Goal: Task Accomplishment & Management: Use online tool/utility

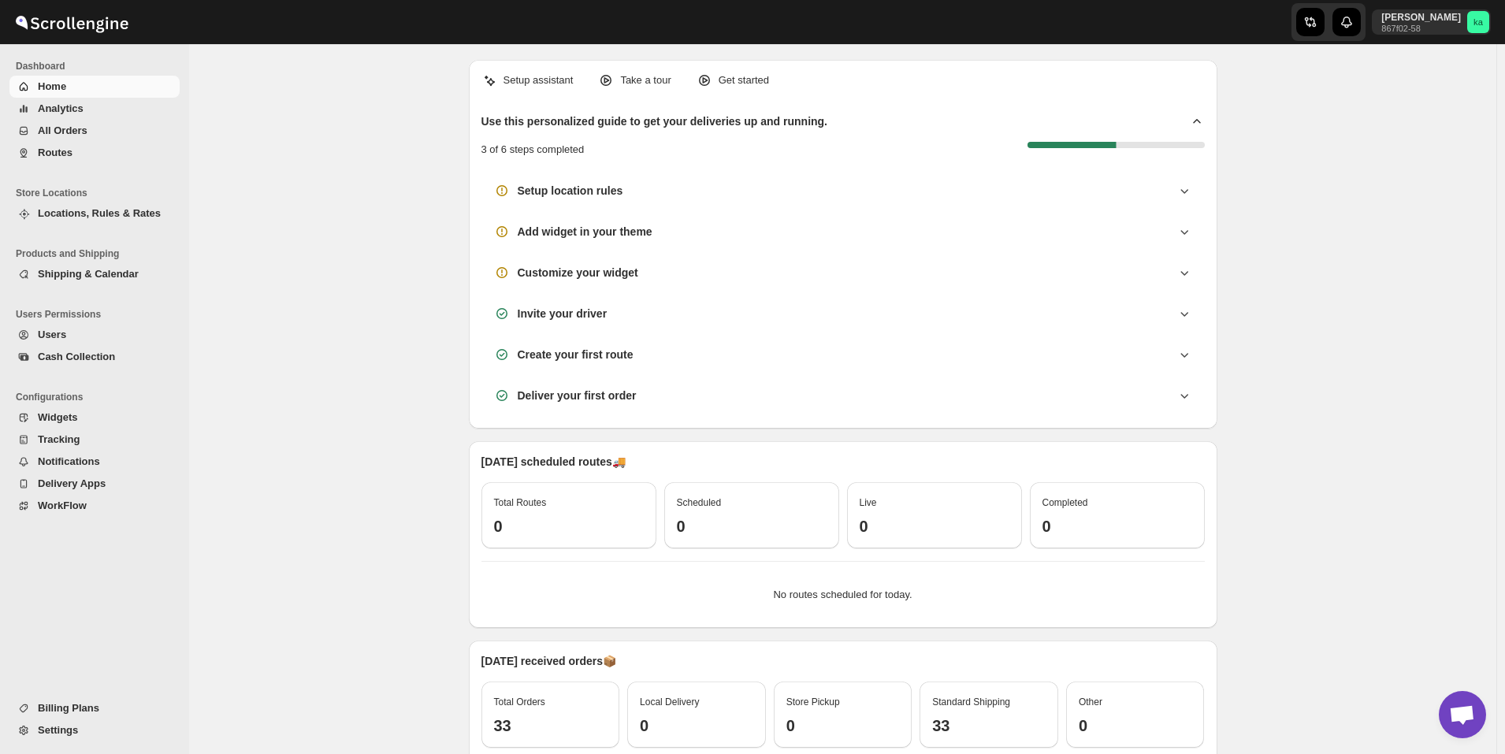
click at [96, 133] on span "All Orders" at bounding box center [107, 131] width 139 height 16
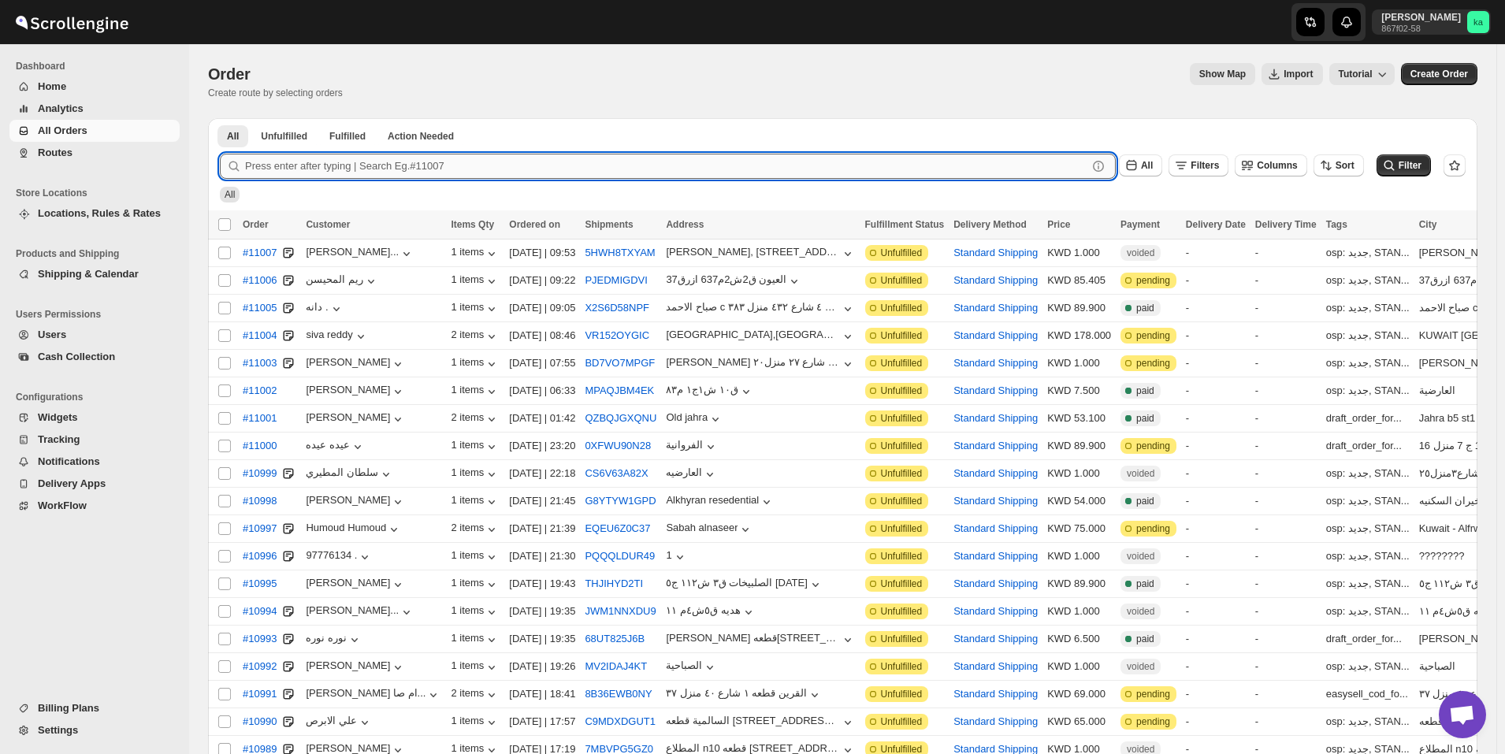
click at [500, 171] on input "text" at bounding box center [666, 166] width 842 height 25
paste input "10635"
type input "10635"
click at [220, 118] on button "Submit" at bounding box center [242, 126] width 45 height 17
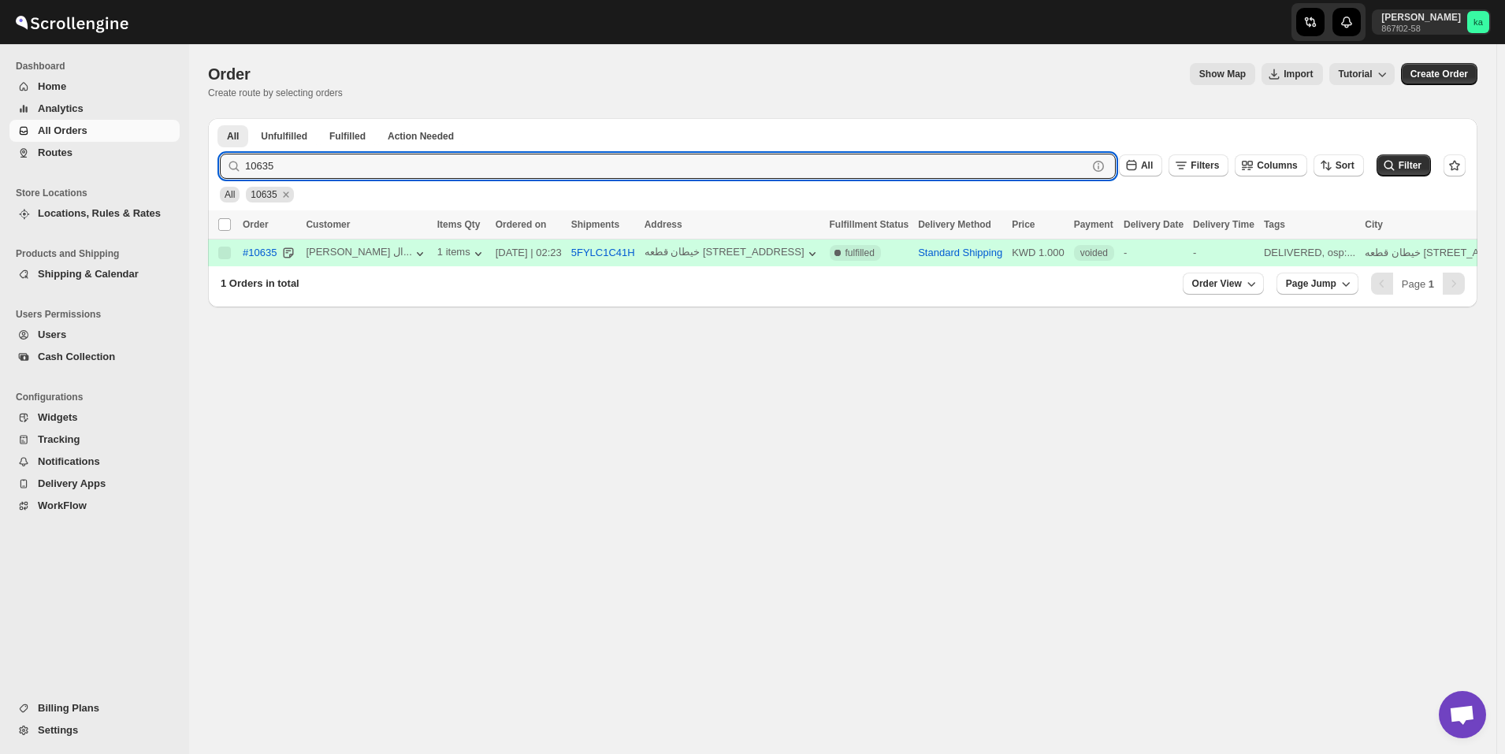
click at [53, 150] on span "Routes" at bounding box center [55, 153] width 35 height 12
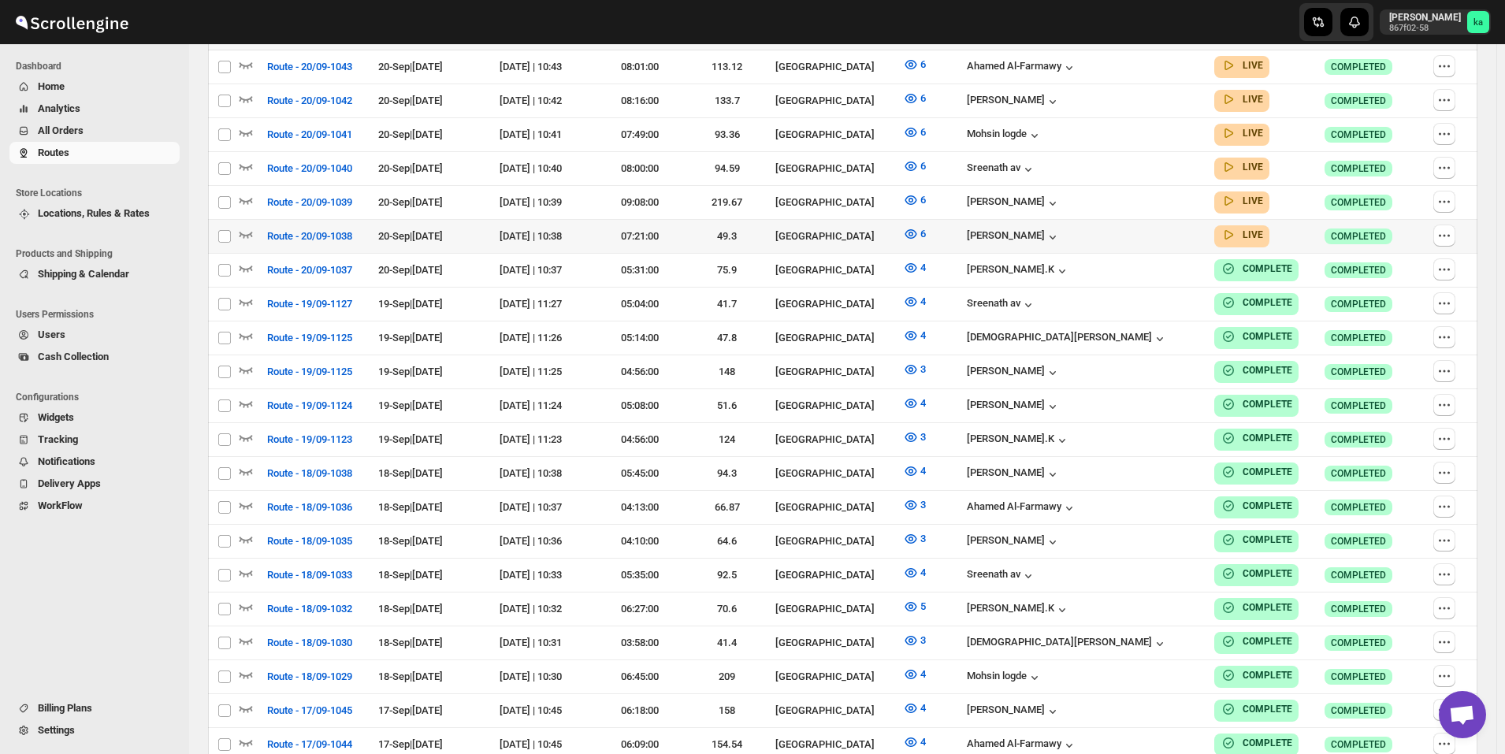
scroll to position [236, 0]
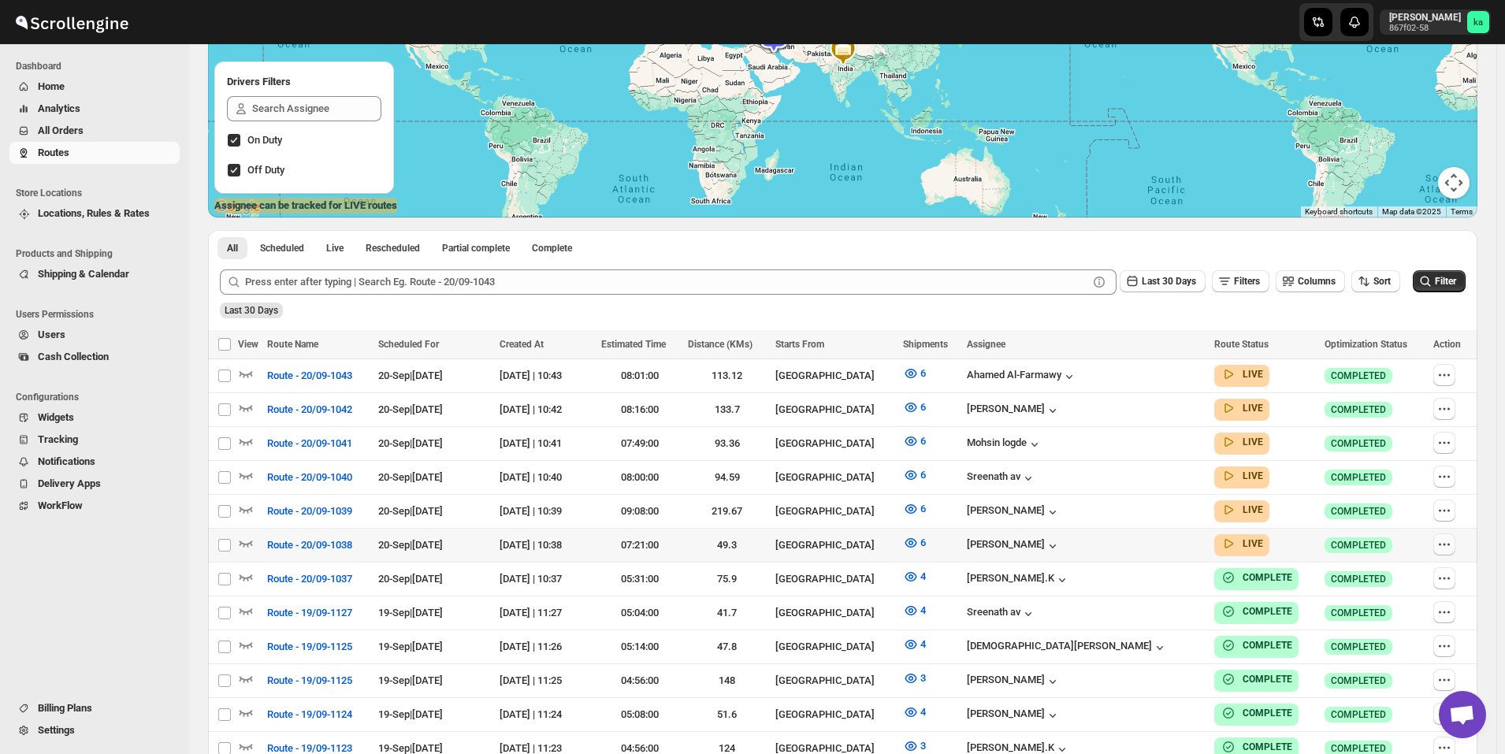
click at [1456, 545] on button "button" at bounding box center [1445, 545] width 22 height 22
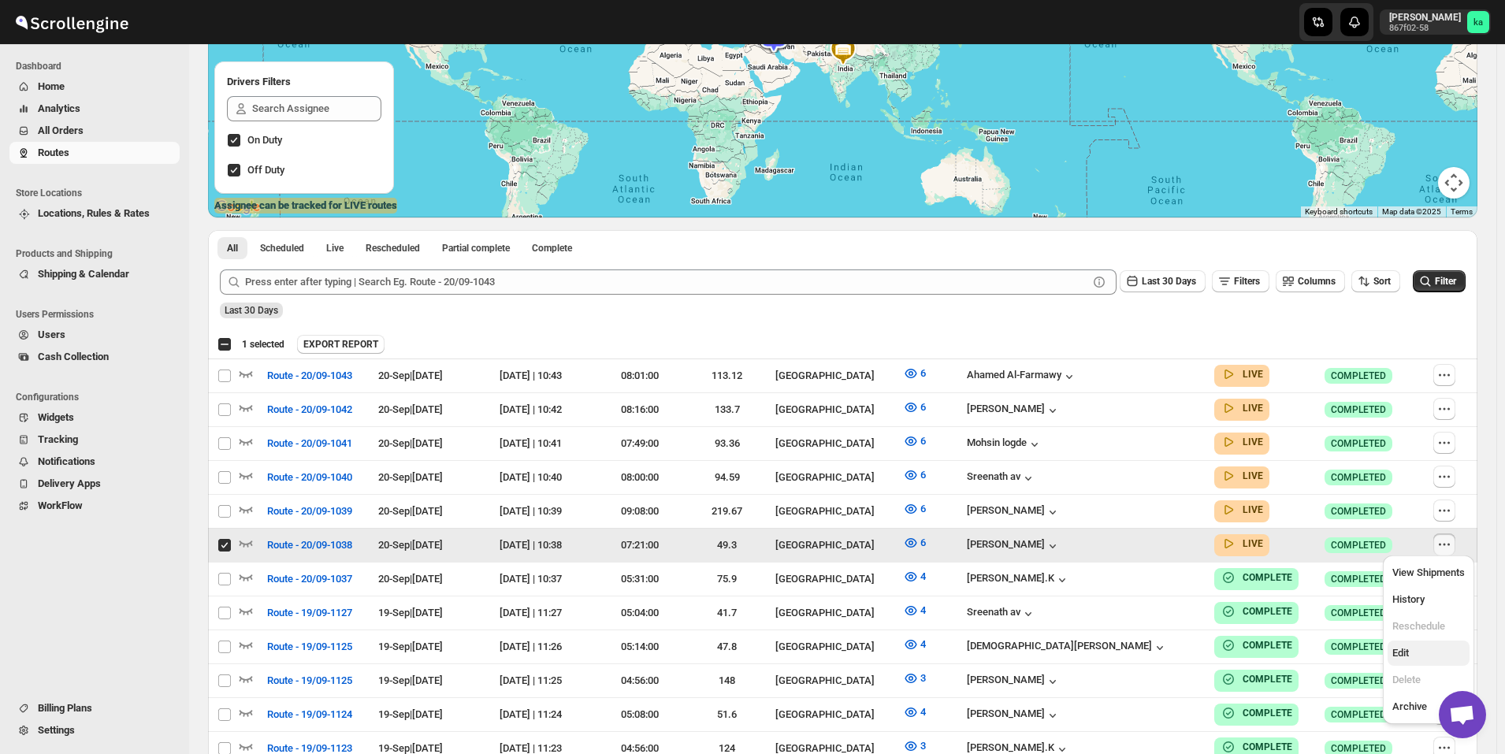
click at [1407, 645] on span "Edit" at bounding box center [1429, 653] width 73 height 16
checkbox input "false"
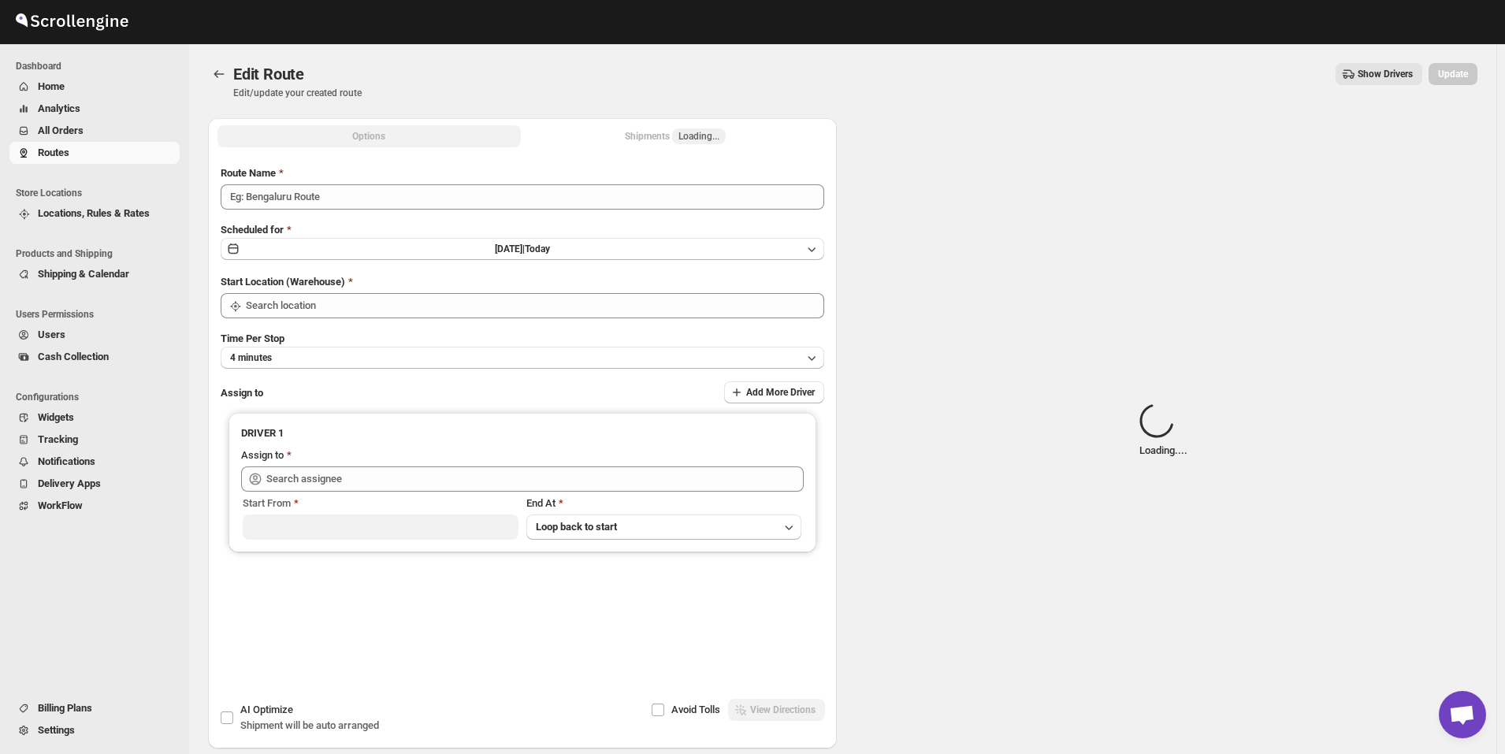
type input "Route - 20/09-1038"
type input "[GEOGRAPHIC_DATA]"
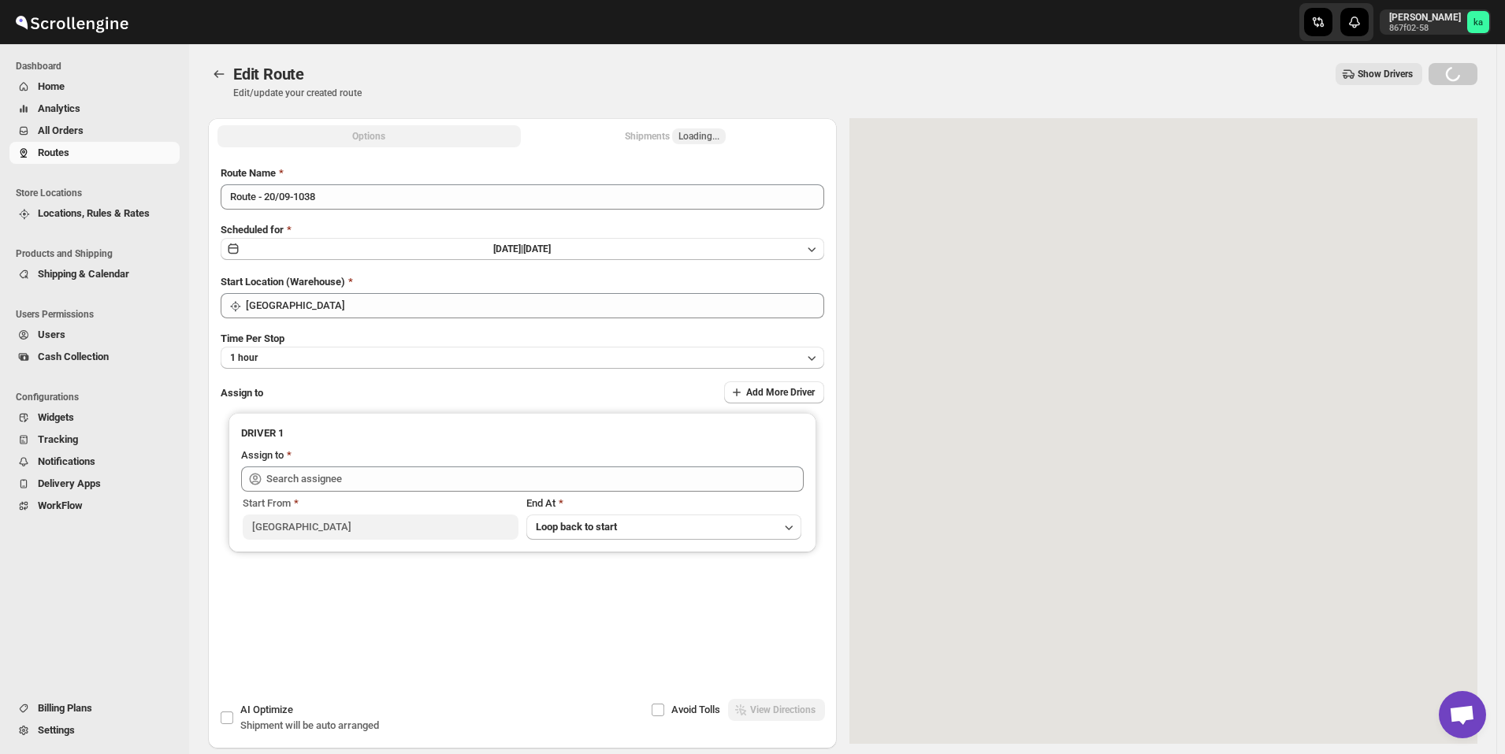
type input "[PERSON_NAME] ([EMAIL_ADDRESS][DOMAIN_NAME])"
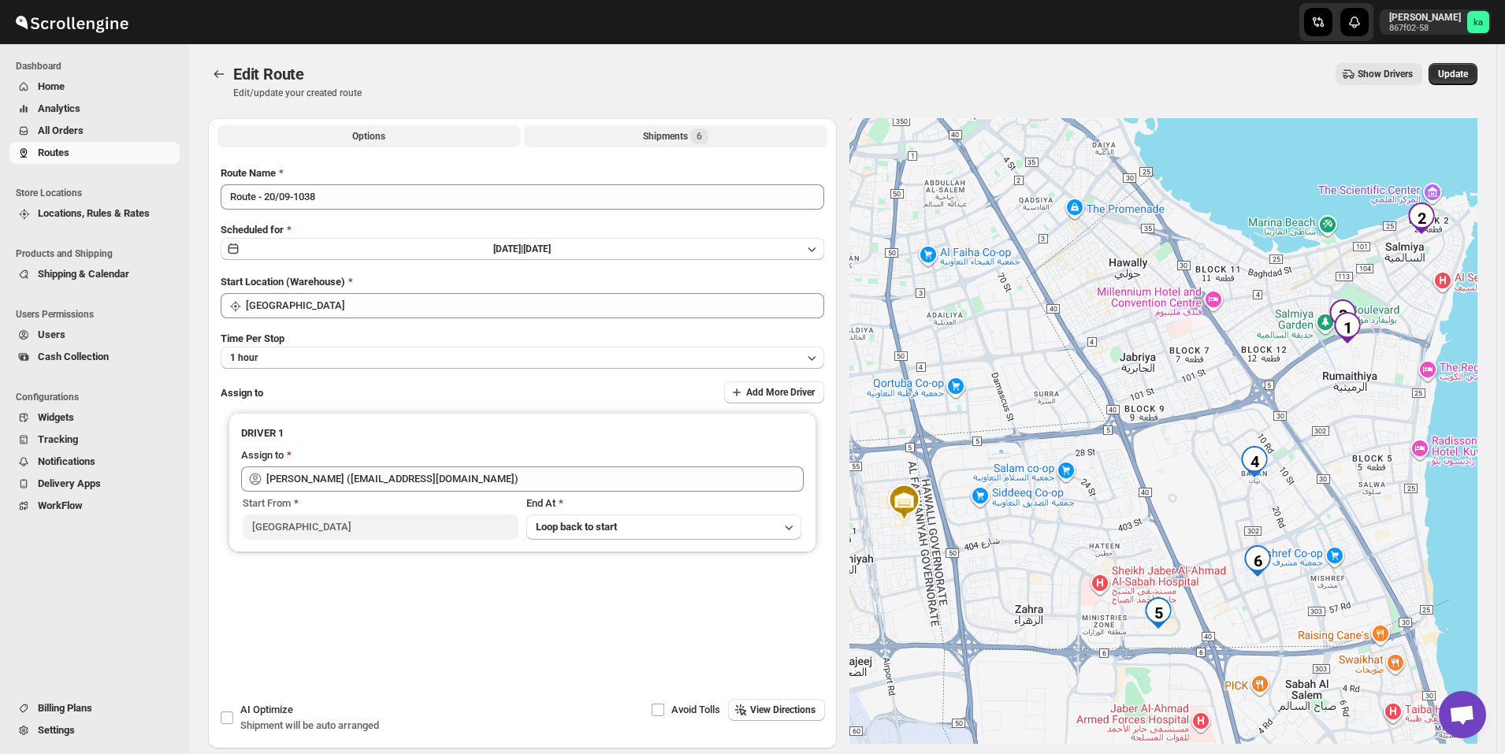
click at [683, 132] on div "Shipments 6" at bounding box center [675, 136] width 65 height 16
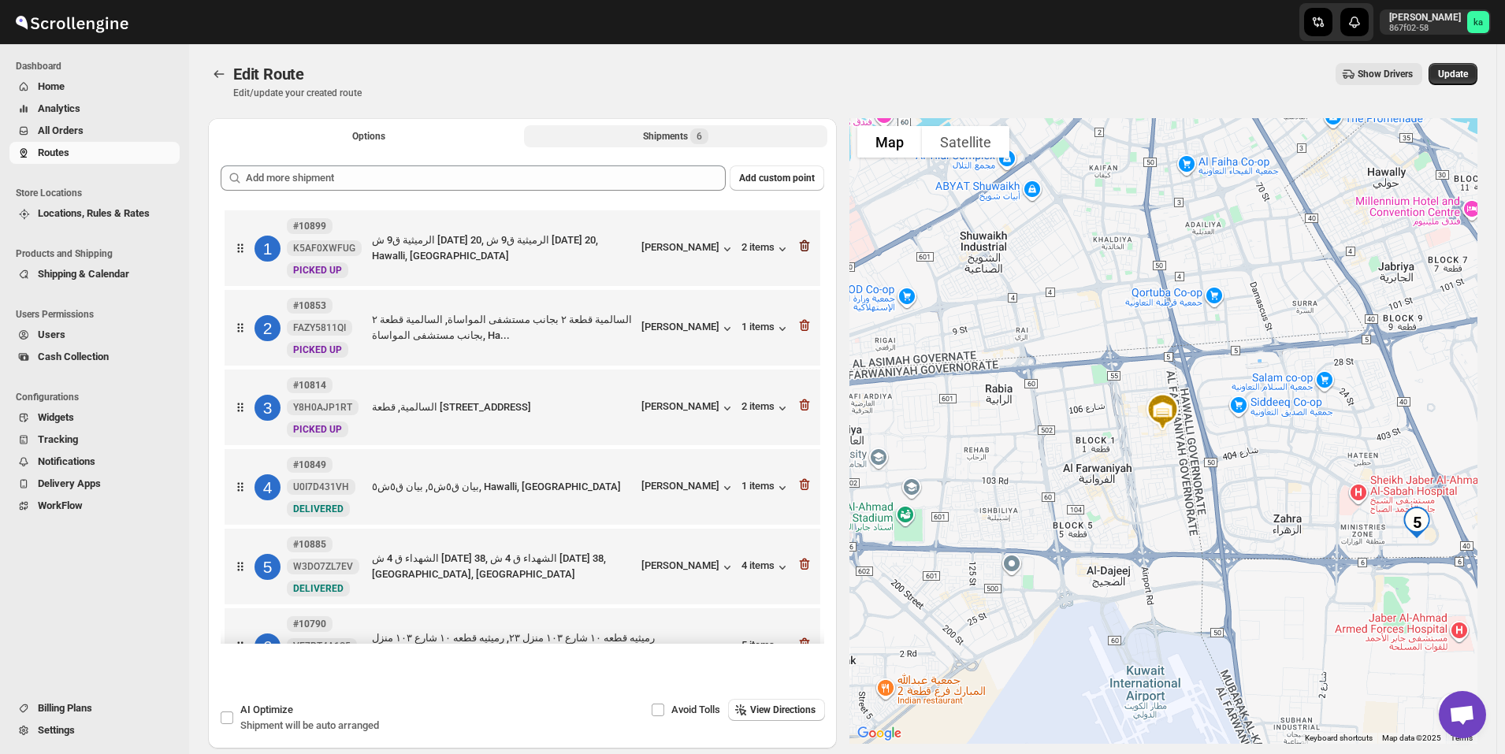
click at [804, 250] on icon "button" at bounding box center [804, 246] width 10 height 12
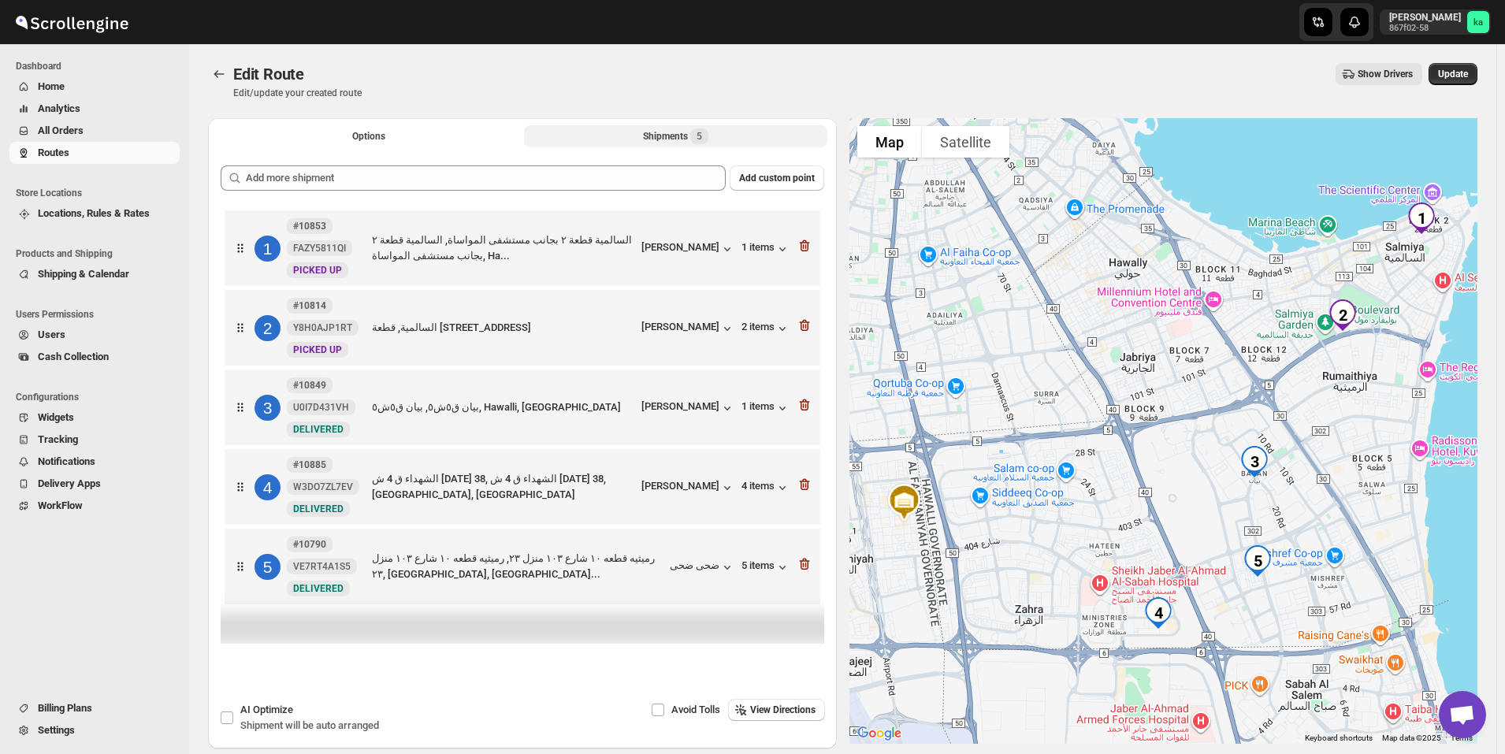
click at [804, 250] on icon "button" at bounding box center [805, 246] width 16 height 16
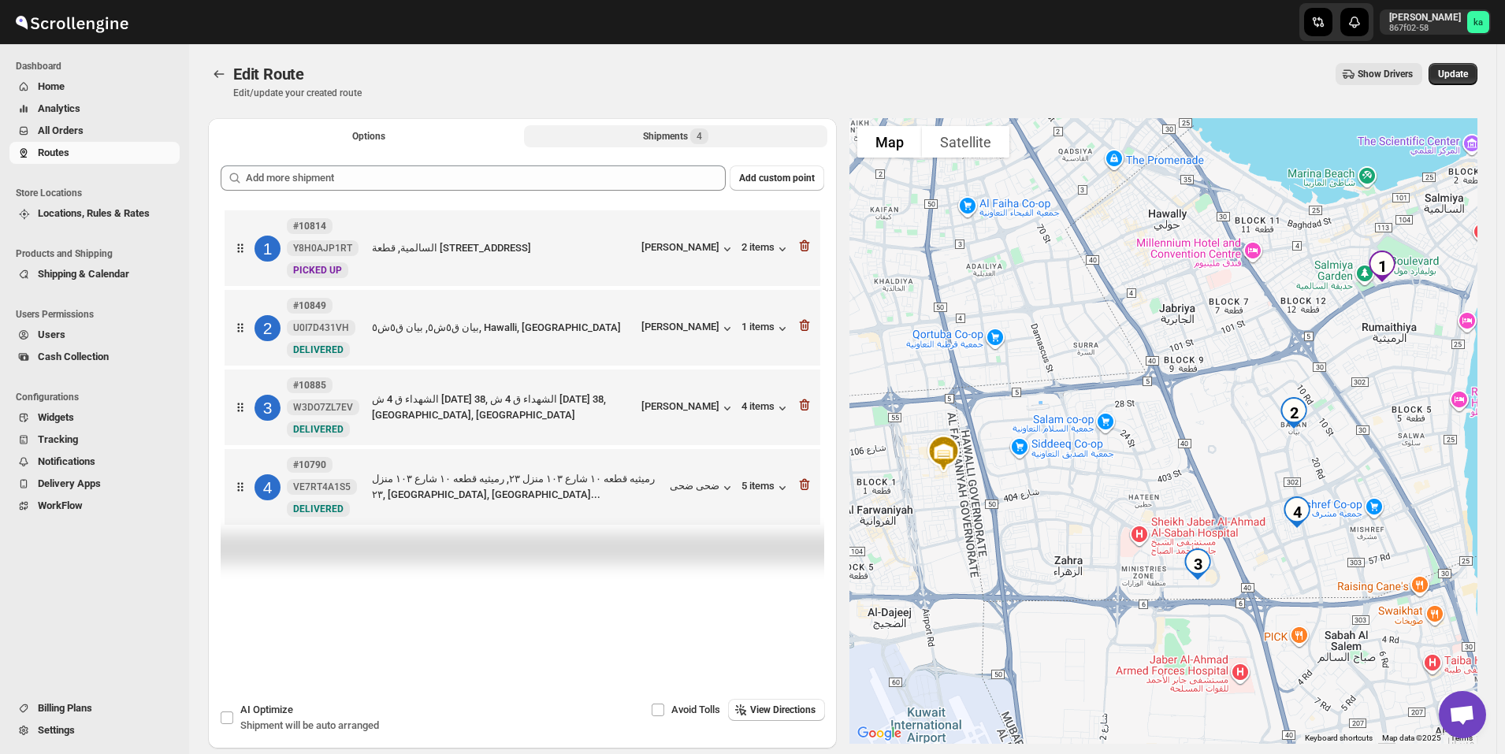
click at [804, 250] on icon "button" at bounding box center [805, 246] width 16 height 16
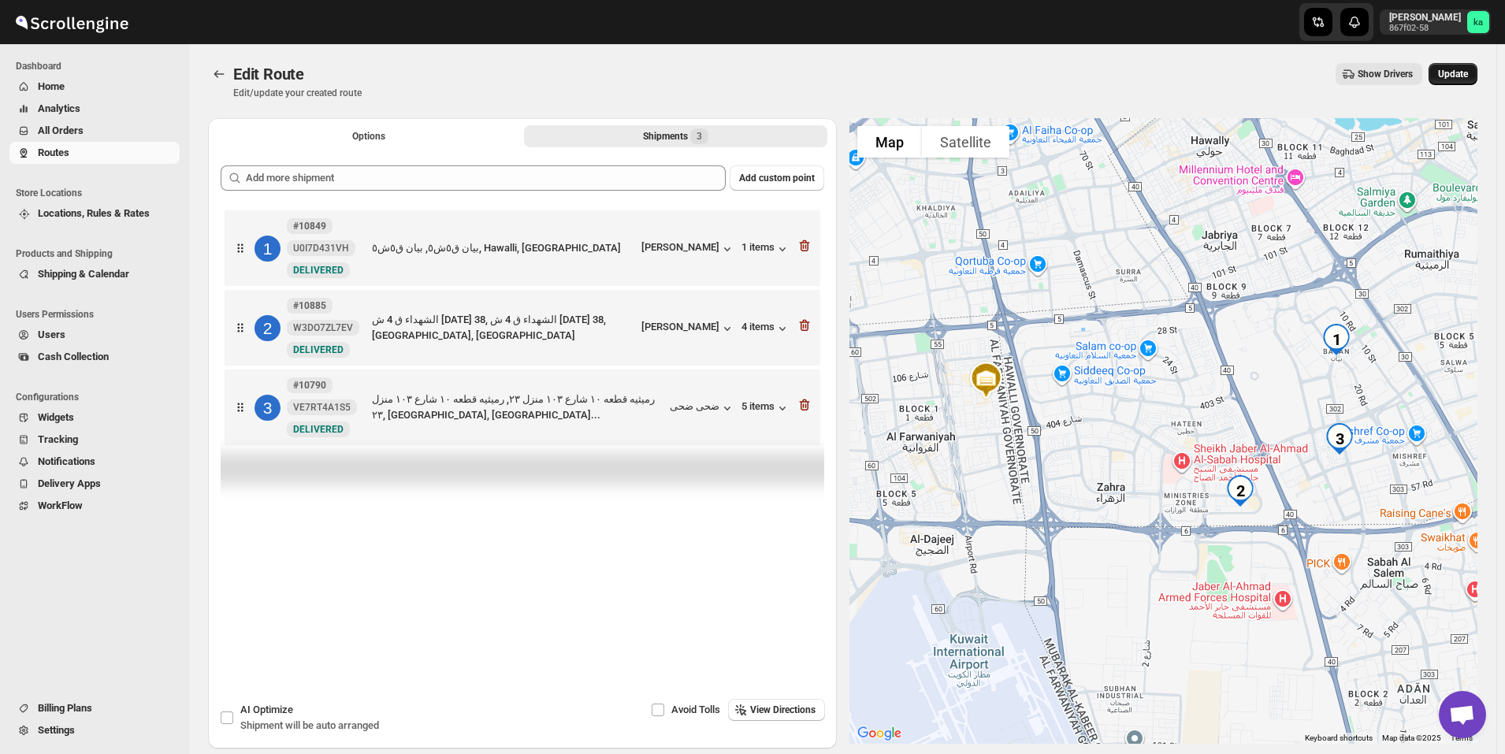
click at [1476, 65] on button "Update" at bounding box center [1453, 74] width 49 height 22
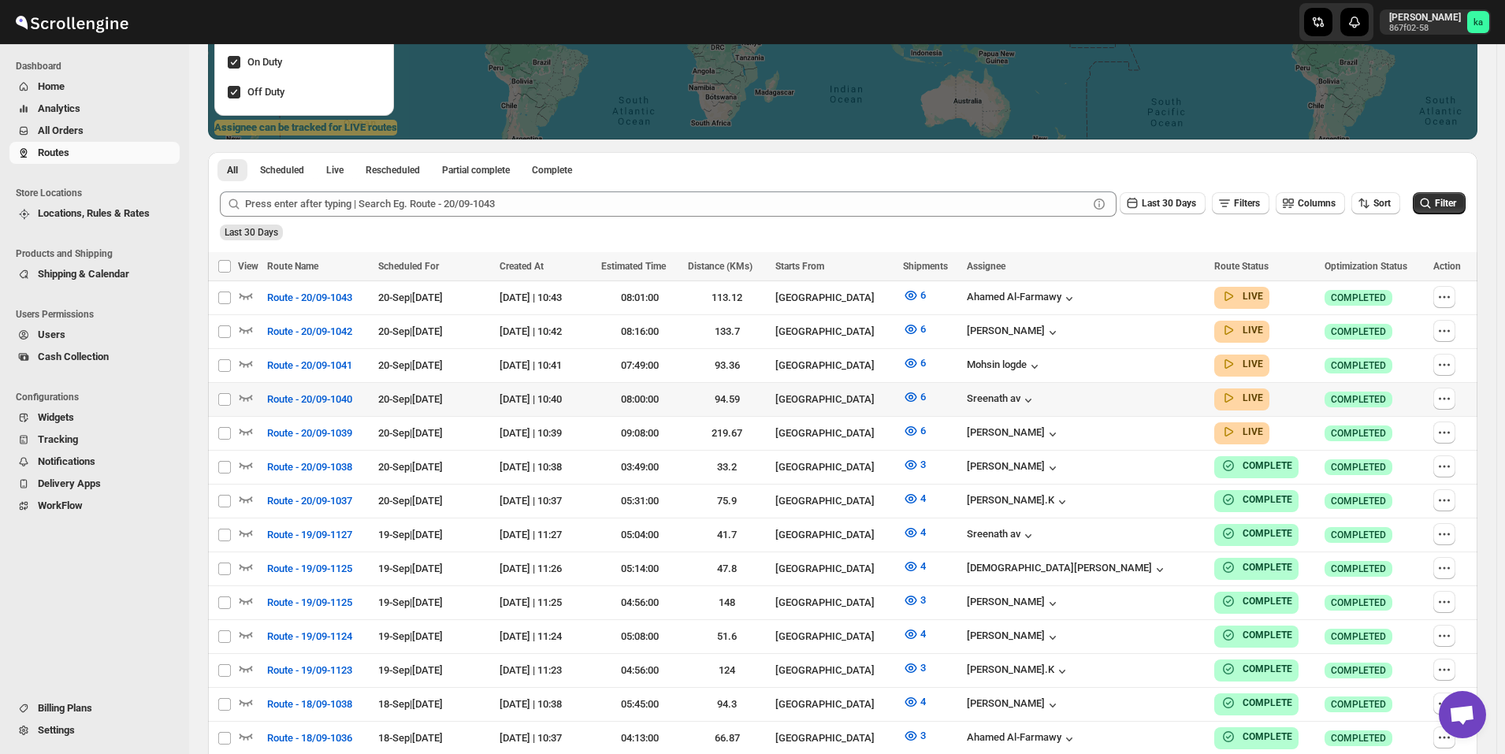
scroll to position [315, 0]
click at [1449, 432] on icon "button" at bounding box center [1445, 432] width 16 height 16
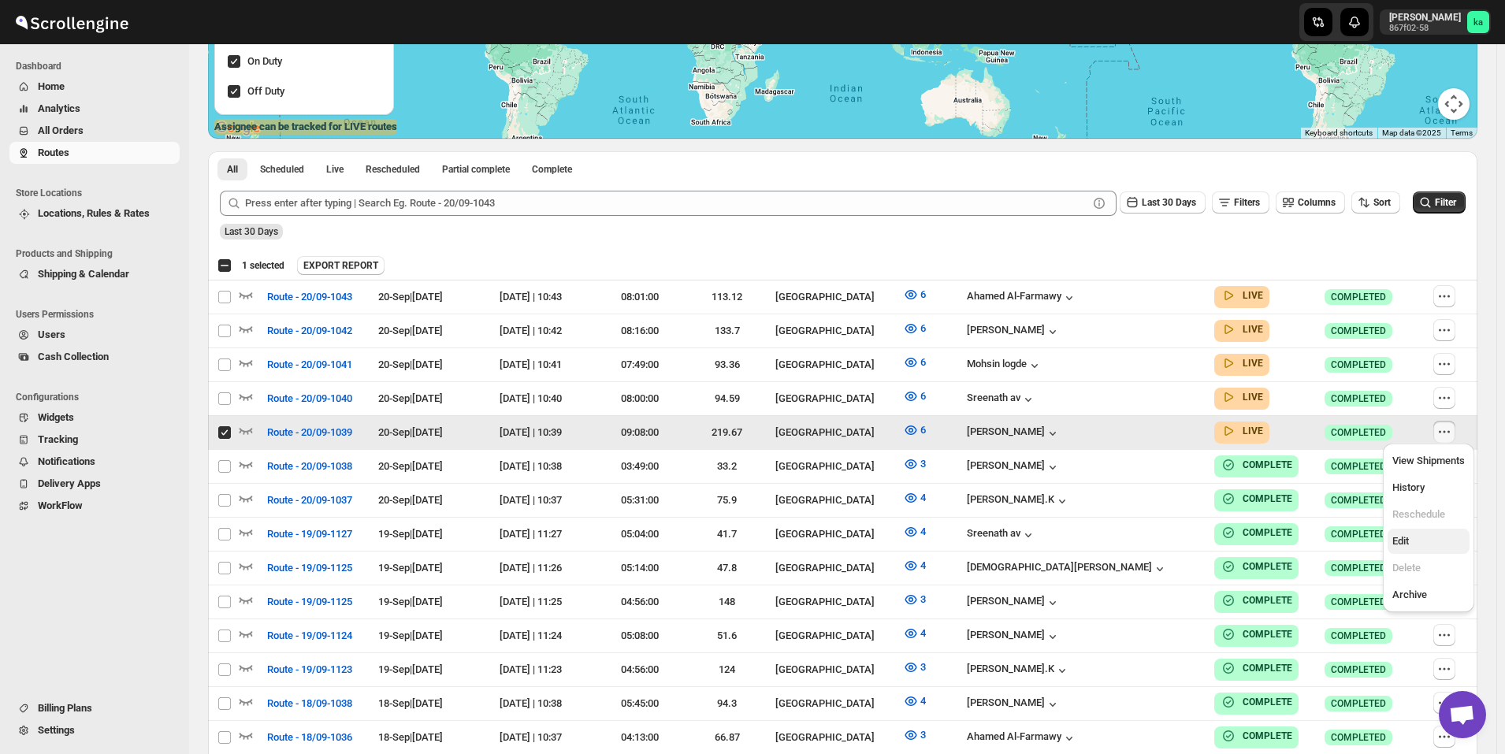
click at [1422, 549] on span "Edit" at bounding box center [1429, 542] width 73 height 16
checkbox input "false"
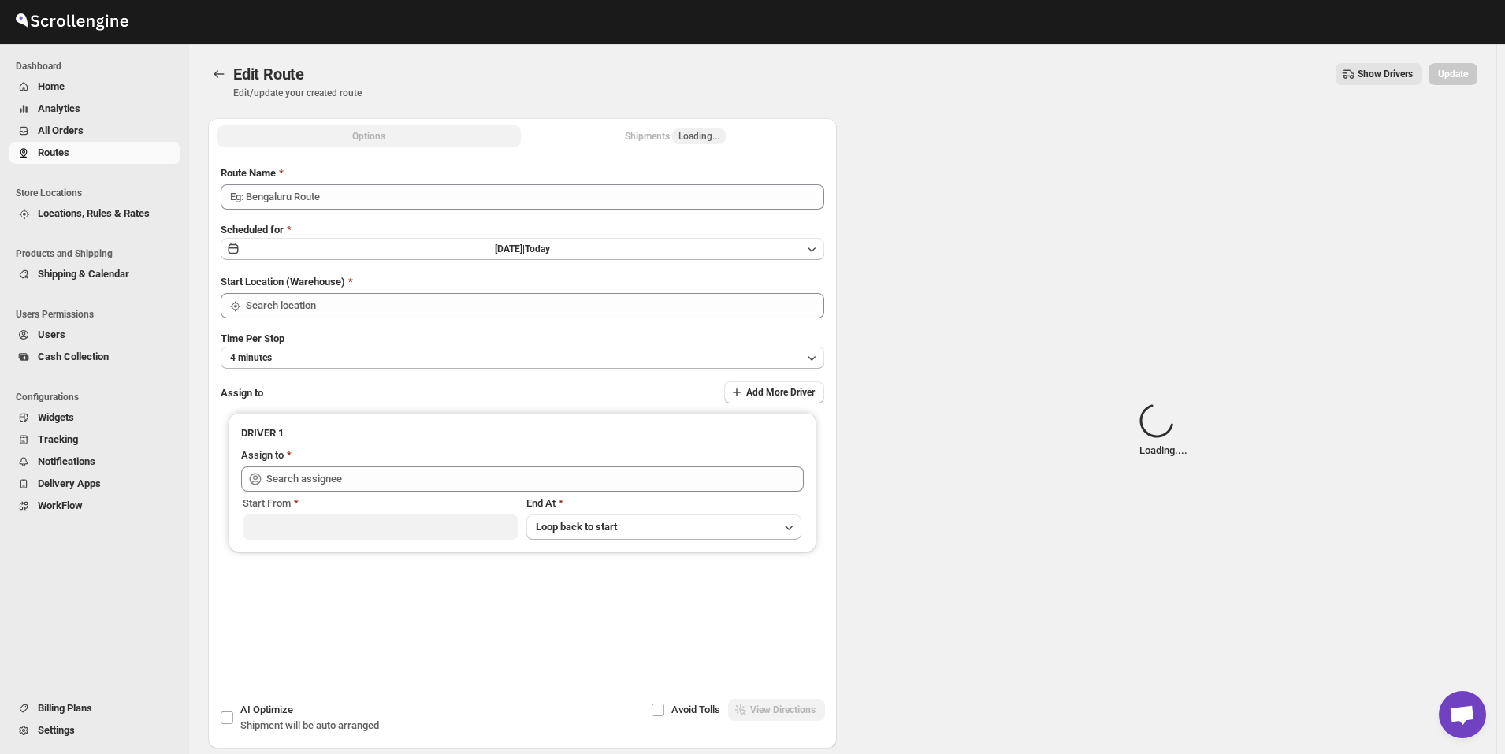
type input "Route - 20/09-1039"
type input "[GEOGRAPHIC_DATA]"
type input "[PERSON_NAME] ([EMAIL_ADDRESS][DOMAIN_NAME])"
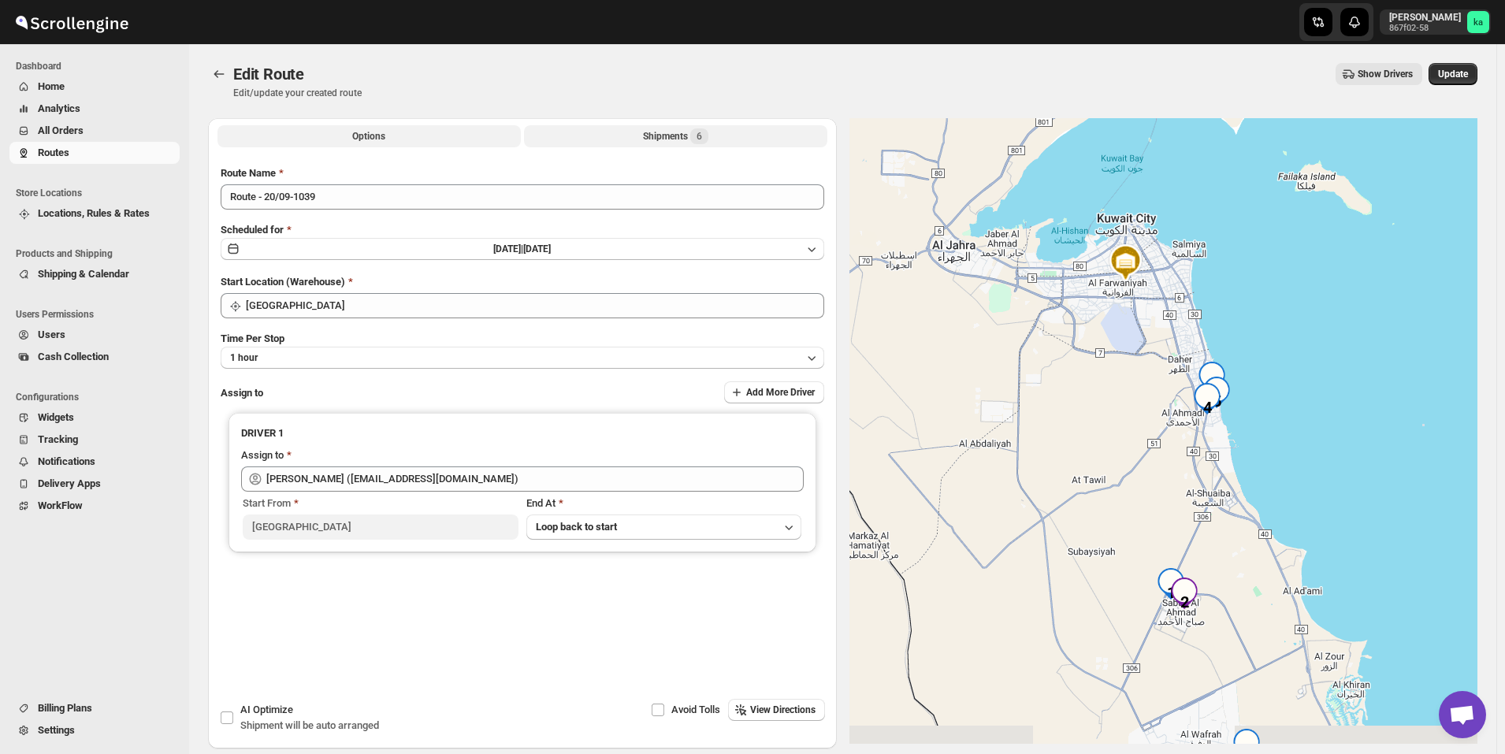
click at [640, 139] on button "Shipments 6" at bounding box center [675, 136] width 303 height 22
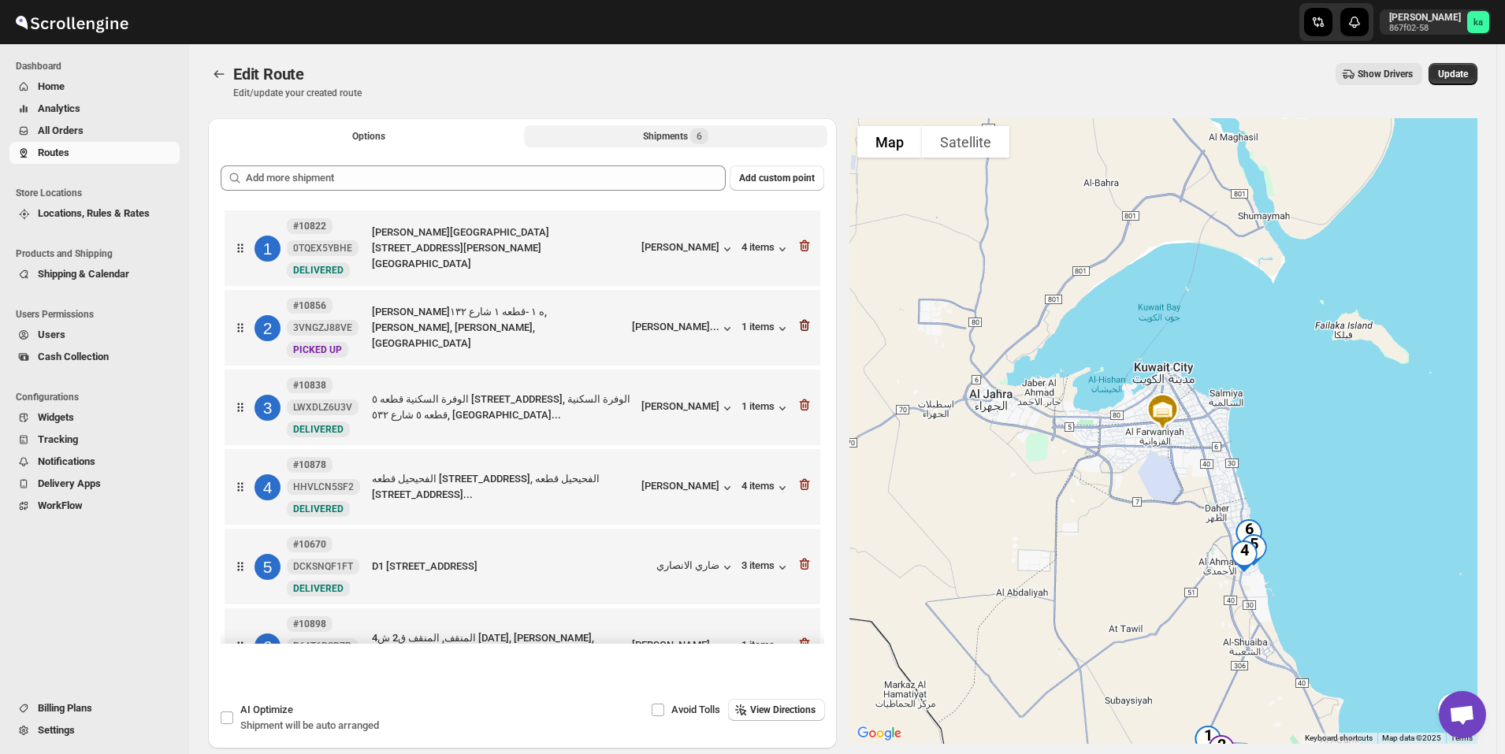
click at [805, 329] on icon "button" at bounding box center [805, 326] width 16 height 16
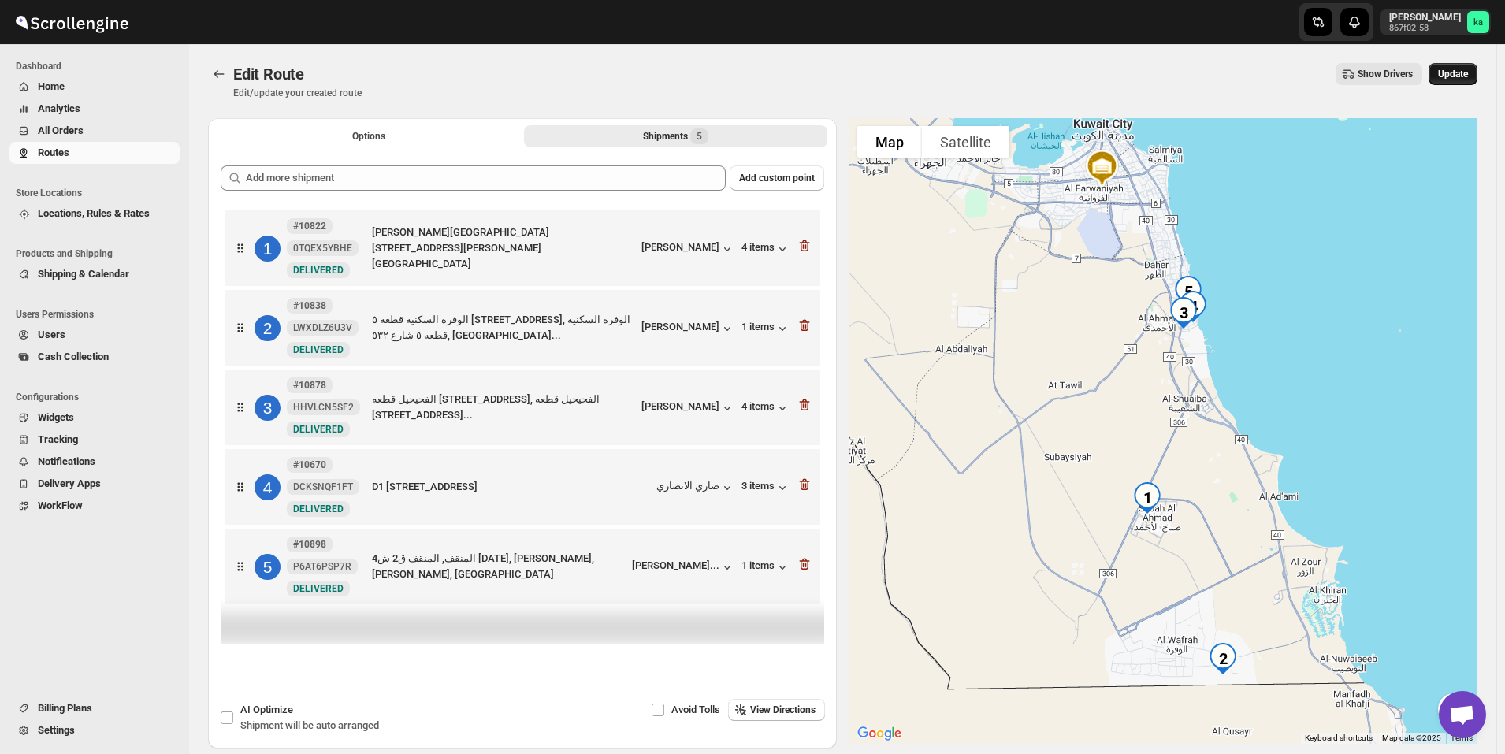
click at [1468, 73] on span "Update" at bounding box center [1453, 74] width 30 height 13
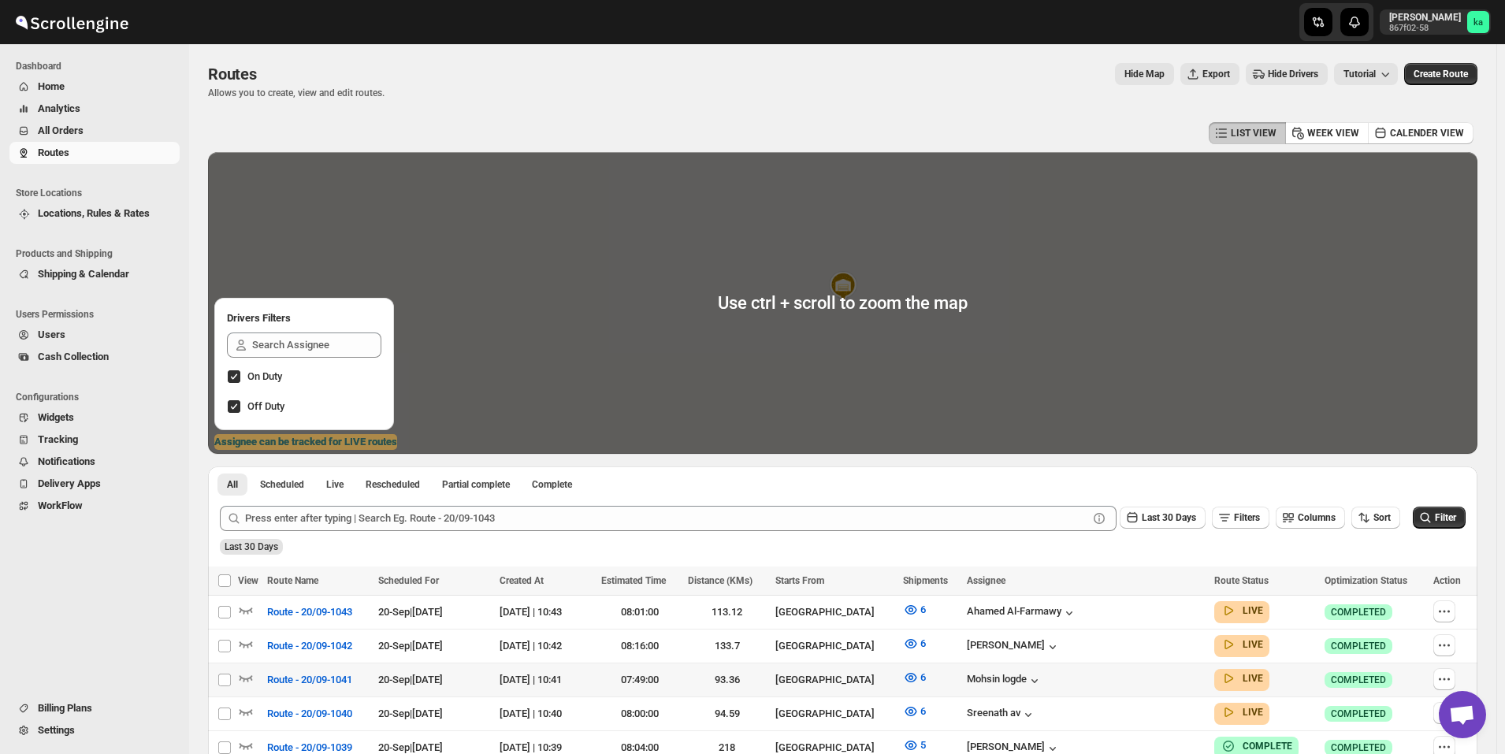
scroll to position [236, 0]
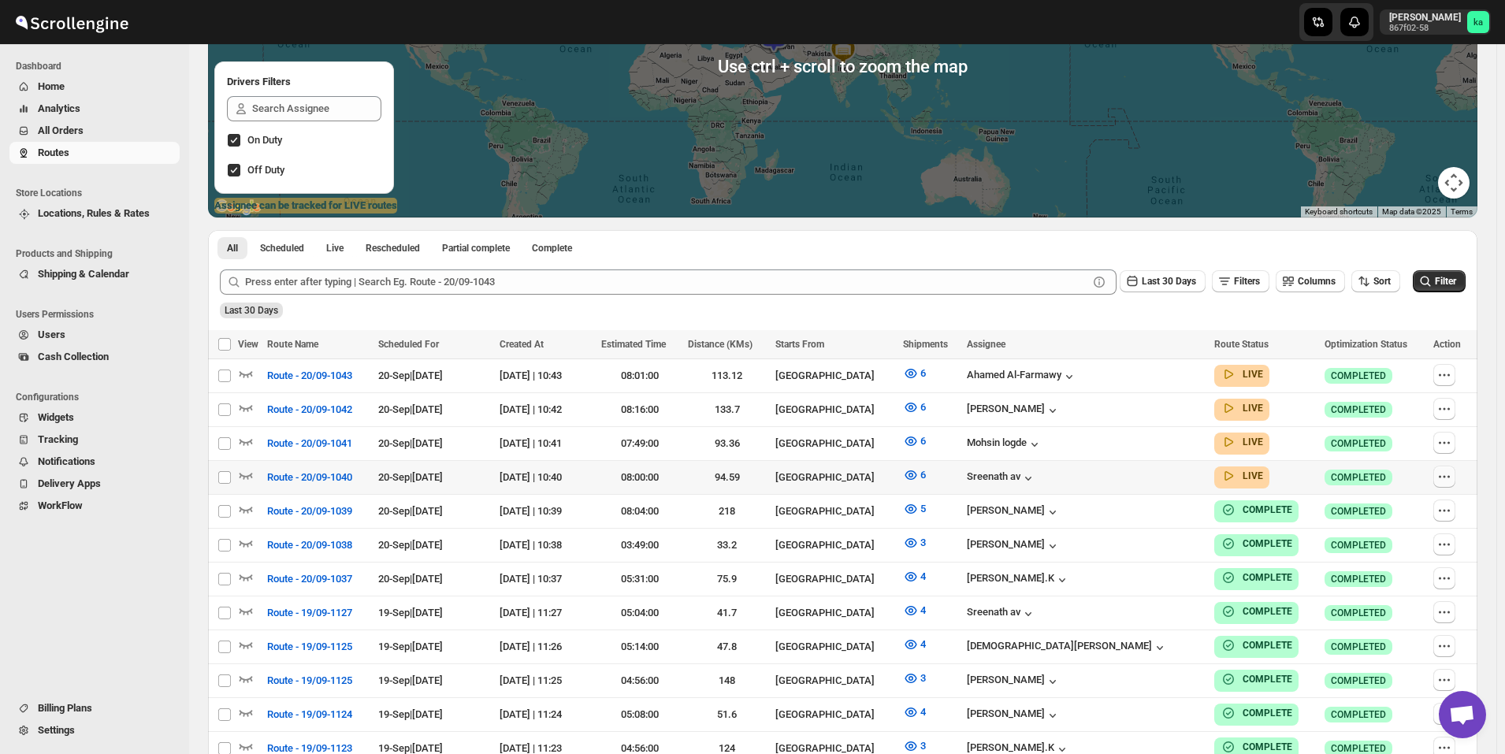
click at [1451, 479] on icon "button" at bounding box center [1445, 477] width 16 height 16
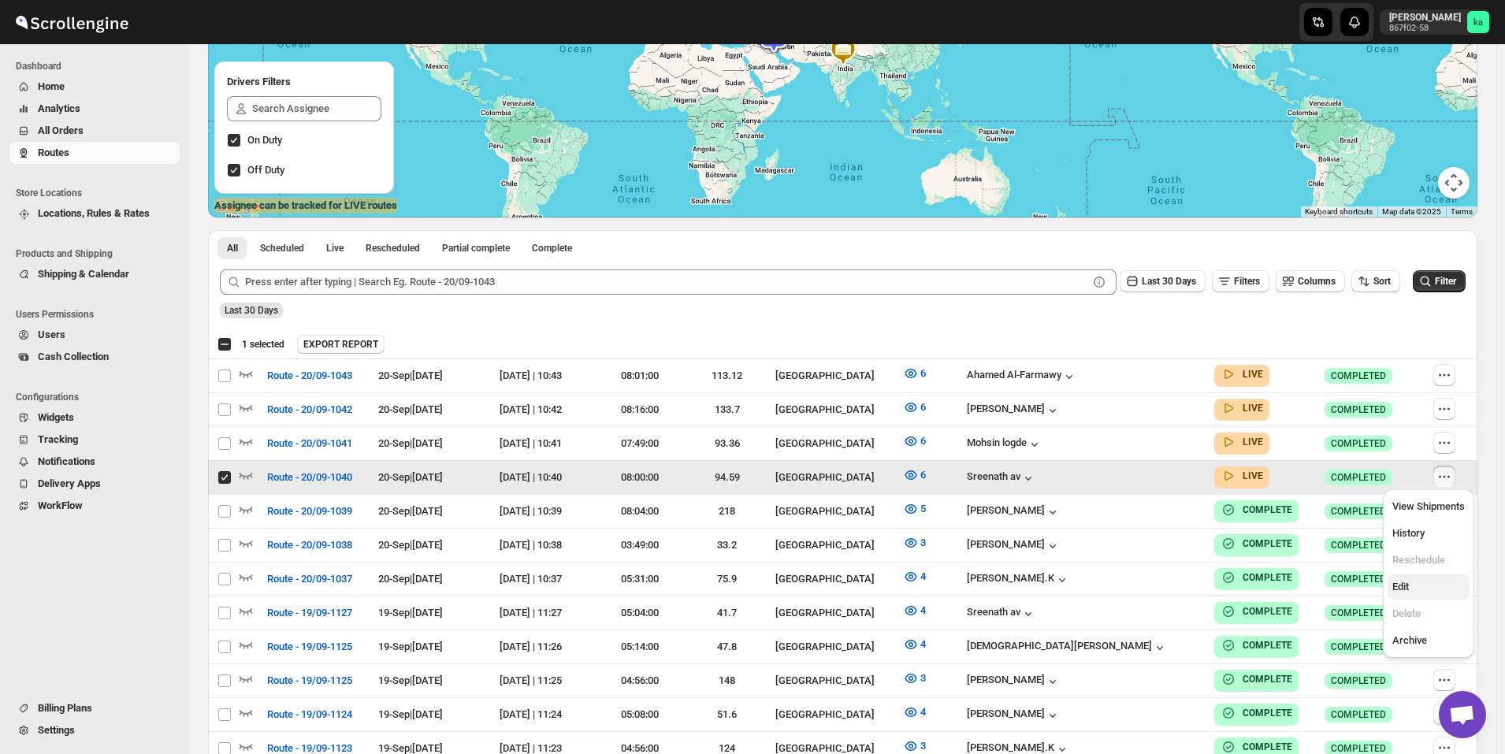
click at [1427, 584] on span "Edit" at bounding box center [1429, 587] width 73 height 16
checkbox input "false"
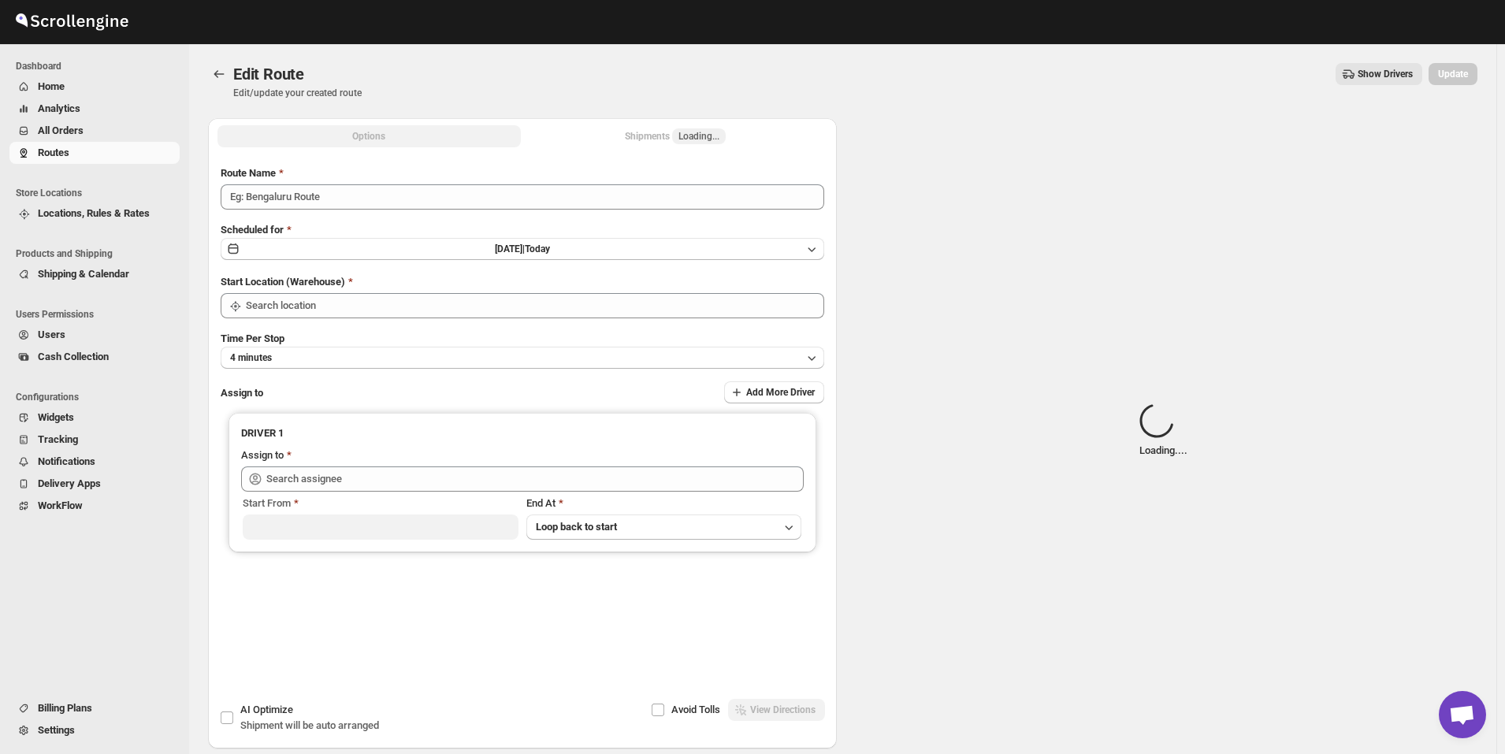
type input "Route - 20/09-1040"
type input "[GEOGRAPHIC_DATA]"
type input "[PERSON_NAME] av ([EMAIL_ADDRESS][DOMAIN_NAME])"
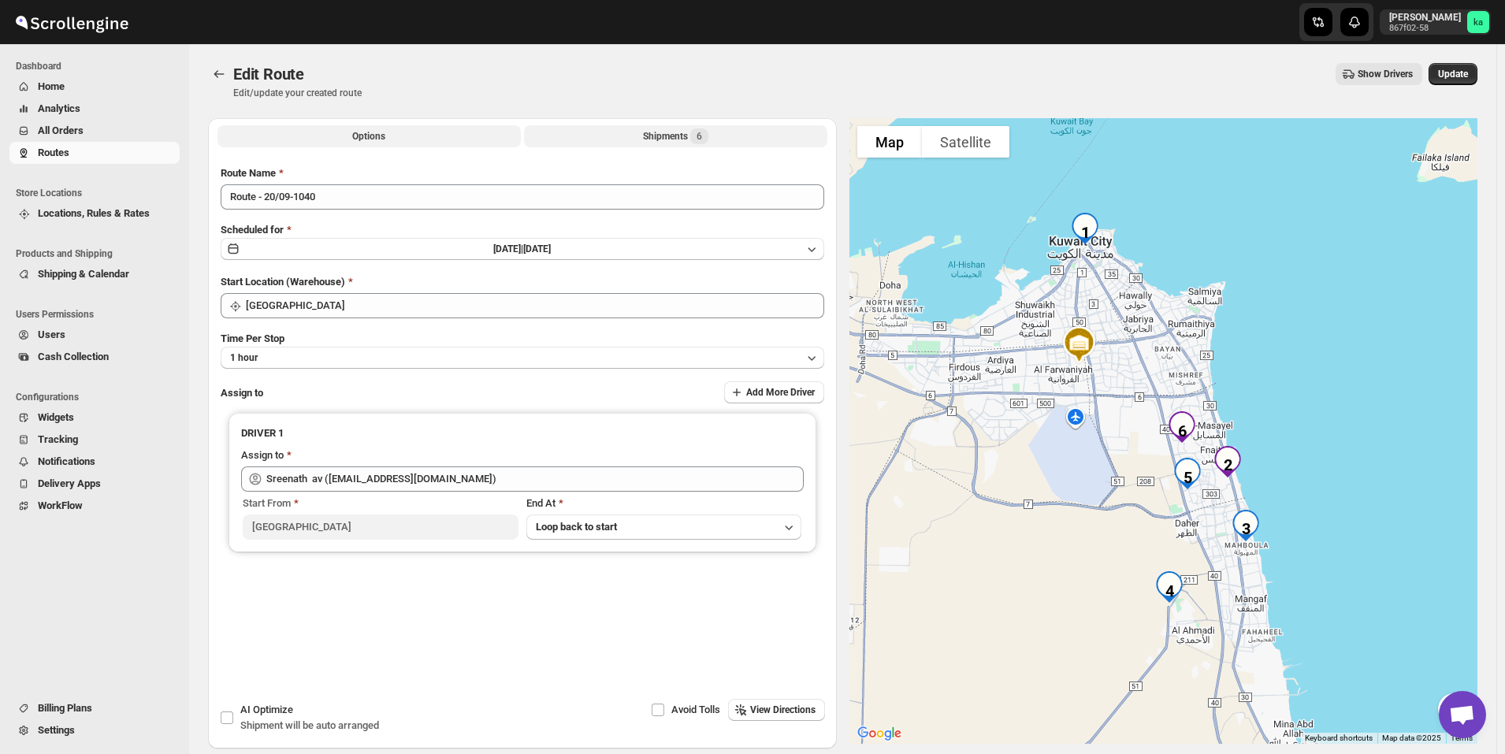
click at [648, 136] on div "Shipments 6" at bounding box center [675, 136] width 65 height 16
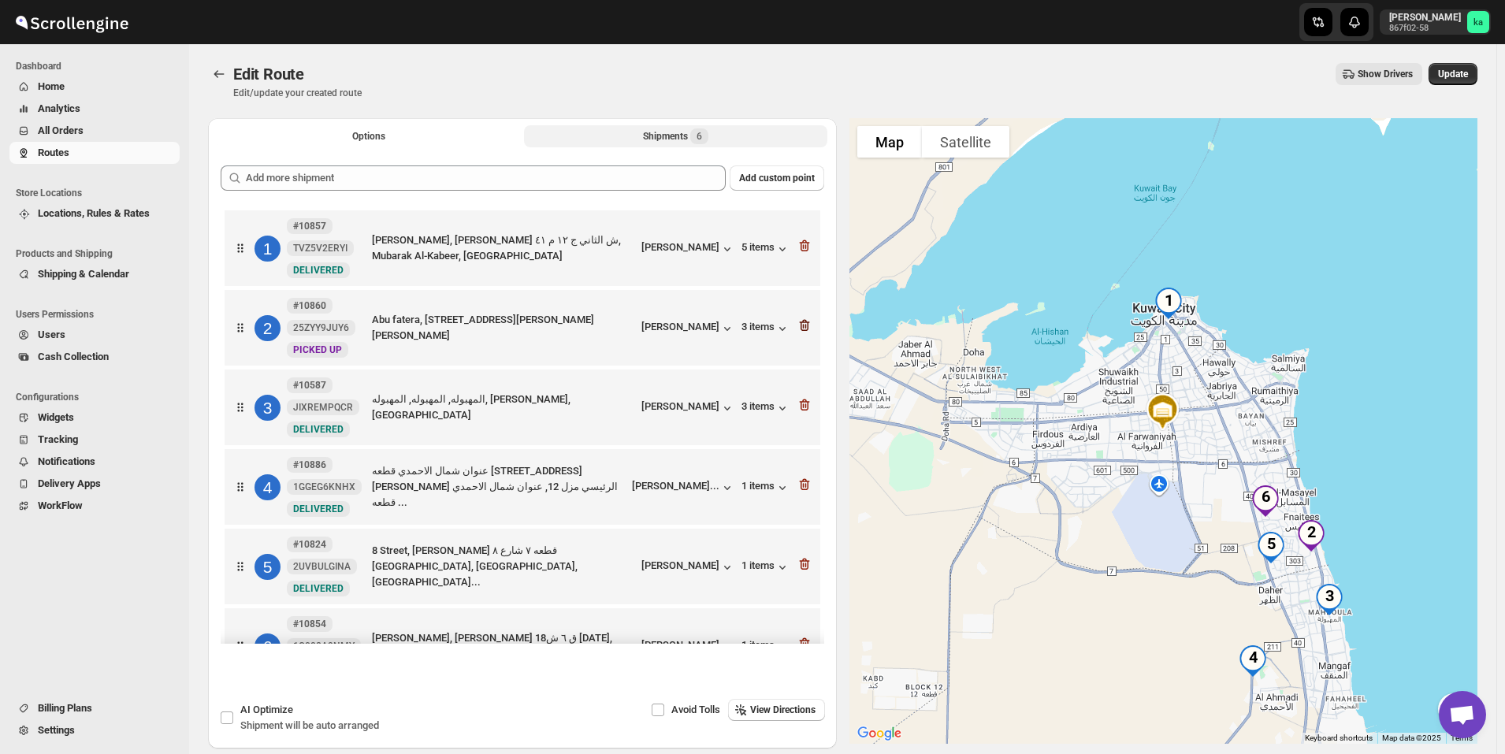
click at [804, 326] on icon "button" at bounding box center [804, 326] width 10 height 12
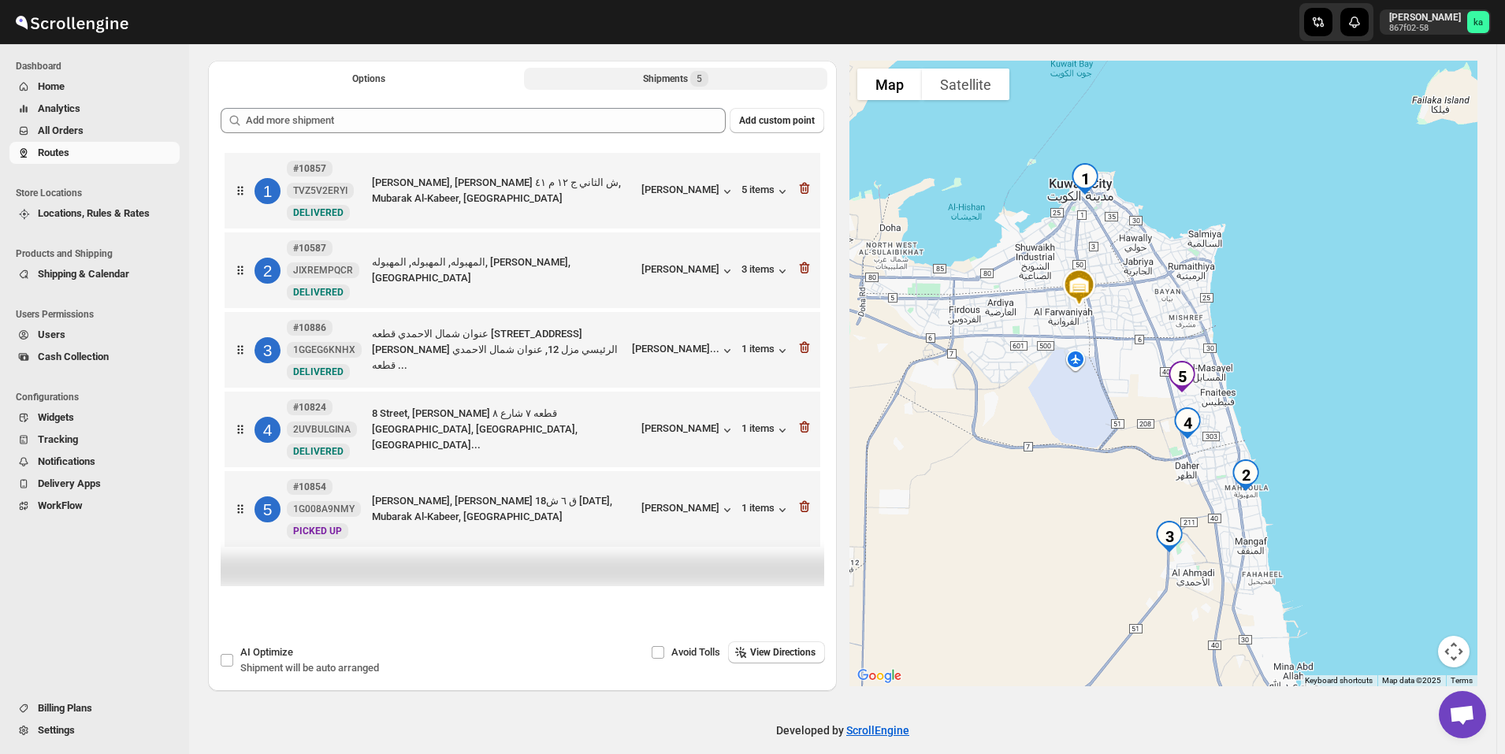
scroll to position [73, 0]
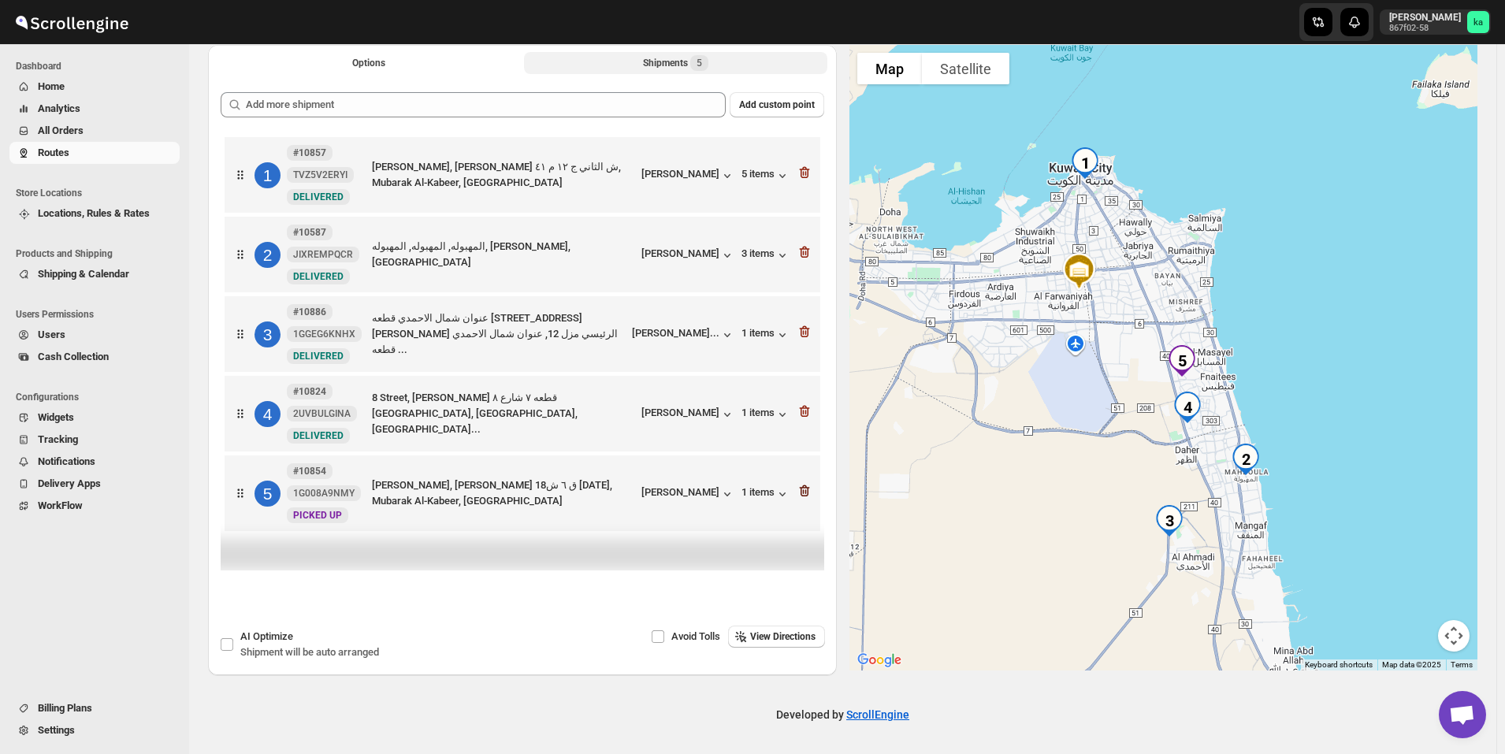
click at [813, 494] on icon "button" at bounding box center [805, 491] width 16 height 16
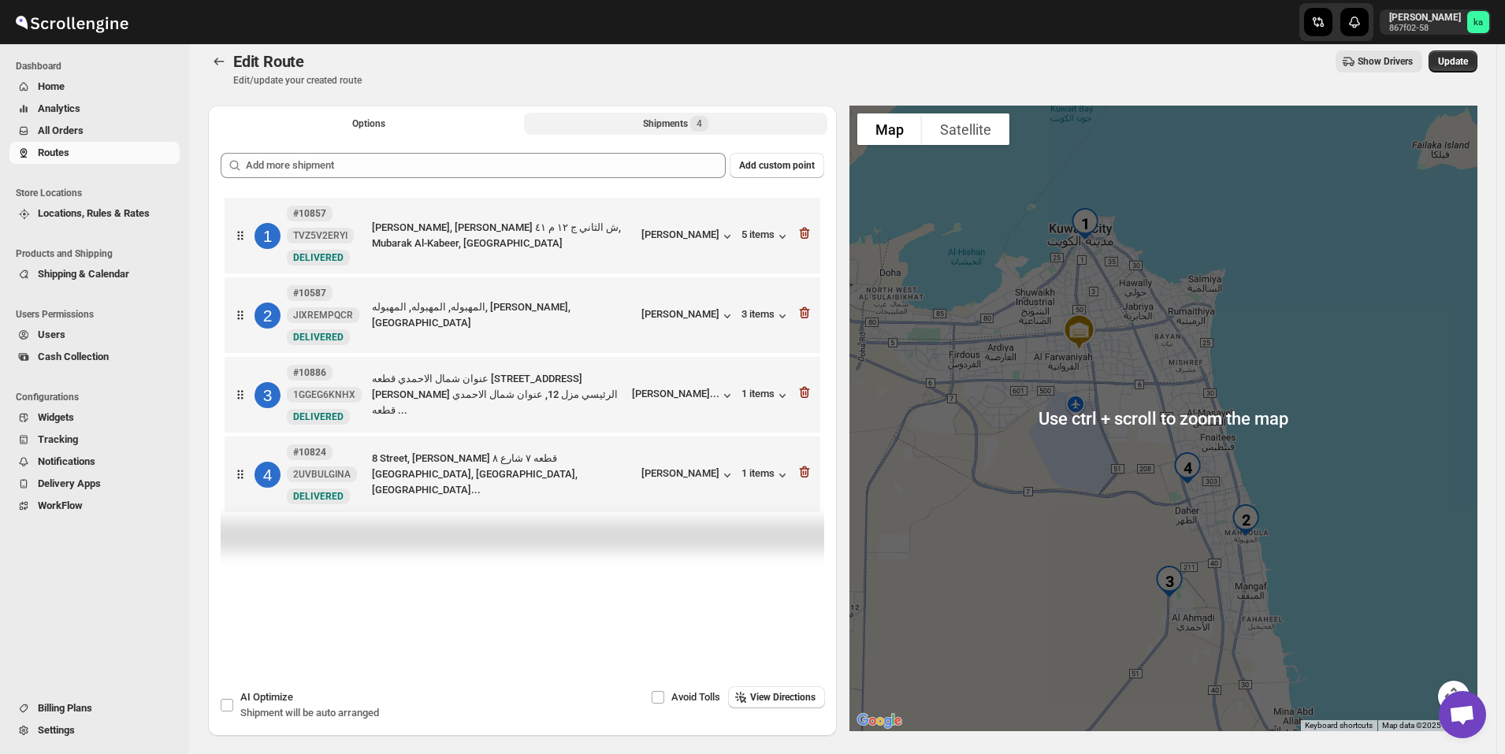
scroll to position [0, 0]
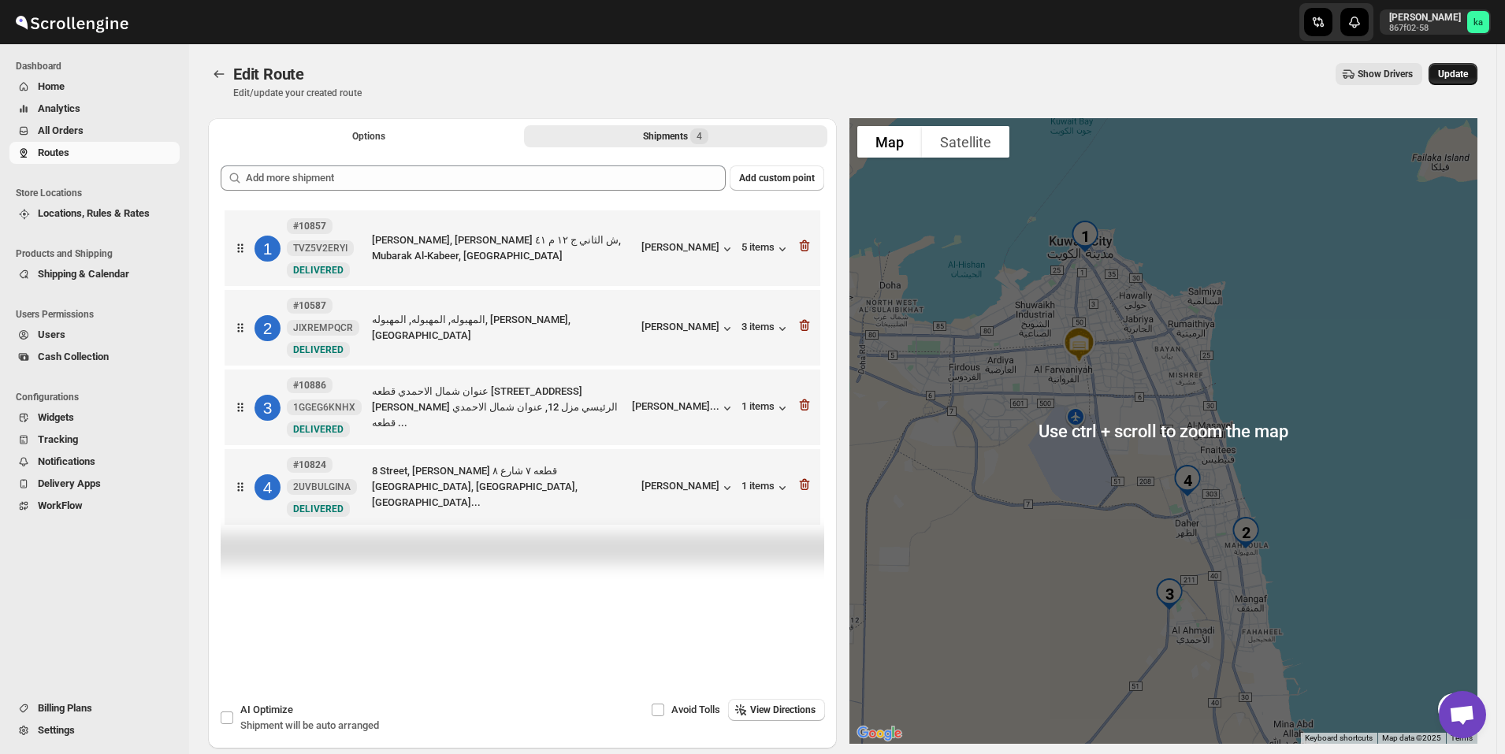
click at [1478, 71] on button "Update" at bounding box center [1453, 74] width 49 height 22
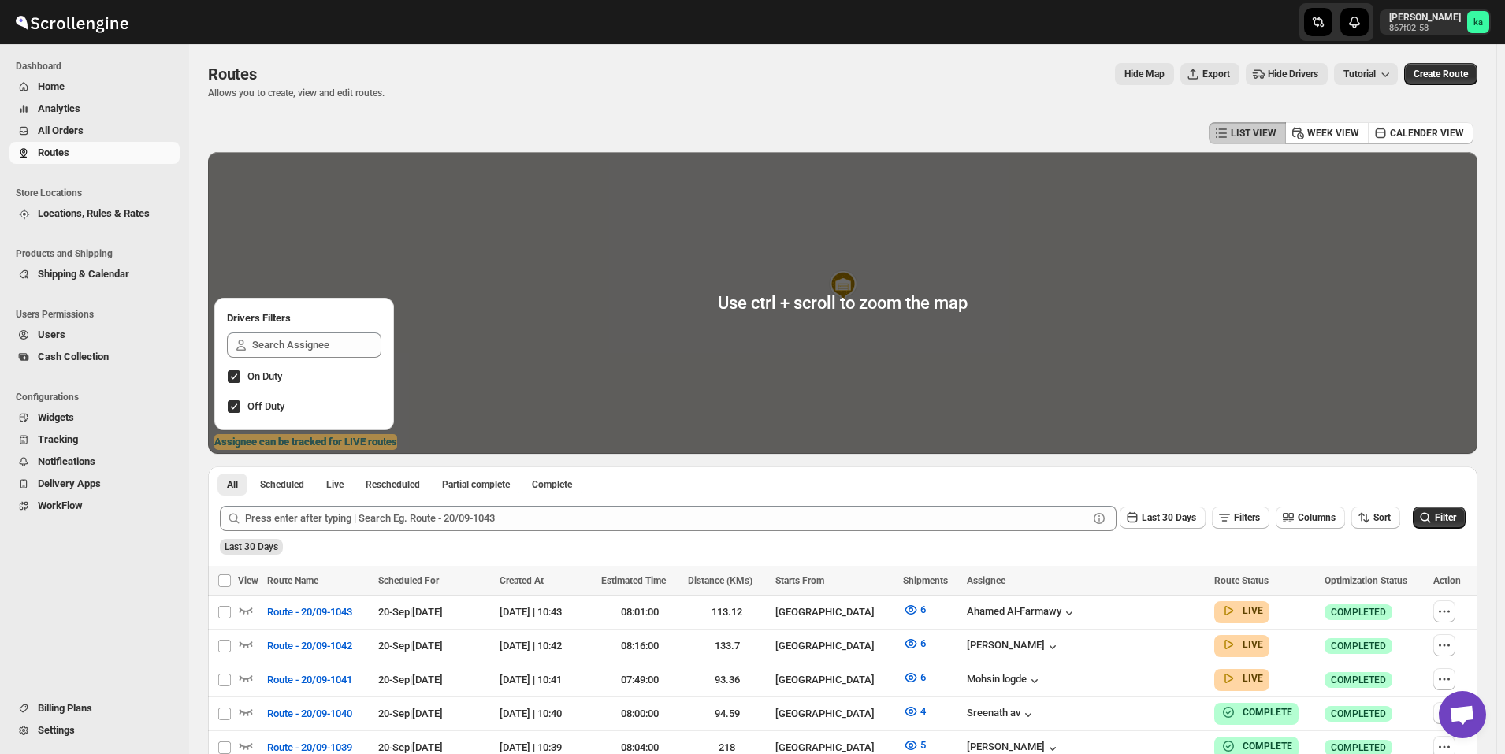
scroll to position [79, 0]
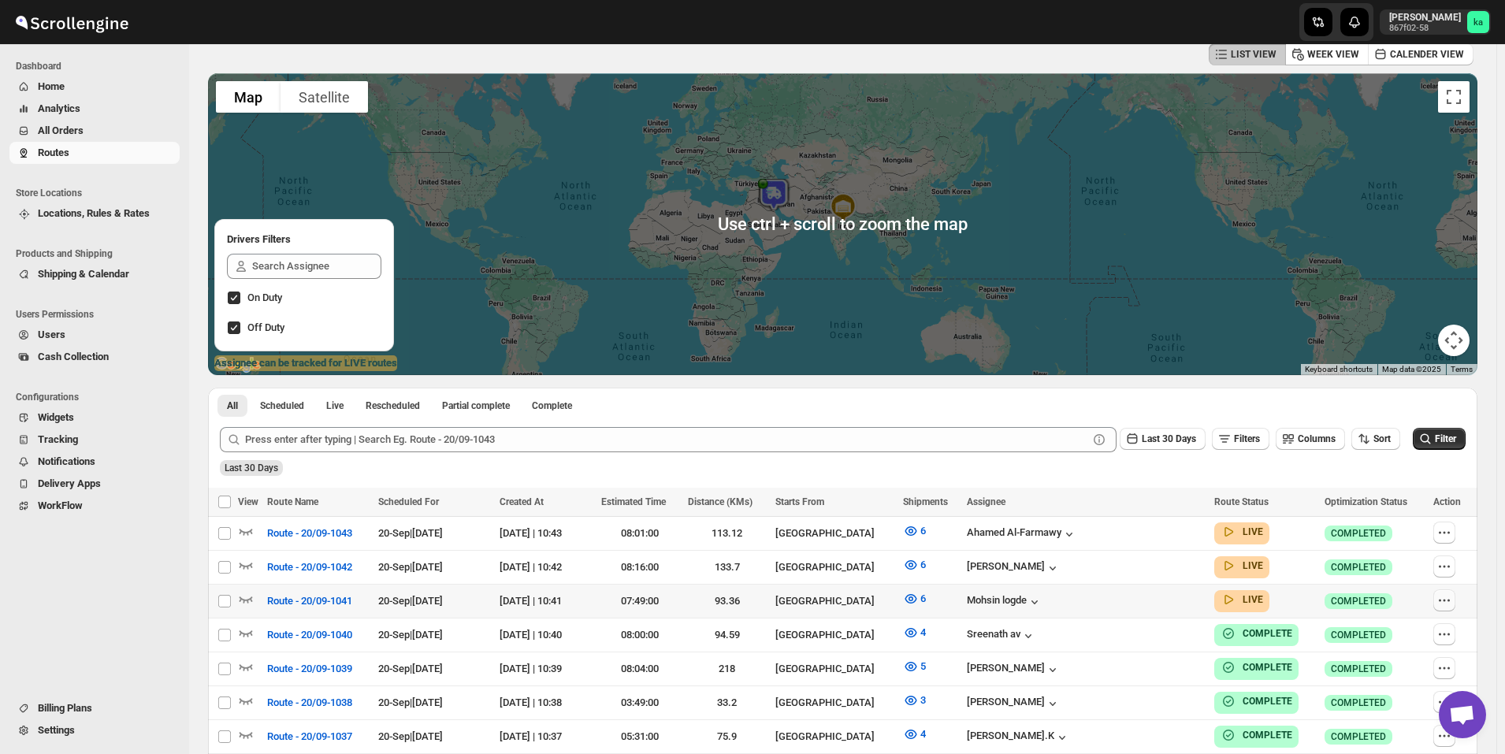
click at [1452, 605] on icon "button" at bounding box center [1445, 601] width 16 height 16
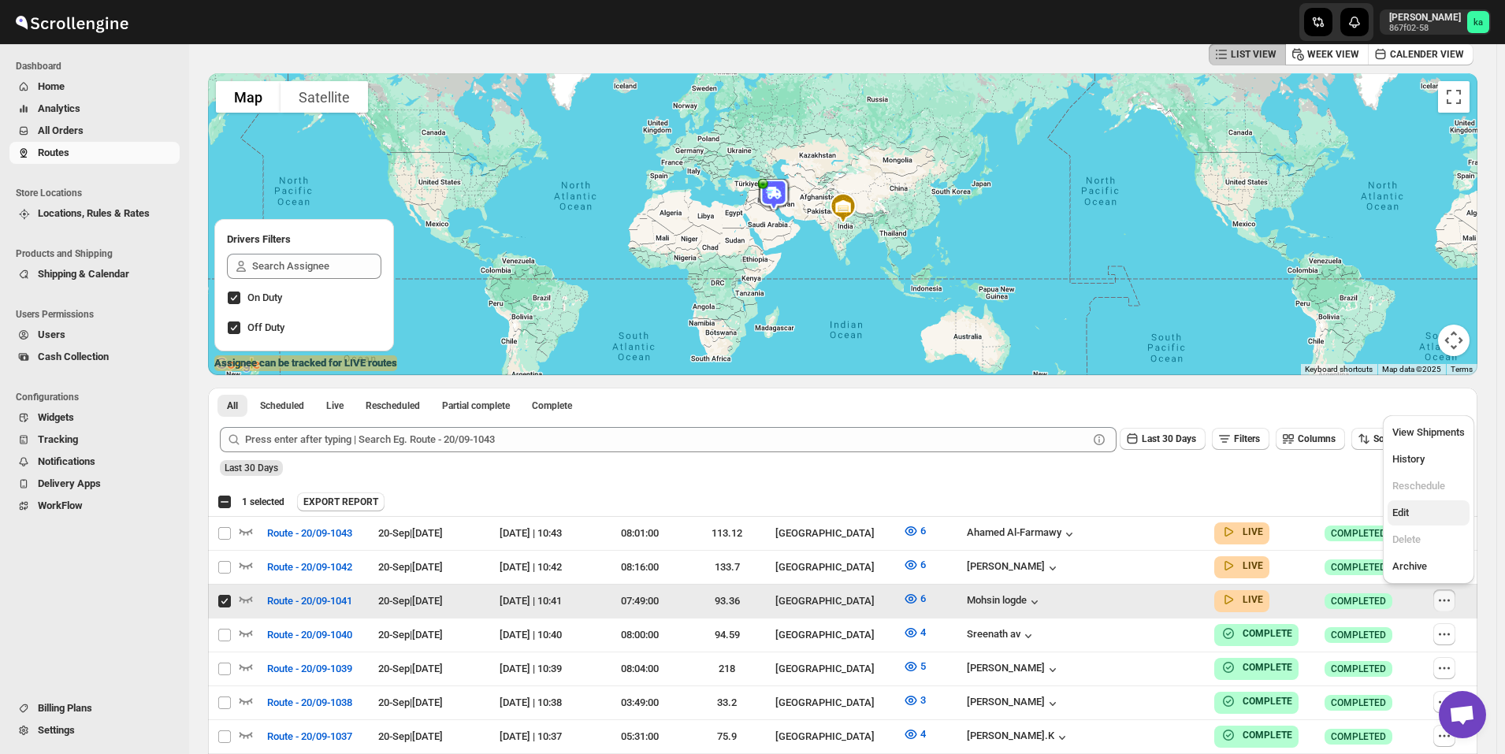
click at [1434, 511] on span "Edit" at bounding box center [1429, 513] width 73 height 16
checkbox input "false"
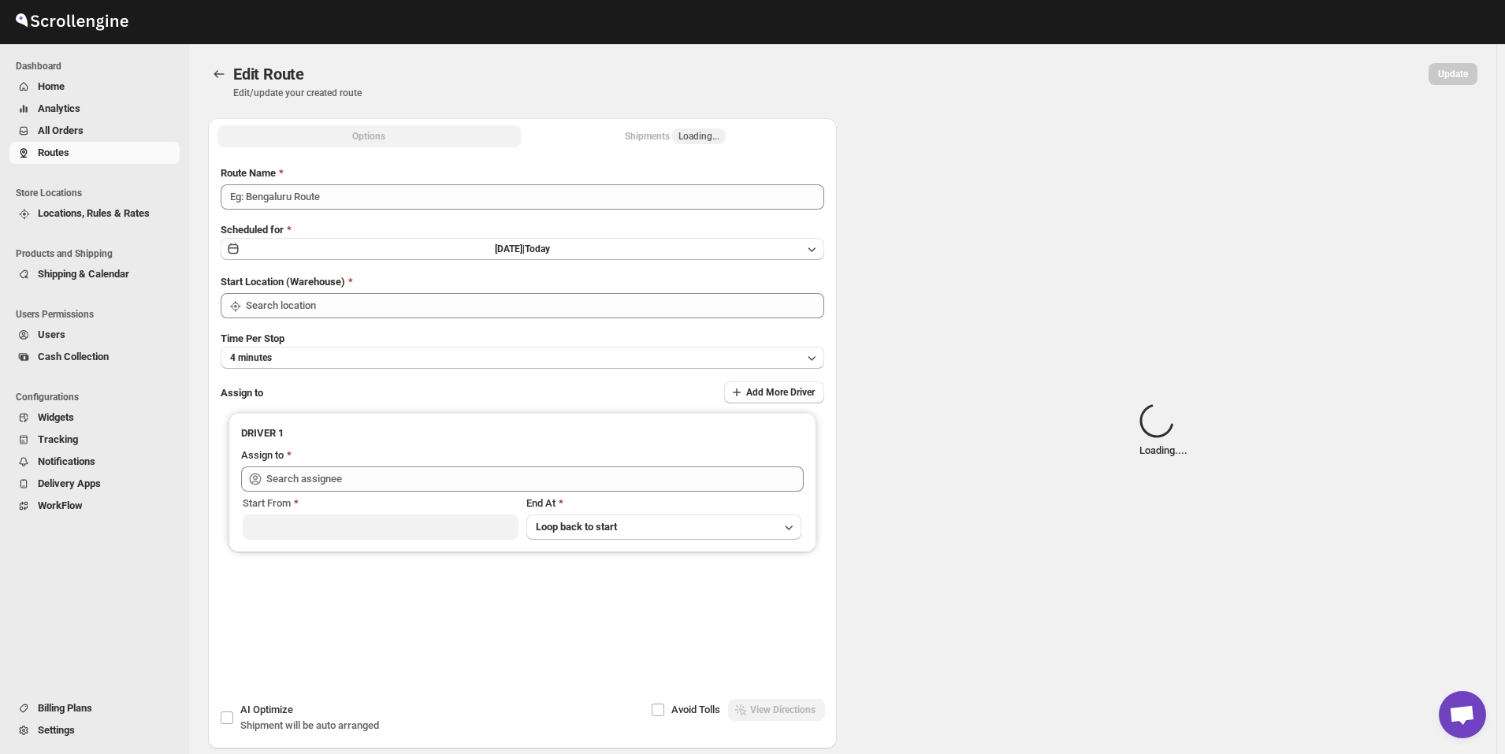
type input "Route - 20/09-1041"
type input "[GEOGRAPHIC_DATA]"
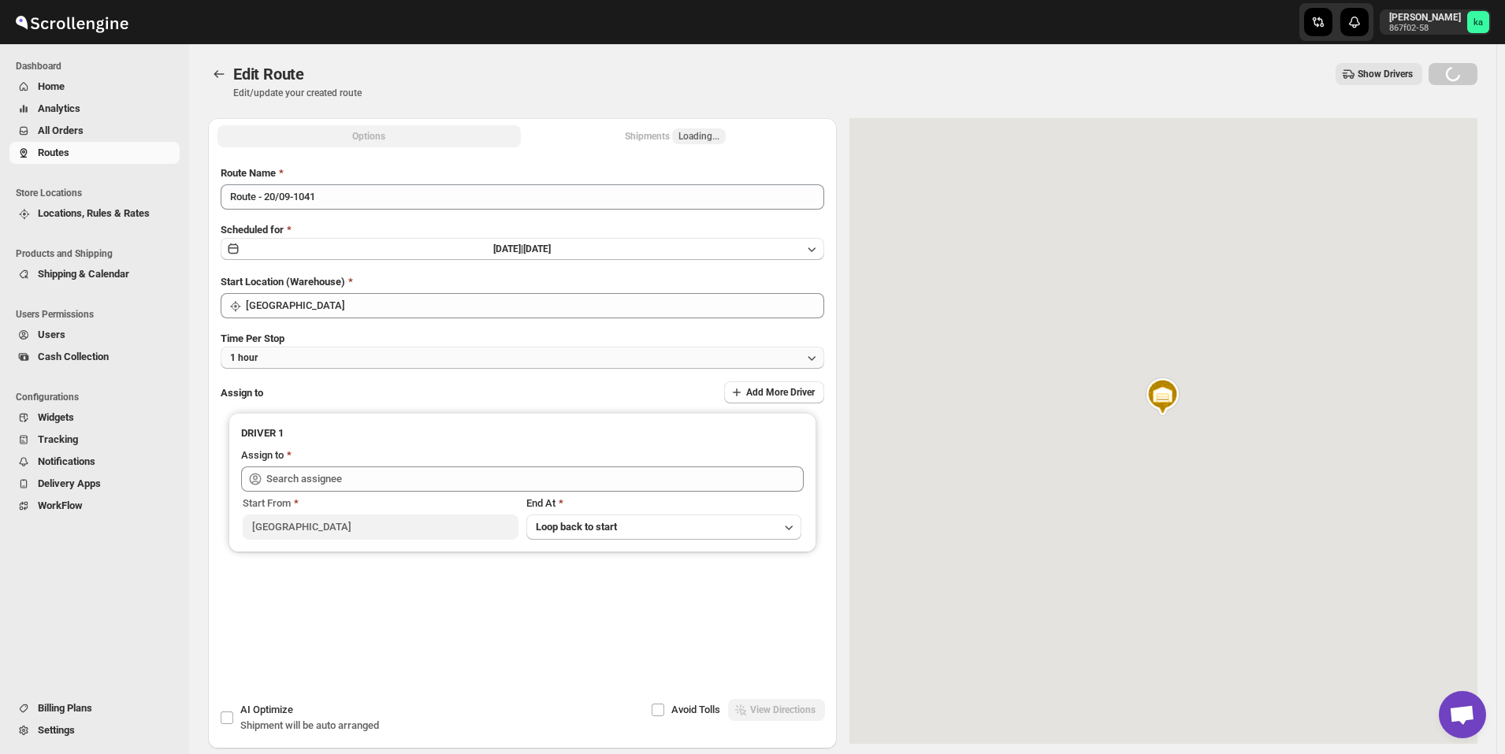
type input "[PERSON_NAME] ([EMAIL_ADDRESS][DOMAIN_NAME])"
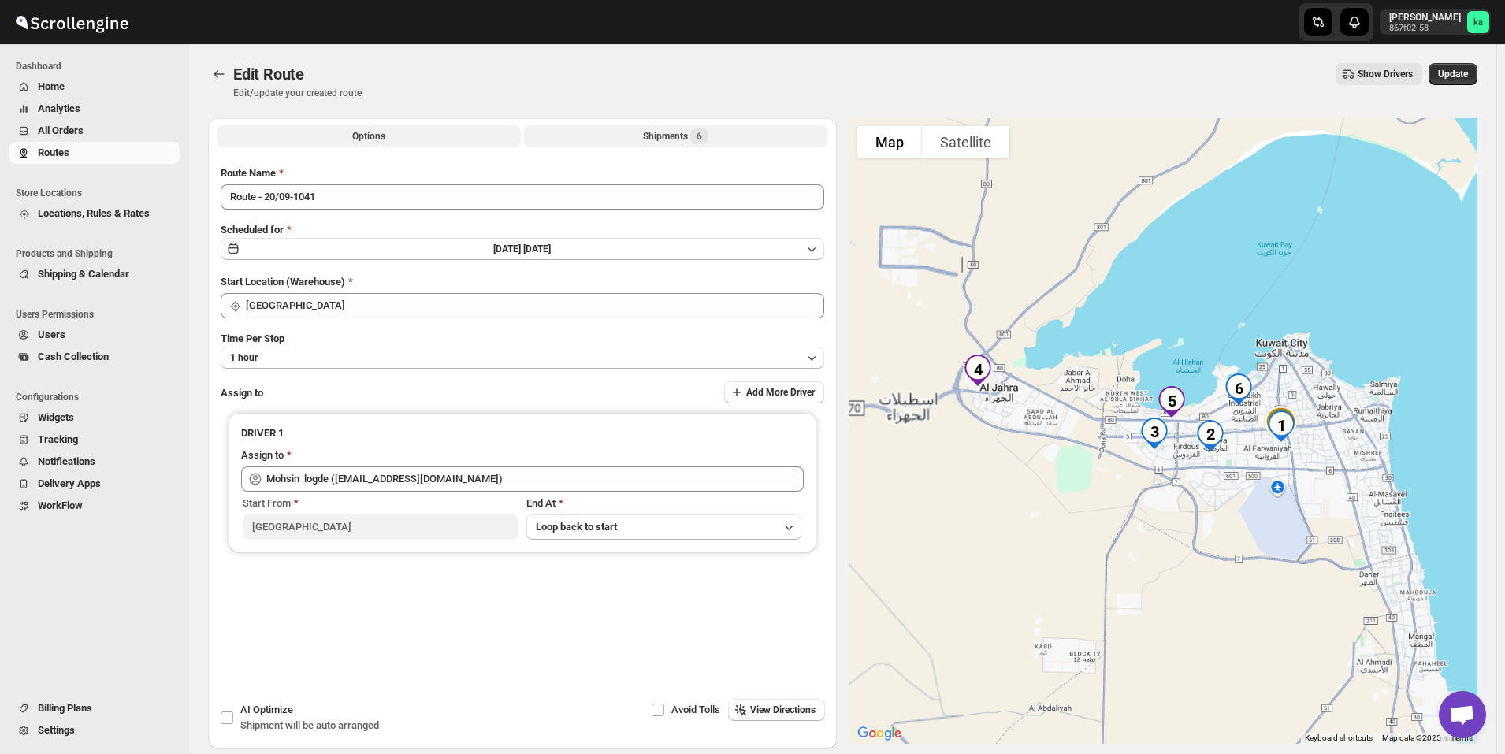
click at [645, 139] on button "Shipments 6" at bounding box center [675, 136] width 303 height 22
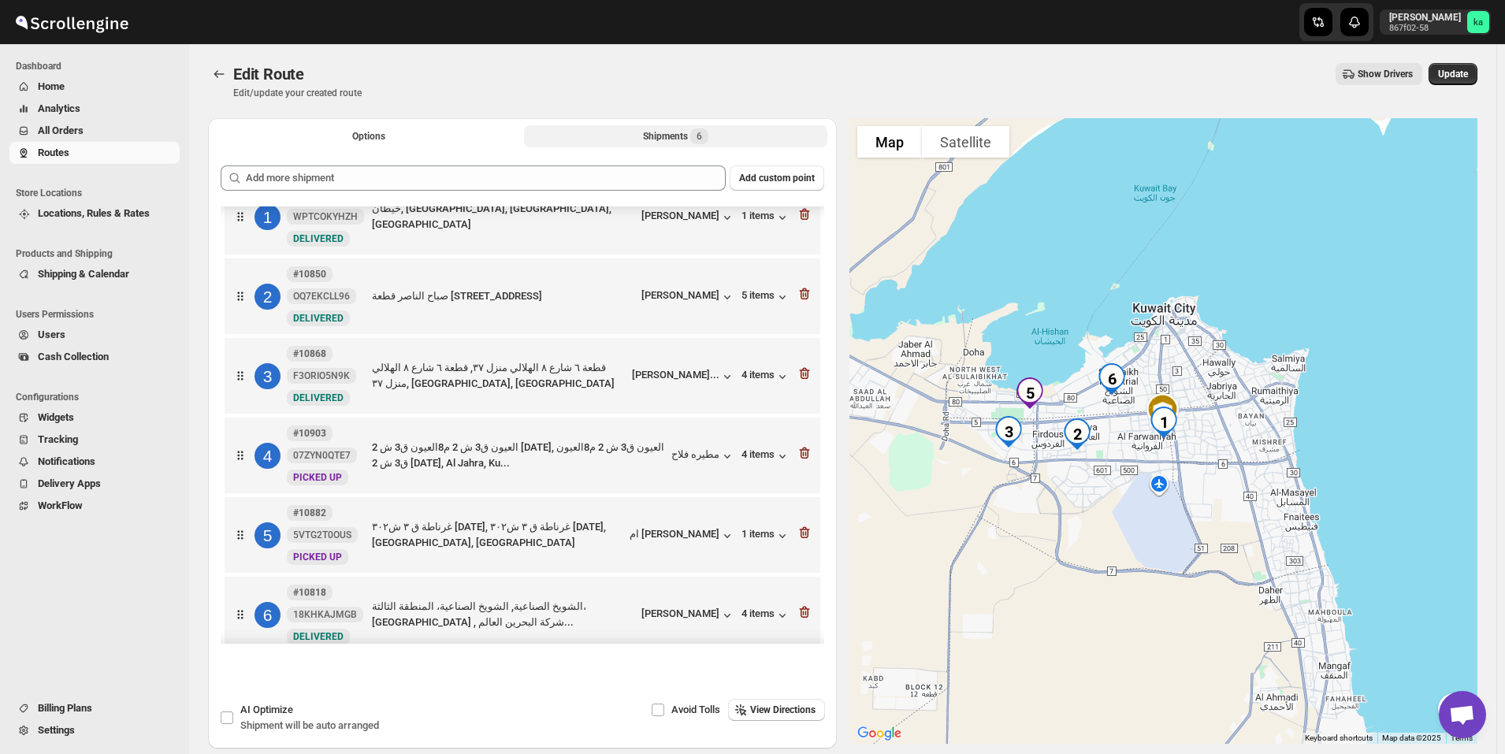
scroll to position [48, 0]
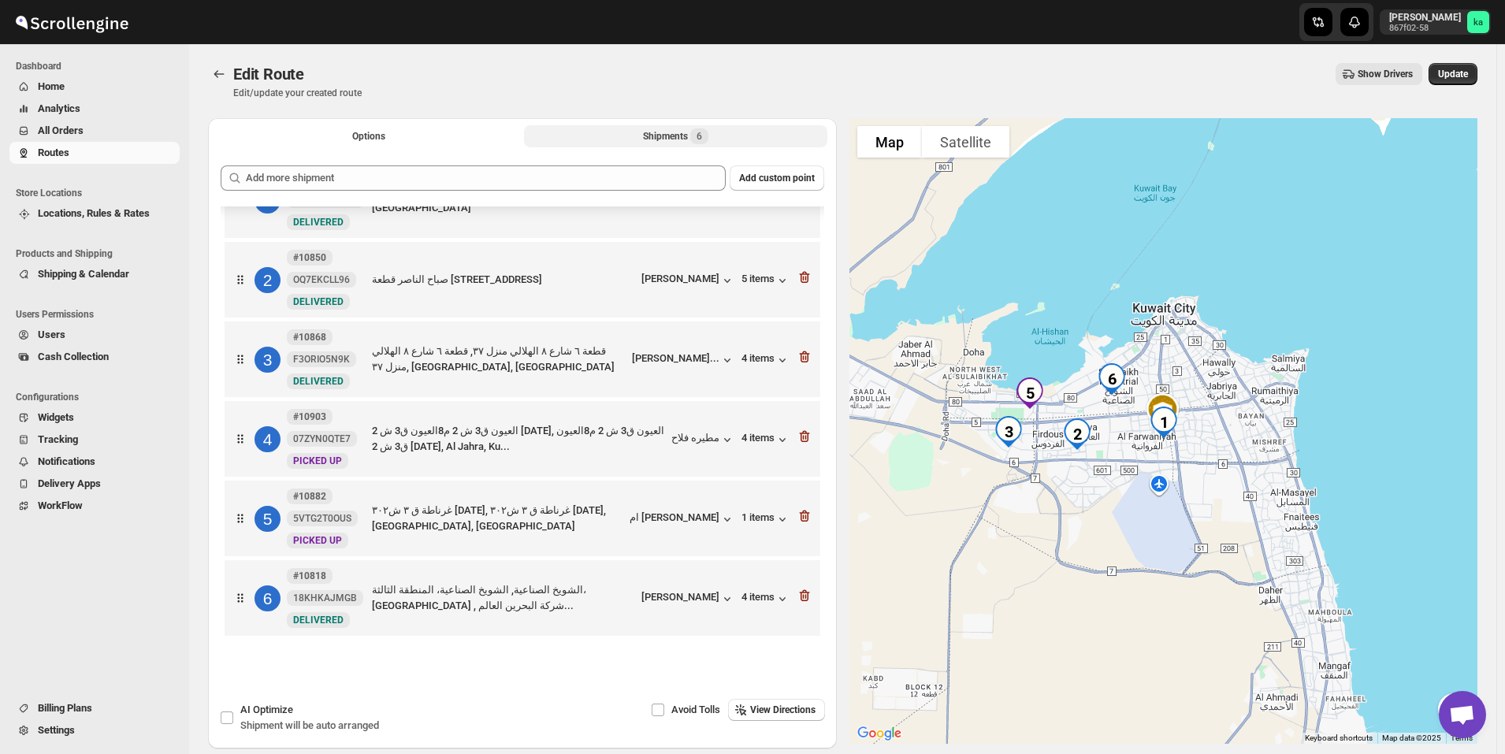
click at [798, 527] on div at bounding box center [805, 518] width 16 height 20
click at [802, 510] on icon "button" at bounding box center [805, 516] width 16 height 16
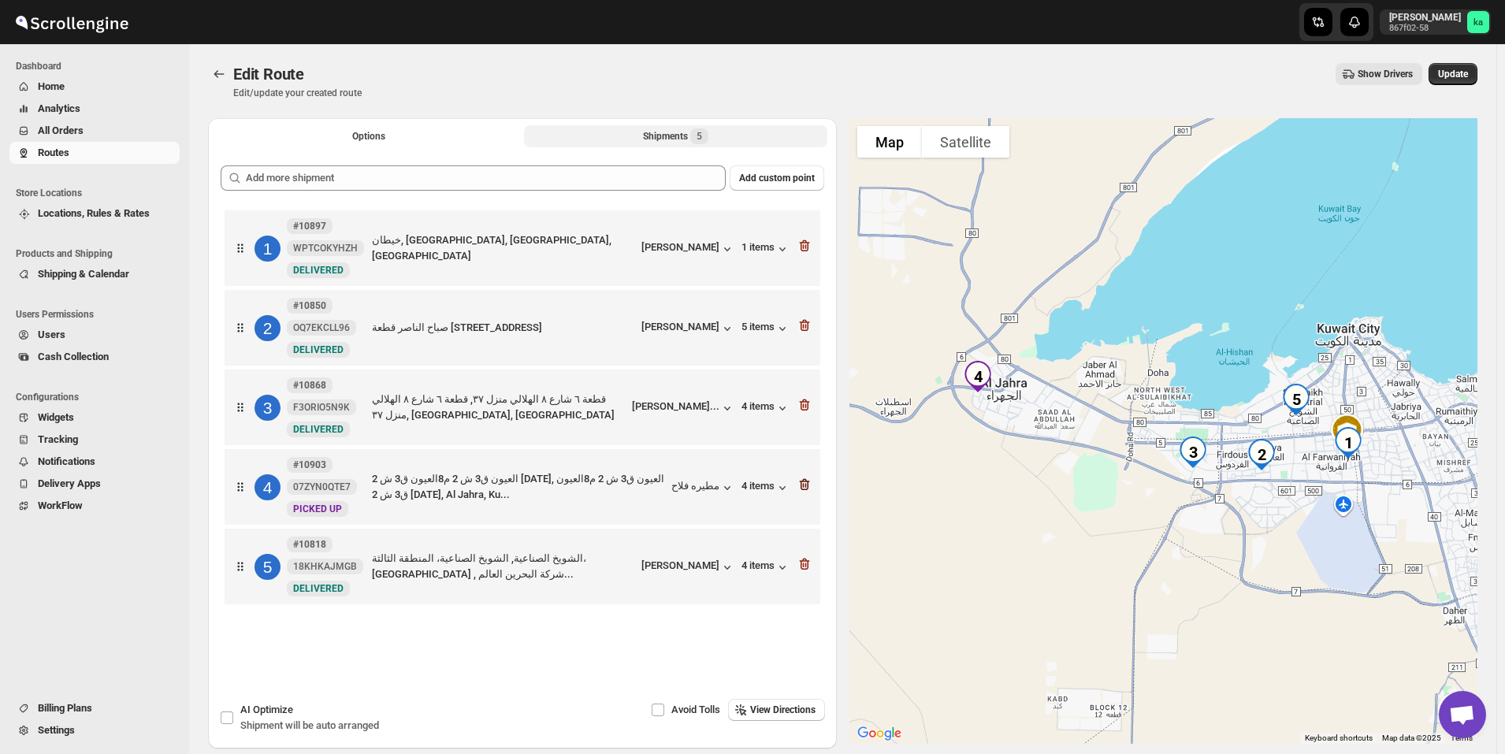
click at [806, 485] on icon "button" at bounding box center [805, 485] width 16 height 16
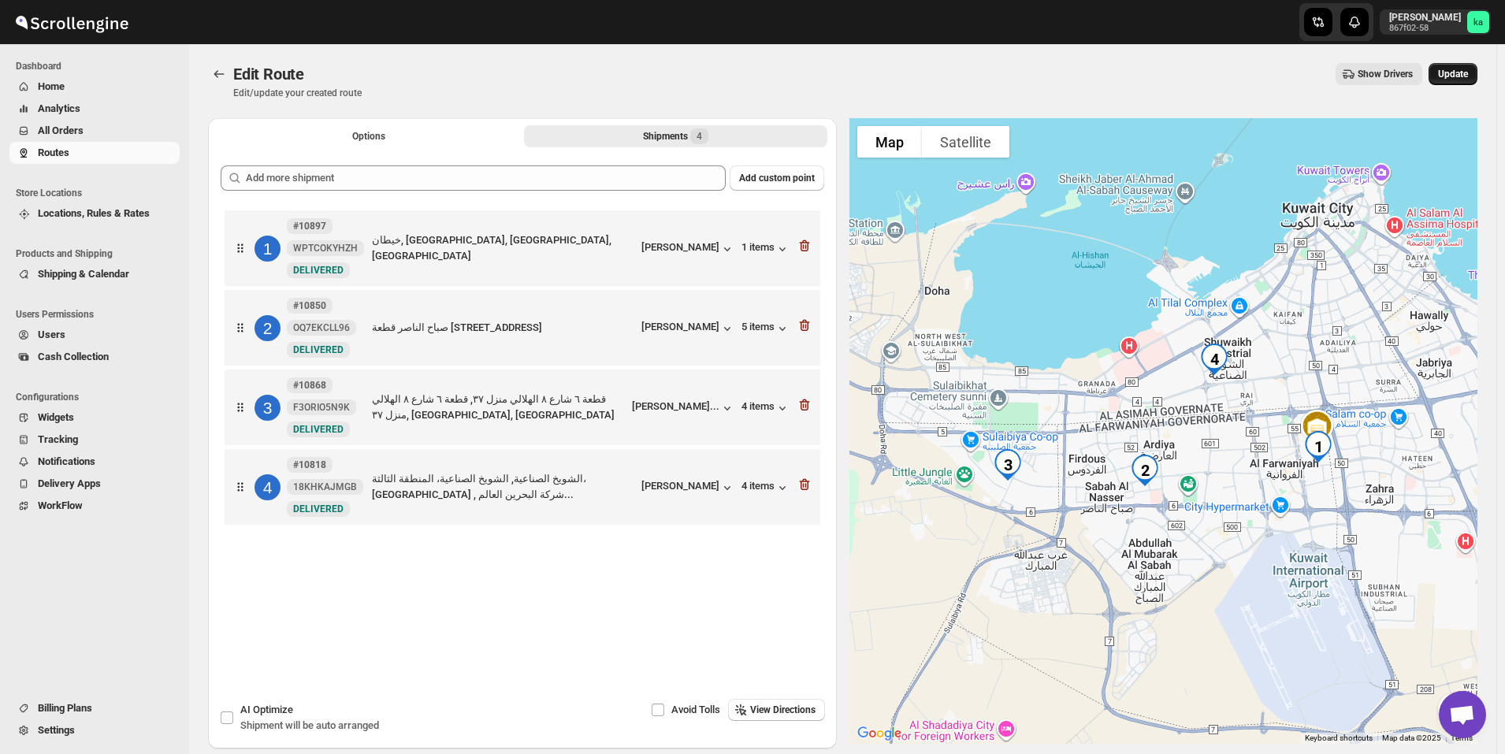
click at [1462, 80] on button "Update" at bounding box center [1453, 74] width 49 height 22
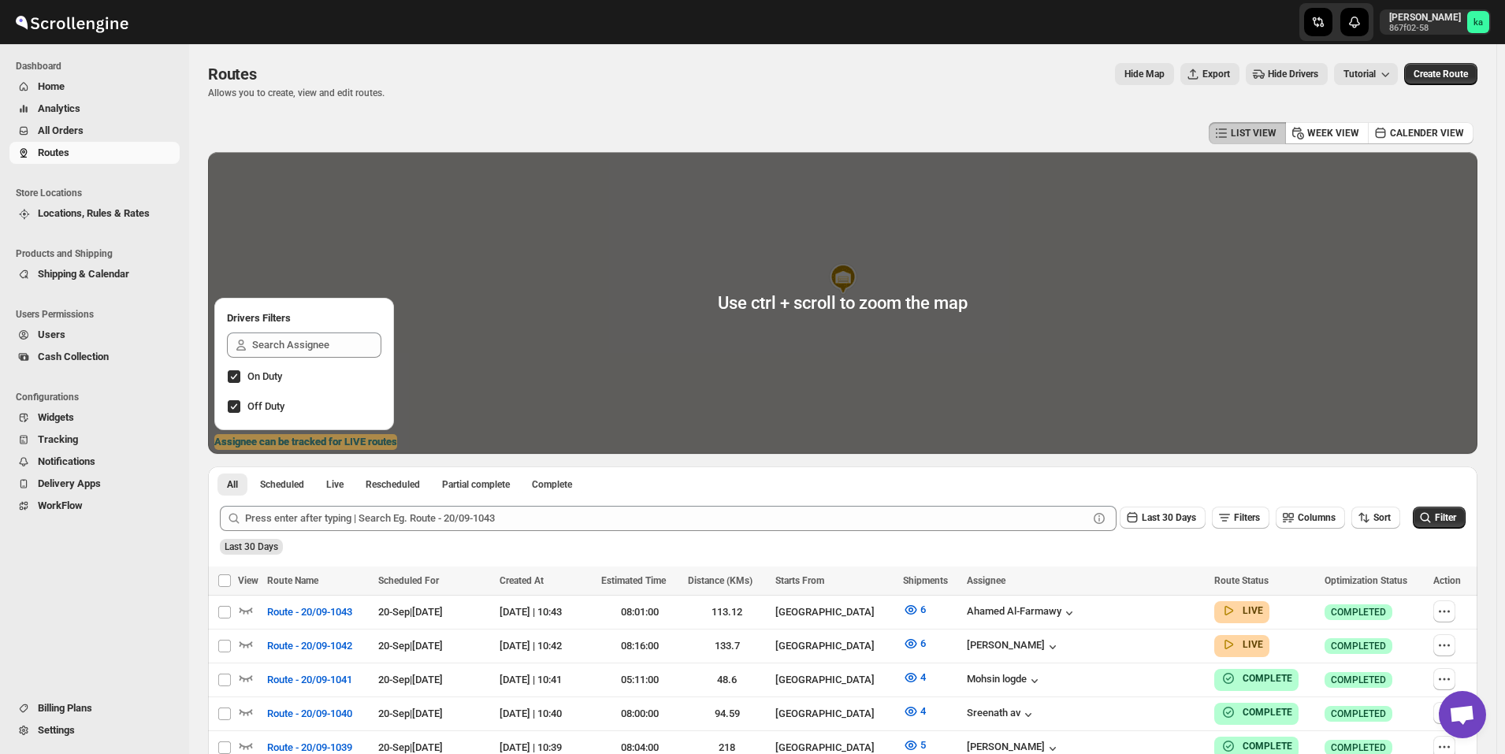
scroll to position [158, 0]
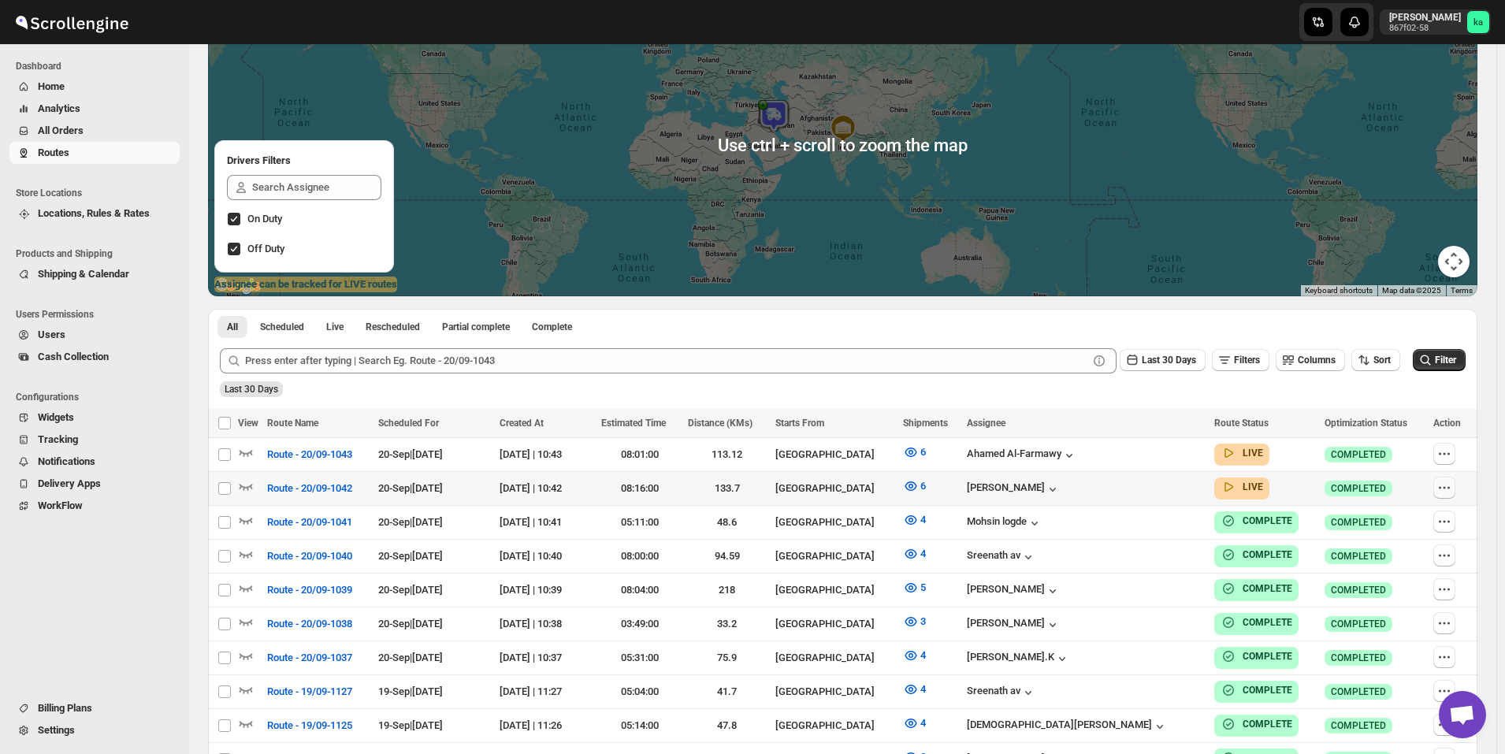
click at [1450, 484] on icon "button" at bounding box center [1445, 488] width 16 height 16
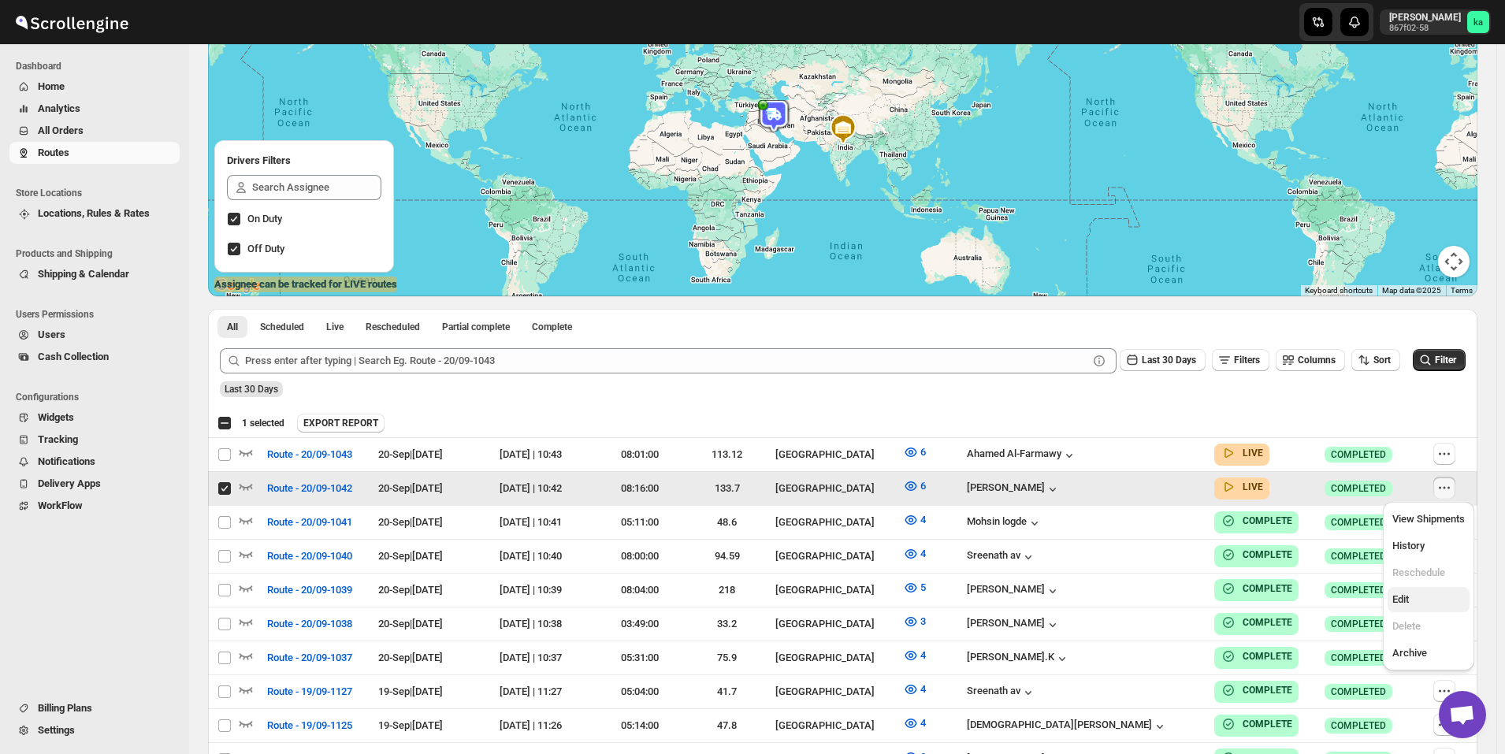
click at [1406, 597] on span "Edit" at bounding box center [1401, 599] width 17 height 12
checkbox input "false"
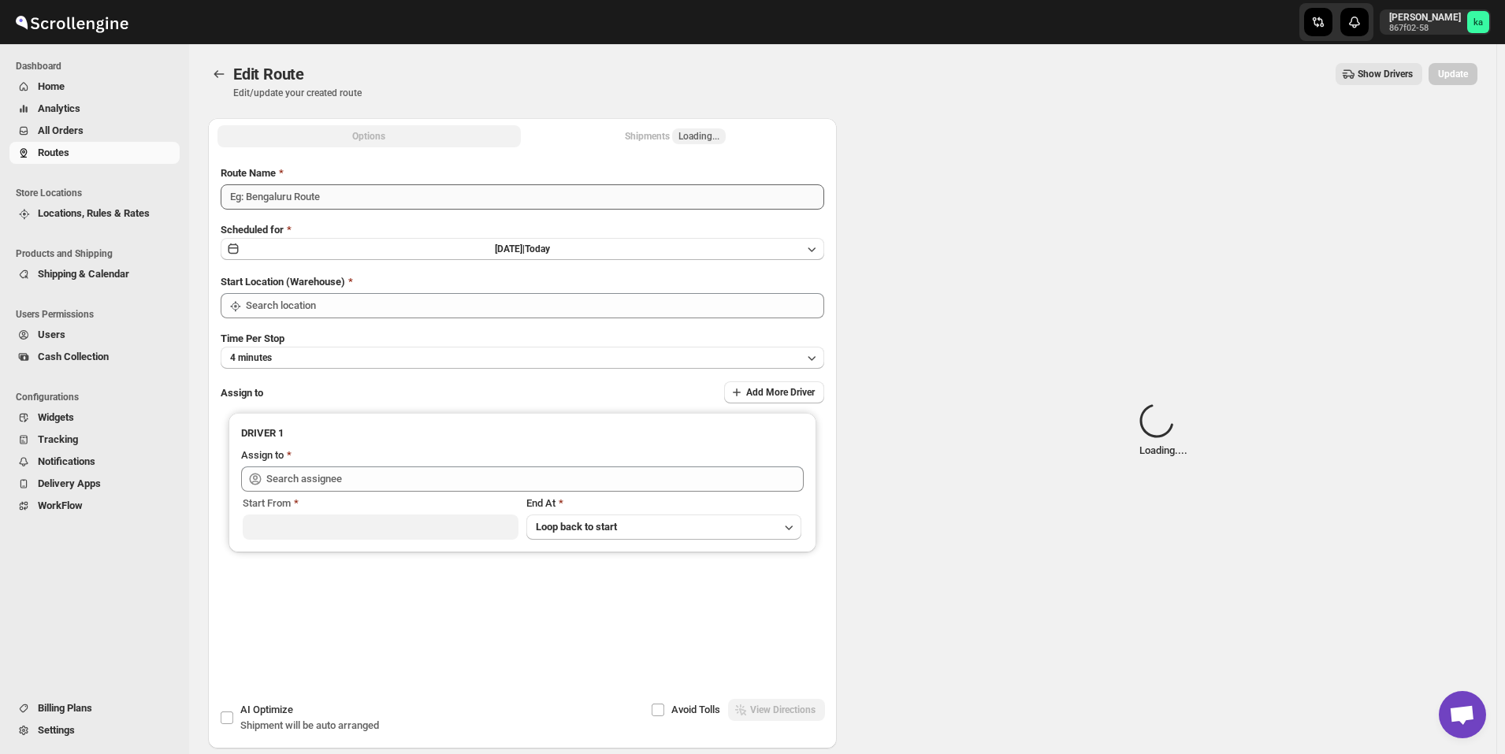
type input "Route - 20/09-1042"
type input "[GEOGRAPHIC_DATA]"
type input "[PERSON_NAME] ([EMAIL_ADDRESS][DOMAIN_NAME])"
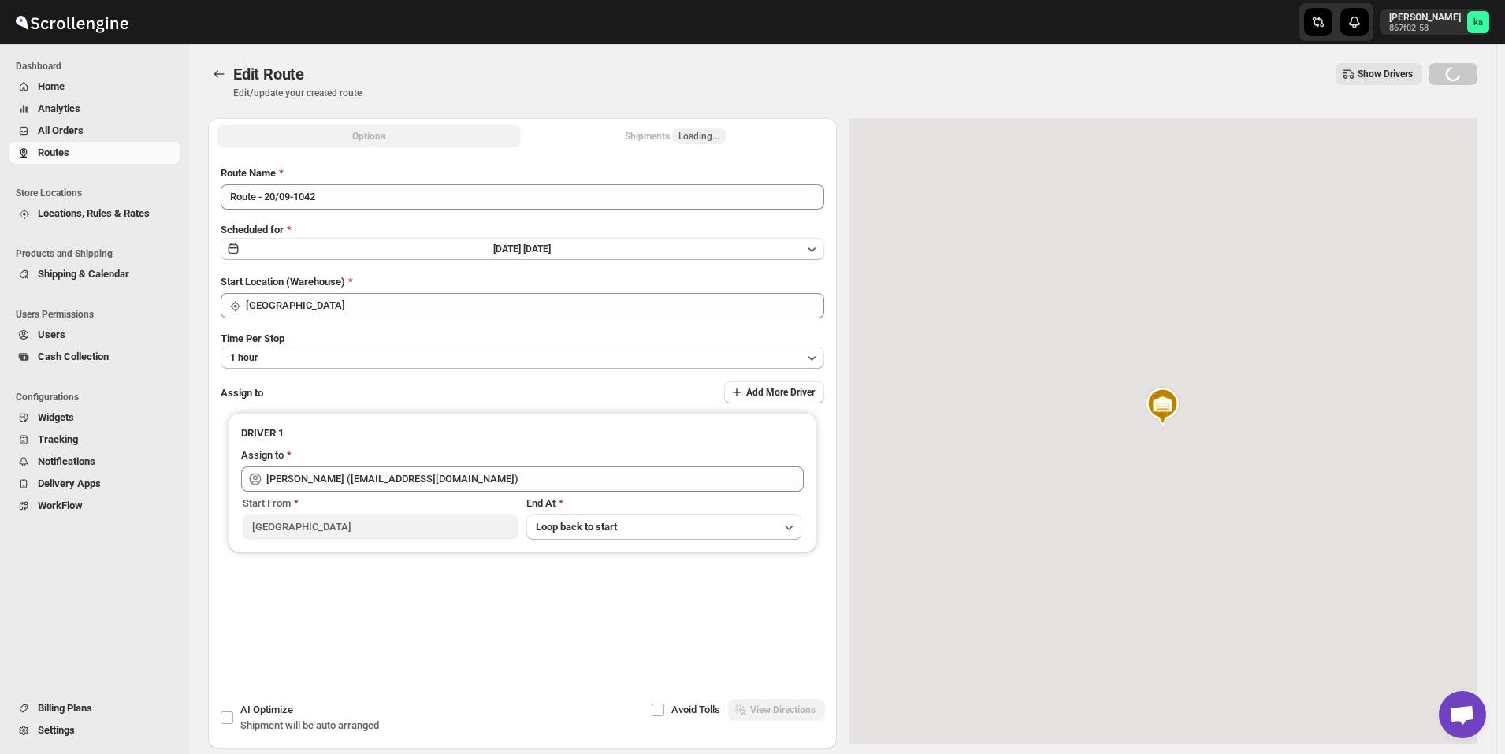
click at [654, 136] on div "Shipments Loading..." at bounding box center [675, 136] width 101 height 16
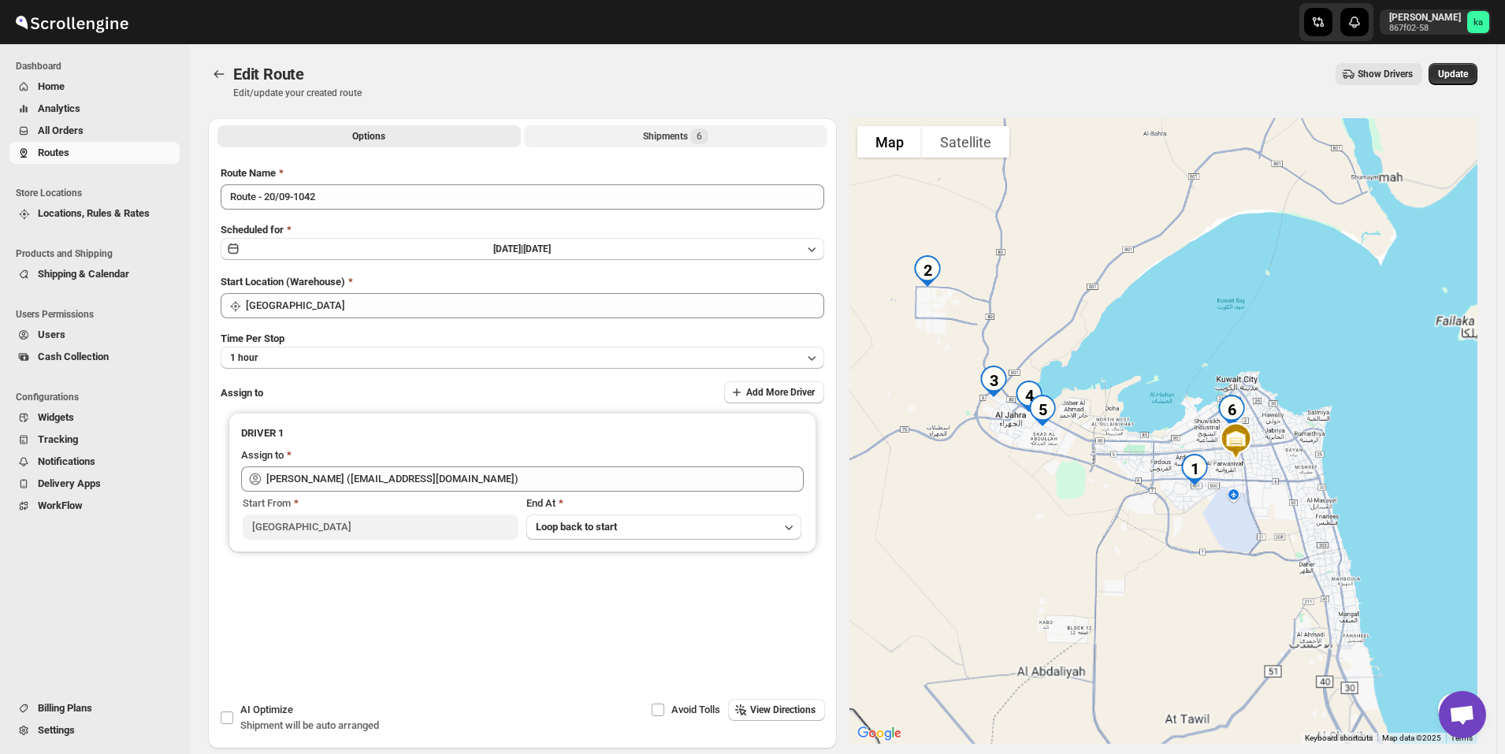
click at [654, 136] on div "Shipments 6" at bounding box center [675, 136] width 65 height 16
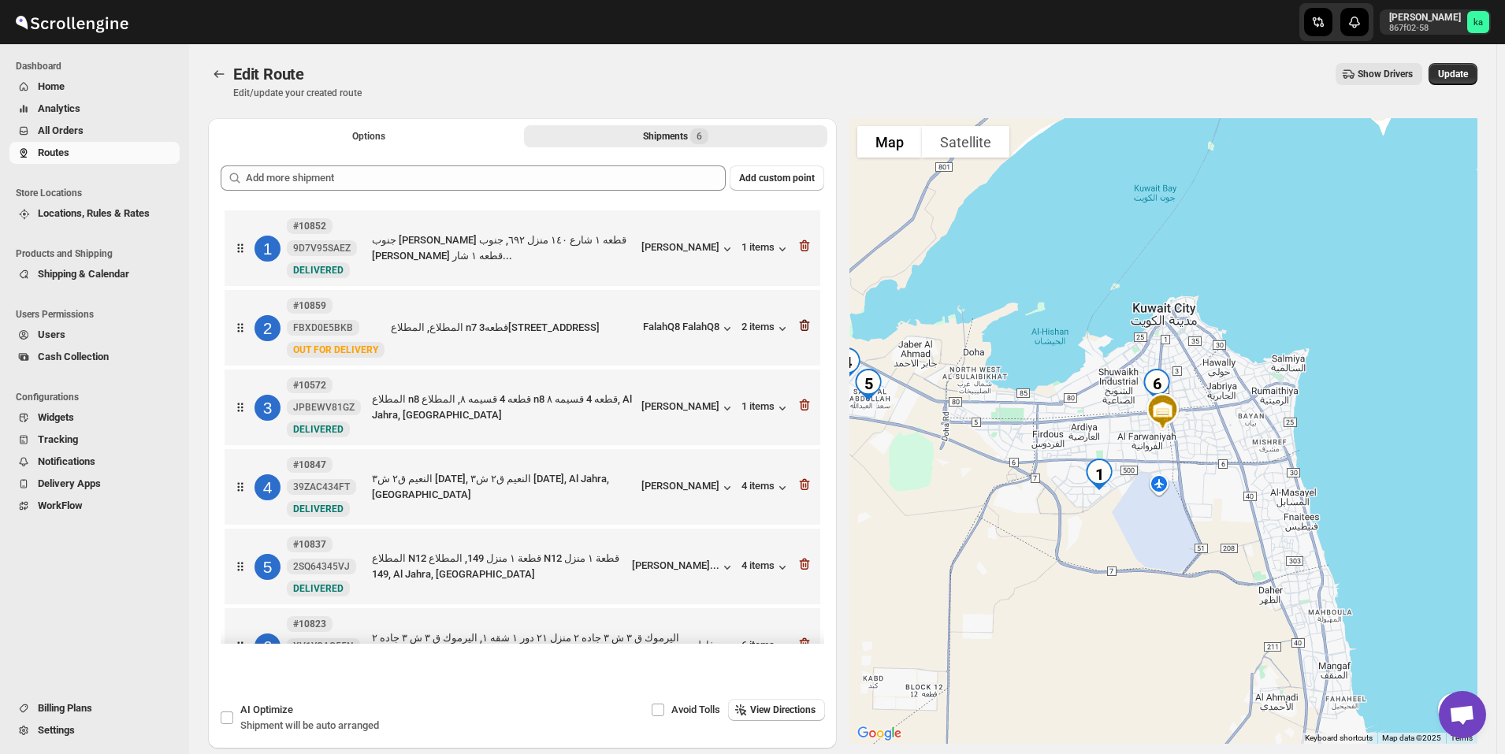
click at [804, 322] on icon "button" at bounding box center [804, 326] width 10 height 12
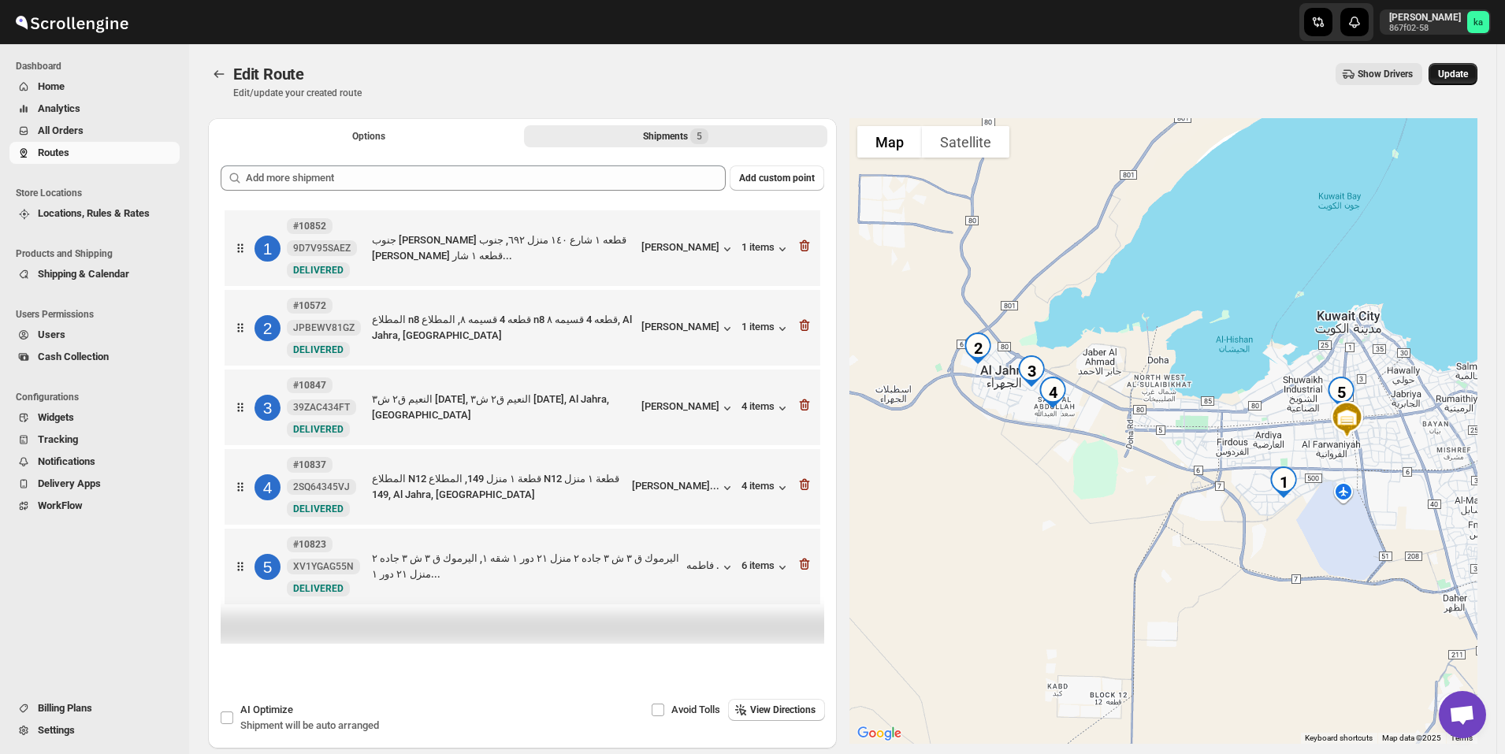
click at [1463, 80] on span "Update" at bounding box center [1453, 74] width 30 height 13
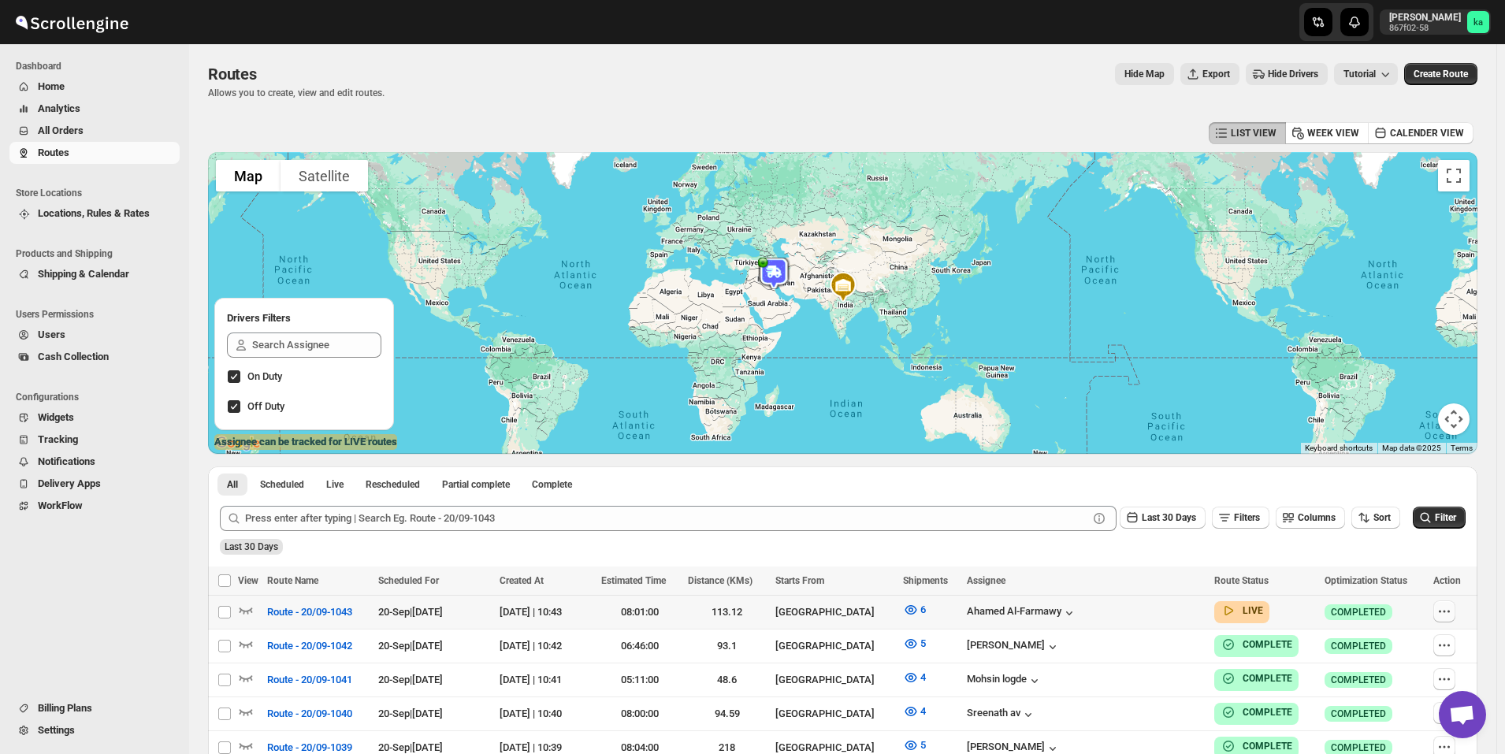
click at [1447, 610] on icon "button" at bounding box center [1445, 612] width 16 height 16
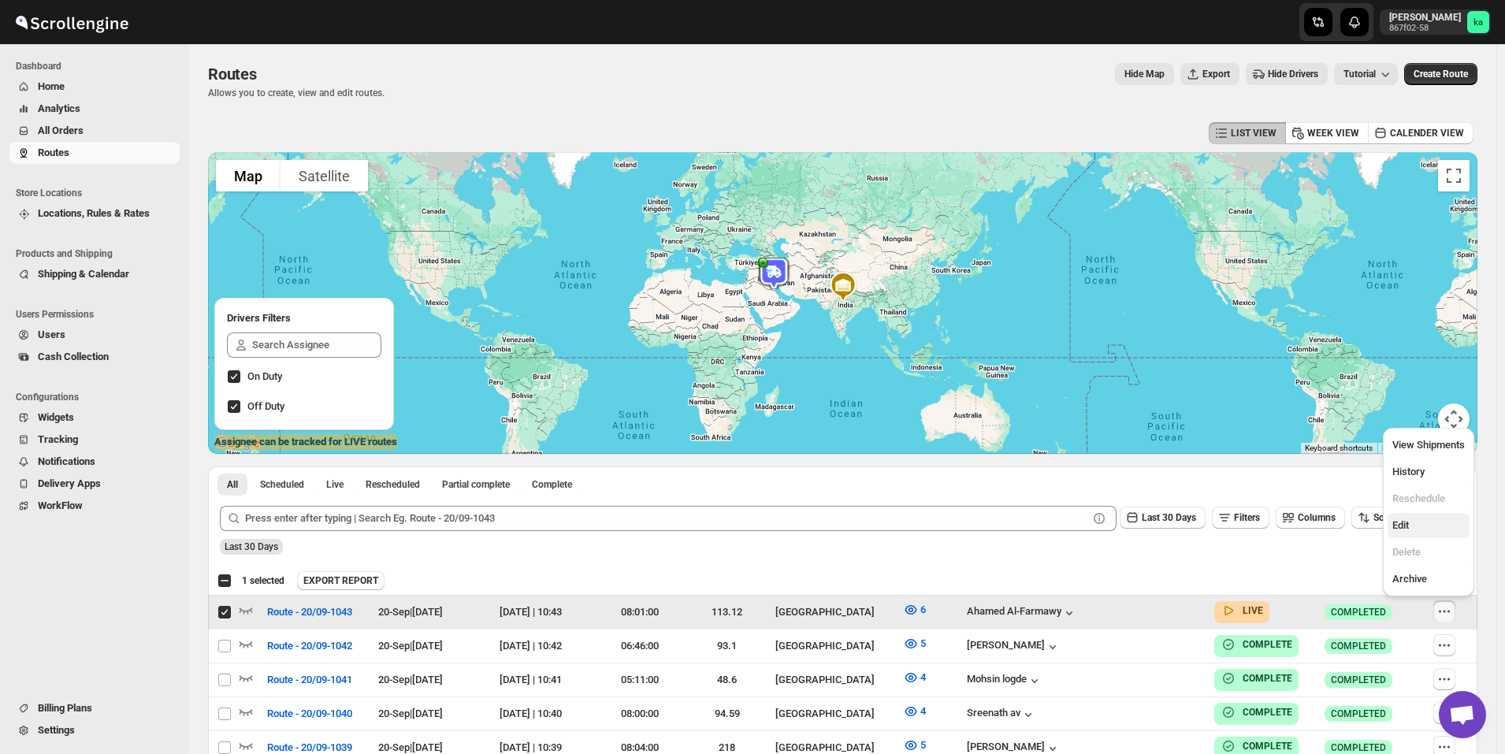
click at [1437, 525] on span "Edit" at bounding box center [1429, 526] width 73 height 16
checkbox input "false"
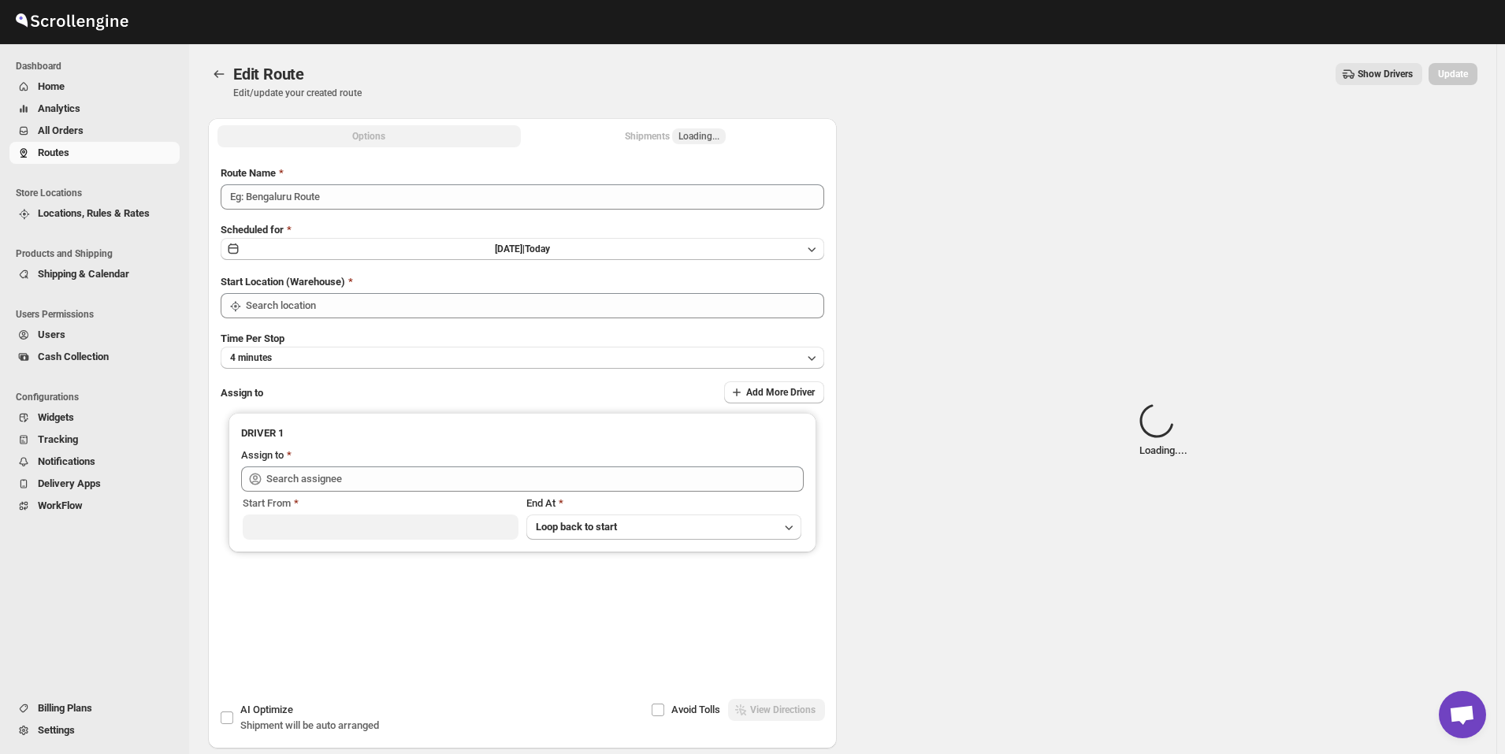
type input "Route - 20/09-1043"
type input "[GEOGRAPHIC_DATA]"
type input "Ahamed Al-Farmawy ([EMAIL_ADDRESS][DOMAIN_NAME])"
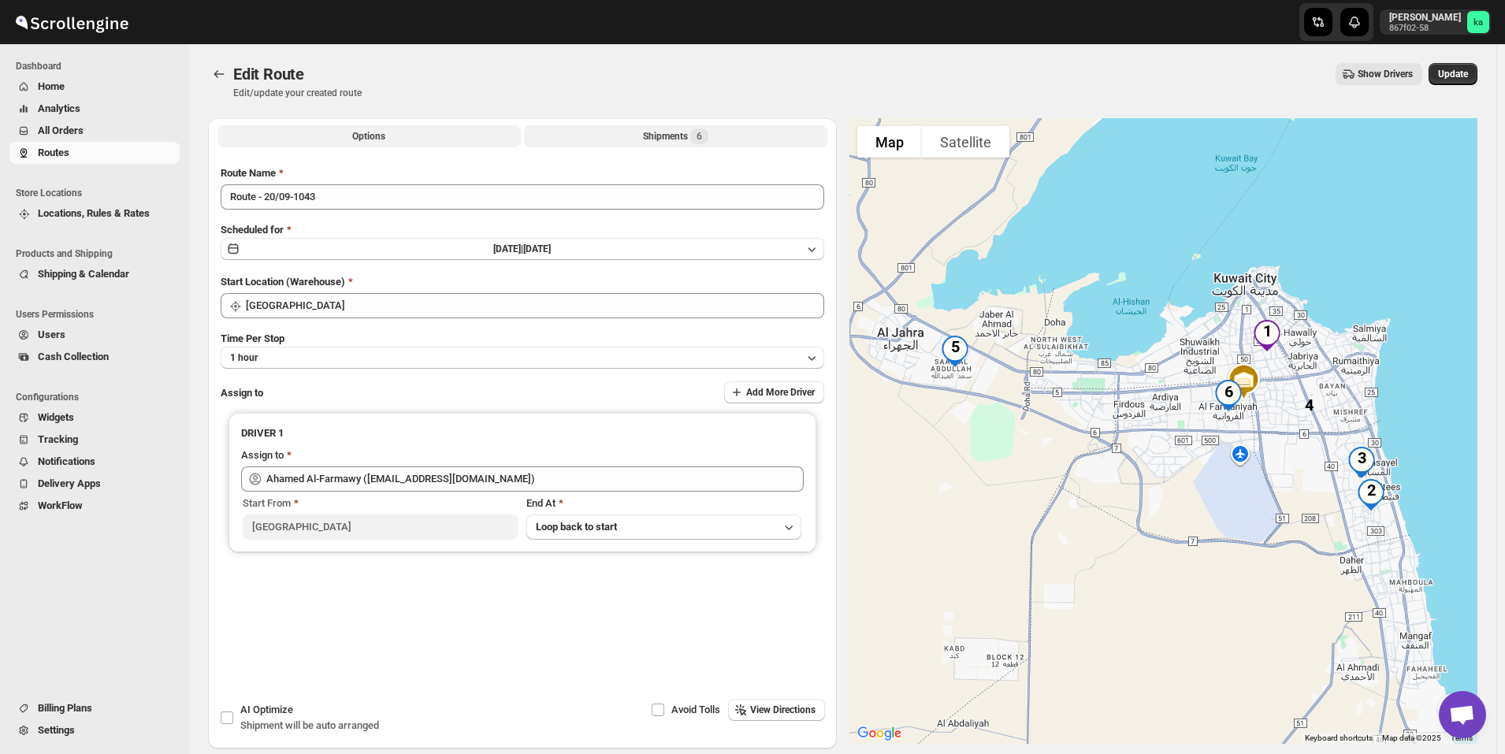
click at [658, 130] on div "Shipments 6" at bounding box center [675, 136] width 65 height 16
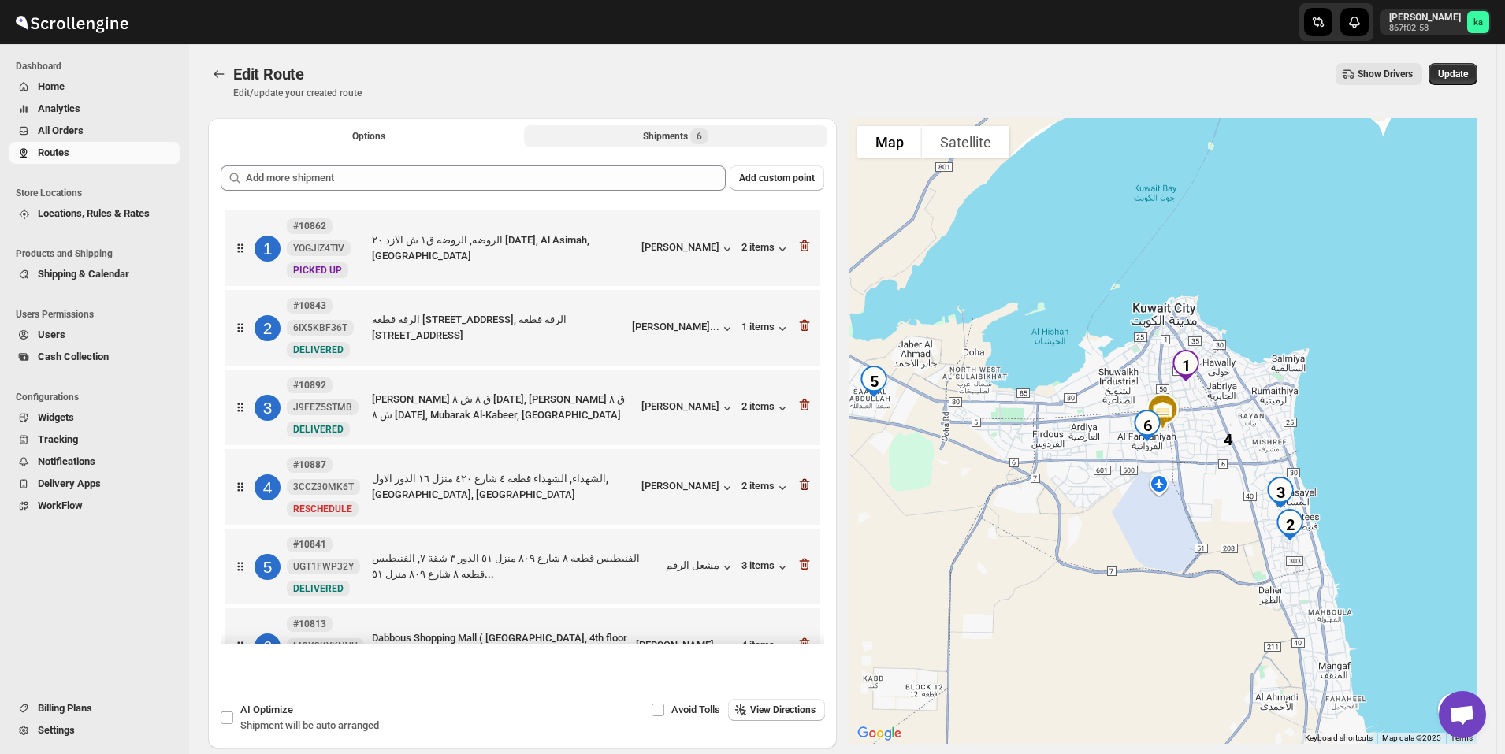
click at [806, 485] on icon "button" at bounding box center [805, 485] width 16 height 16
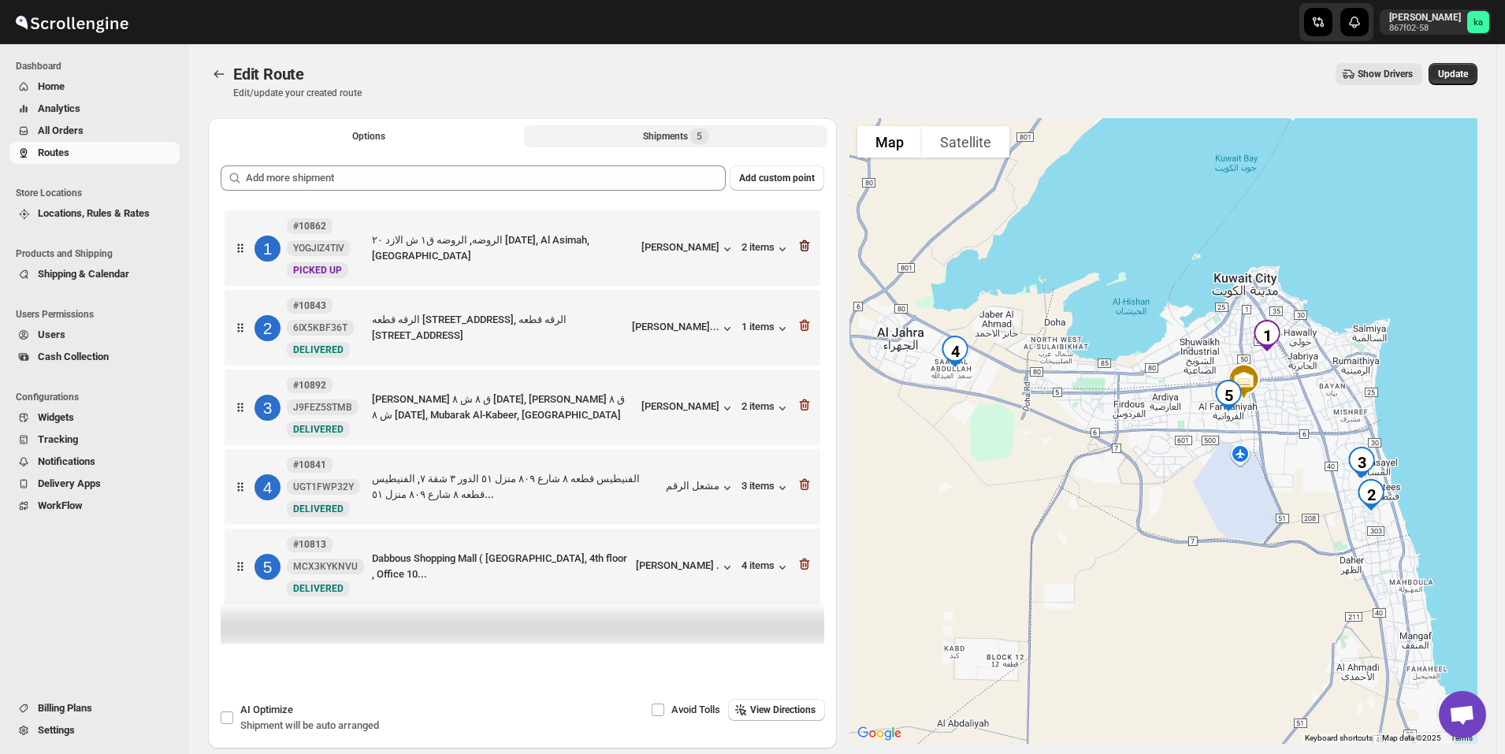
click at [813, 240] on icon "button" at bounding box center [805, 246] width 16 height 16
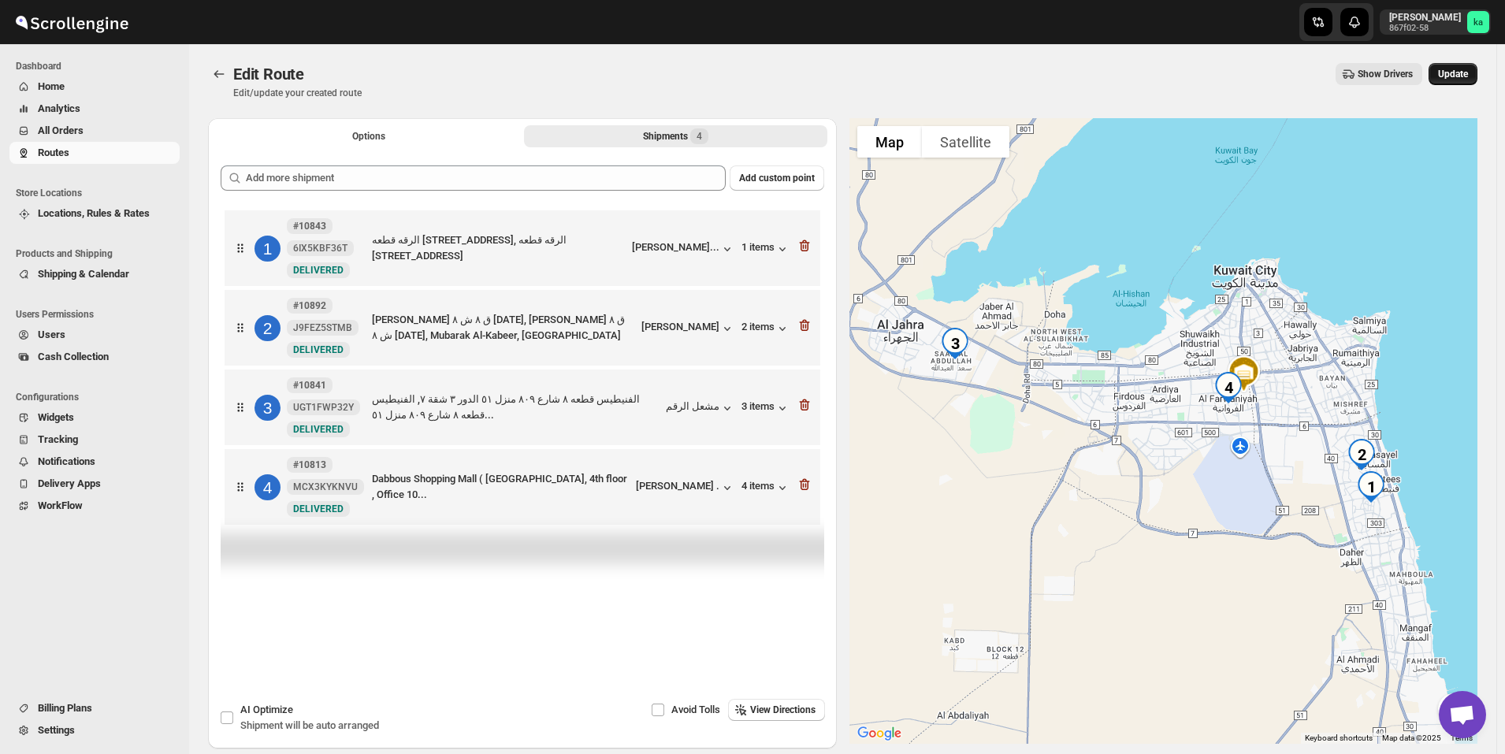
click at [1467, 66] on button "Update" at bounding box center [1453, 74] width 49 height 22
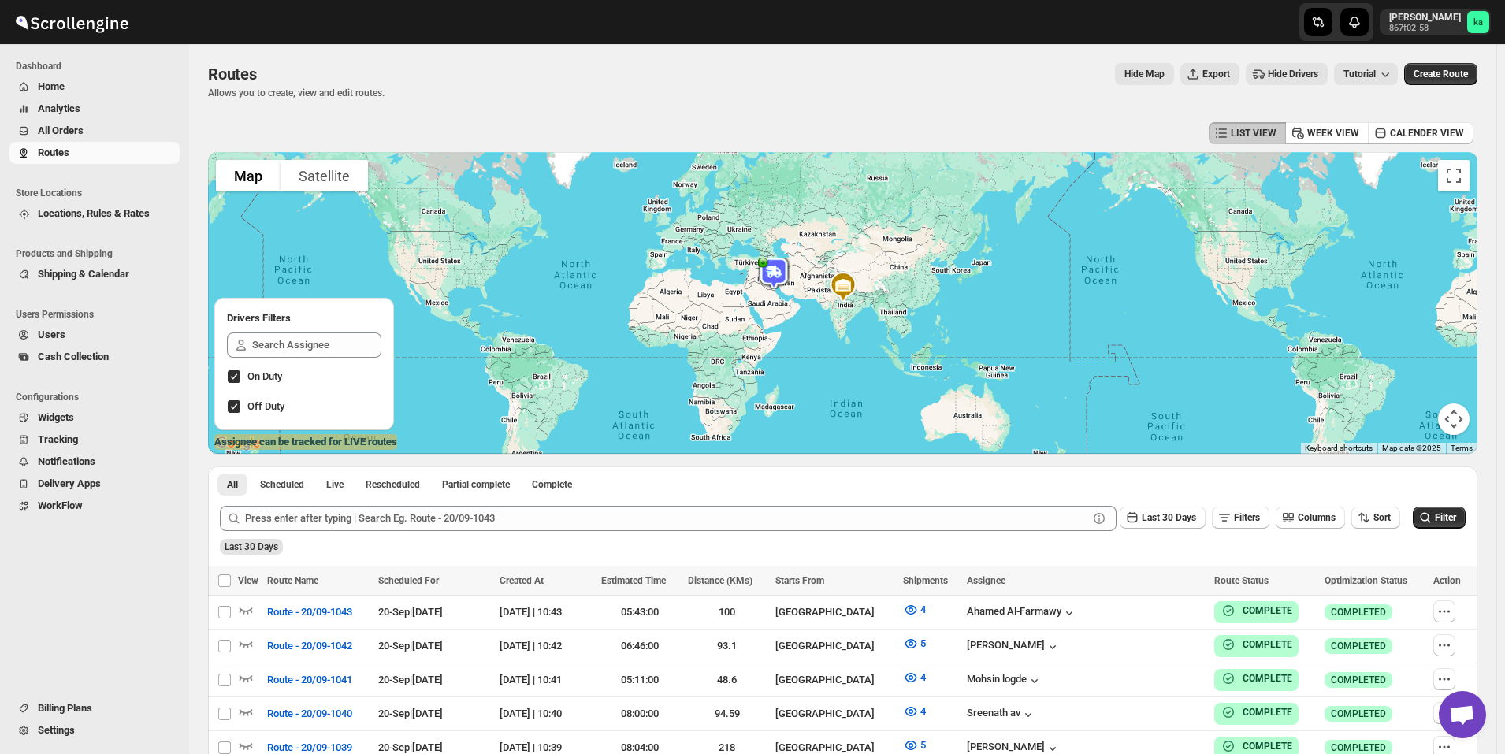
click at [77, 116] on span "Analytics" at bounding box center [107, 109] width 139 height 16
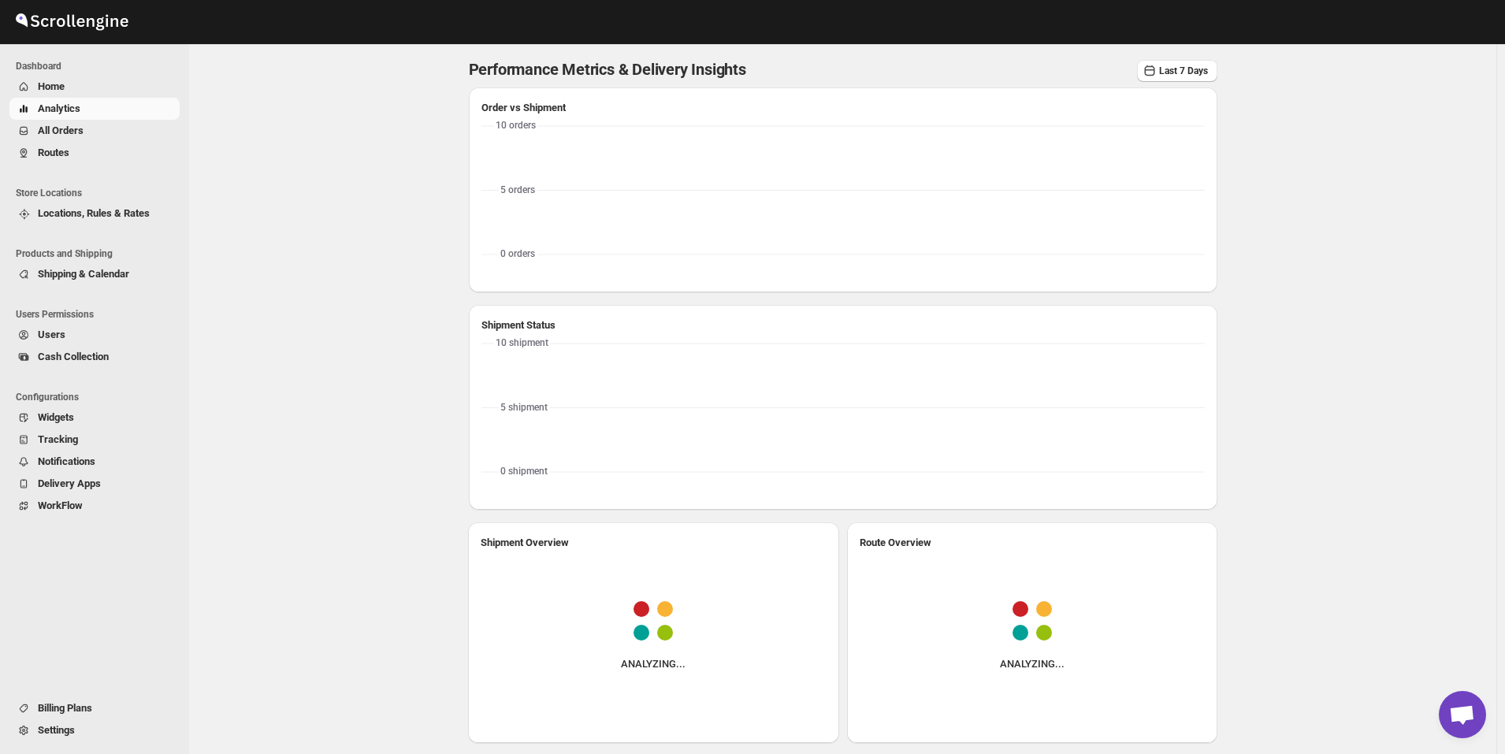
click at [81, 133] on span "All Orders" at bounding box center [61, 131] width 46 height 12
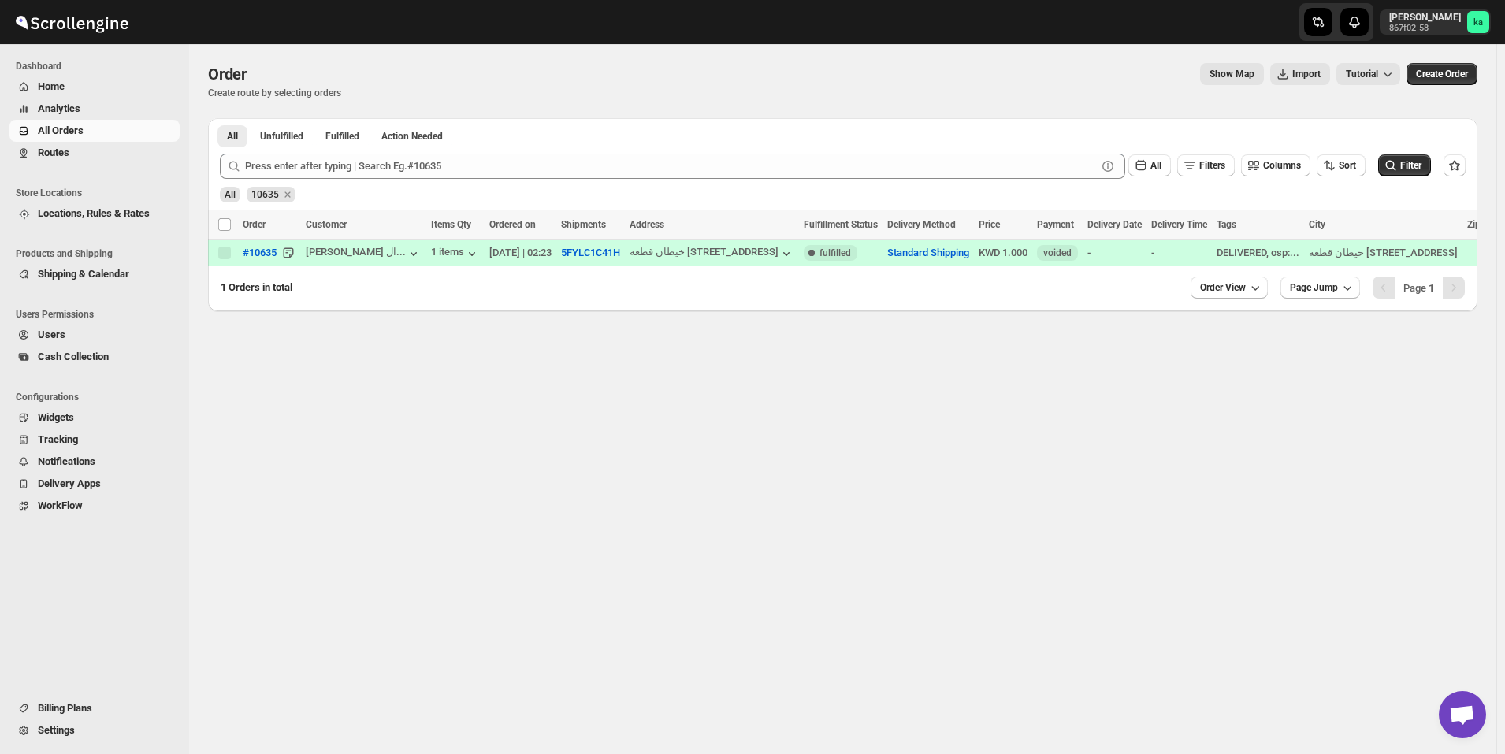
click at [404, 179] on div "All 10635" at bounding box center [840, 188] width 1252 height 30
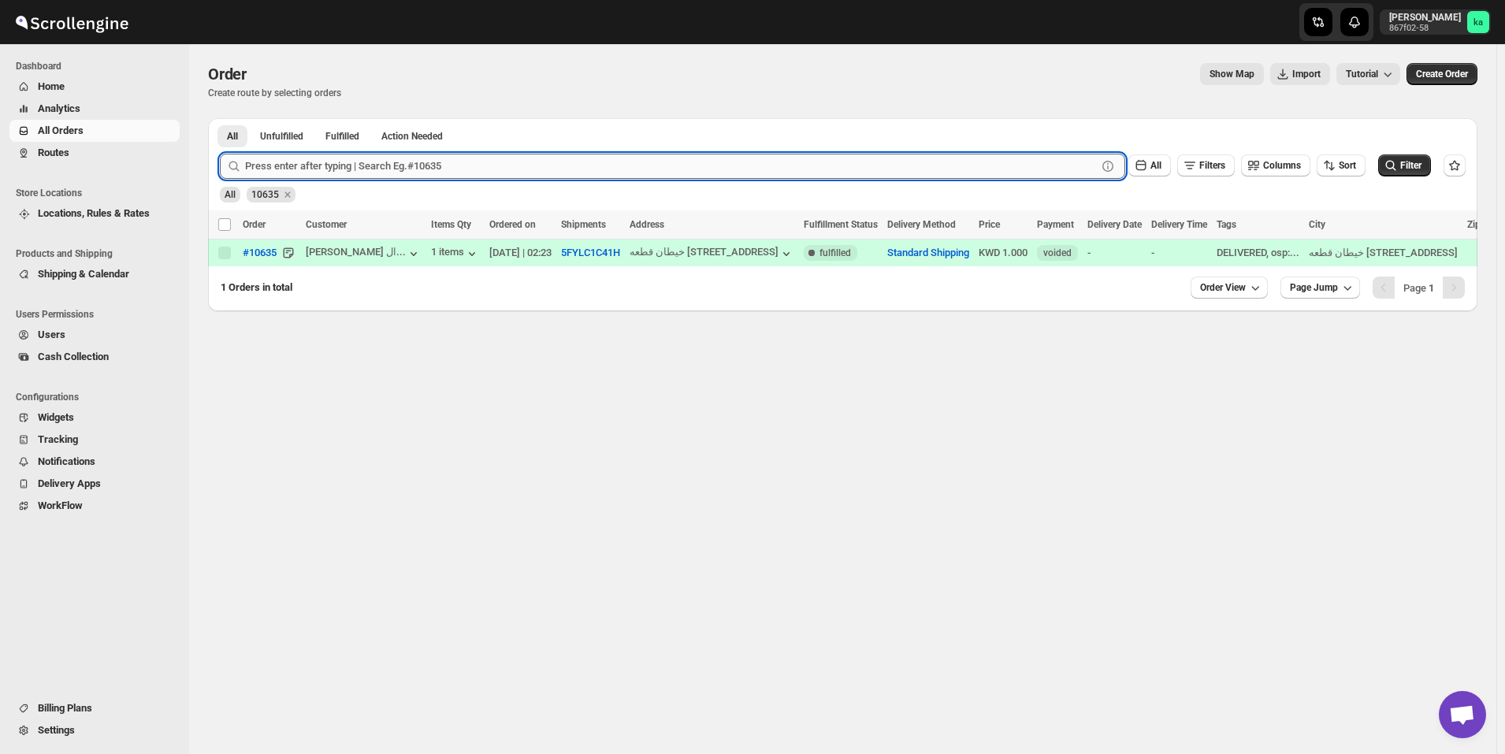
click at [404, 171] on input "text" at bounding box center [671, 166] width 852 height 25
paste input "10635"
click at [220, 118] on button "Submit" at bounding box center [242, 126] width 45 height 17
click at [603, 489] on div "Order. This page is ready Order Create route by selecting orders Show Map Impor…" at bounding box center [842, 399] width 1307 height 710
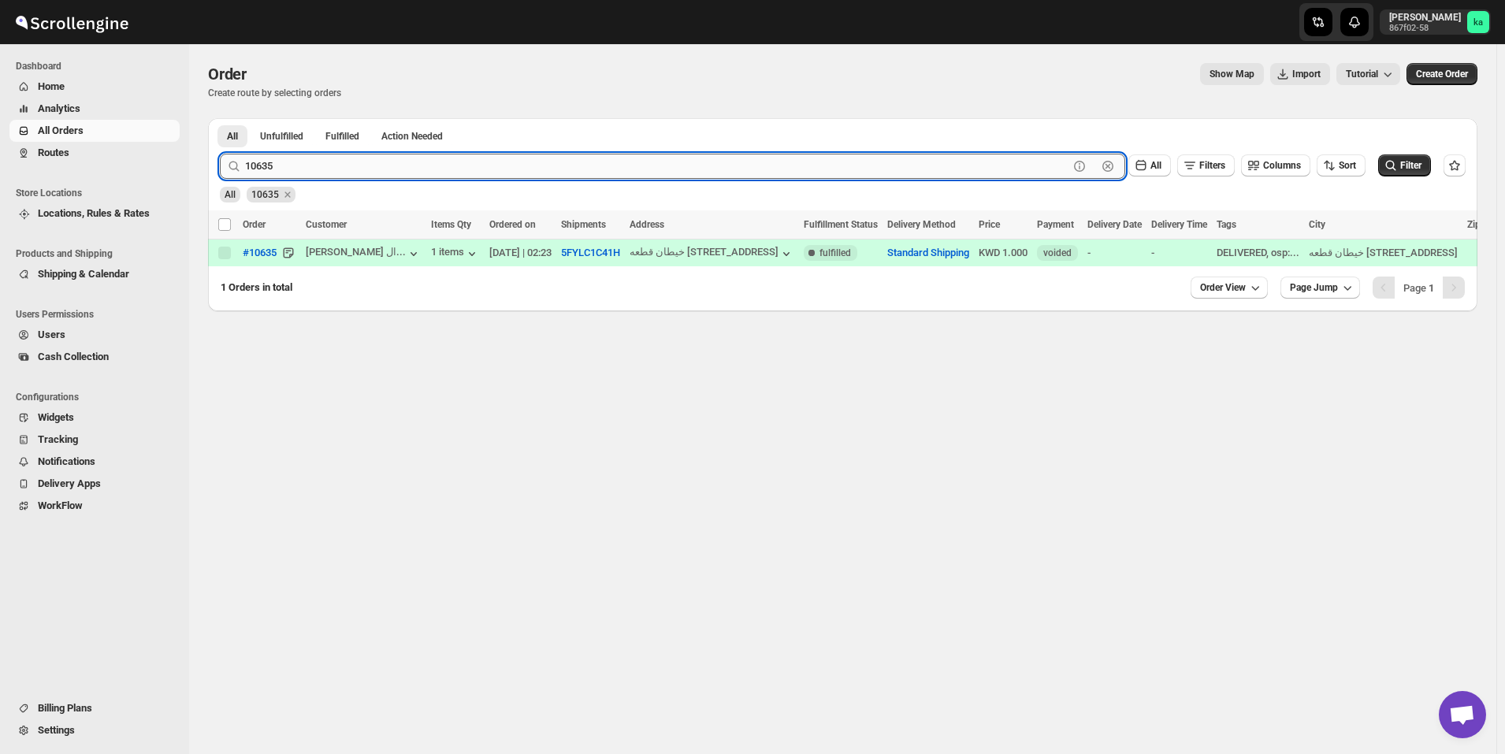
click at [645, 158] on input "10635" at bounding box center [657, 166] width 824 height 25
paste input "924"
type input "10924"
click at [220, 118] on button "Submit" at bounding box center [242, 126] width 45 height 17
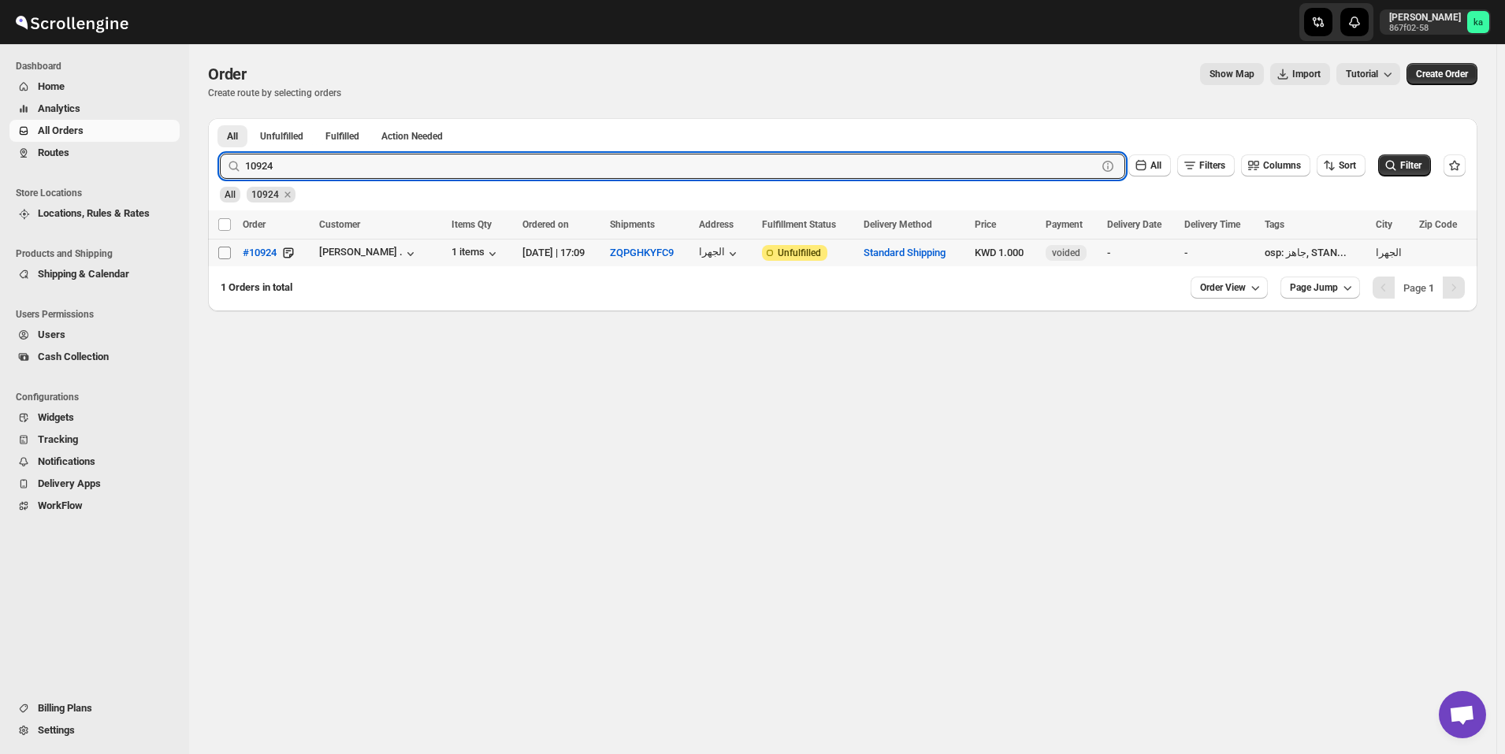
click at [218, 255] on td "Select order" at bounding box center [223, 254] width 30 height 28
checkbox input "true"
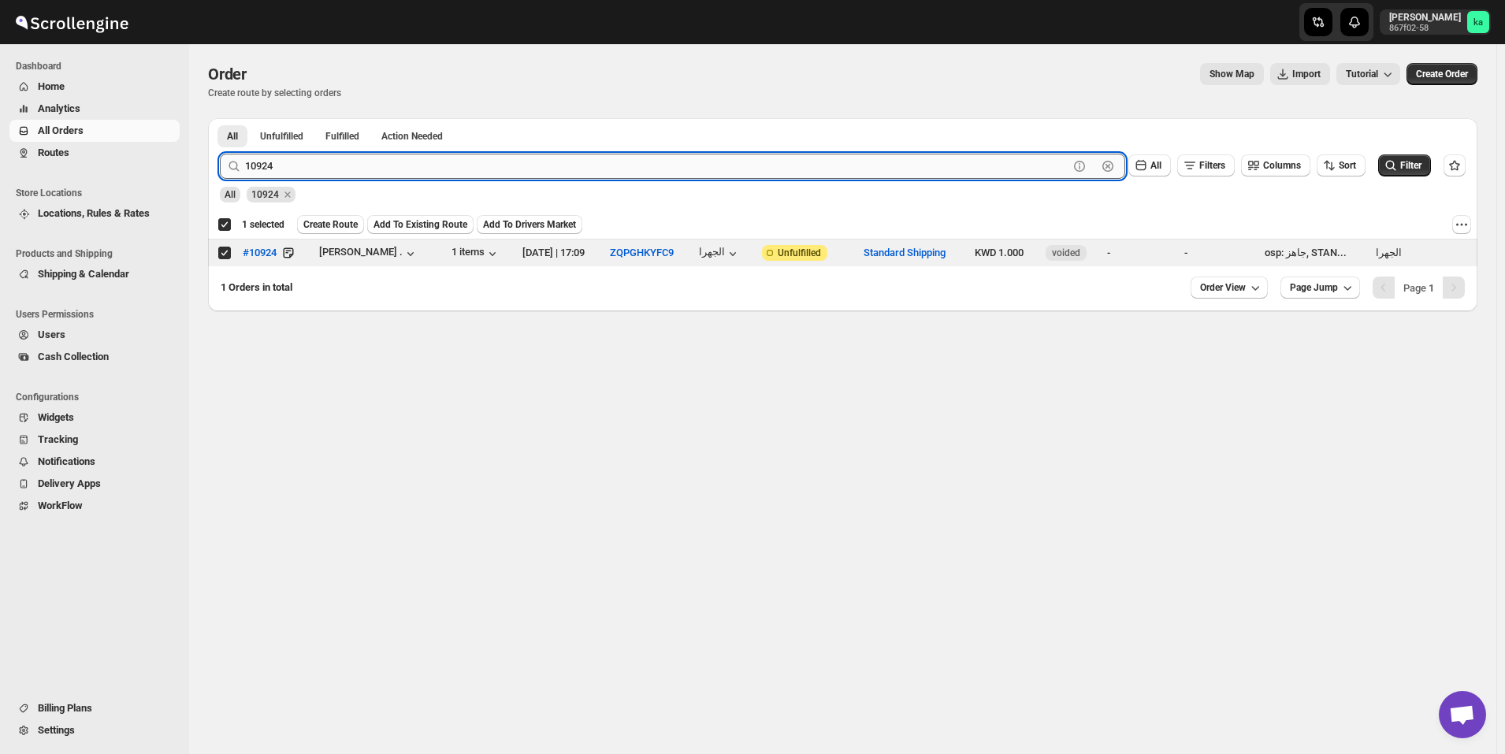
click at [532, 164] on input "10924" at bounding box center [657, 166] width 824 height 25
paste input "19"
type input "10919"
click at [220, 118] on button "Submit" at bounding box center [242, 126] width 45 height 17
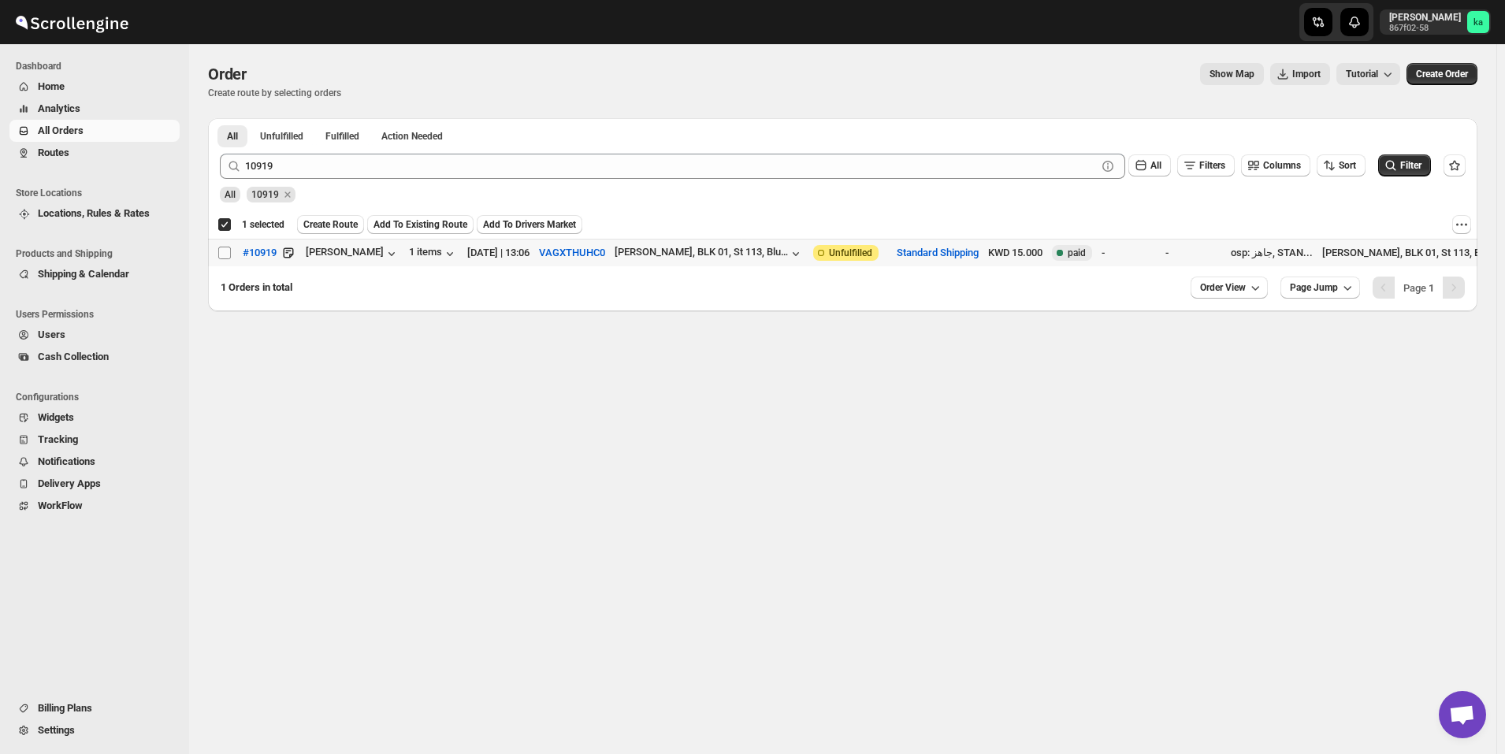
click at [223, 253] on input "Select order" at bounding box center [224, 253] width 13 height 13
checkbox input "true"
checkbox input "false"
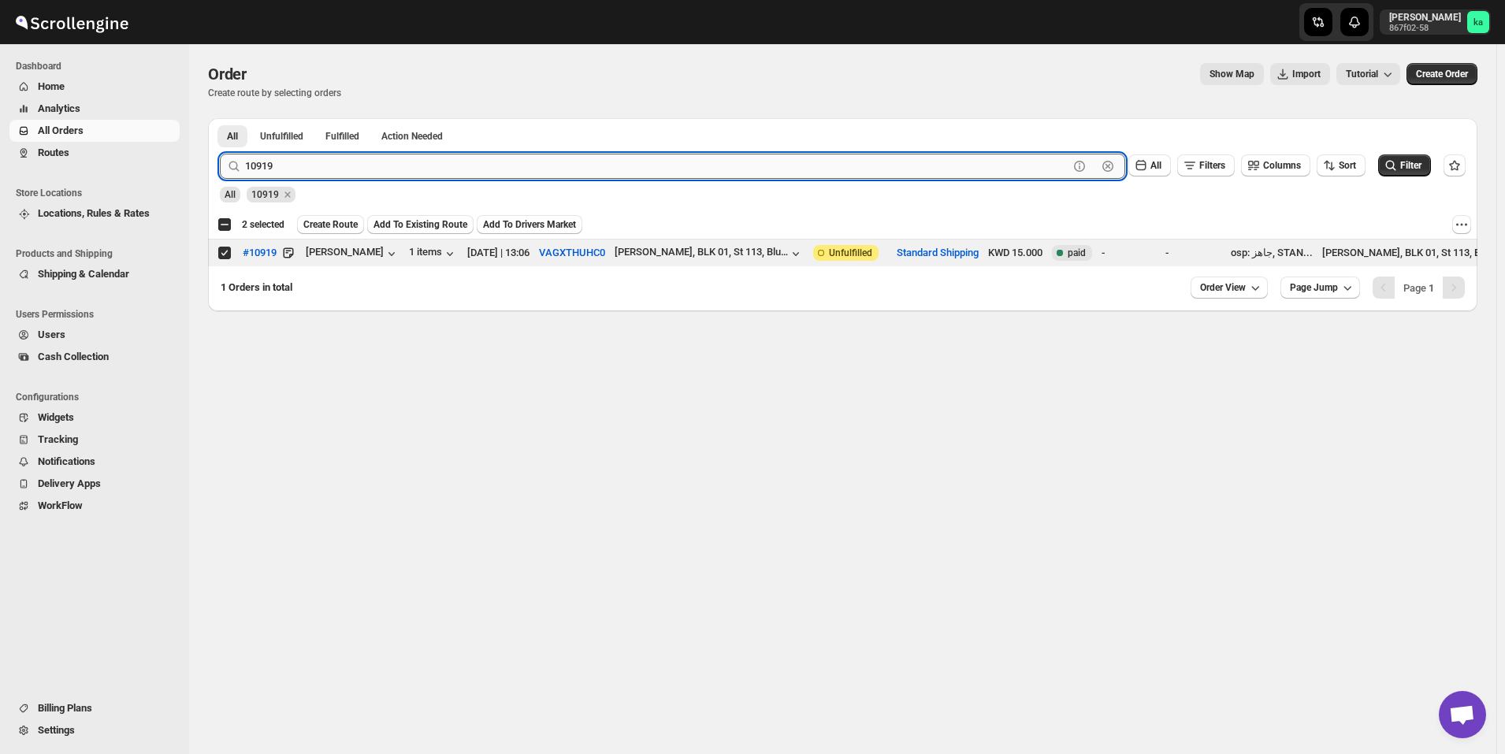
click at [586, 158] on input "10919" at bounding box center [657, 166] width 824 height 25
paste input "41"
type input "10941"
click at [220, 118] on button "Submit" at bounding box center [242, 126] width 45 height 17
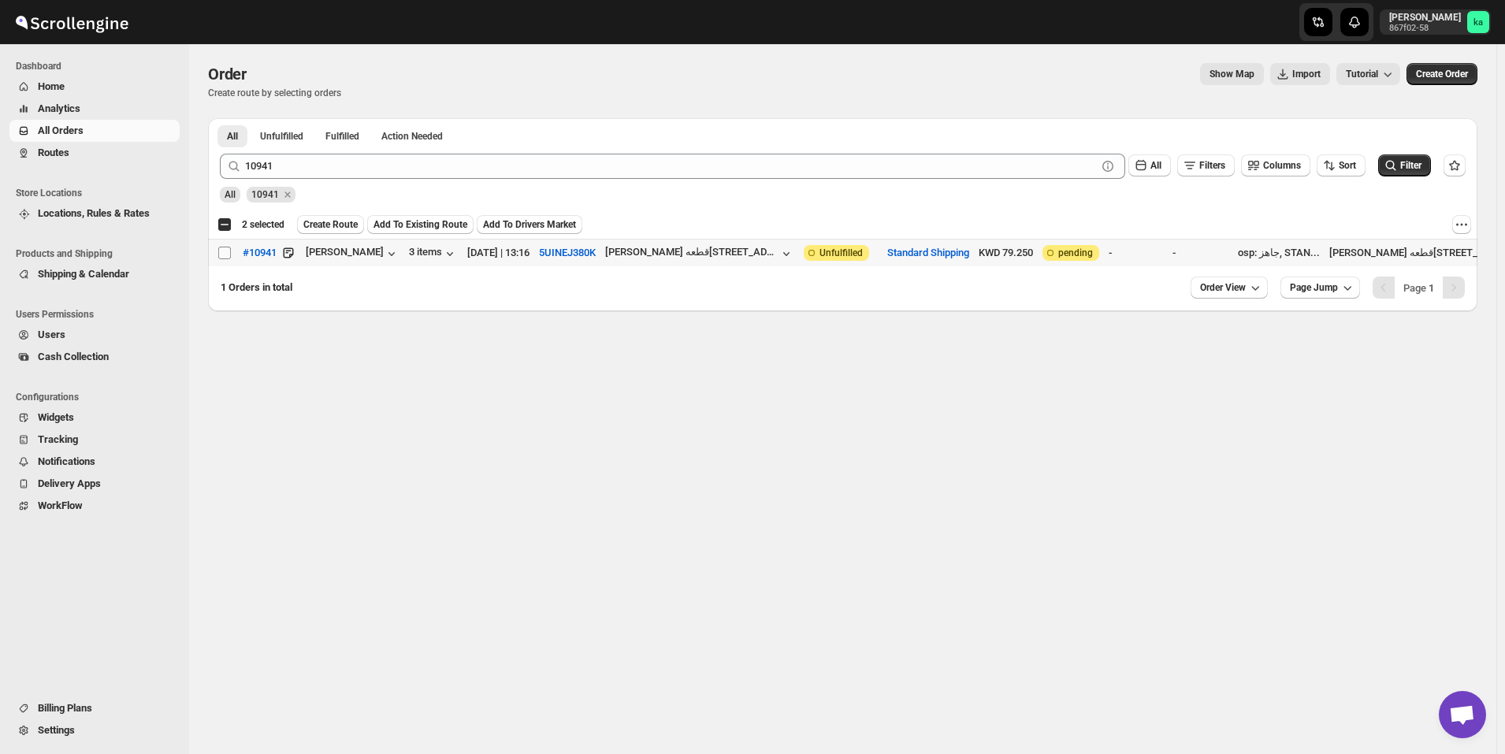
click at [227, 255] on input "Select order" at bounding box center [224, 253] width 13 height 13
checkbox input "true"
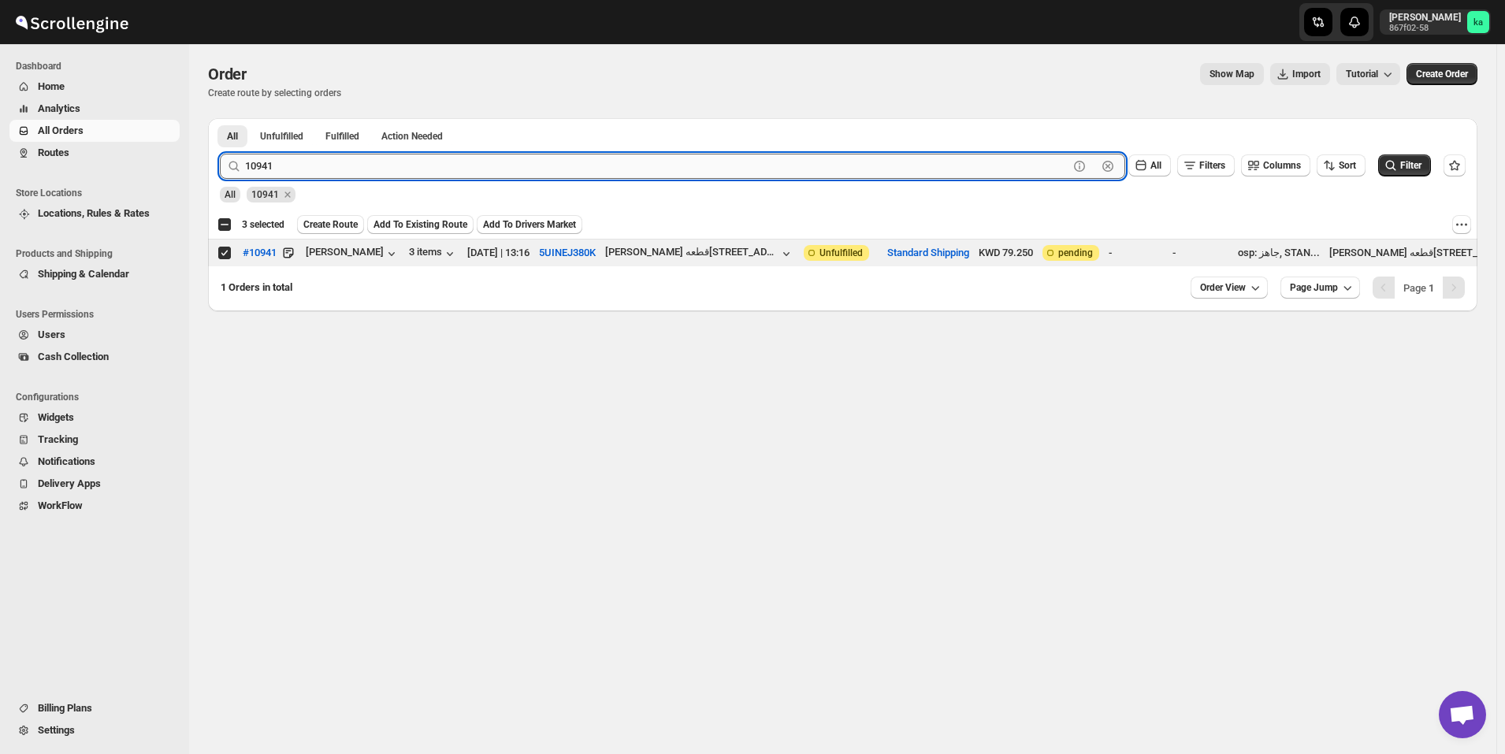
click at [482, 170] on input "10941" at bounding box center [657, 166] width 824 height 25
paste input "32"
type input "10932"
click at [220, 118] on button "Submit" at bounding box center [242, 126] width 45 height 17
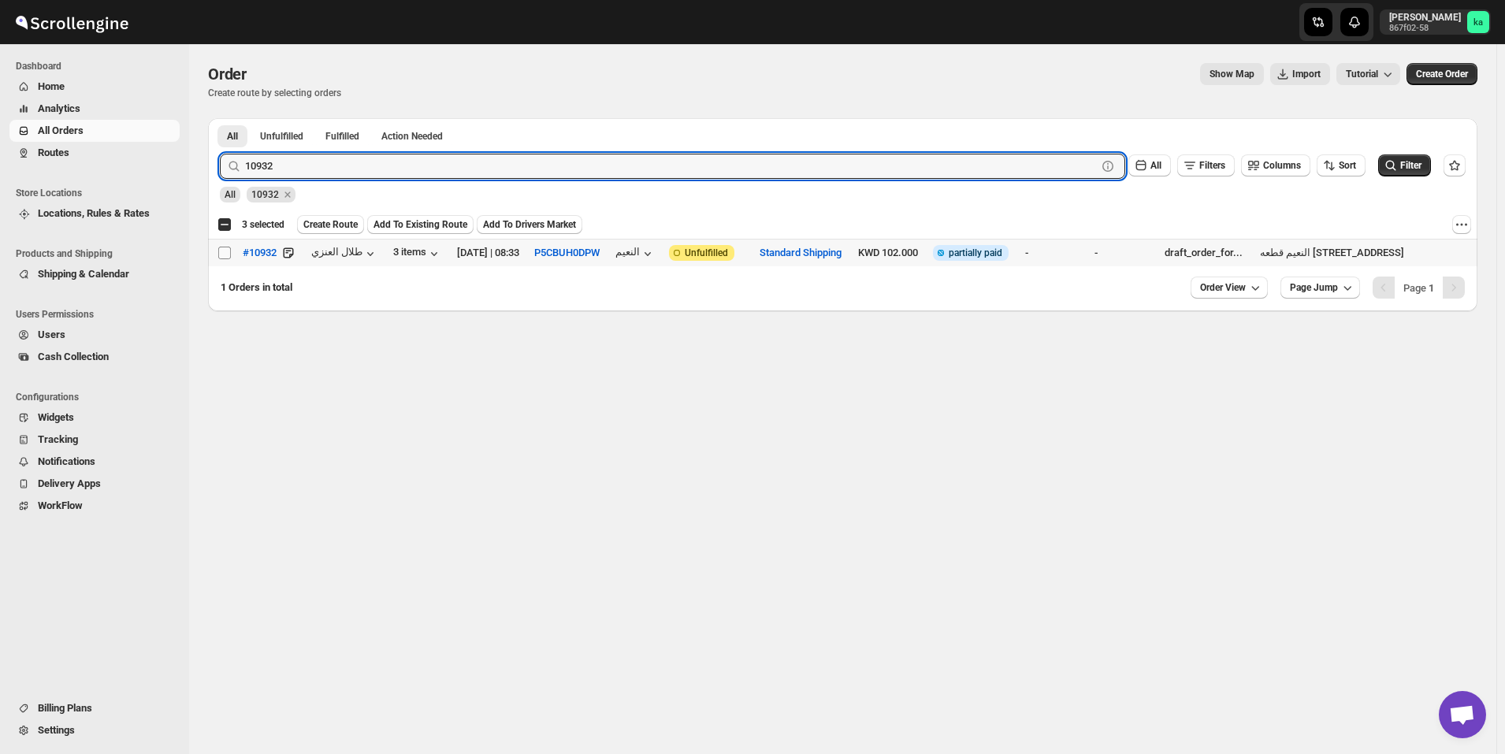
click at [227, 254] on input "Select order" at bounding box center [224, 253] width 13 height 13
checkbox input "true"
click at [604, 168] on input "10932" at bounding box center [657, 166] width 824 height 25
paste input "893"
type input "10893"
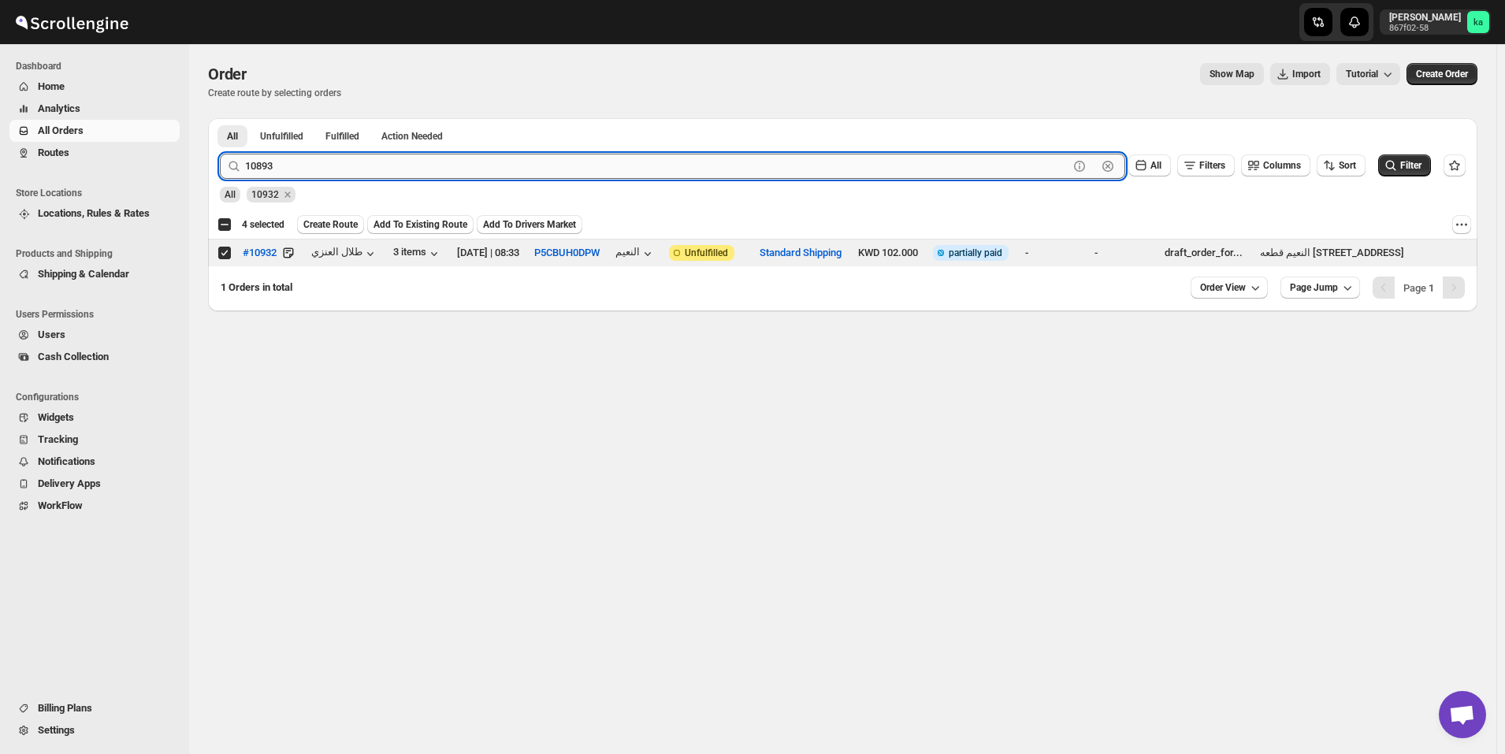
click at [220, 118] on button "Submit" at bounding box center [242, 126] width 45 height 17
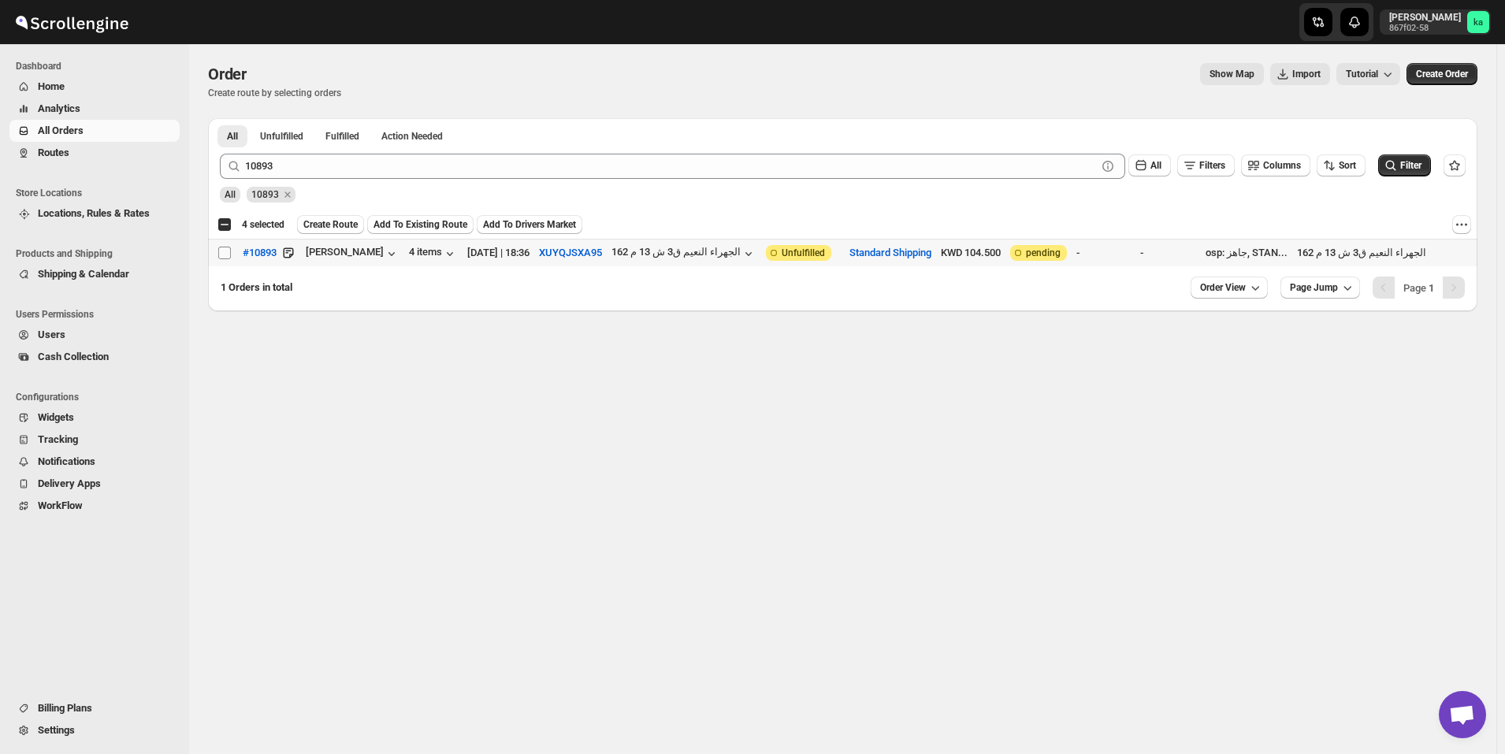
click at [225, 253] on input "Select order" at bounding box center [224, 253] width 13 height 13
checkbox input "true"
click at [334, 225] on span "Create Route" at bounding box center [330, 224] width 54 height 13
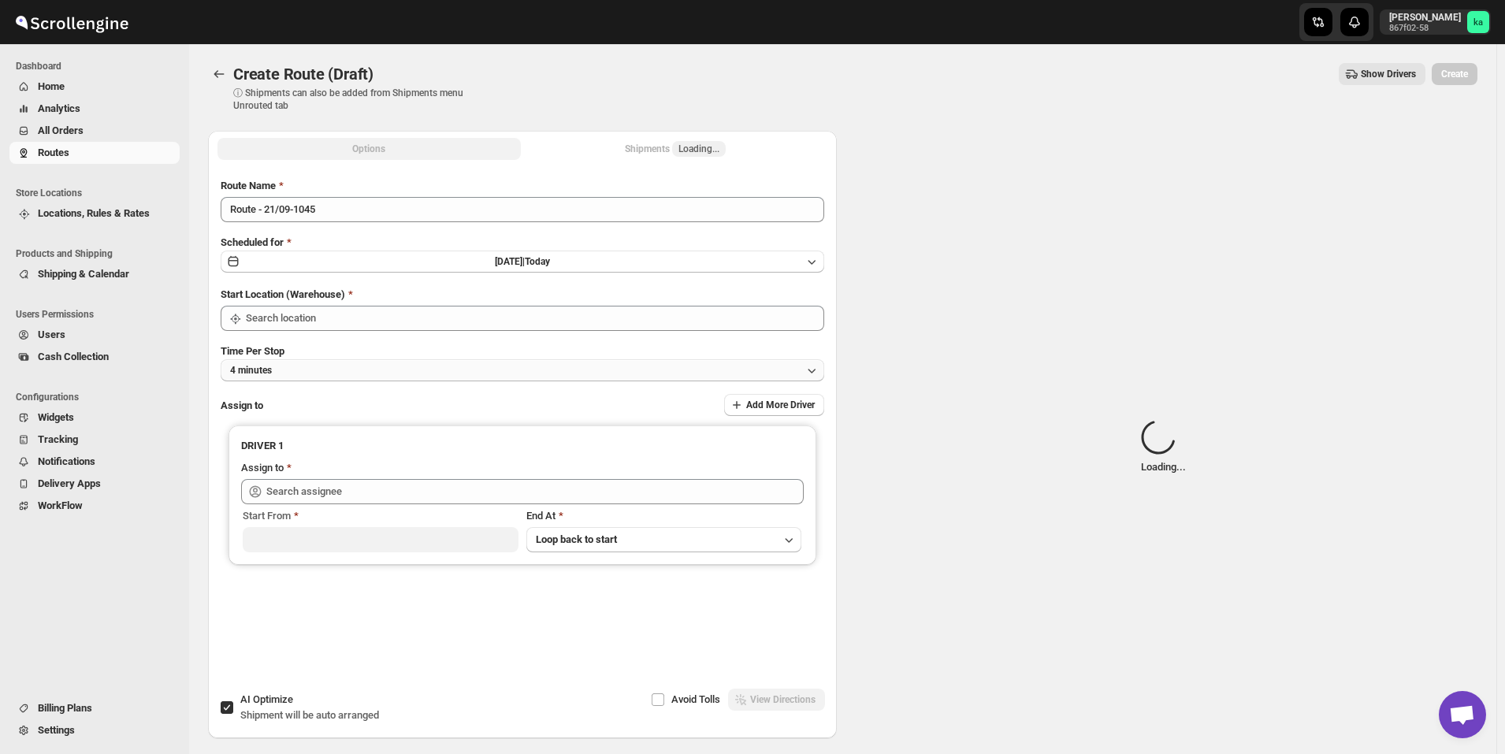
type input "[GEOGRAPHIC_DATA]"
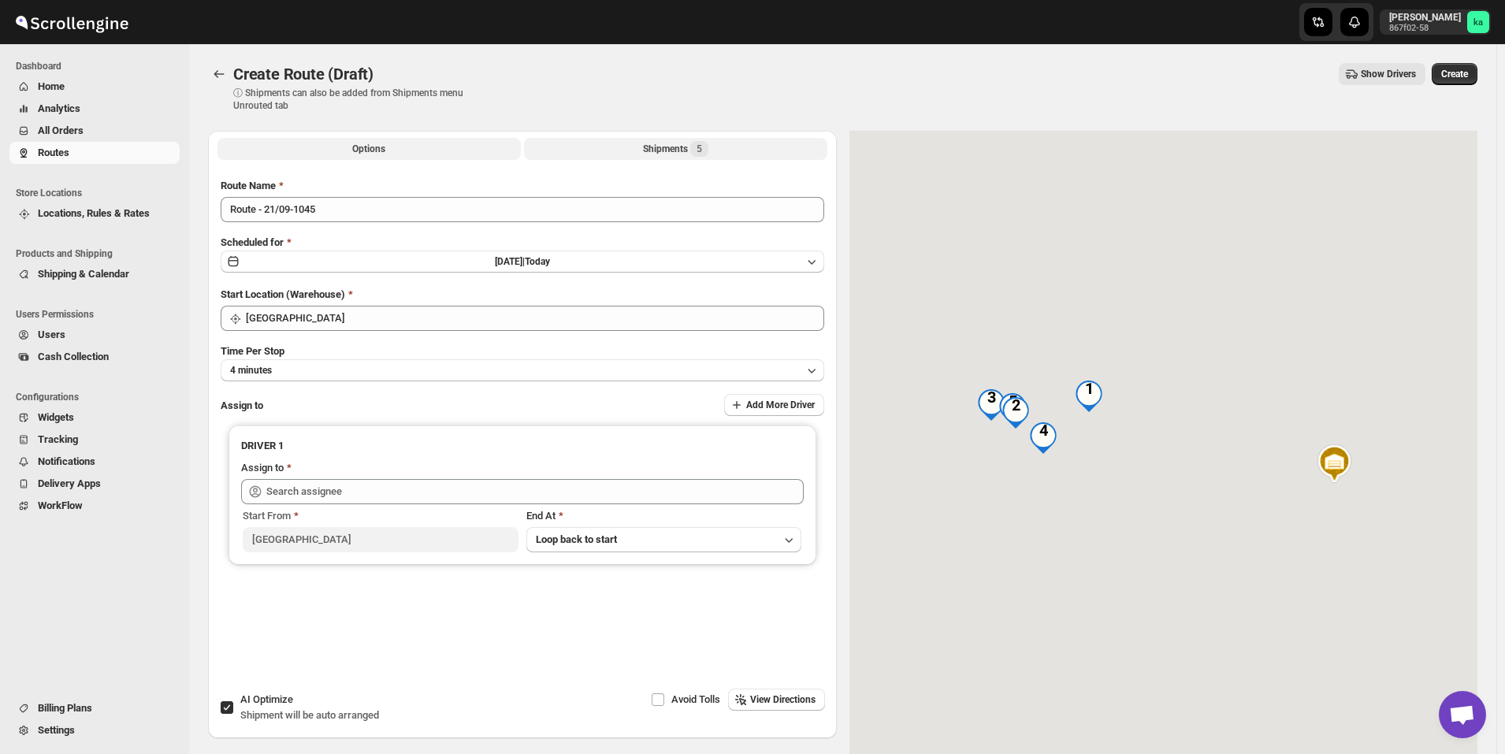
click at [652, 152] on div "Shipments 5" at bounding box center [675, 149] width 65 height 16
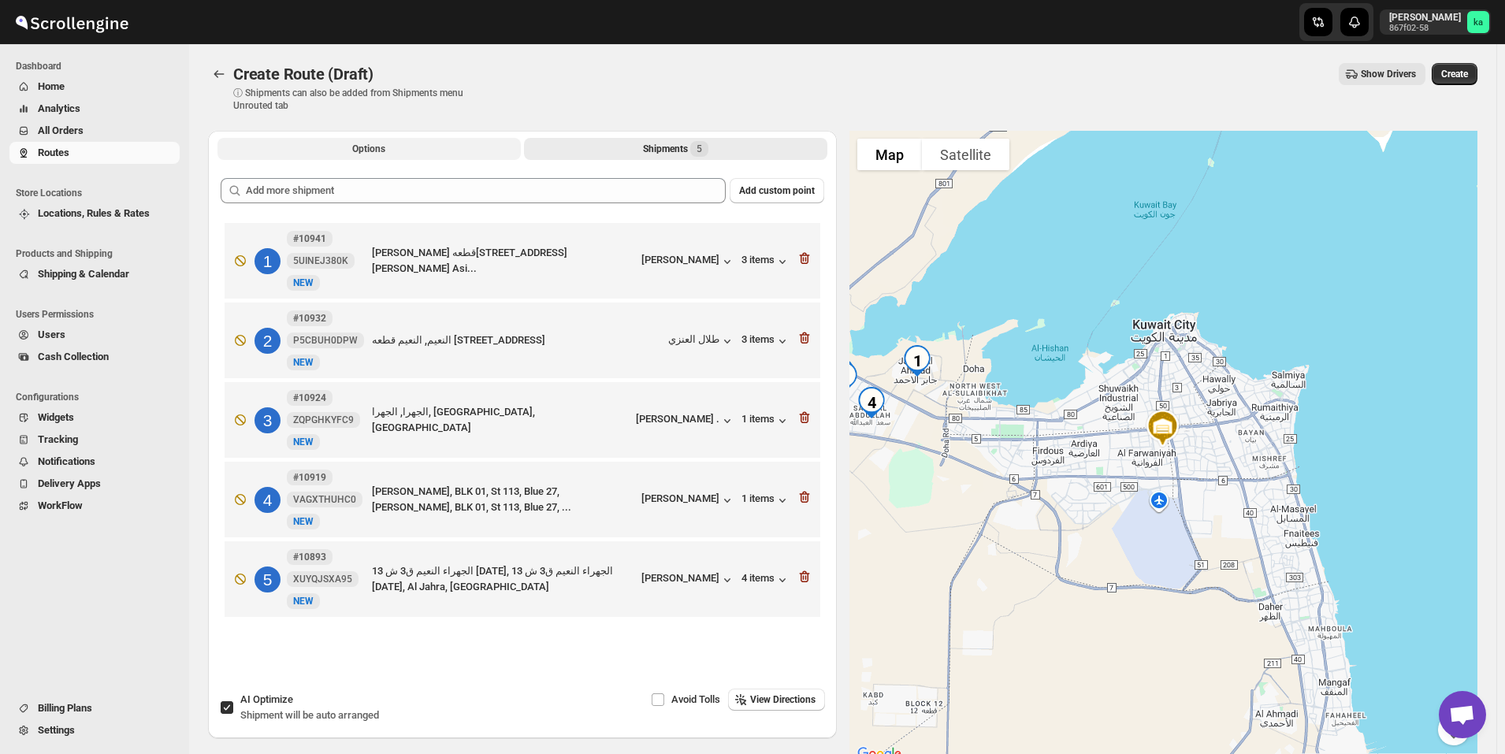
click at [466, 139] on button "Options" at bounding box center [369, 149] width 303 height 22
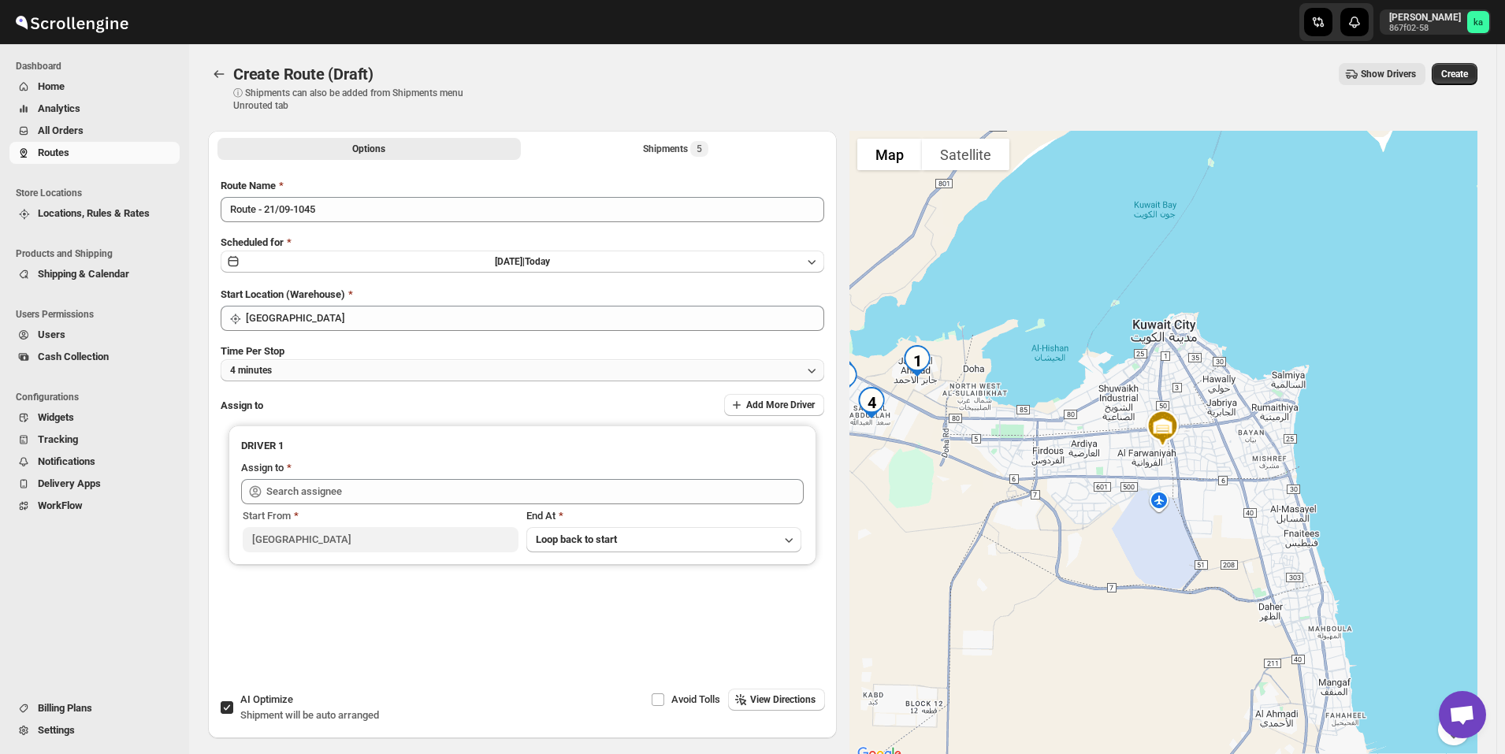
click at [383, 369] on button "4 minutes" at bounding box center [523, 370] width 604 height 22
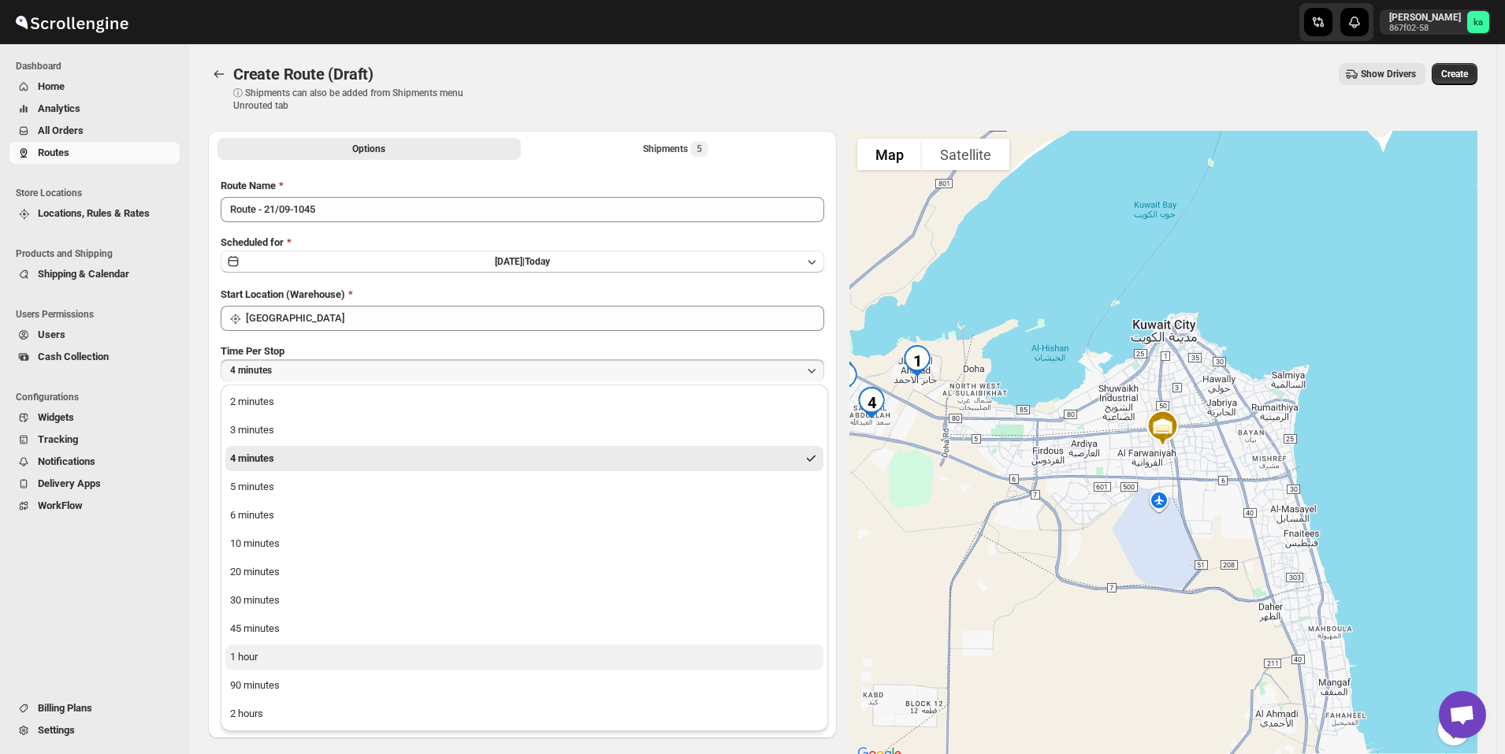
click at [333, 655] on button "1 hour" at bounding box center [524, 657] width 598 height 25
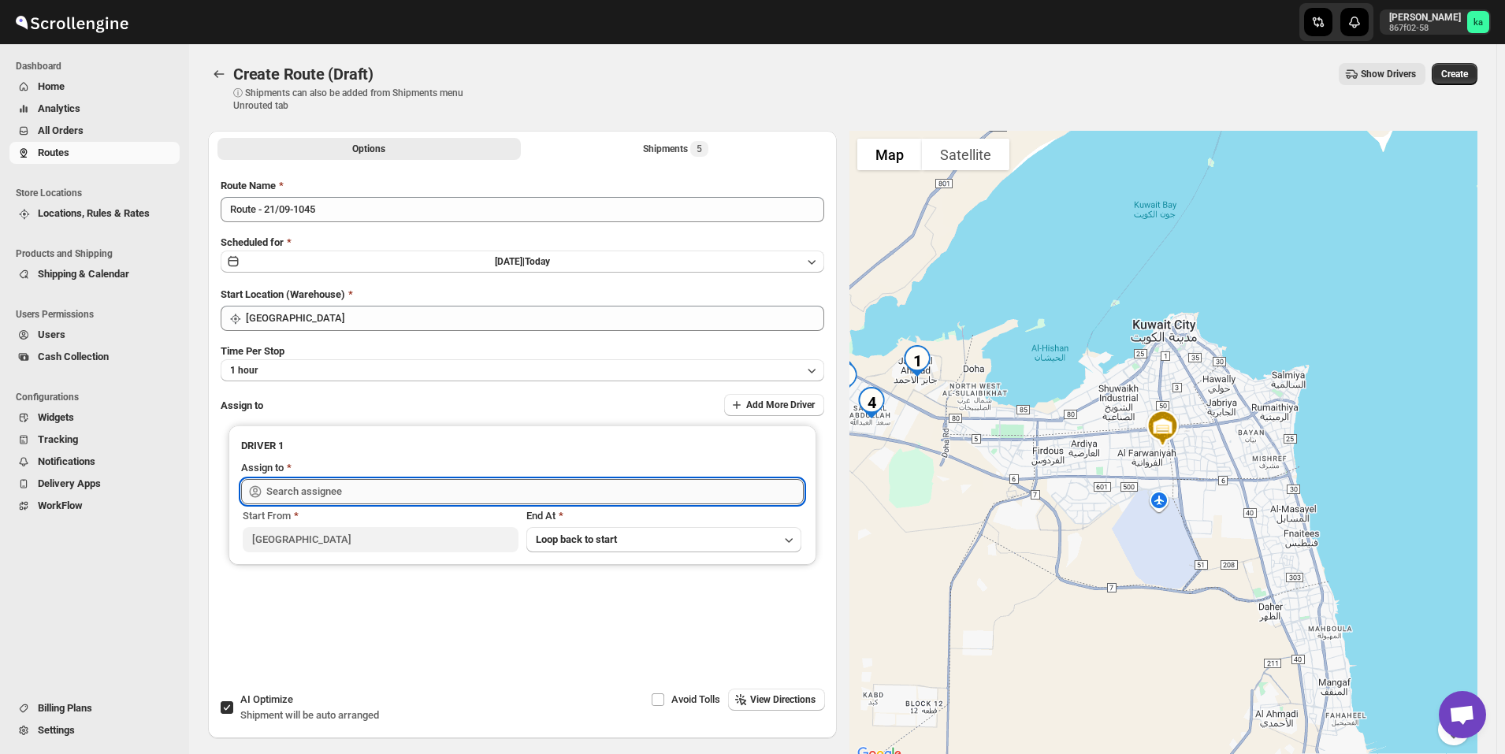
click at [352, 490] on input "text" at bounding box center [534, 491] width 537 height 25
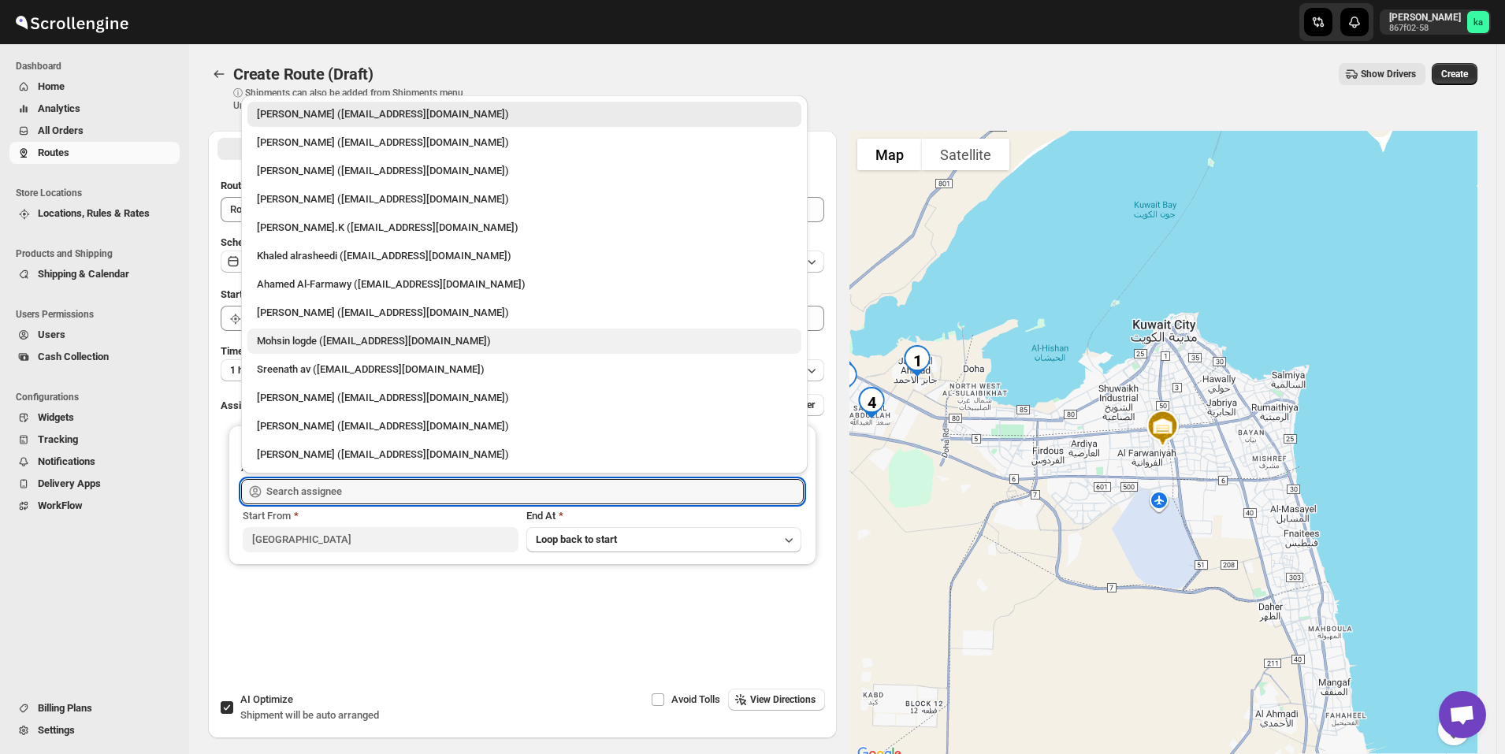
click at [308, 336] on div "[PERSON_NAME] ([EMAIL_ADDRESS][DOMAIN_NAME])" at bounding box center [524, 341] width 535 height 16
type input "[PERSON_NAME] ([EMAIL_ADDRESS][DOMAIN_NAME])"
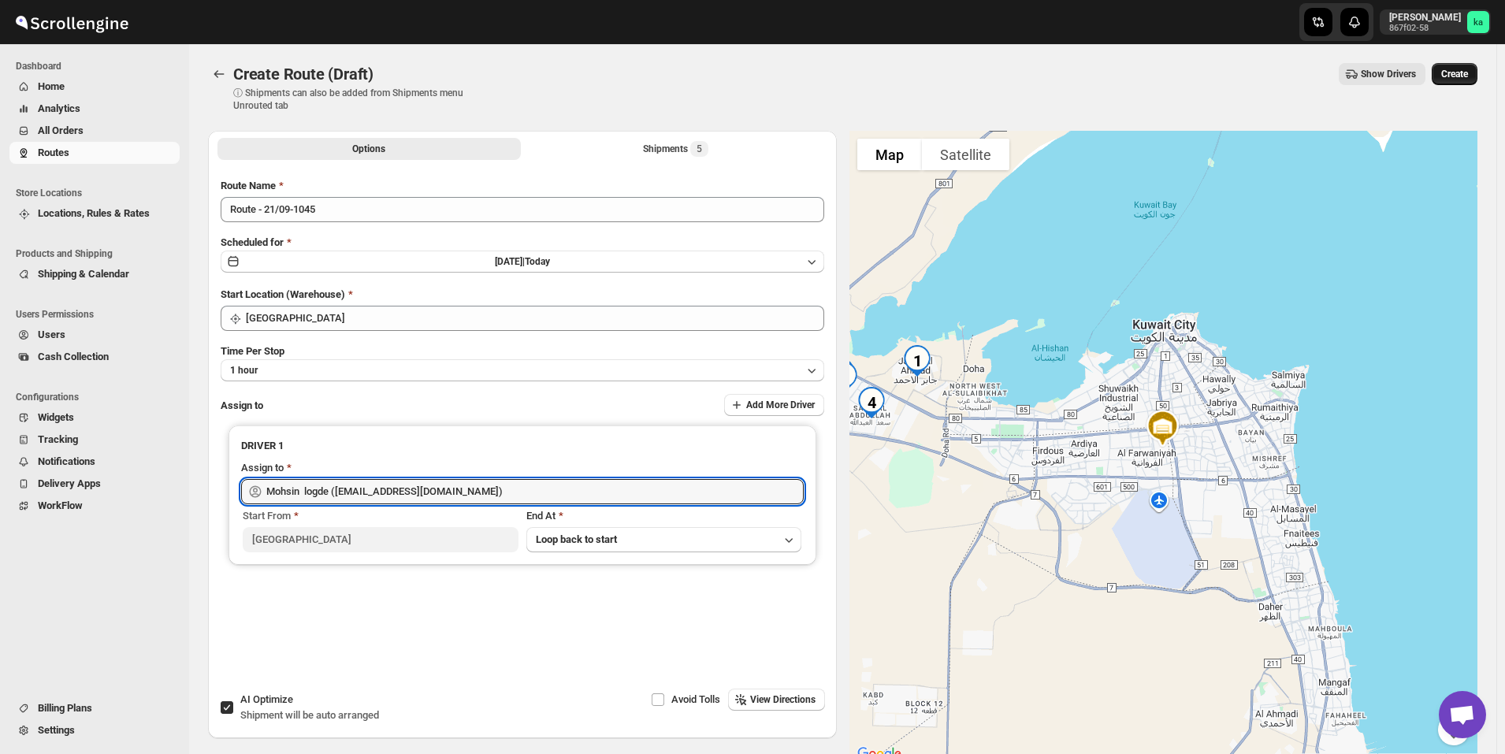
click at [1468, 75] on span "Create" at bounding box center [1454, 74] width 27 height 13
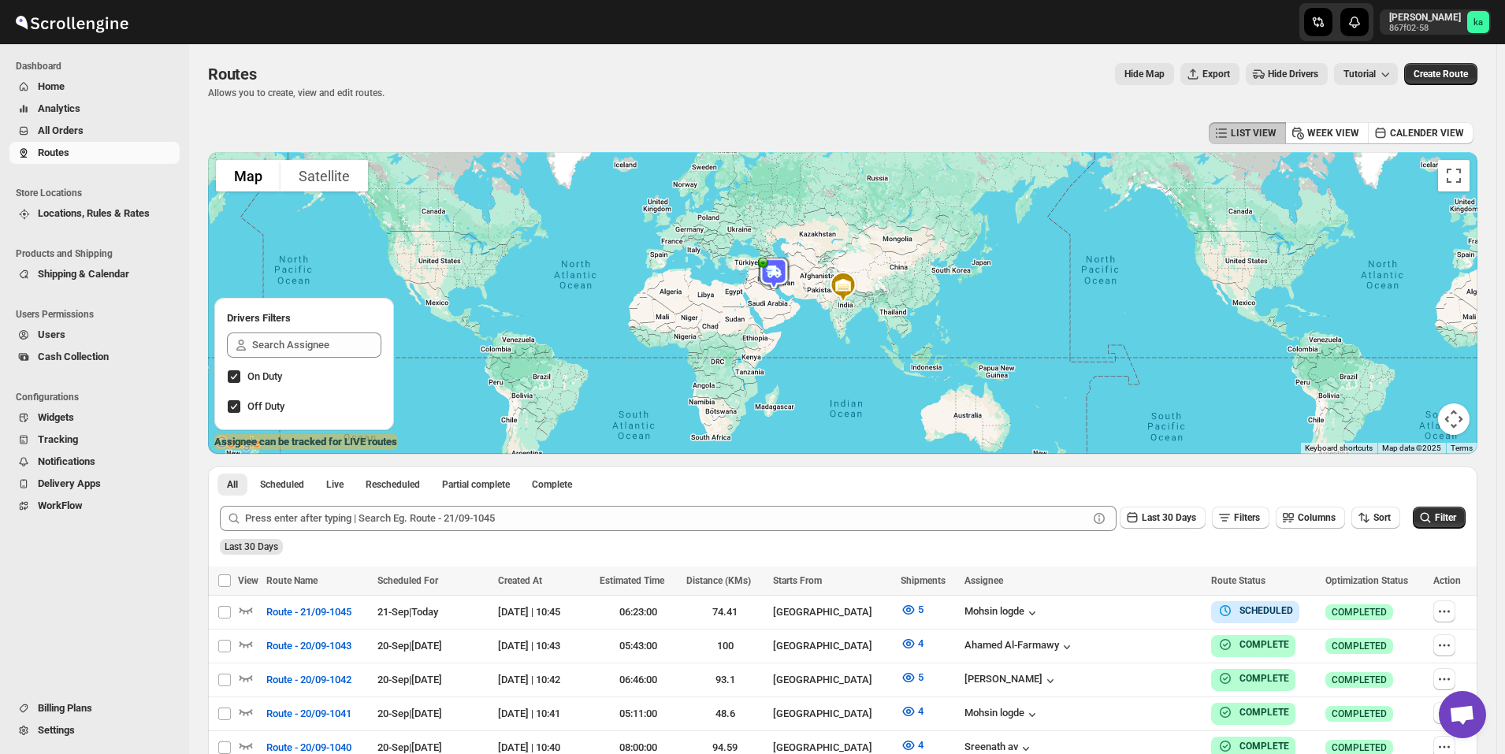
click at [108, 132] on span "All Orders" at bounding box center [107, 131] width 139 height 16
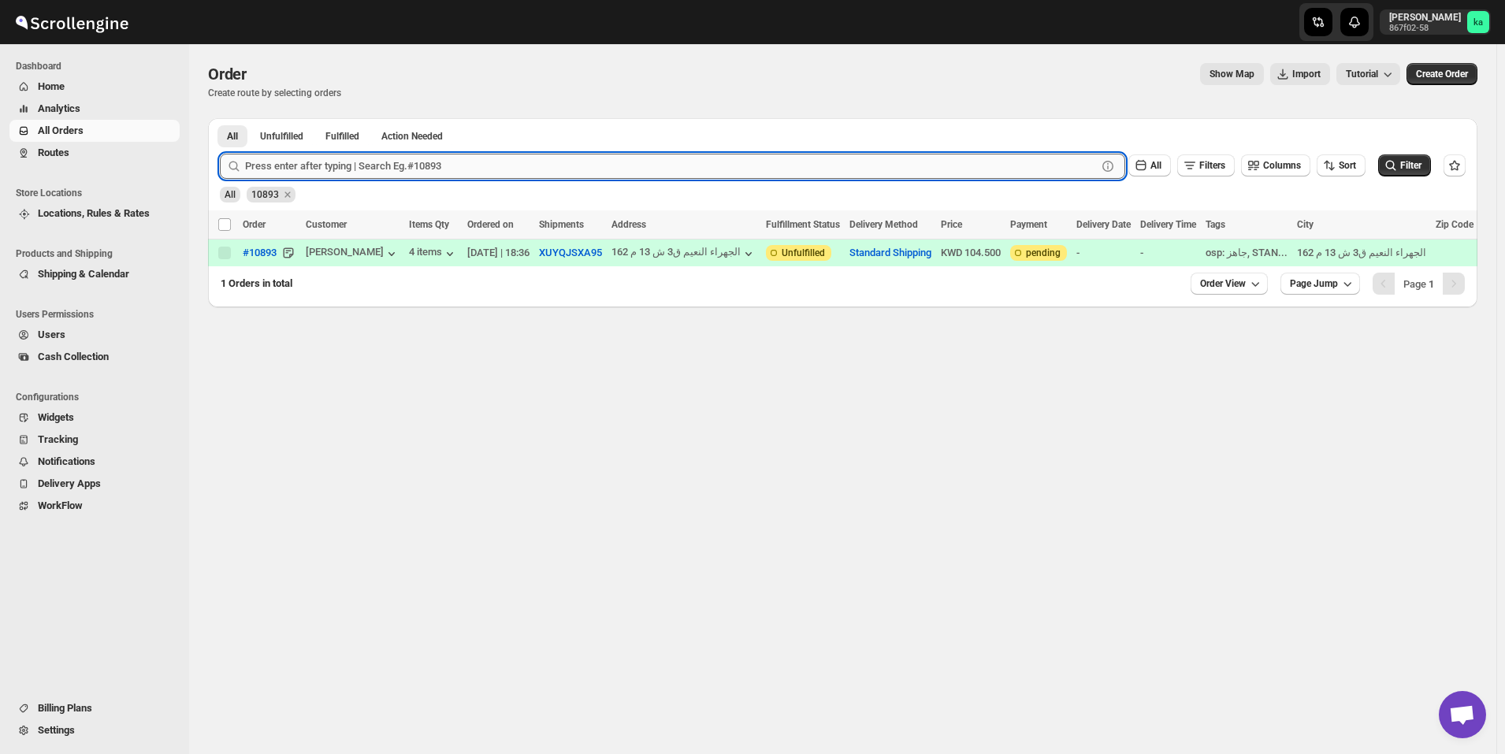
click at [427, 164] on input "text" at bounding box center [671, 166] width 852 height 25
paste input "10908"
type input "10908"
click at [220, 118] on button "Submit" at bounding box center [242, 126] width 45 height 17
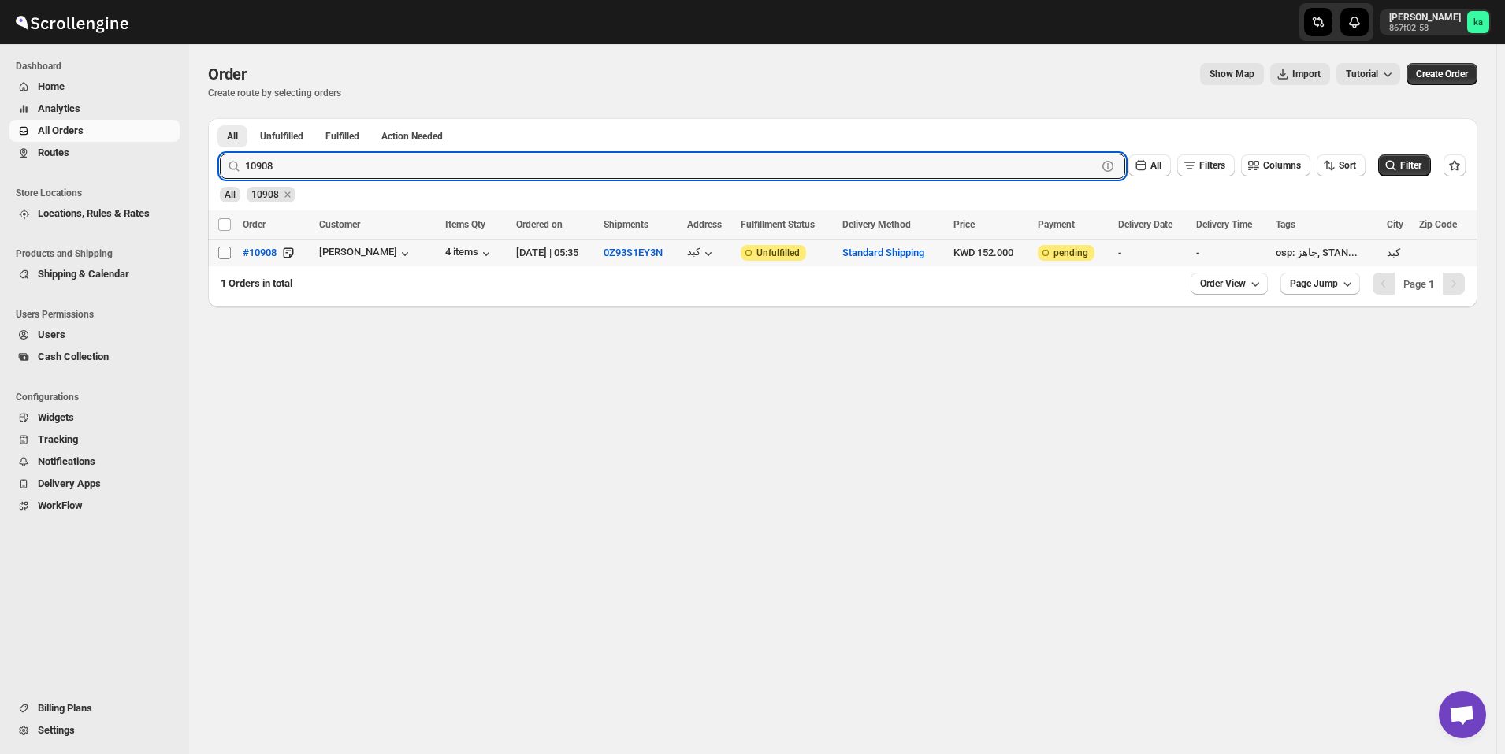
click at [225, 251] on input "Select order" at bounding box center [224, 253] width 13 height 13
checkbox input "true"
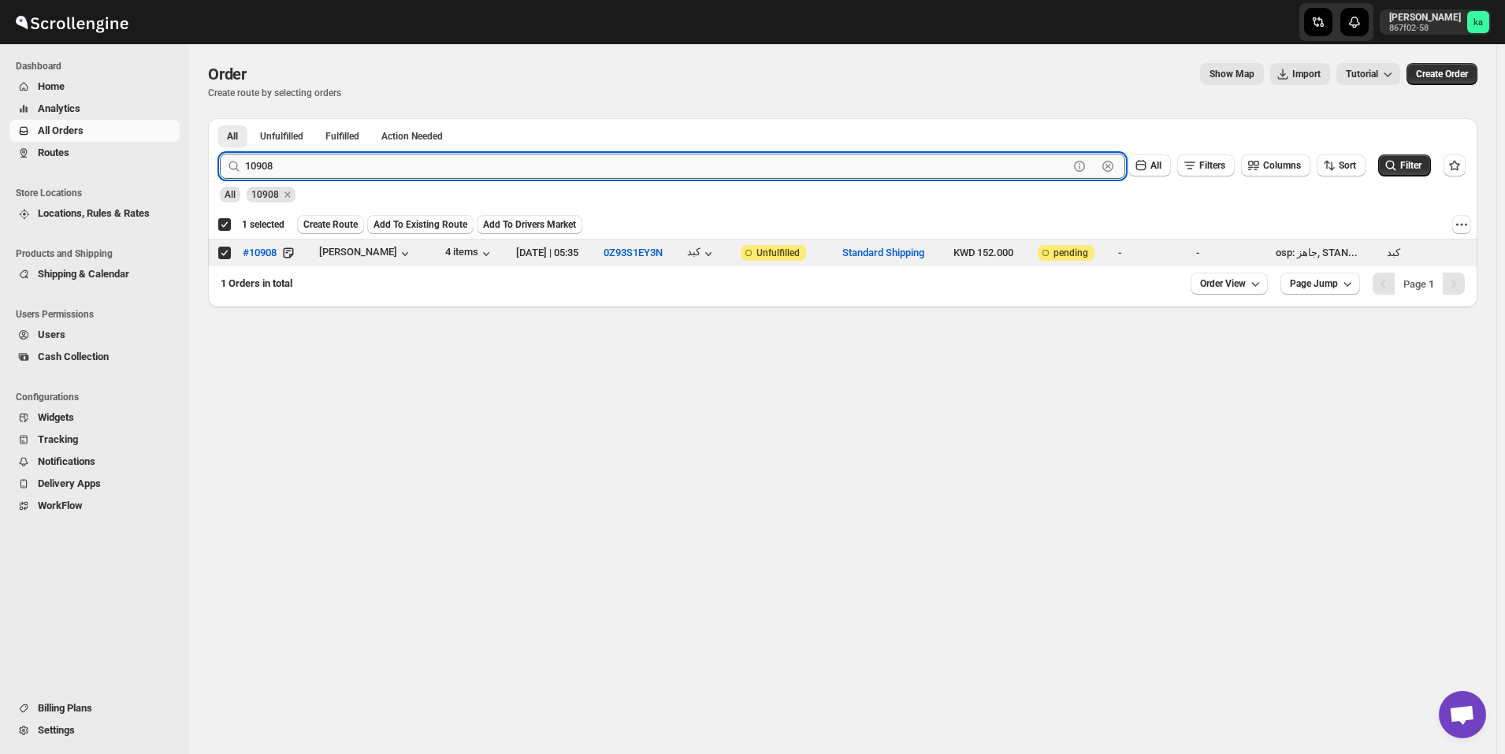
click at [484, 160] on input "10908" at bounding box center [657, 166] width 824 height 25
paste input "891"
type input "10891"
click at [220, 118] on button "Submit" at bounding box center [242, 126] width 45 height 17
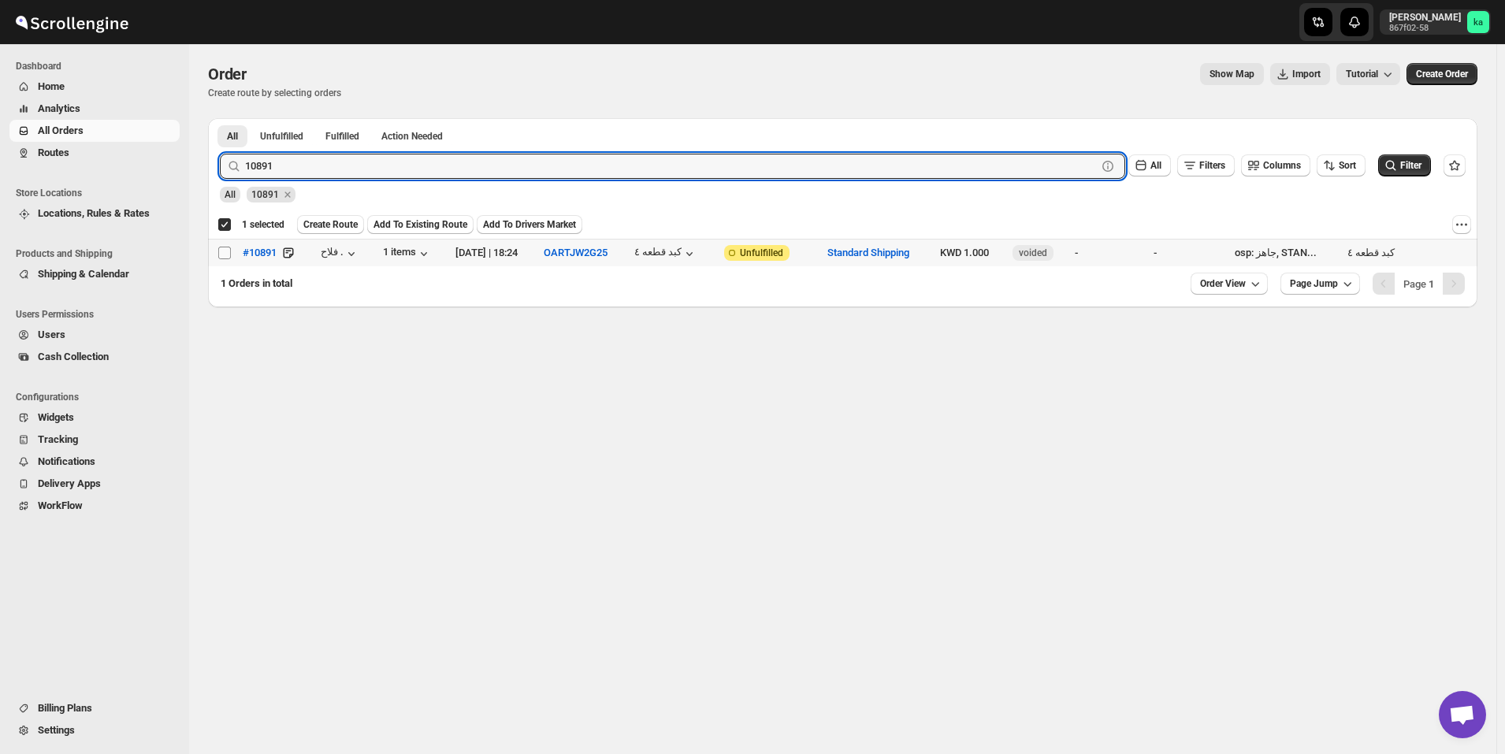
click at [222, 251] on input "Select order" at bounding box center [224, 253] width 13 height 13
checkbox input "true"
checkbox input "false"
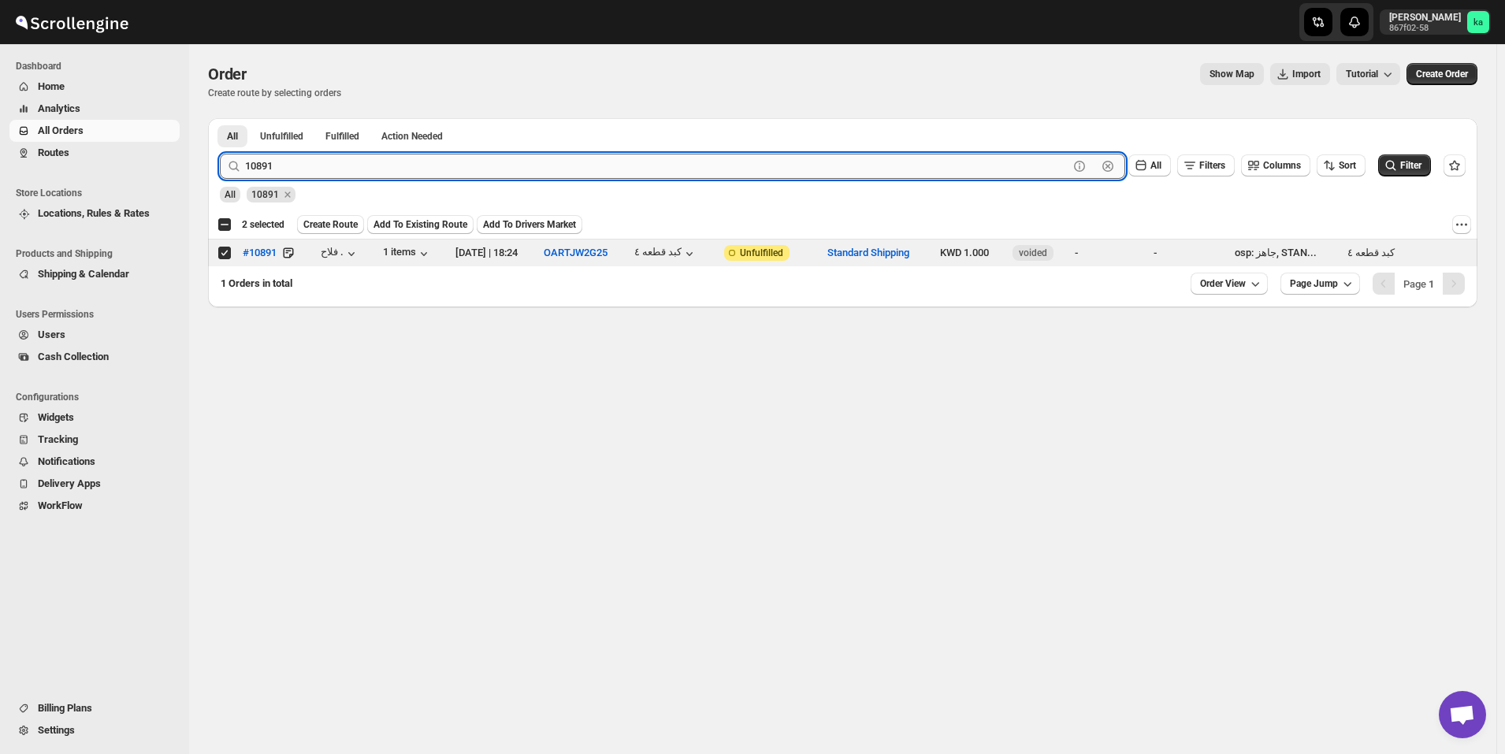
click at [460, 166] on input "10891" at bounding box center [657, 166] width 824 height 25
paste input "926"
type input "10926"
click at [220, 118] on button "Submit" at bounding box center [242, 126] width 45 height 17
click at [225, 253] on input "Select order" at bounding box center [224, 253] width 13 height 13
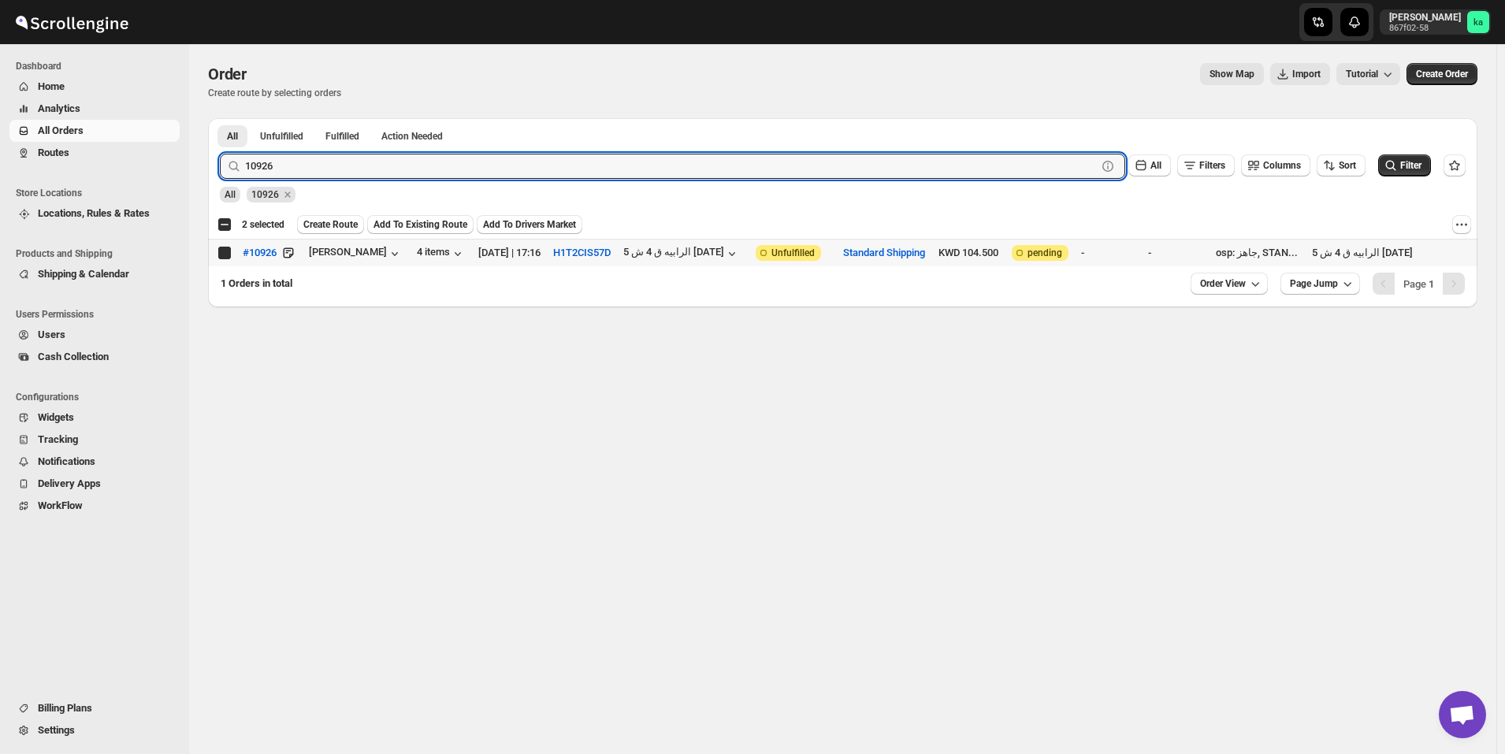
checkbox input "true"
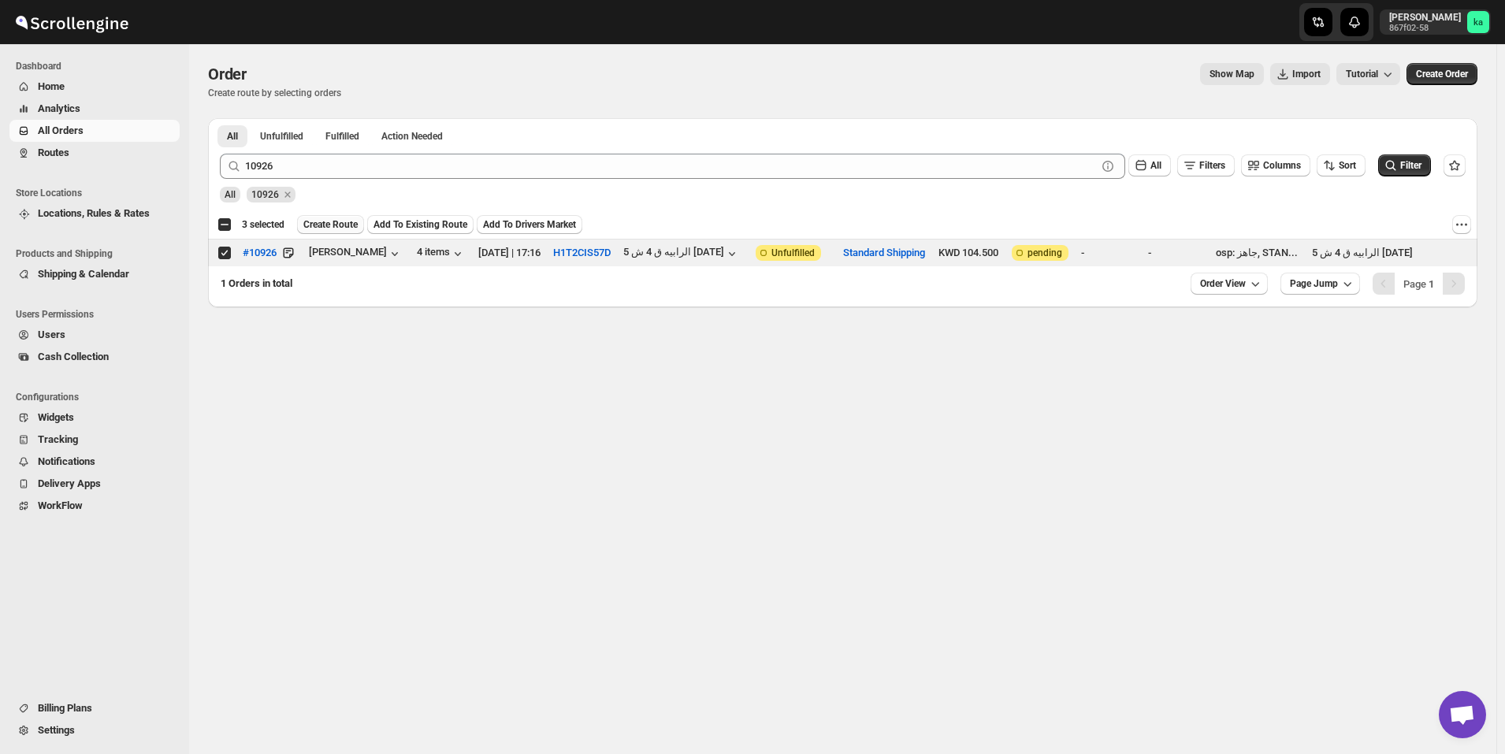
click at [329, 230] on span "Create Route" at bounding box center [330, 224] width 54 height 13
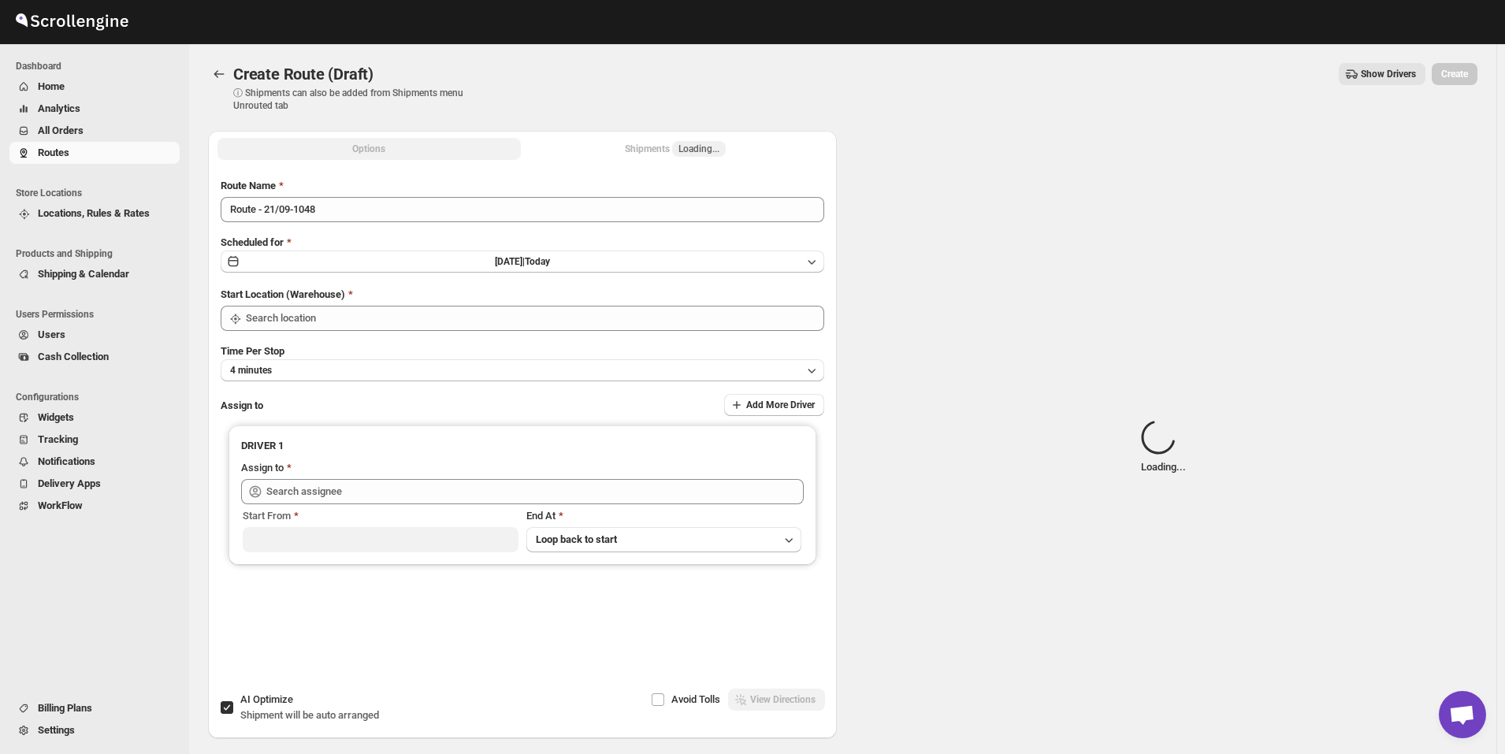
type input "[GEOGRAPHIC_DATA]"
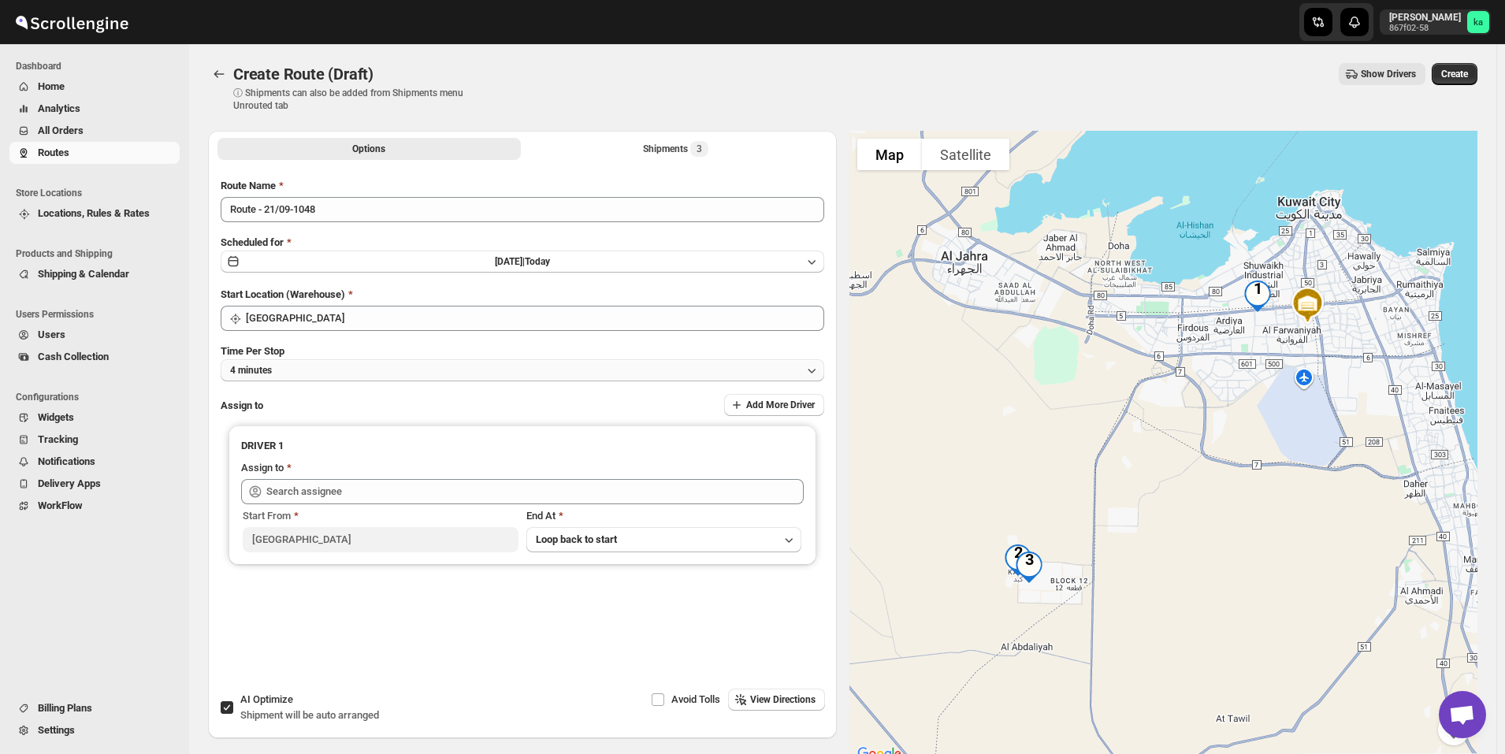
click at [381, 367] on button "4 minutes" at bounding box center [523, 370] width 604 height 22
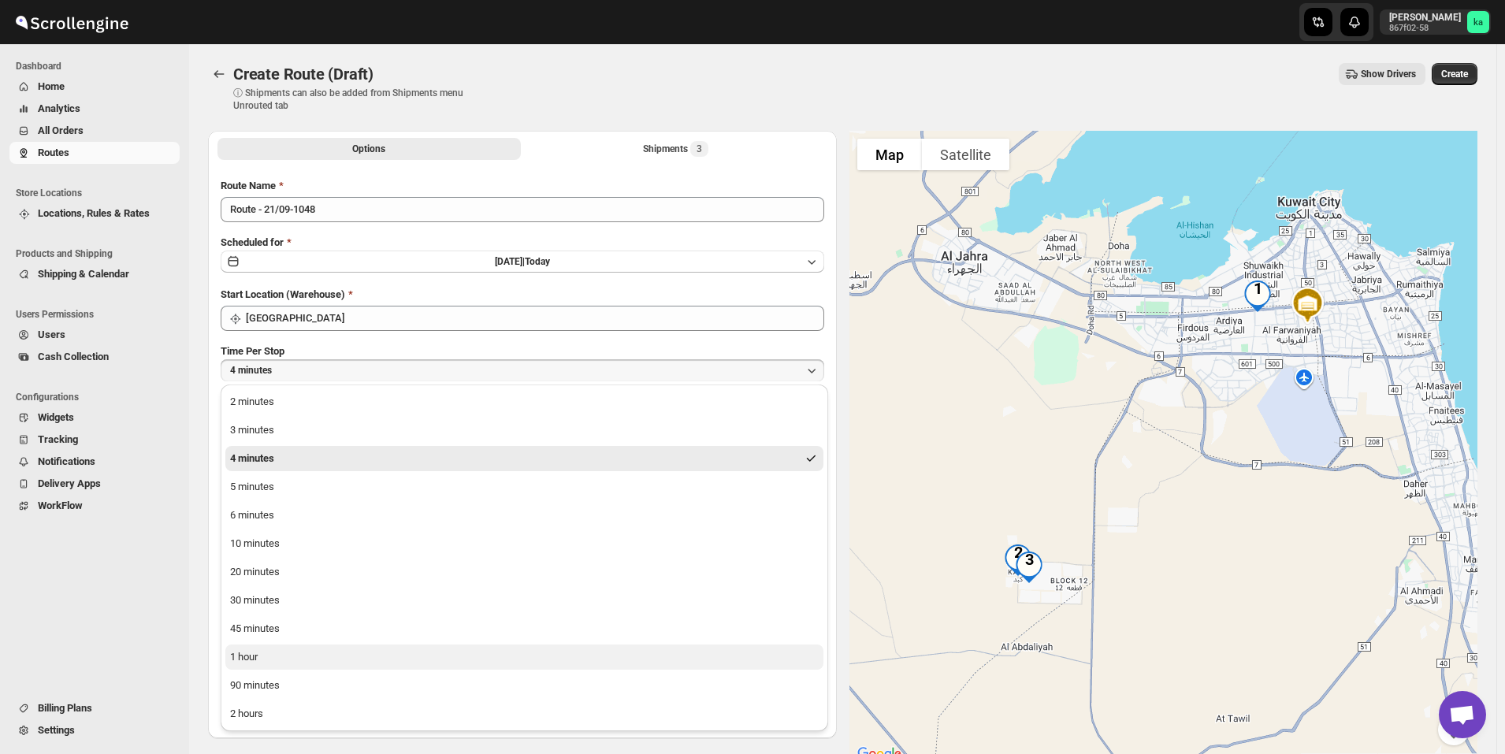
click at [359, 650] on button "1 hour" at bounding box center [524, 657] width 598 height 25
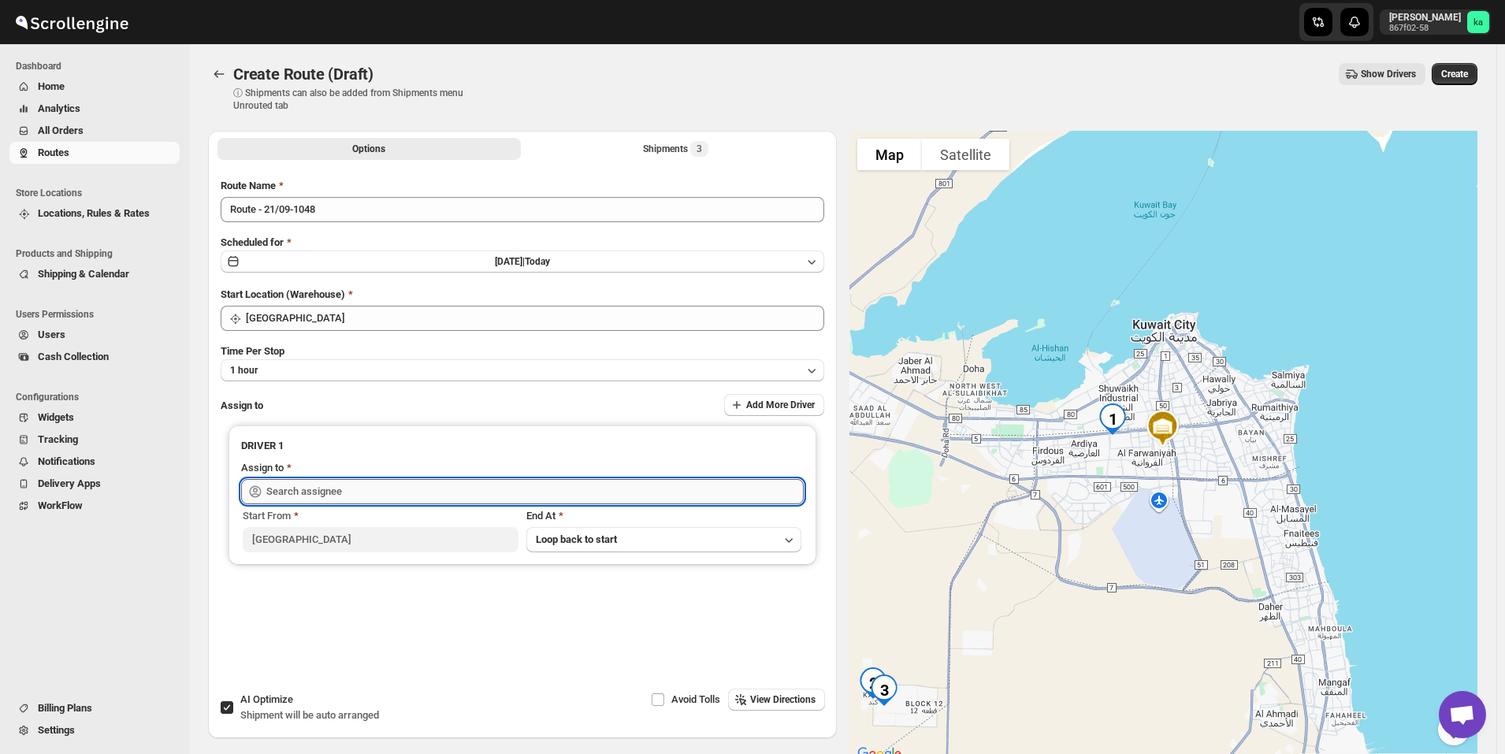
click at [333, 486] on input "text" at bounding box center [534, 491] width 537 height 25
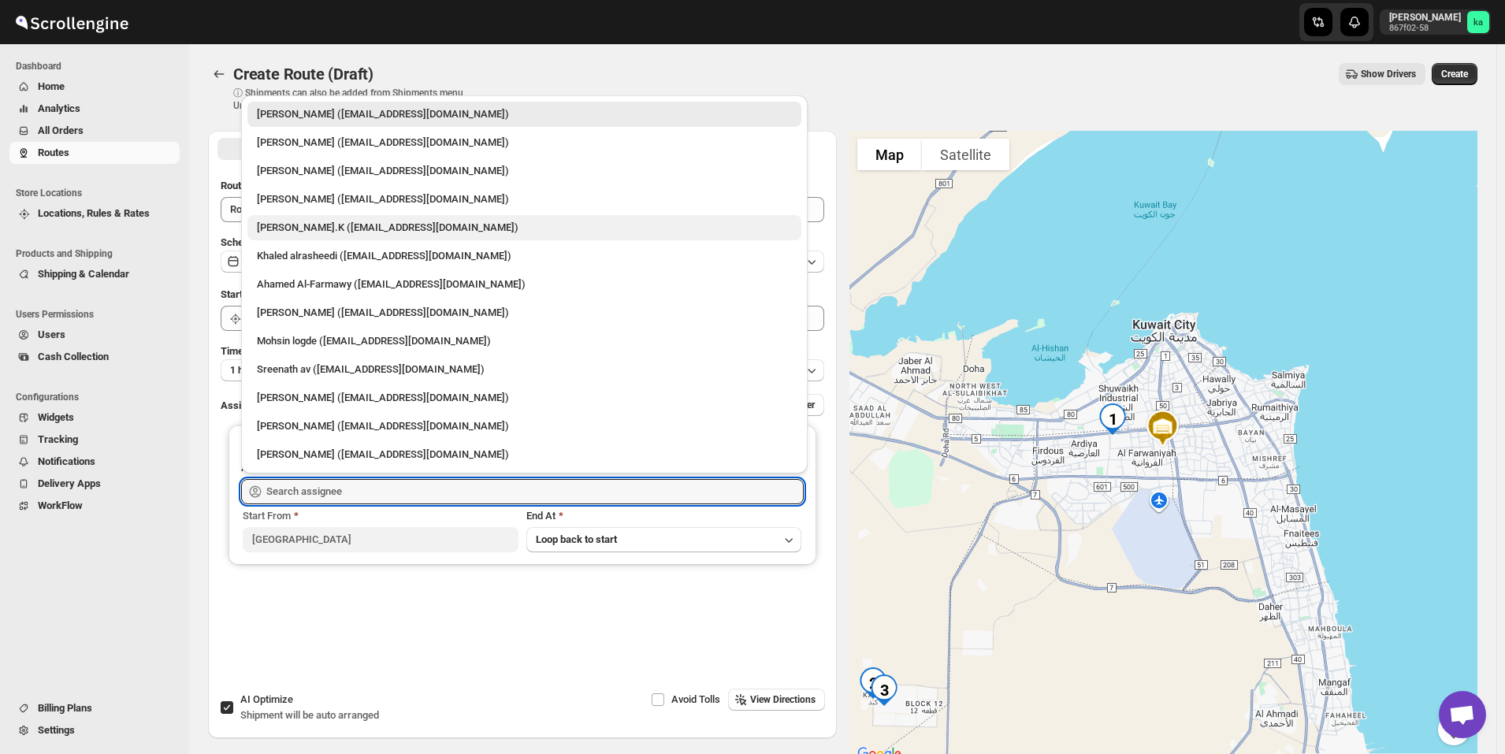
click at [303, 226] on div "[PERSON_NAME].K ([EMAIL_ADDRESS][DOMAIN_NAME])" at bounding box center [524, 228] width 535 height 16
type input "[PERSON_NAME].K ([EMAIL_ADDRESS][DOMAIN_NAME])"
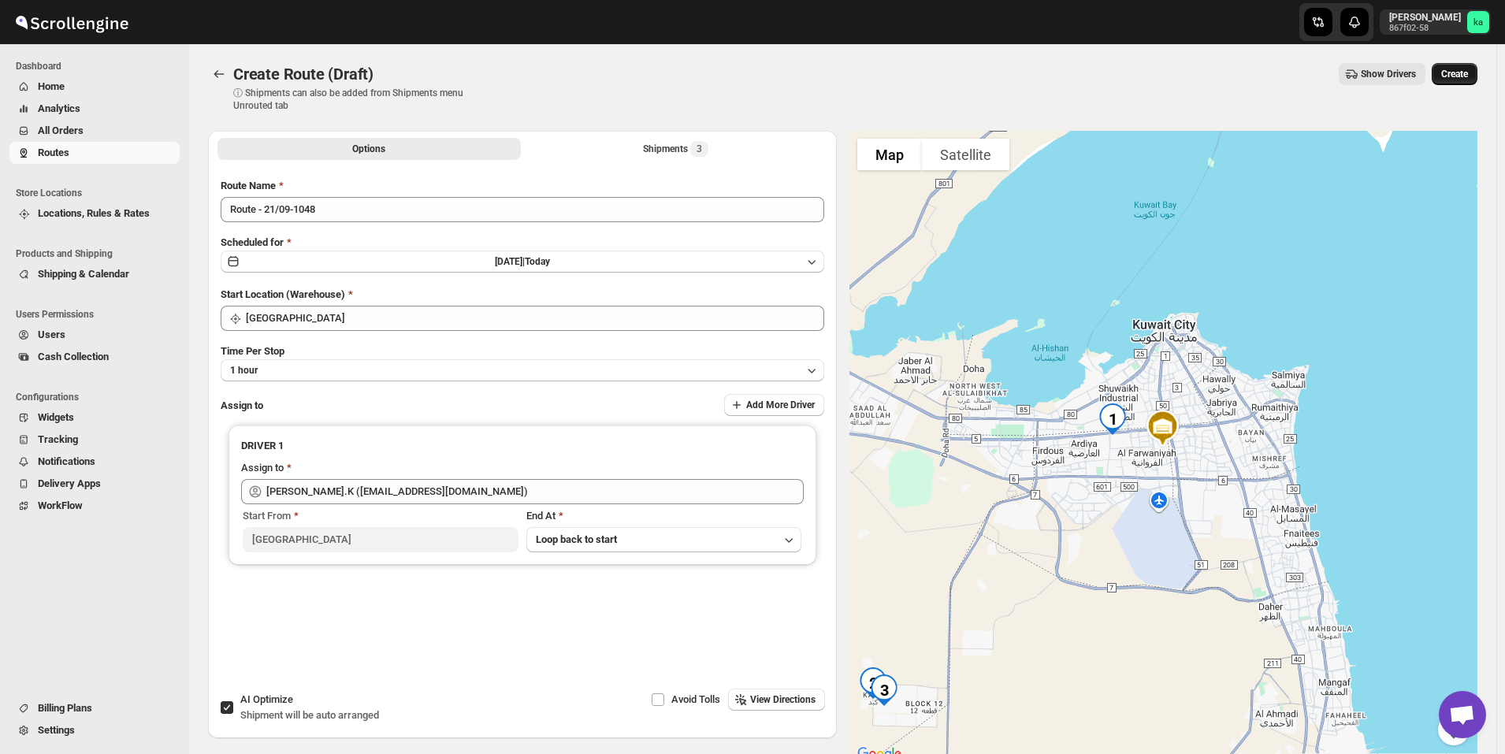
click at [1467, 65] on button "Create" at bounding box center [1455, 74] width 46 height 22
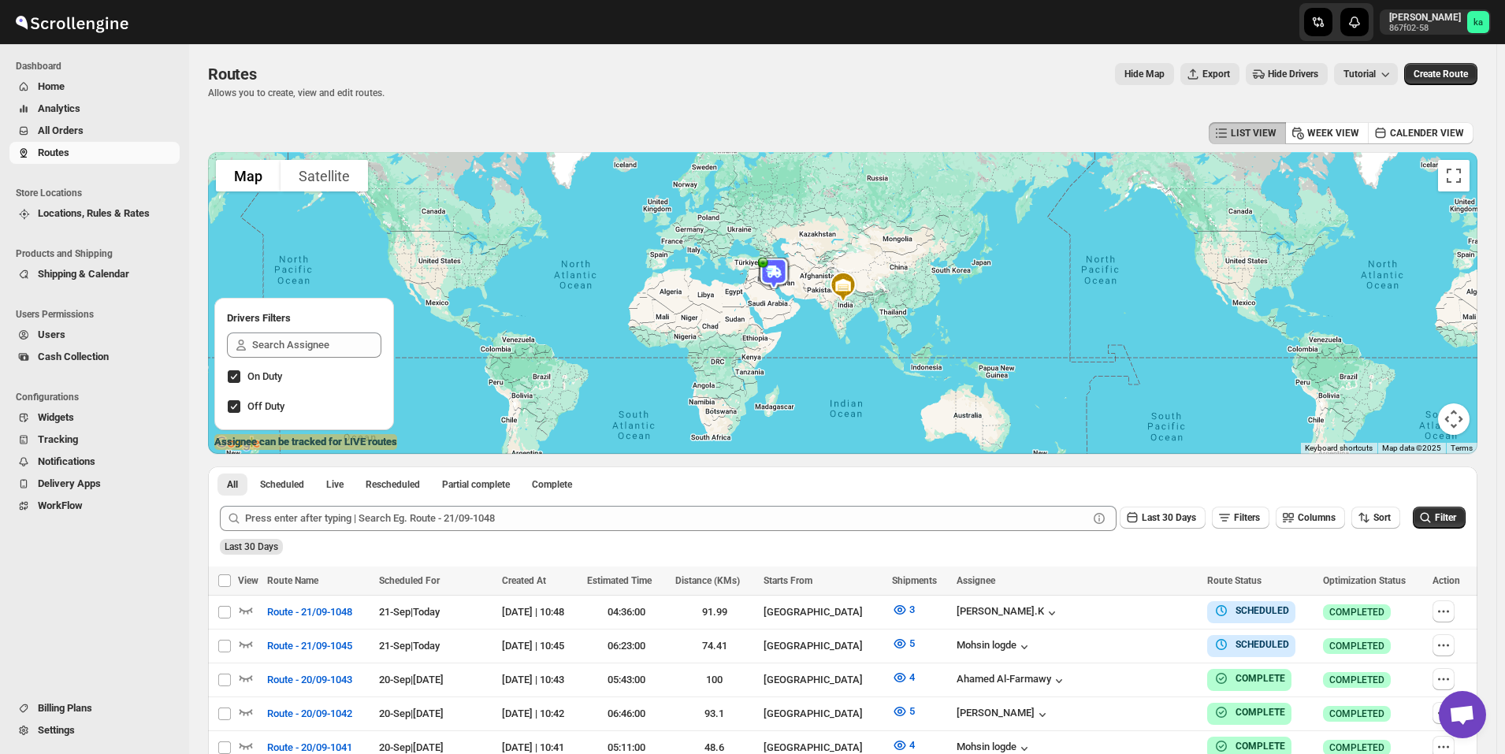
click at [98, 133] on span "All Orders" at bounding box center [107, 131] width 139 height 16
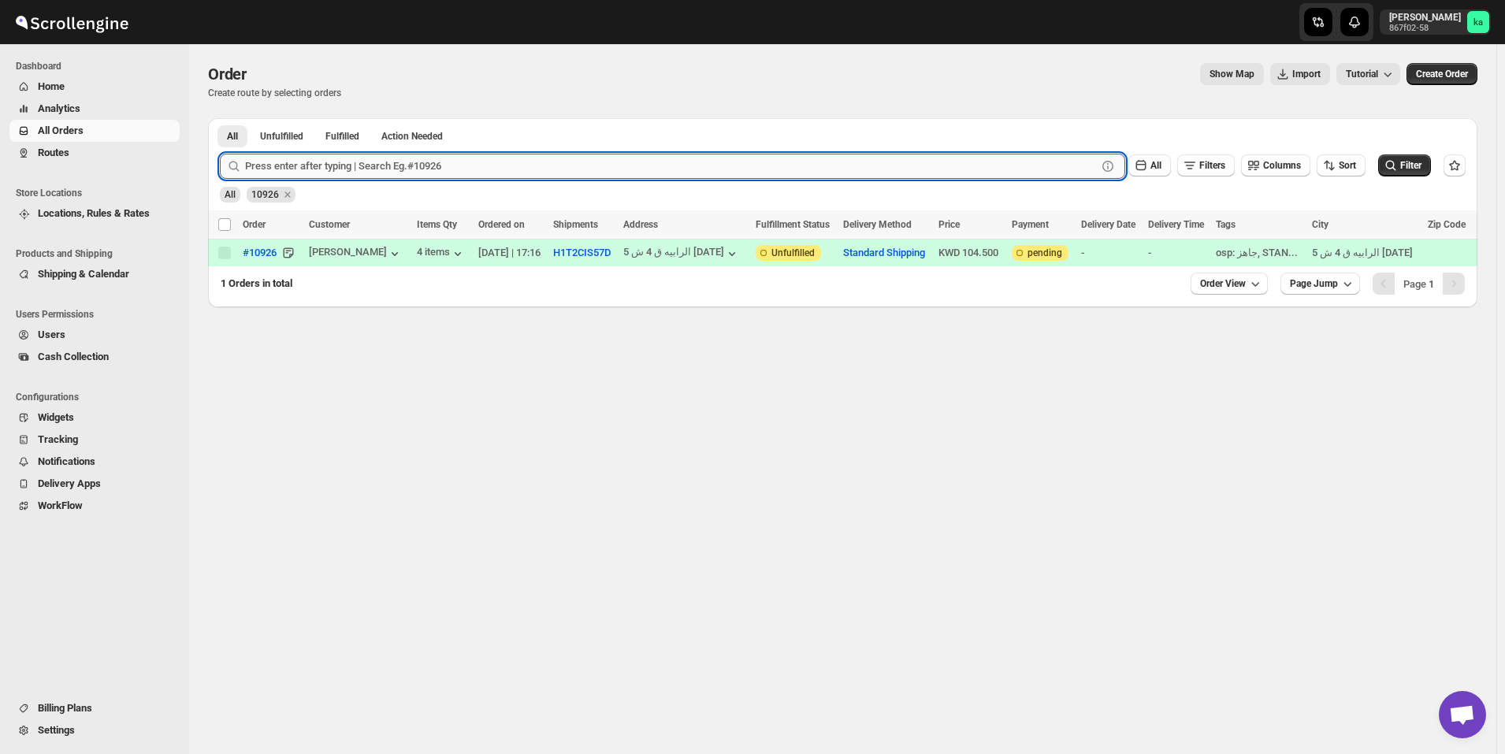
click at [470, 174] on input "text" at bounding box center [671, 166] width 852 height 25
paste input "10909"
type input "10909"
click at [220, 118] on button "Submit" at bounding box center [242, 126] width 45 height 17
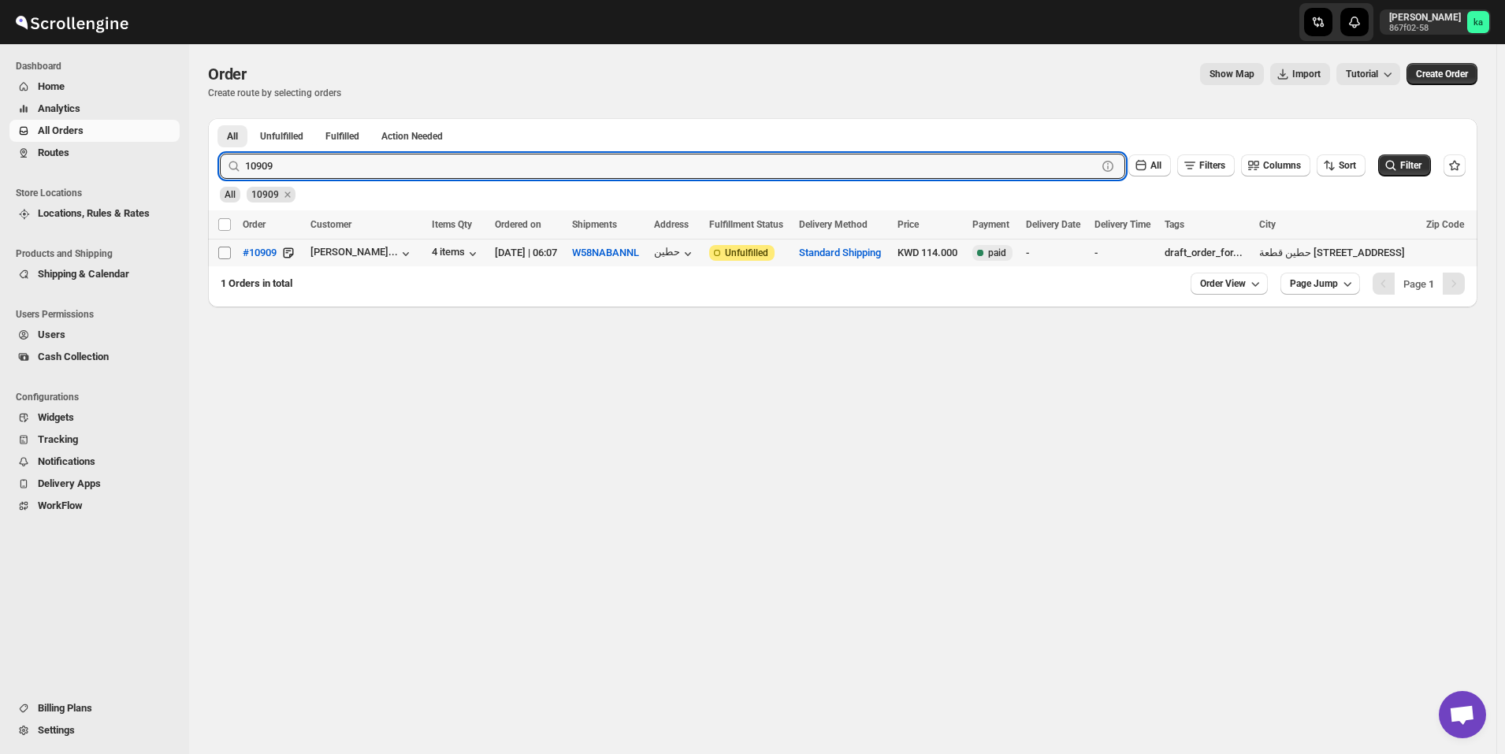
click at [221, 254] on input "Select order" at bounding box center [224, 253] width 13 height 13
checkbox input "true"
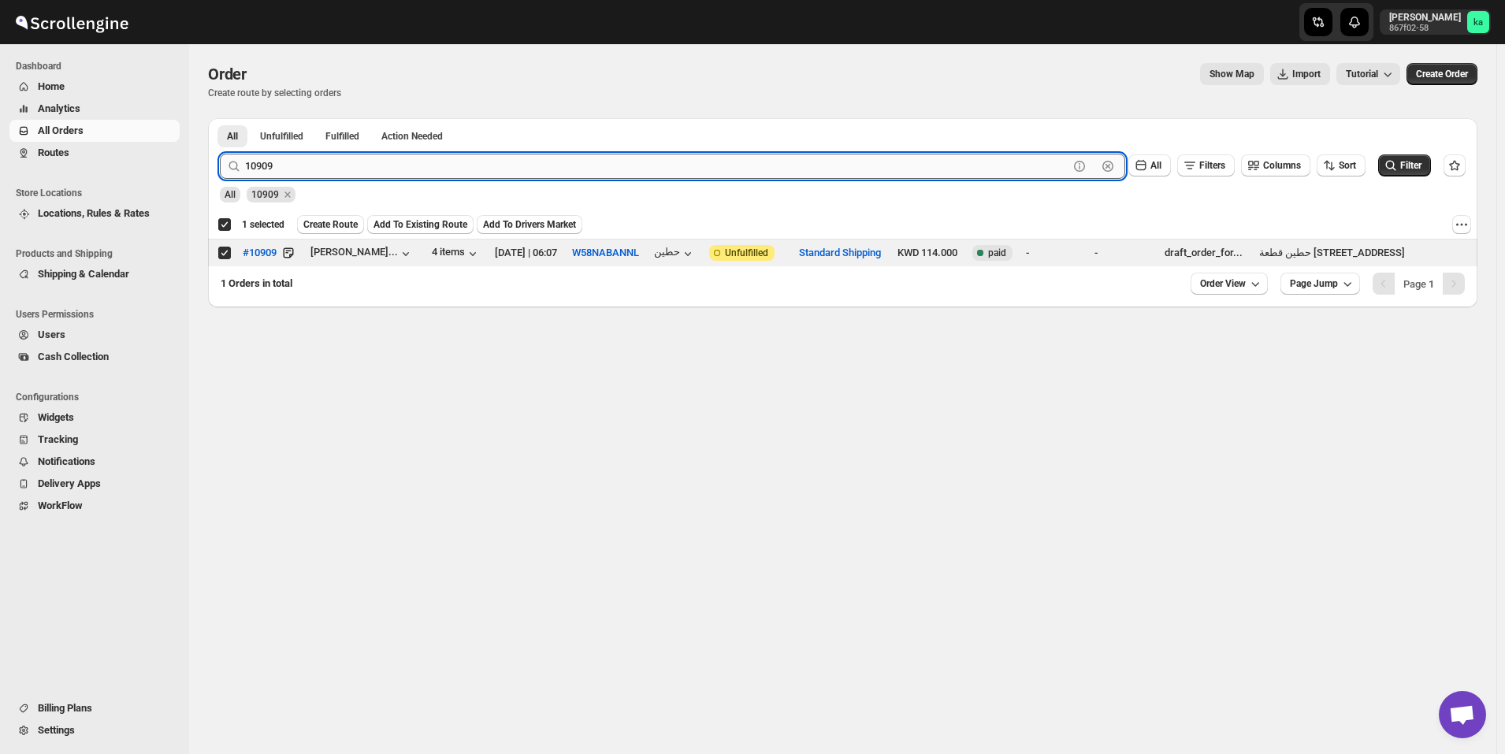
click at [375, 166] on input "10909" at bounding box center [657, 166] width 824 height 25
paste input "12"
type input "10912"
click at [220, 118] on button "Submit" at bounding box center [242, 126] width 45 height 17
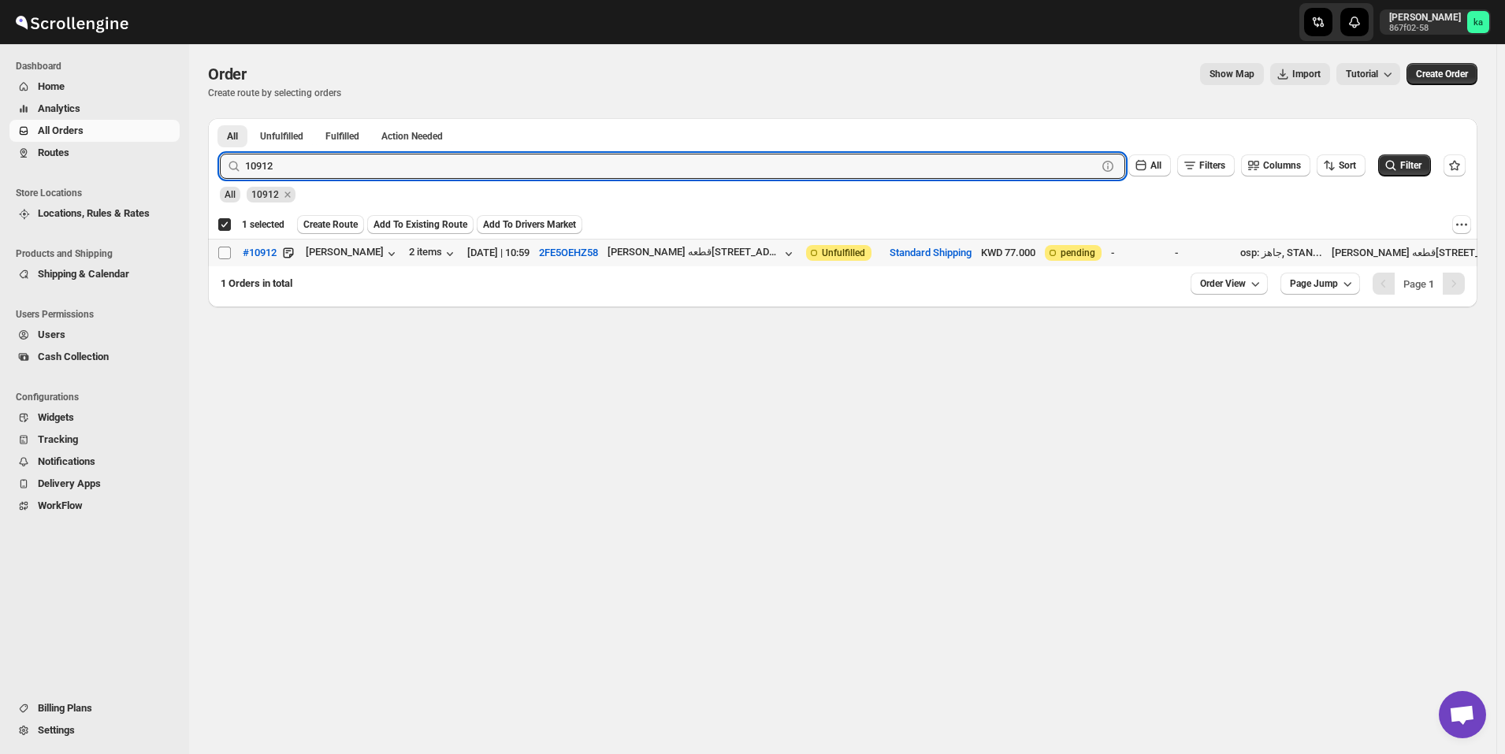
click at [222, 251] on input "Select order" at bounding box center [224, 253] width 13 height 13
checkbox input "true"
checkbox input "false"
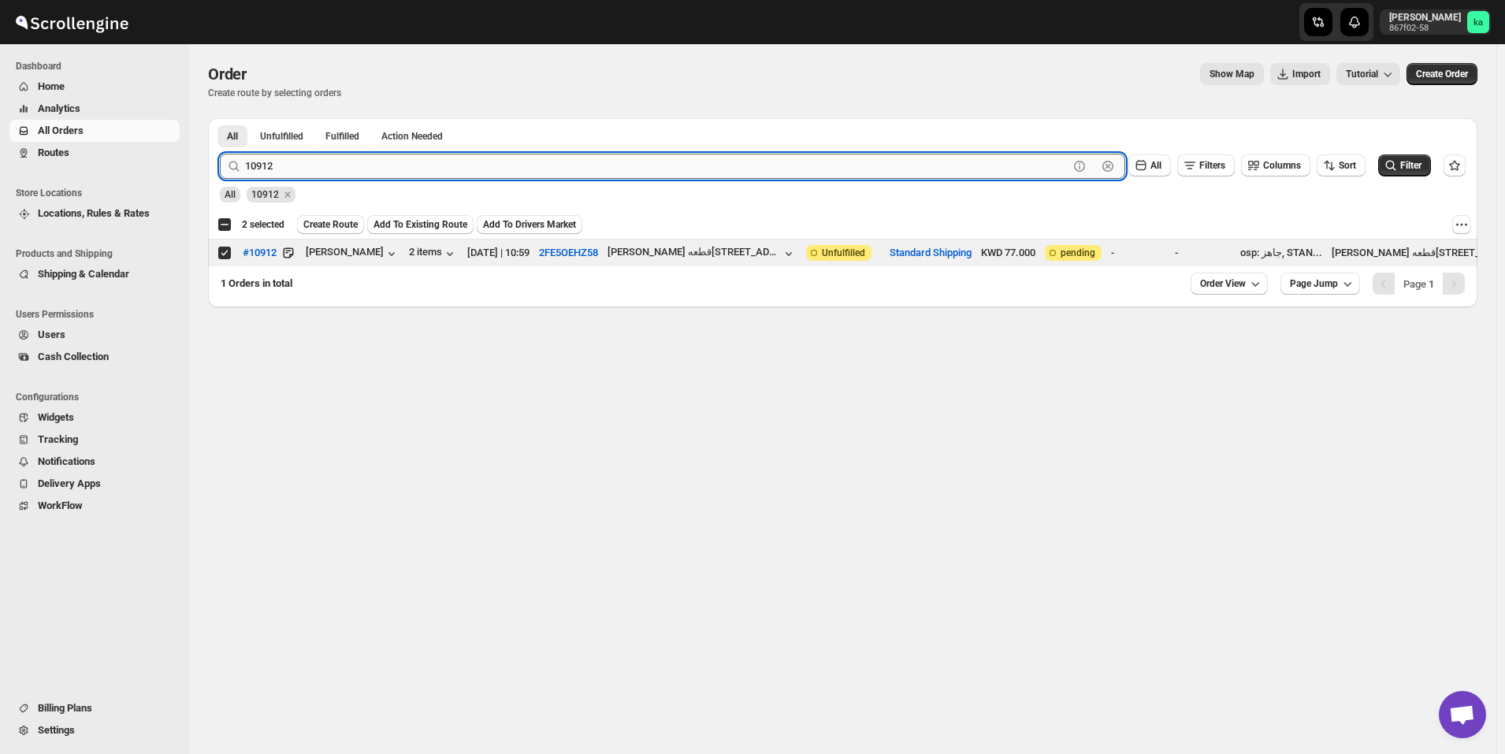
click at [523, 154] on input "10912" at bounding box center [657, 166] width 824 height 25
paste input "23"
type input "10923"
click at [220, 118] on button "Submit" at bounding box center [242, 126] width 45 height 17
click at [226, 254] on input "Select order" at bounding box center [224, 253] width 13 height 13
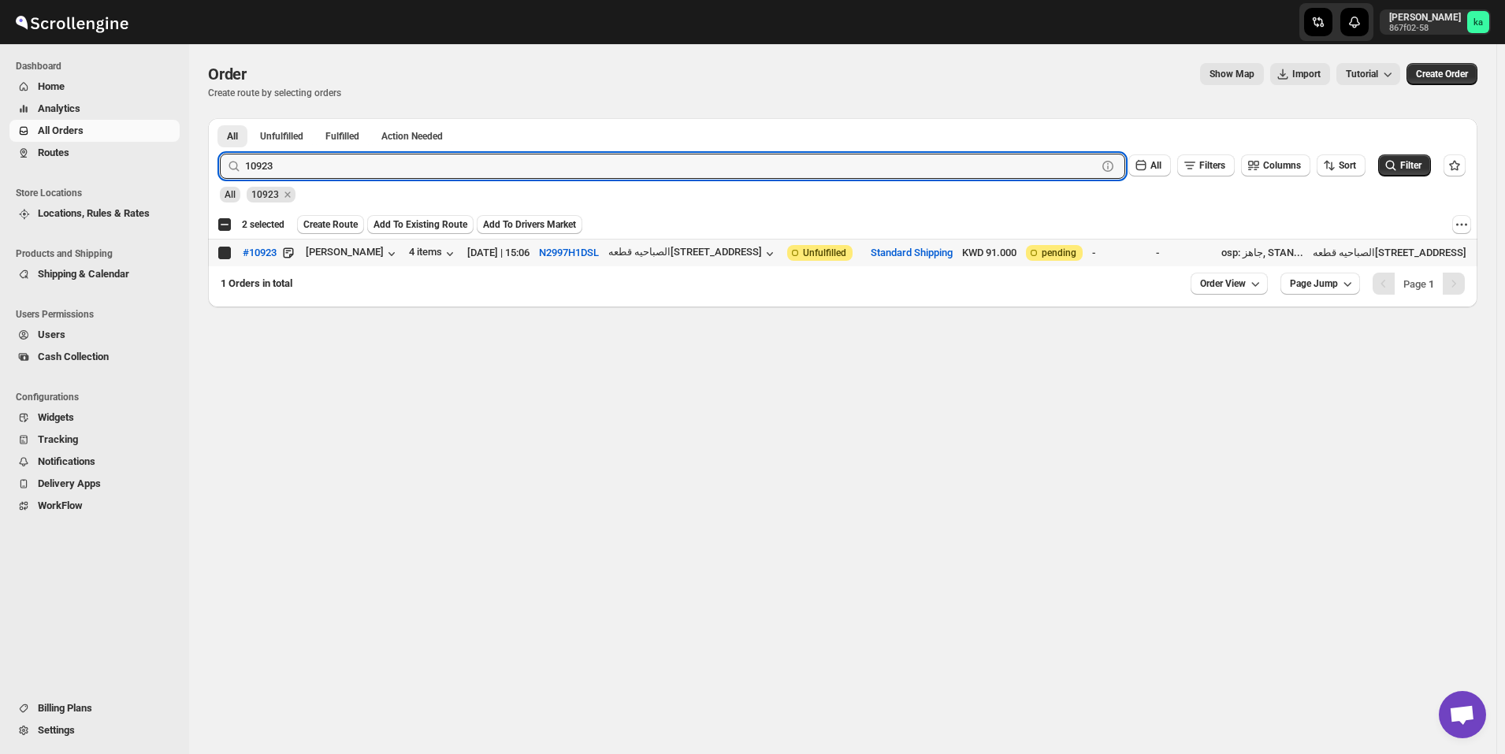
checkbox input "true"
click at [551, 170] on input "10923" at bounding box center [657, 166] width 824 height 25
paste input "0"
type input "10920"
click at [220, 118] on button "Submit" at bounding box center [242, 126] width 45 height 17
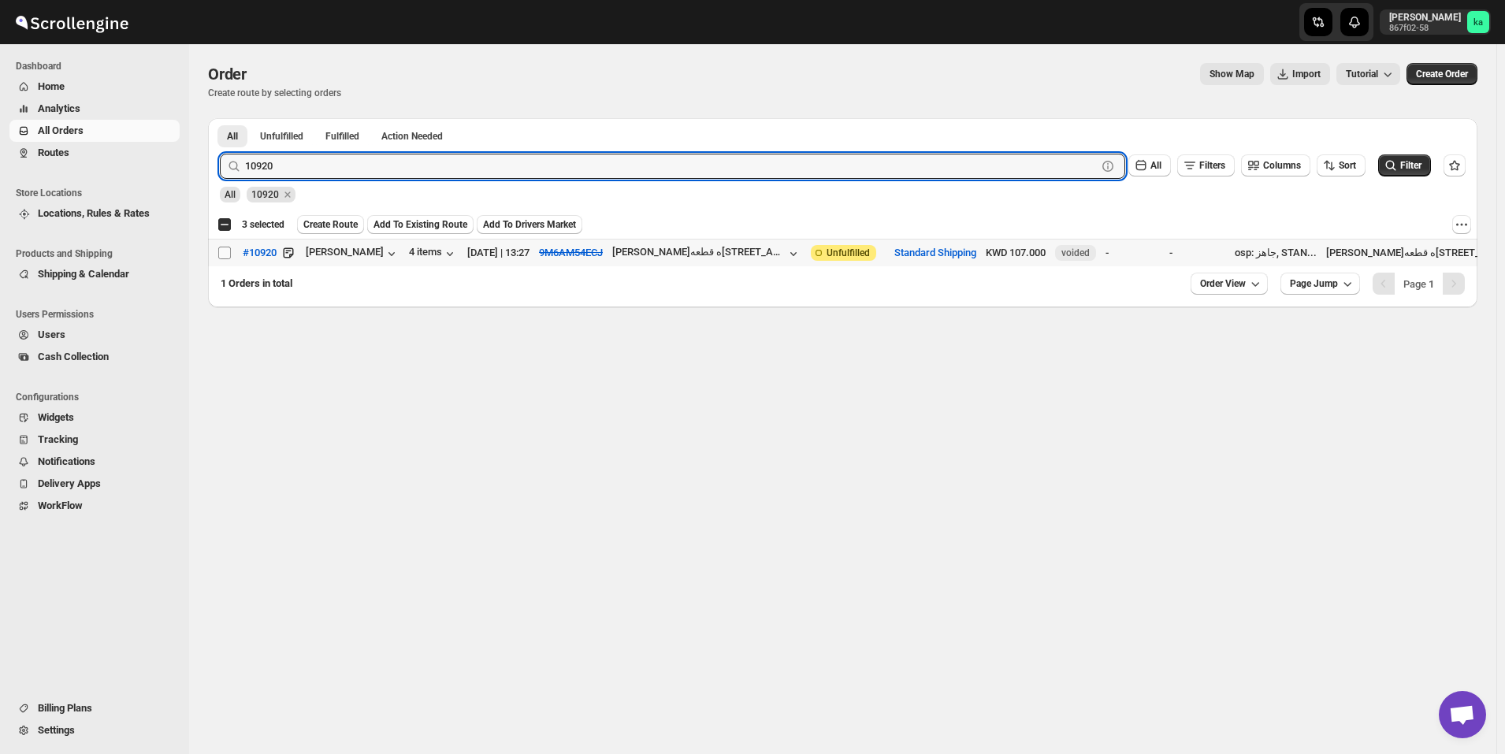
click at [218, 246] on span at bounding box center [225, 253] width 14 height 14
click at [218, 247] on input "Select order" at bounding box center [224, 253] width 13 height 13
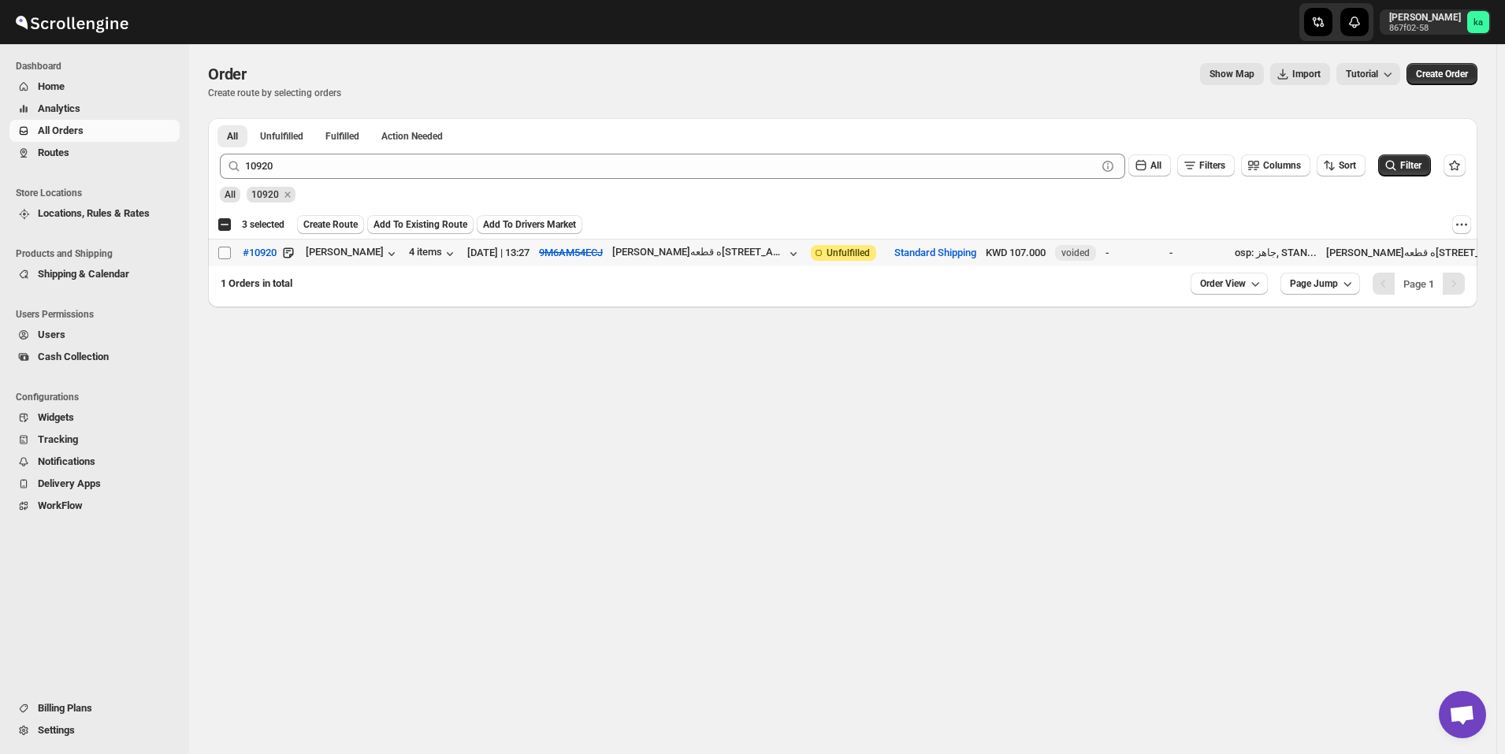
click at [226, 256] on input "Select order" at bounding box center [224, 253] width 13 height 13
checkbox input "true"
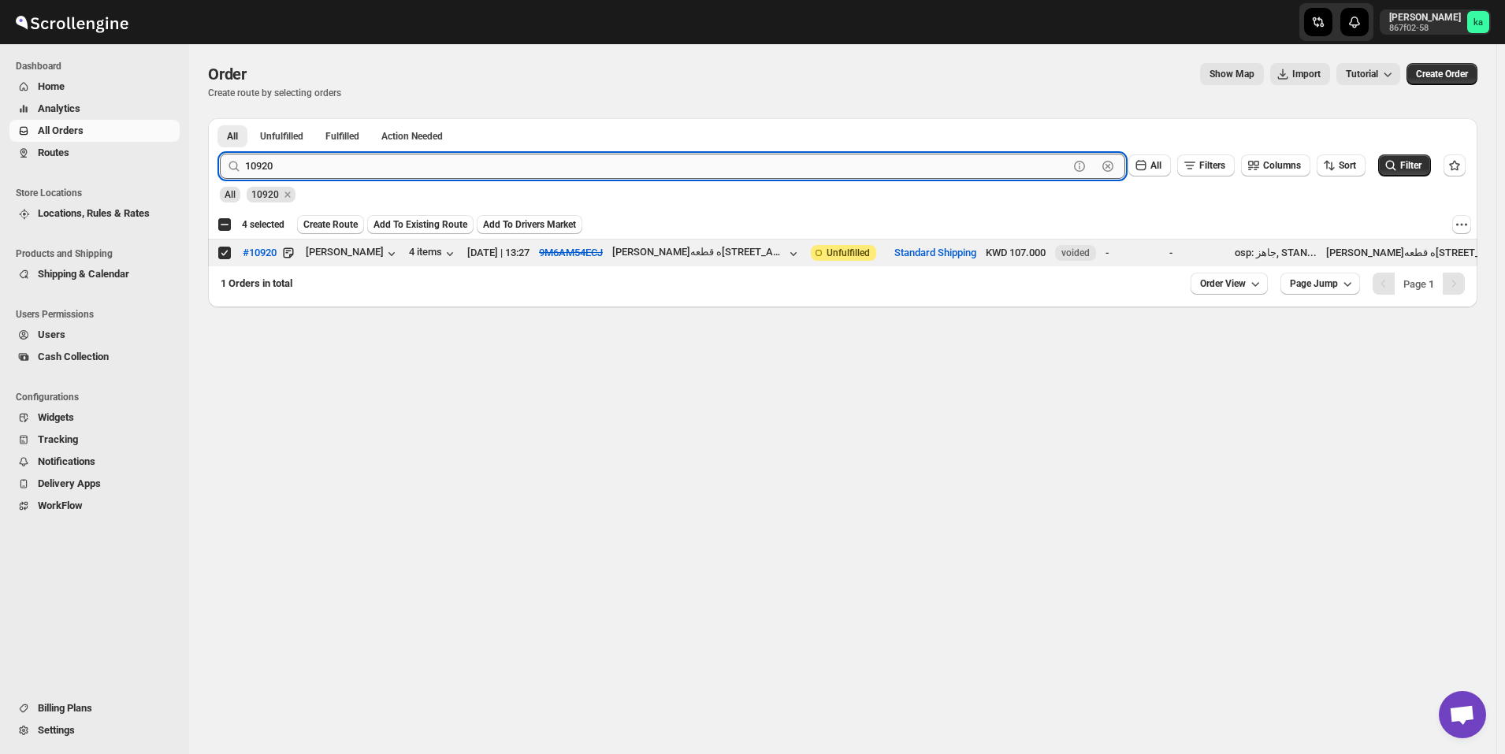
click at [497, 160] on input "10920" at bounding box center [657, 166] width 824 height 25
paste input "2"
type input "10922"
click at [220, 118] on button "Submit" at bounding box center [242, 126] width 45 height 17
click at [221, 249] on input "Select order" at bounding box center [224, 253] width 13 height 13
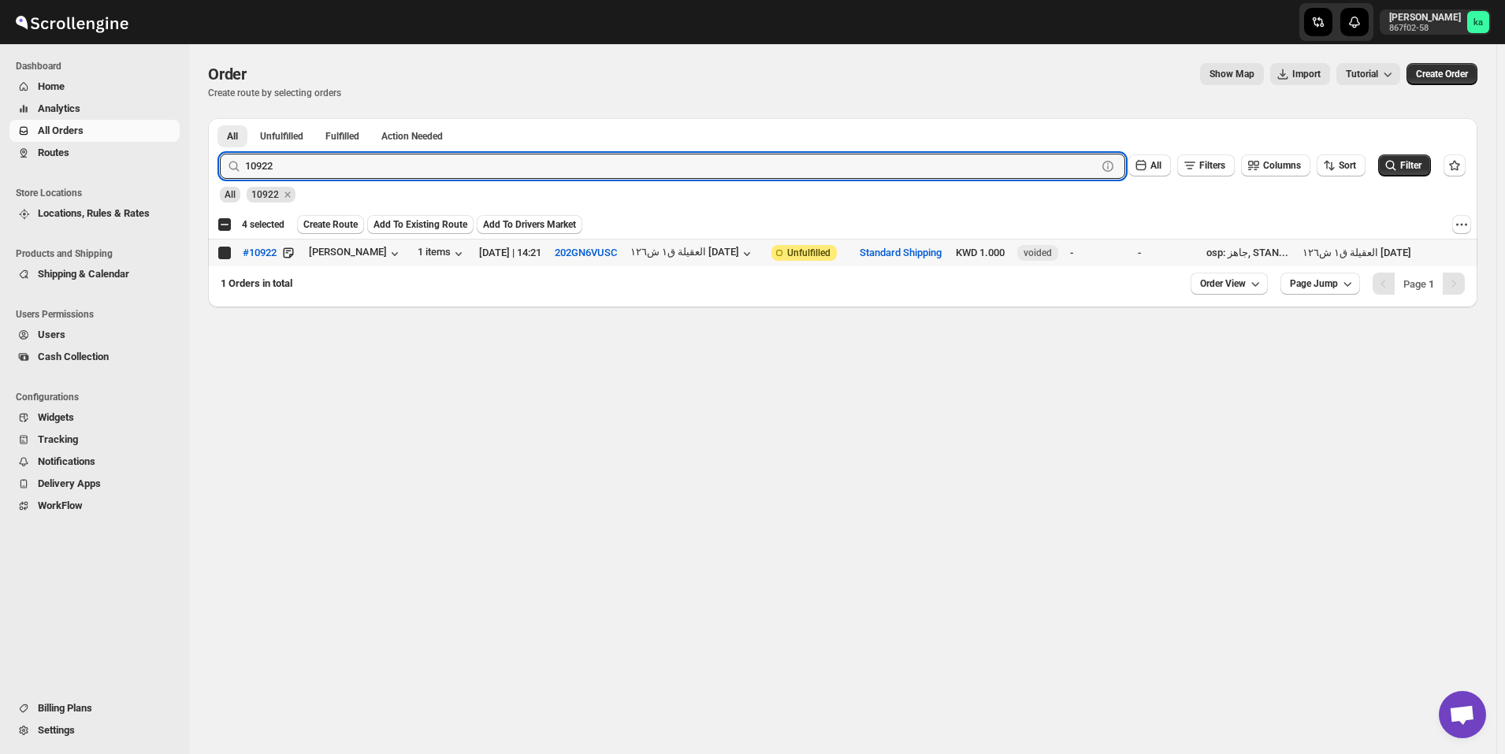
checkbox input "true"
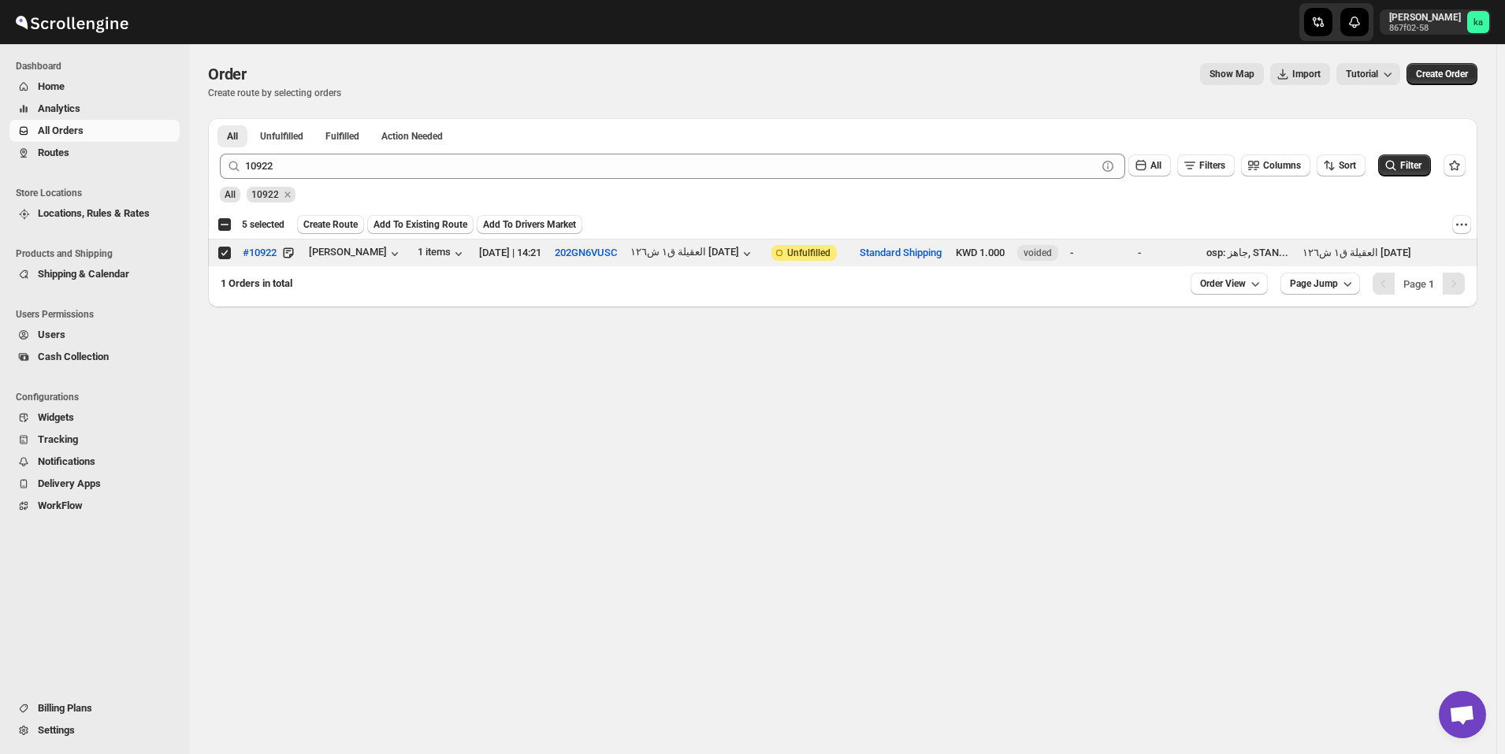
click at [593, 147] on div "10922 Clear All Filters Columns Sort Filter" at bounding box center [836, 160] width 1259 height 38
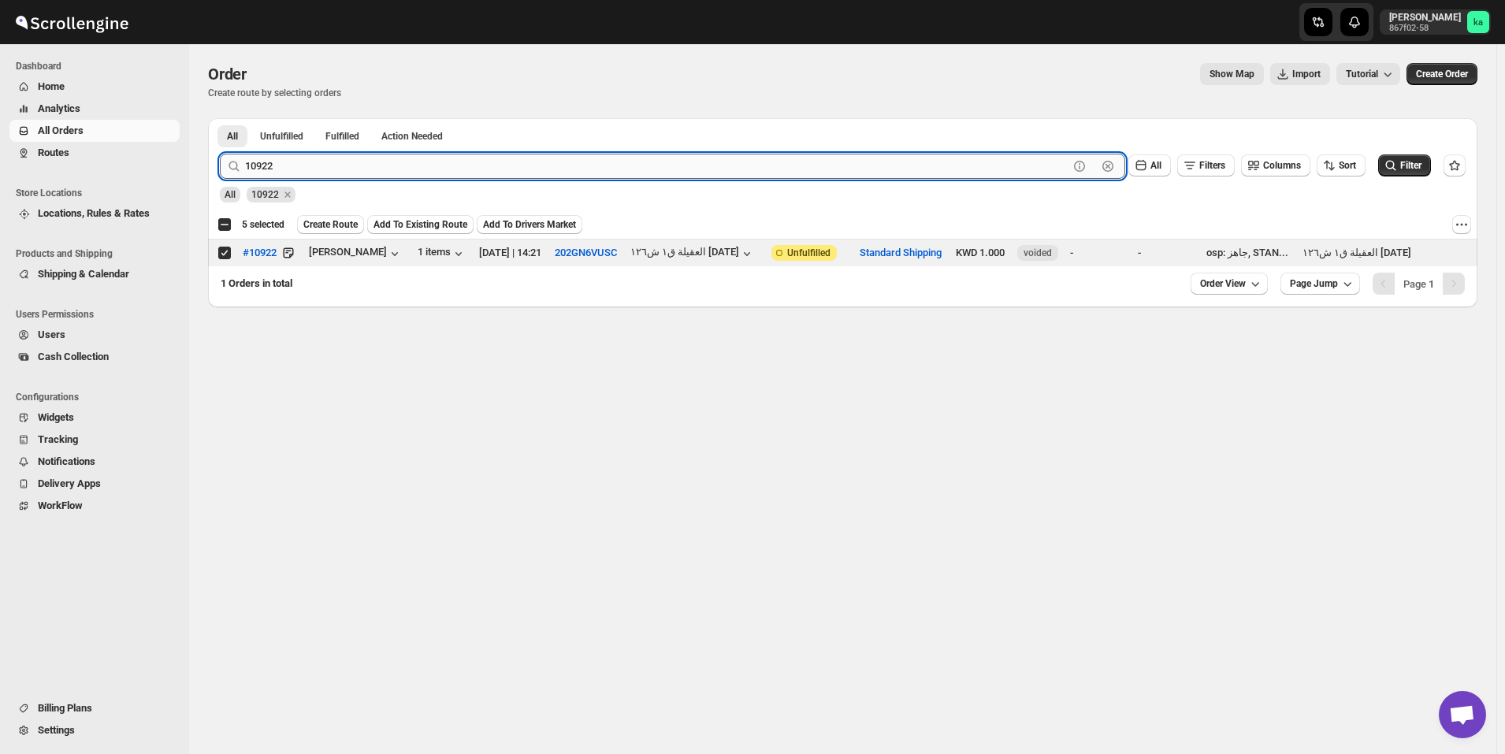
click at [591, 166] on input "10922" at bounding box center [657, 166] width 824 height 25
paste input "15"
type input "10915"
click at [220, 118] on button "Submit" at bounding box center [242, 126] width 45 height 17
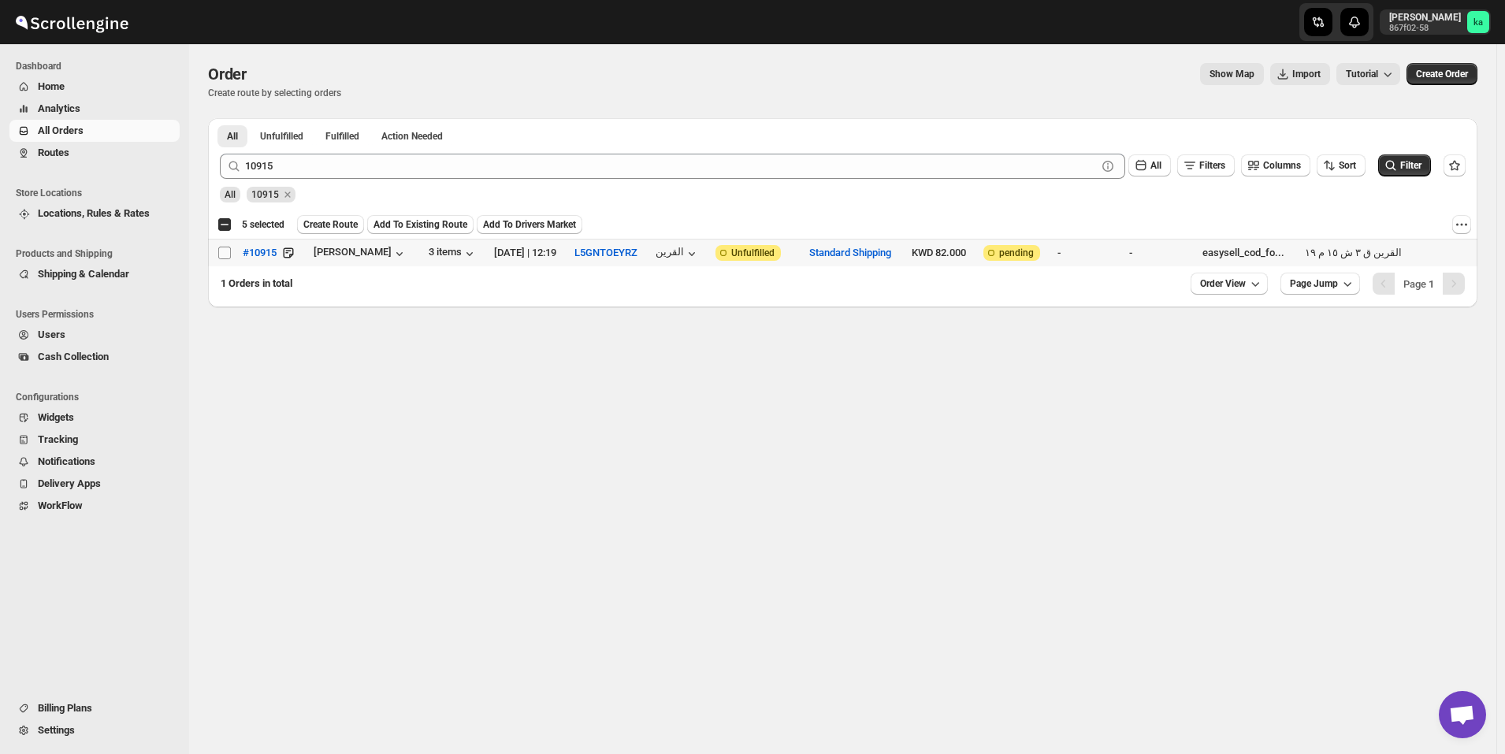
click at [226, 251] on input "Select order" at bounding box center [224, 253] width 13 height 13
checkbox input "true"
click at [316, 219] on span "Create Route" at bounding box center [330, 224] width 54 height 13
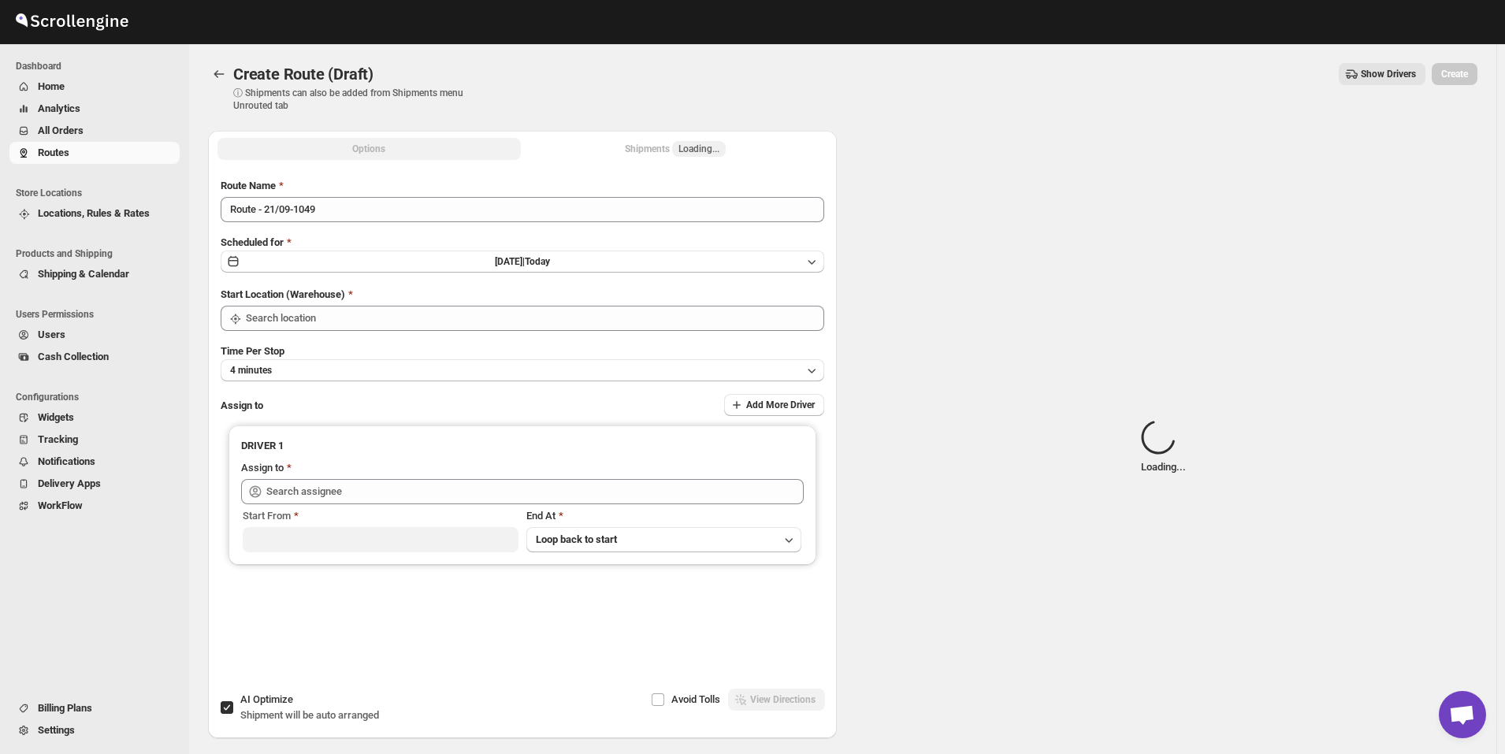
type input "[GEOGRAPHIC_DATA]"
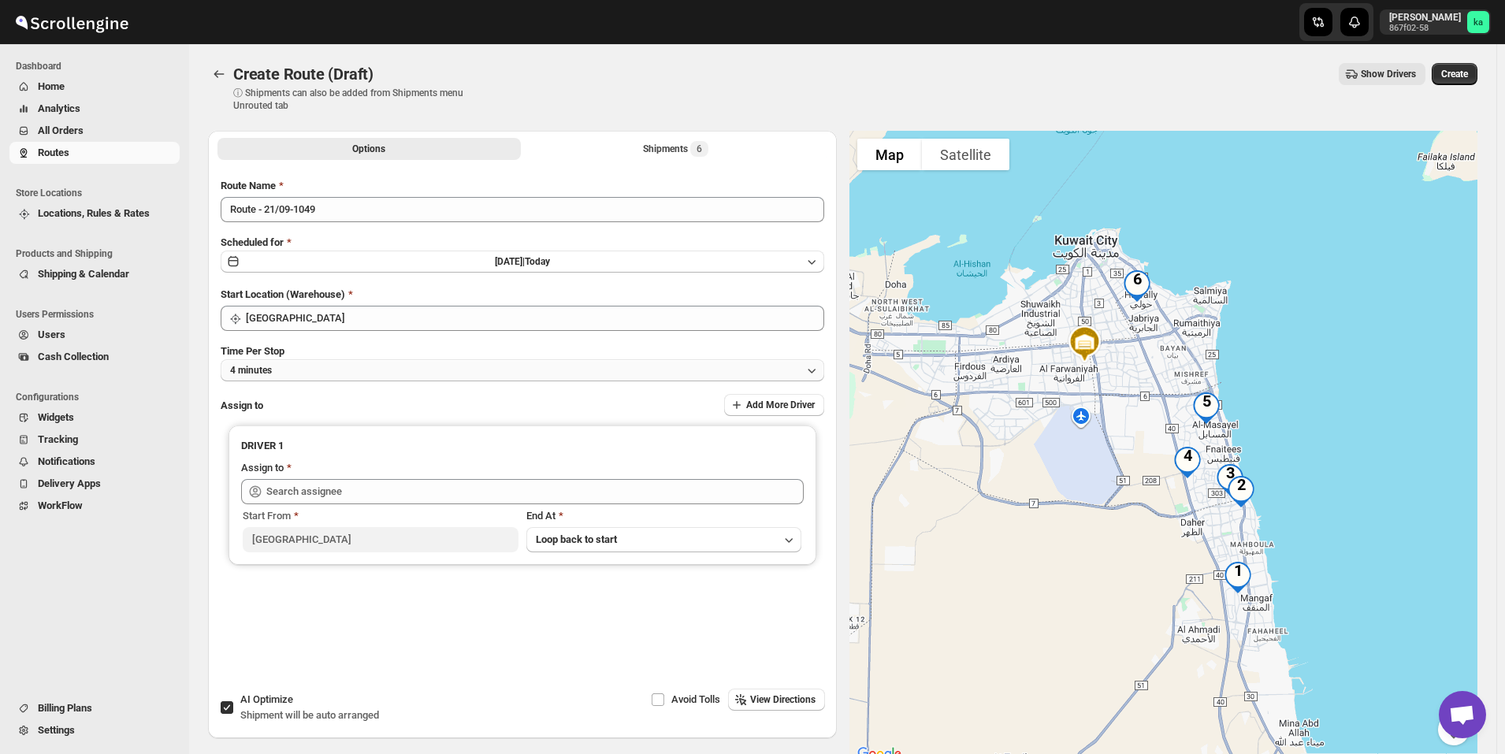
click at [418, 372] on button "4 minutes" at bounding box center [523, 370] width 604 height 22
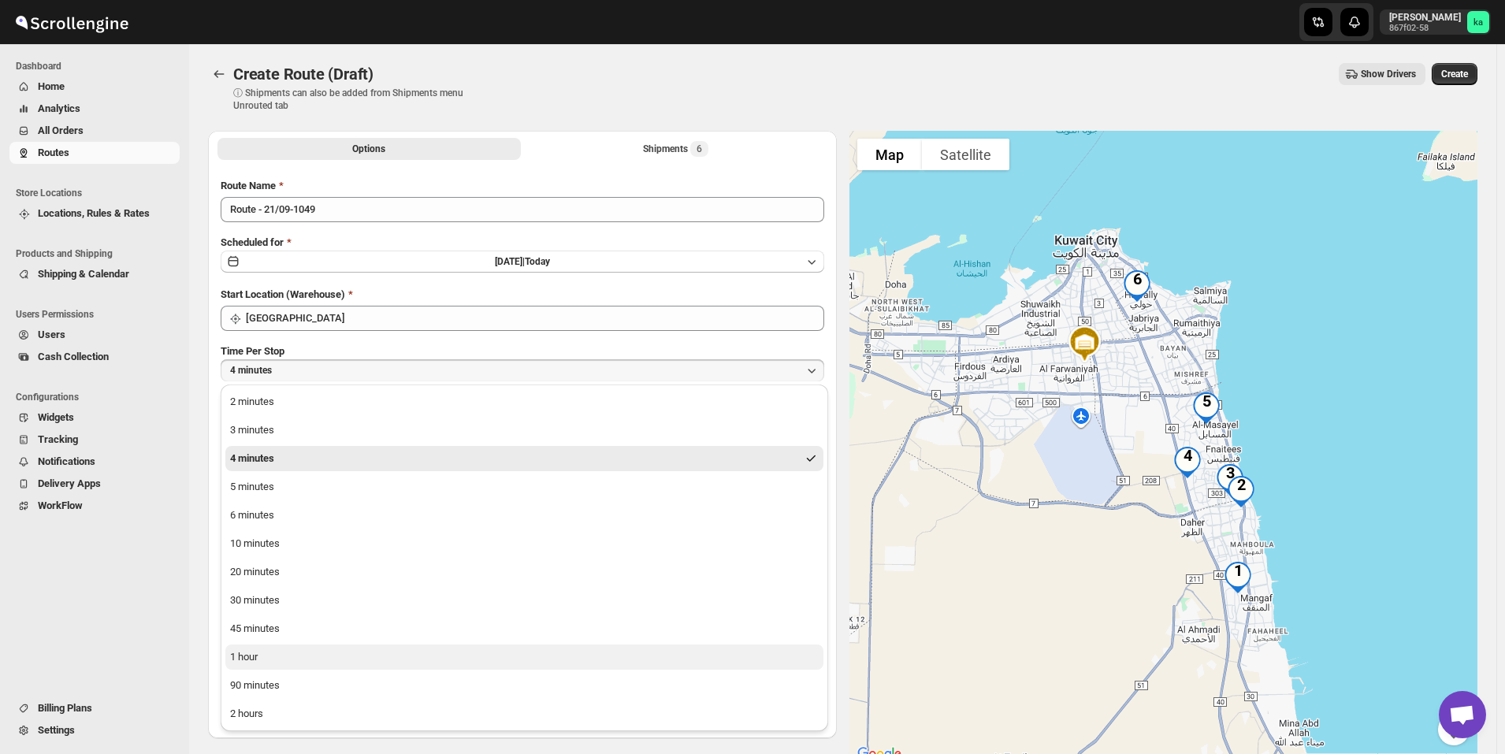
click at [319, 649] on button "1 hour" at bounding box center [524, 657] width 598 height 25
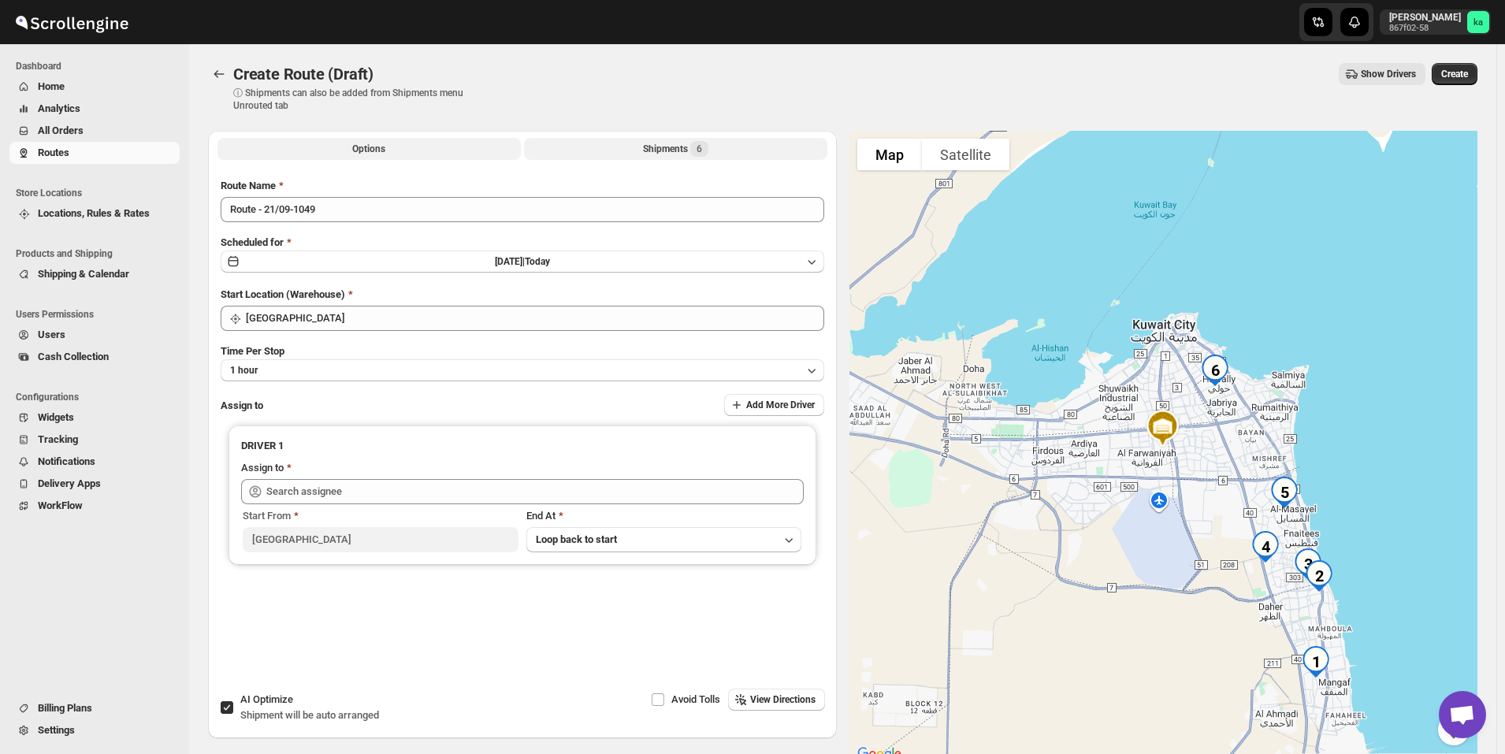
click at [675, 148] on div "Shipments 6" at bounding box center [675, 149] width 65 height 16
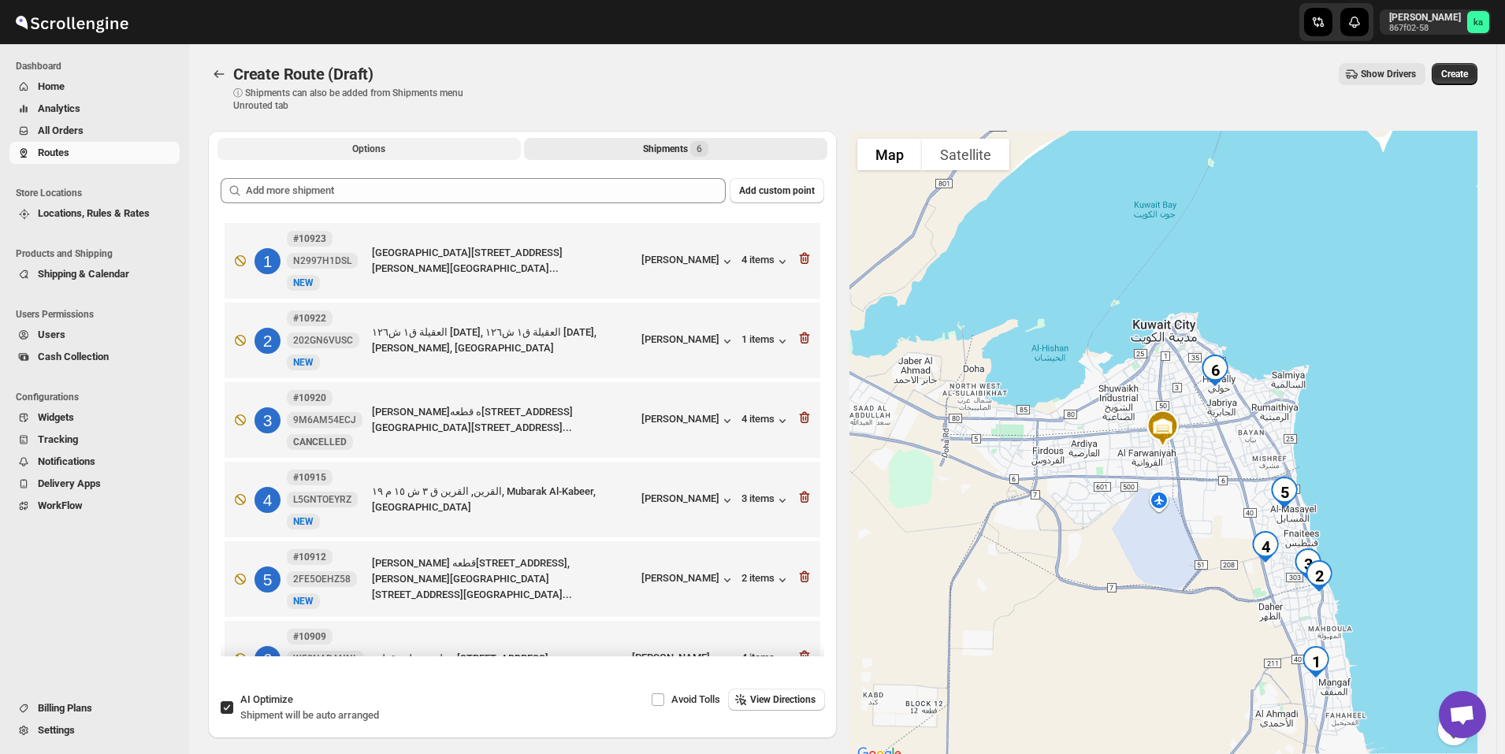
click at [419, 146] on button "Options" at bounding box center [369, 149] width 303 height 22
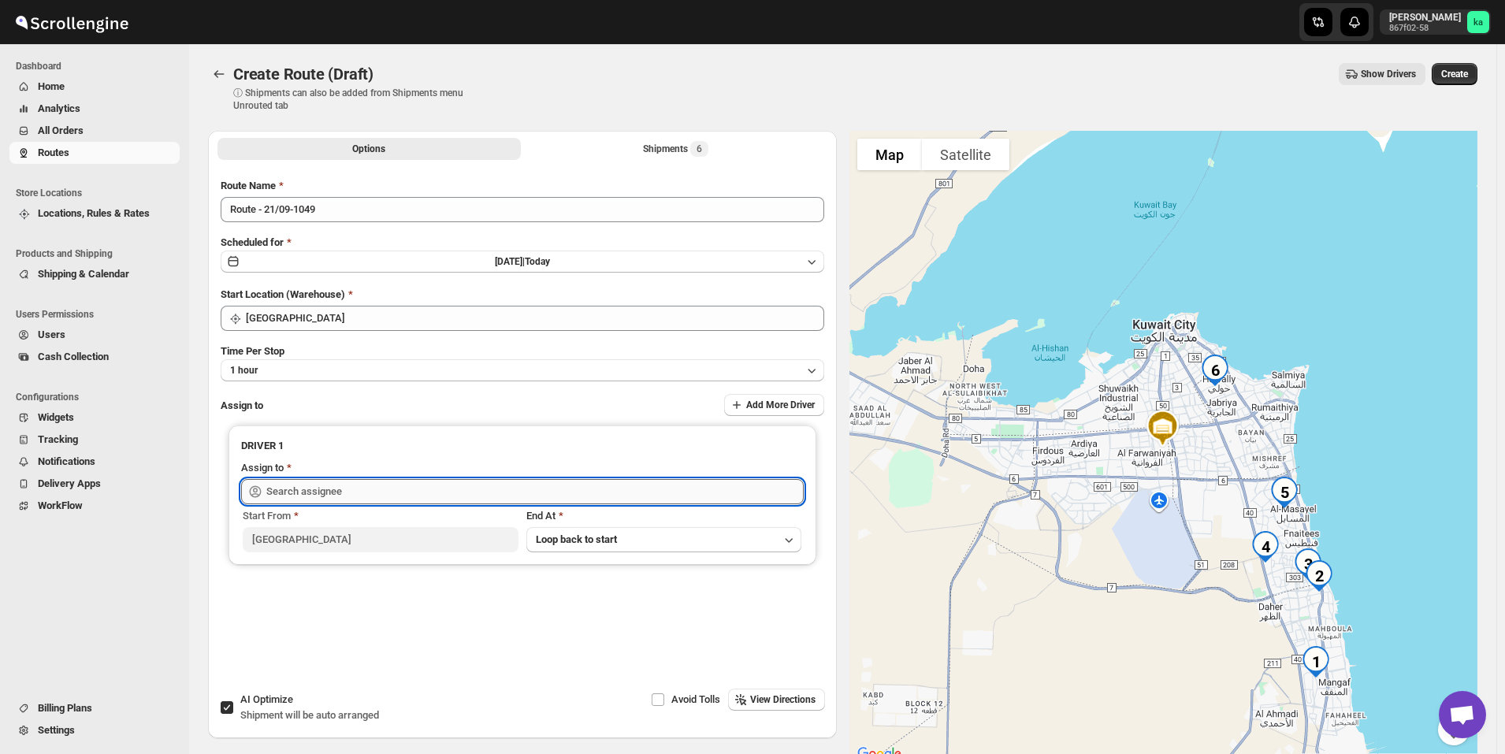
click at [389, 493] on input "text" at bounding box center [534, 491] width 537 height 25
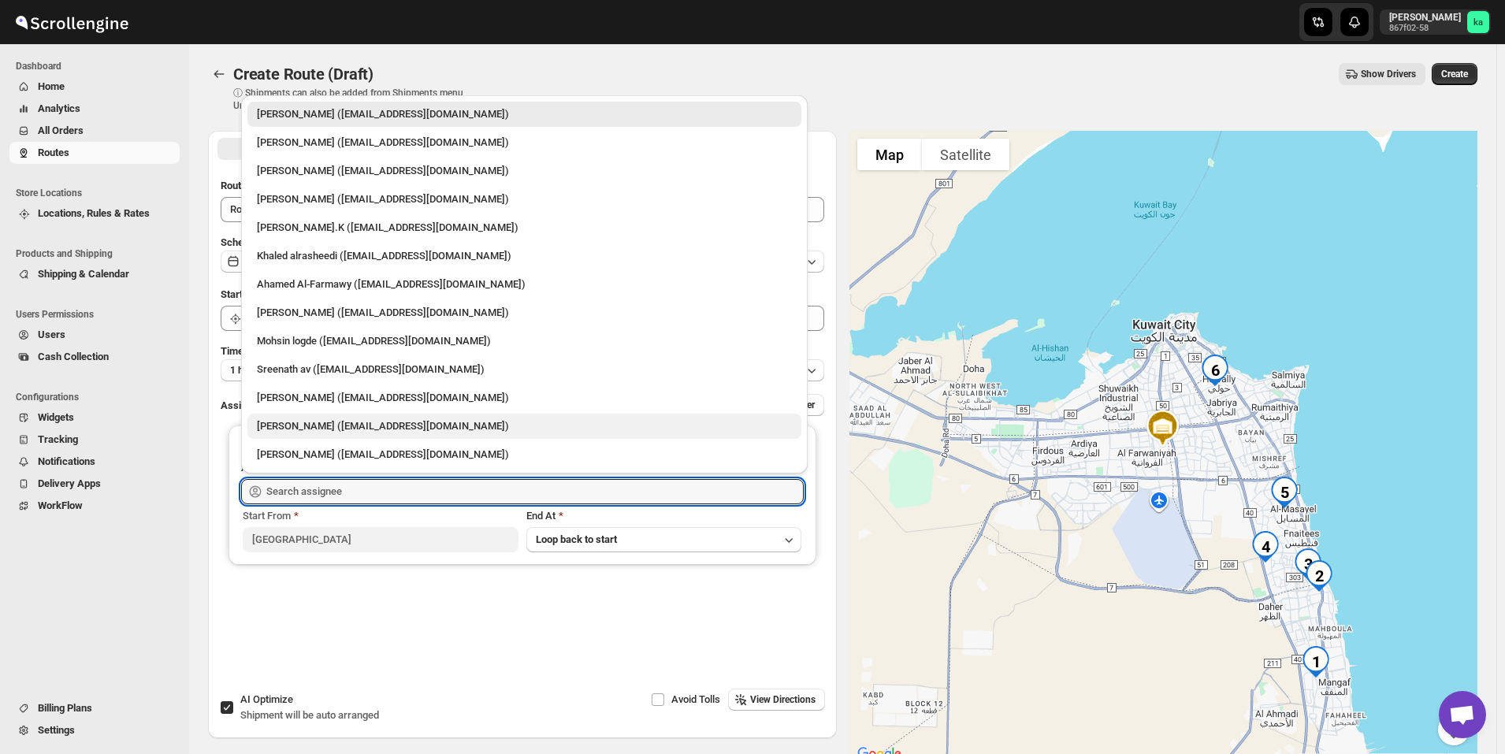
click at [293, 420] on div "[PERSON_NAME] ([EMAIL_ADDRESS][DOMAIN_NAME])" at bounding box center [524, 426] width 535 height 16
type input "[PERSON_NAME] ([EMAIL_ADDRESS][DOMAIN_NAME])"
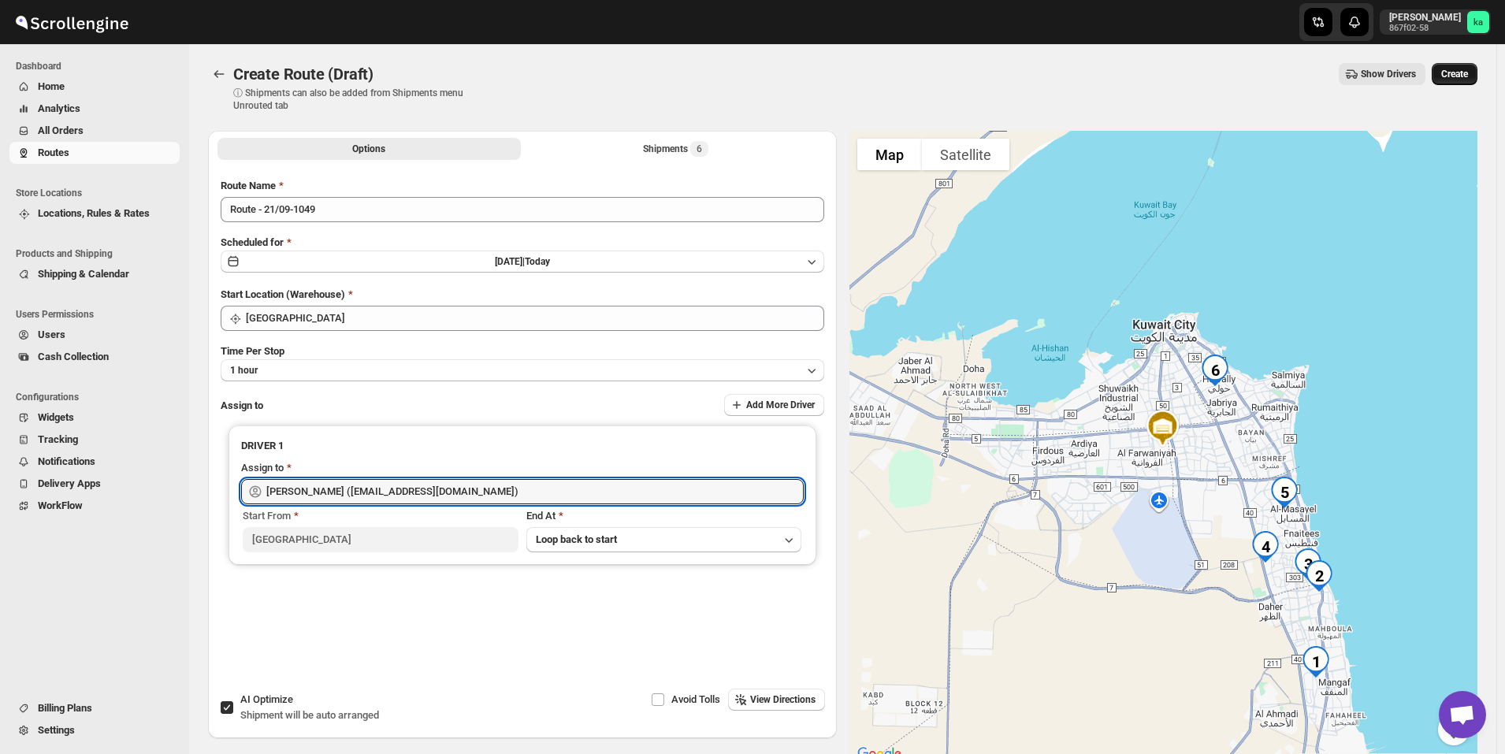
click at [1478, 69] on button "Create" at bounding box center [1455, 74] width 46 height 22
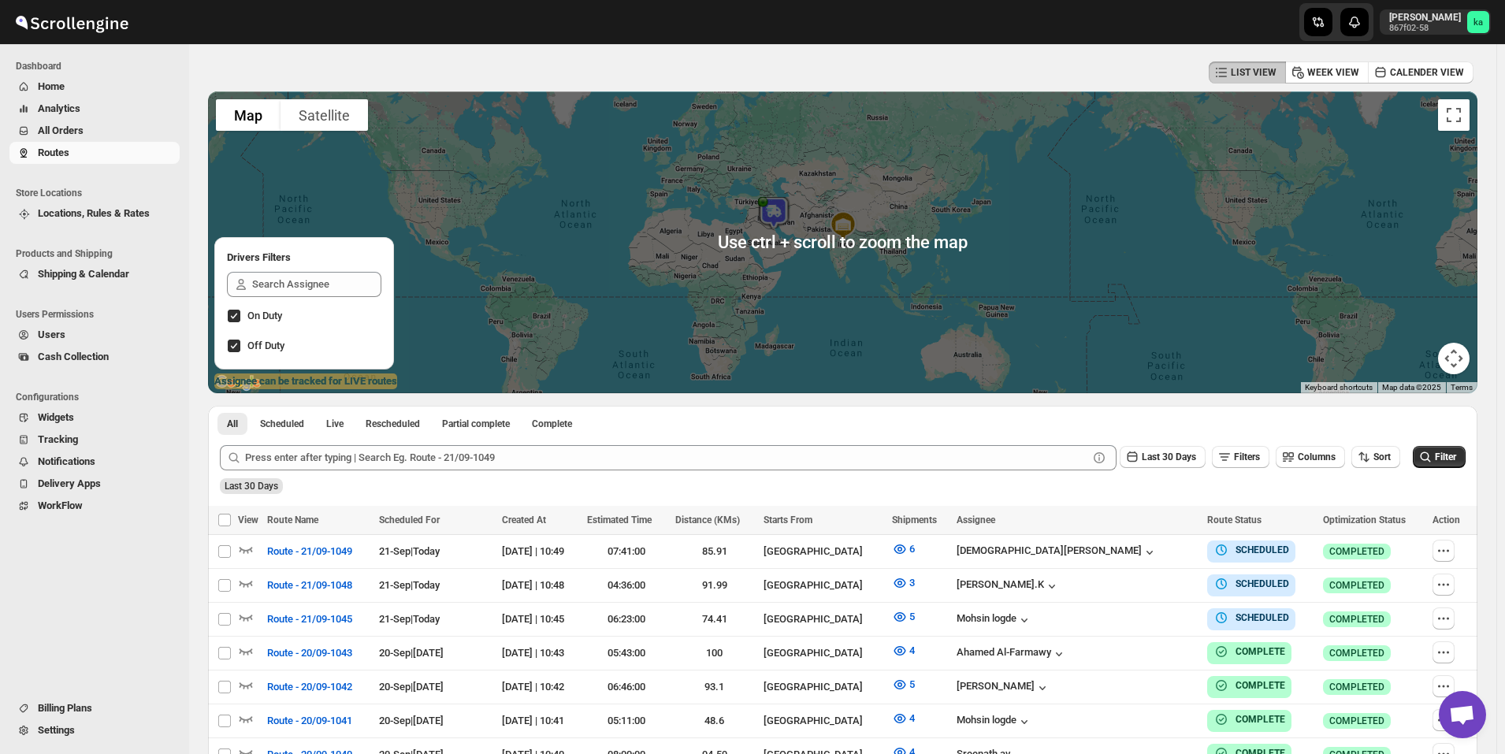
scroll to position [158, 0]
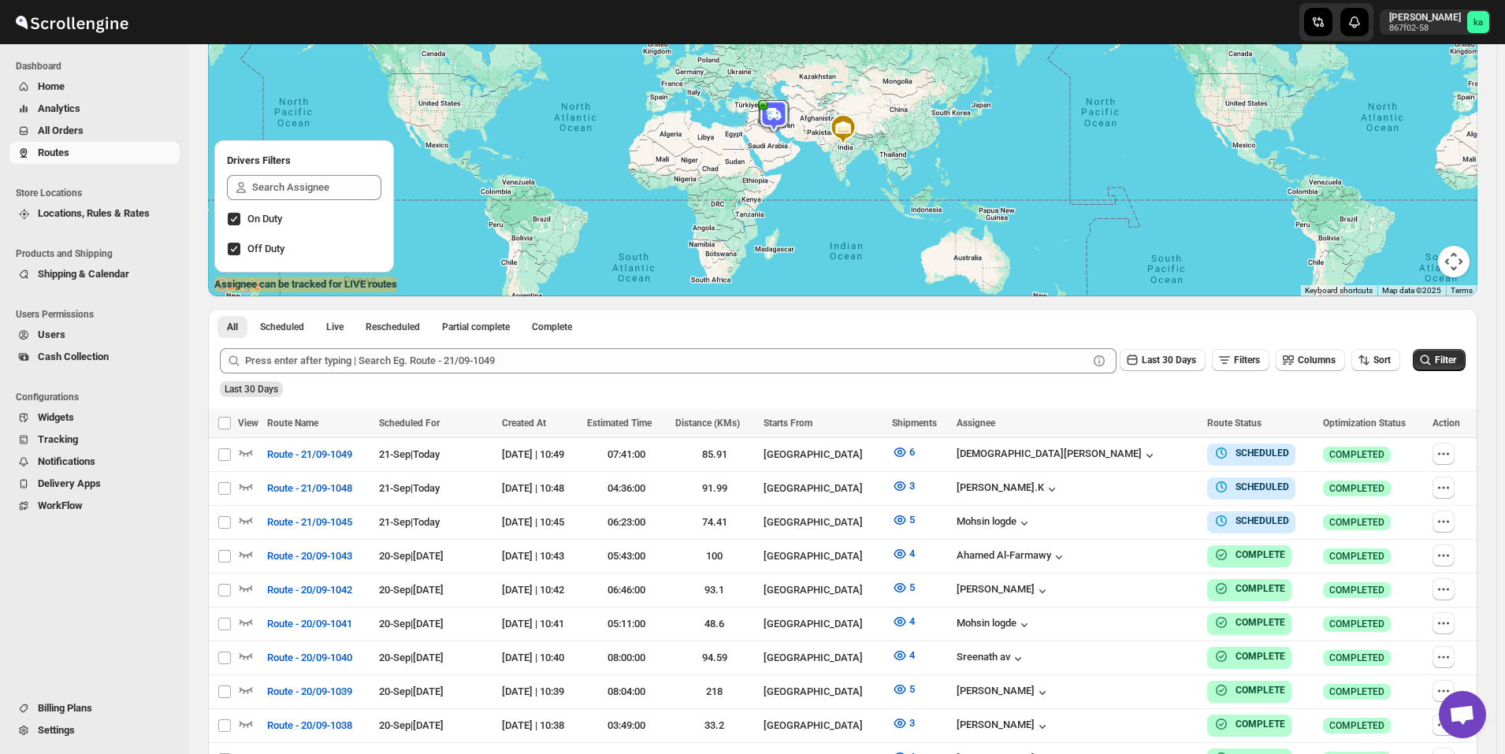
click at [118, 133] on span "All Orders" at bounding box center [107, 131] width 139 height 16
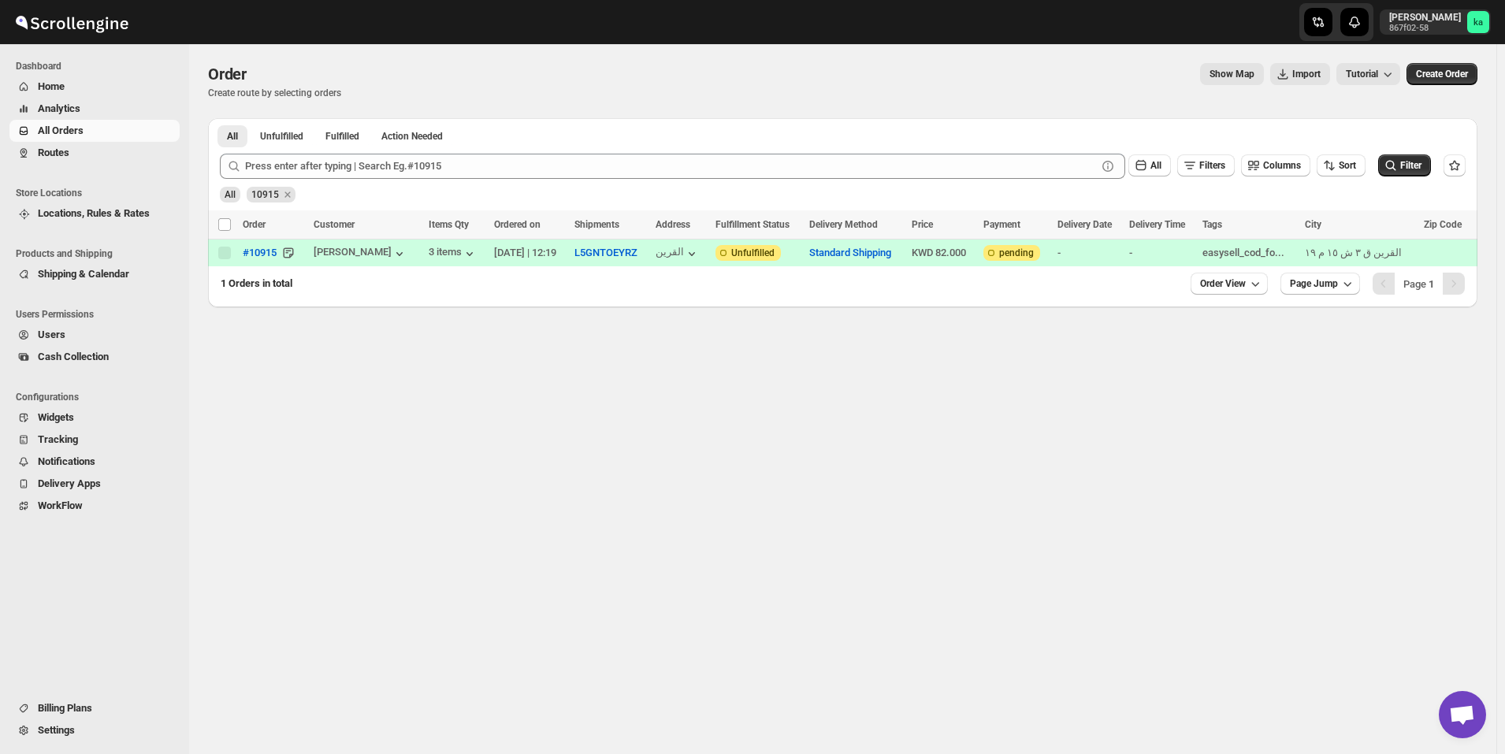
click at [46, 155] on span "Routes" at bounding box center [54, 153] width 32 height 12
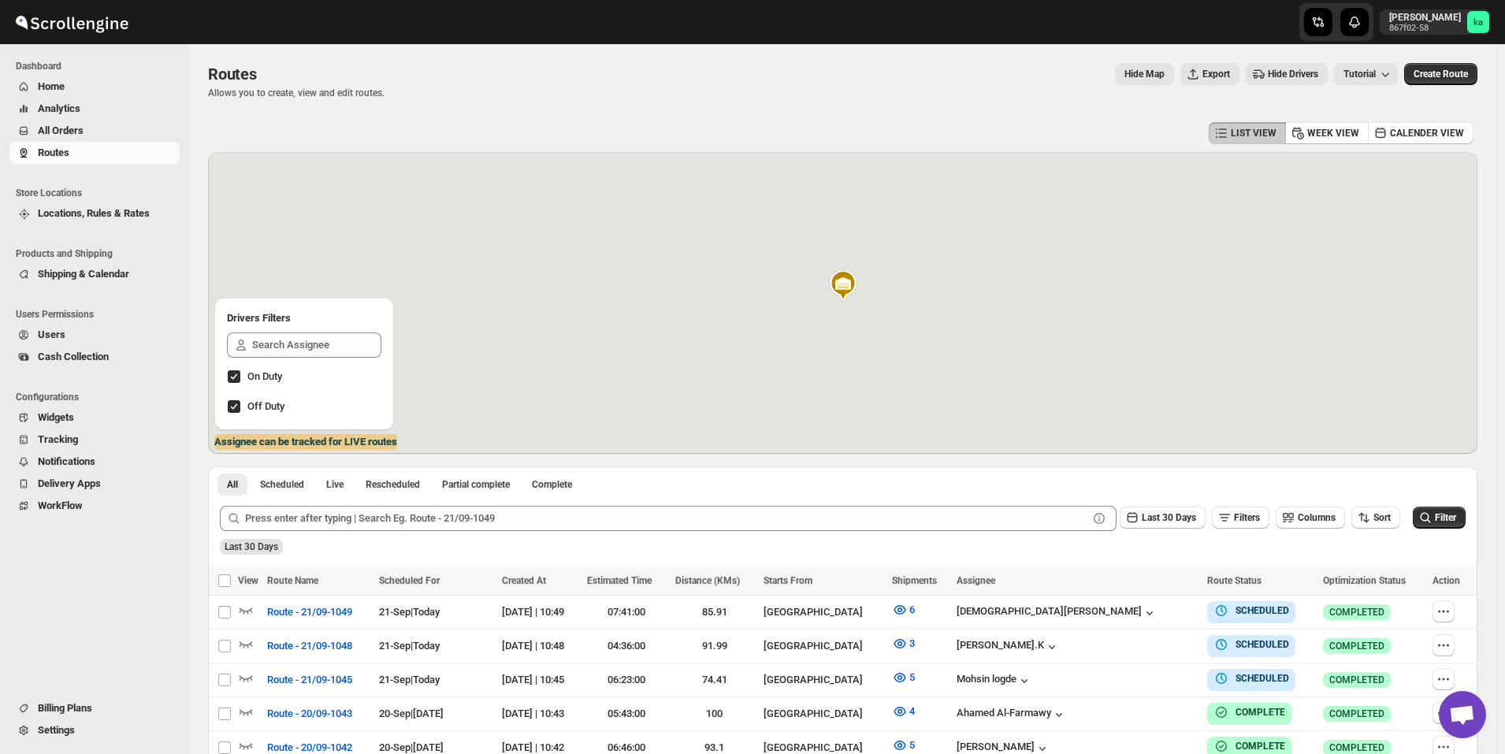
scroll to position [236, 0]
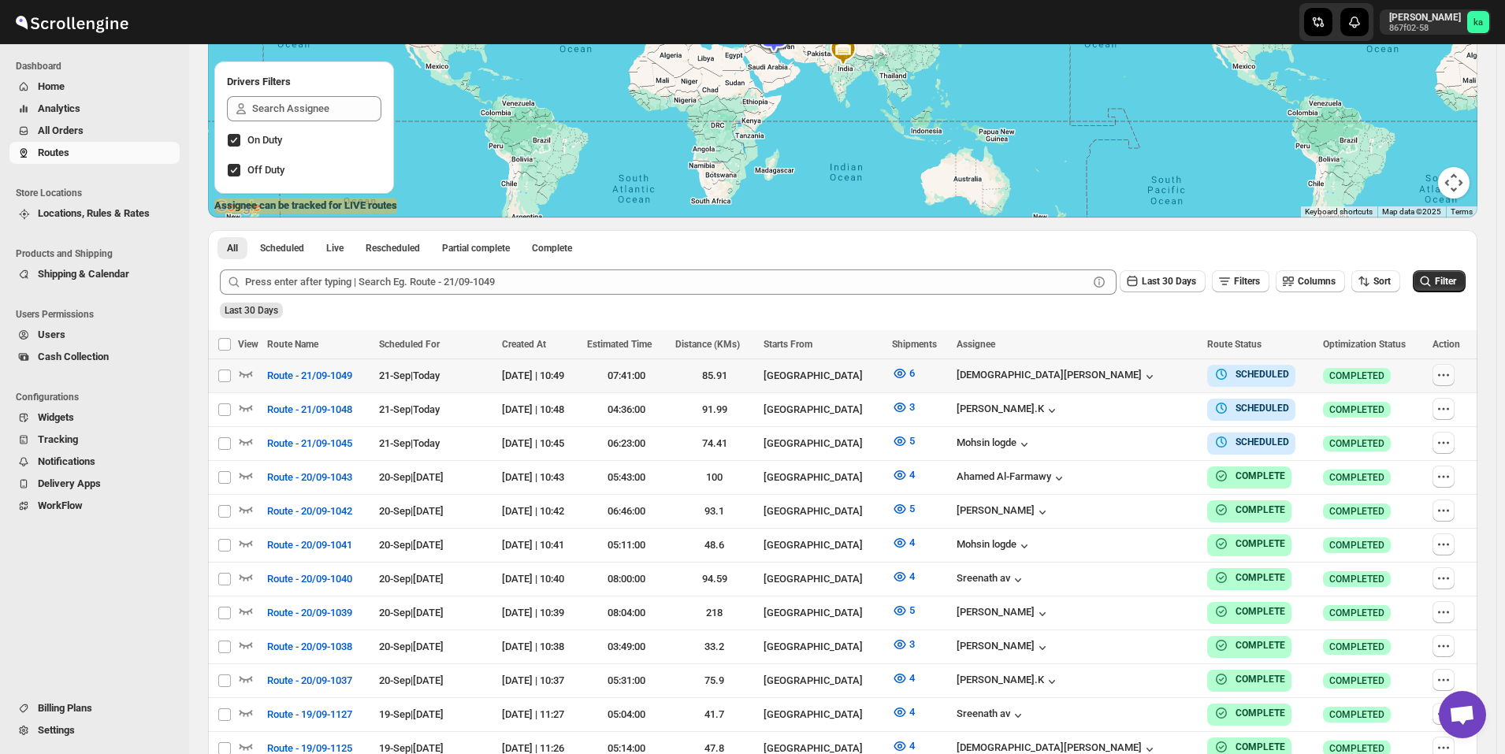
click at [1449, 379] on icon "button" at bounding box center [1444, 375] width 16 height 16
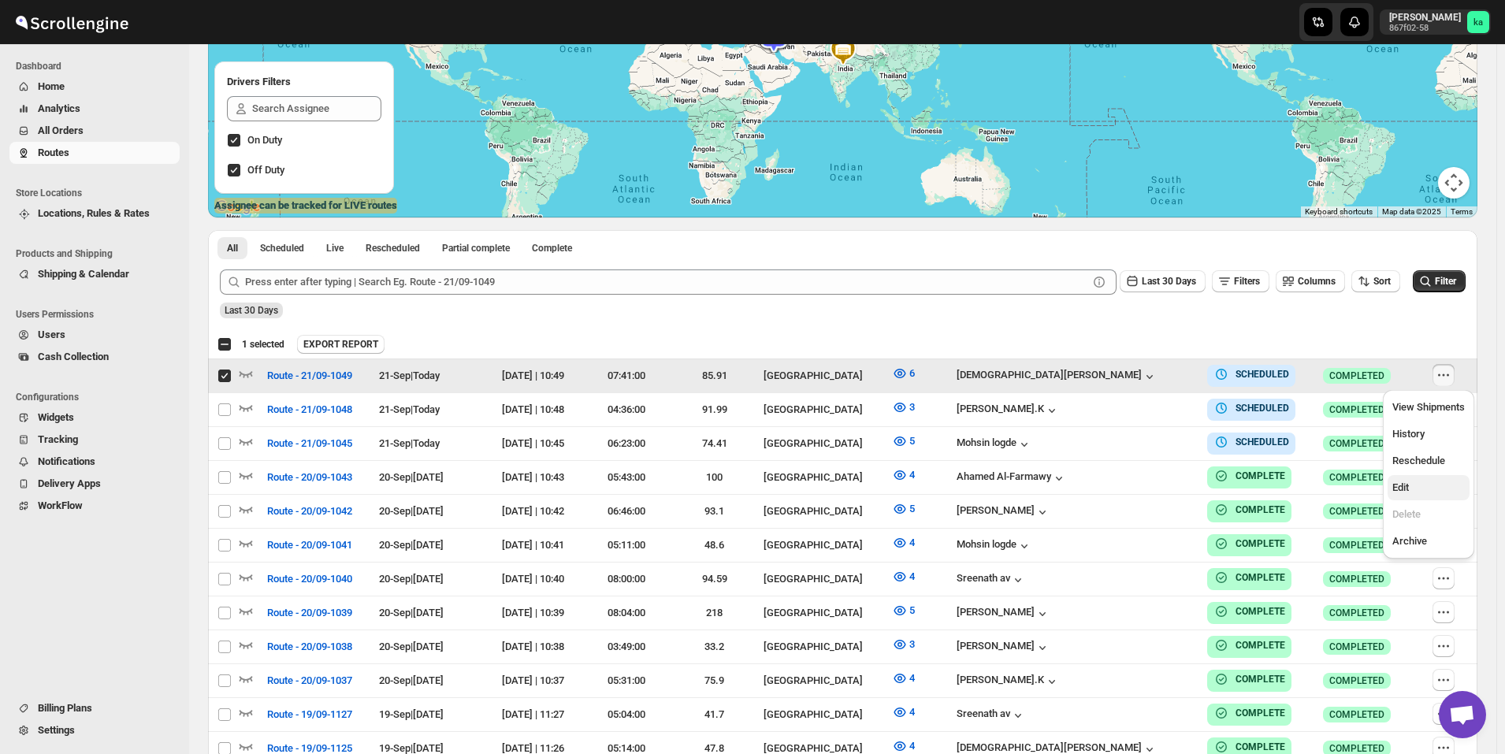
click at [1413, 491] on span "Edit" at bounding box center [1429, 488] width 73 height 16
checkbox input "false"
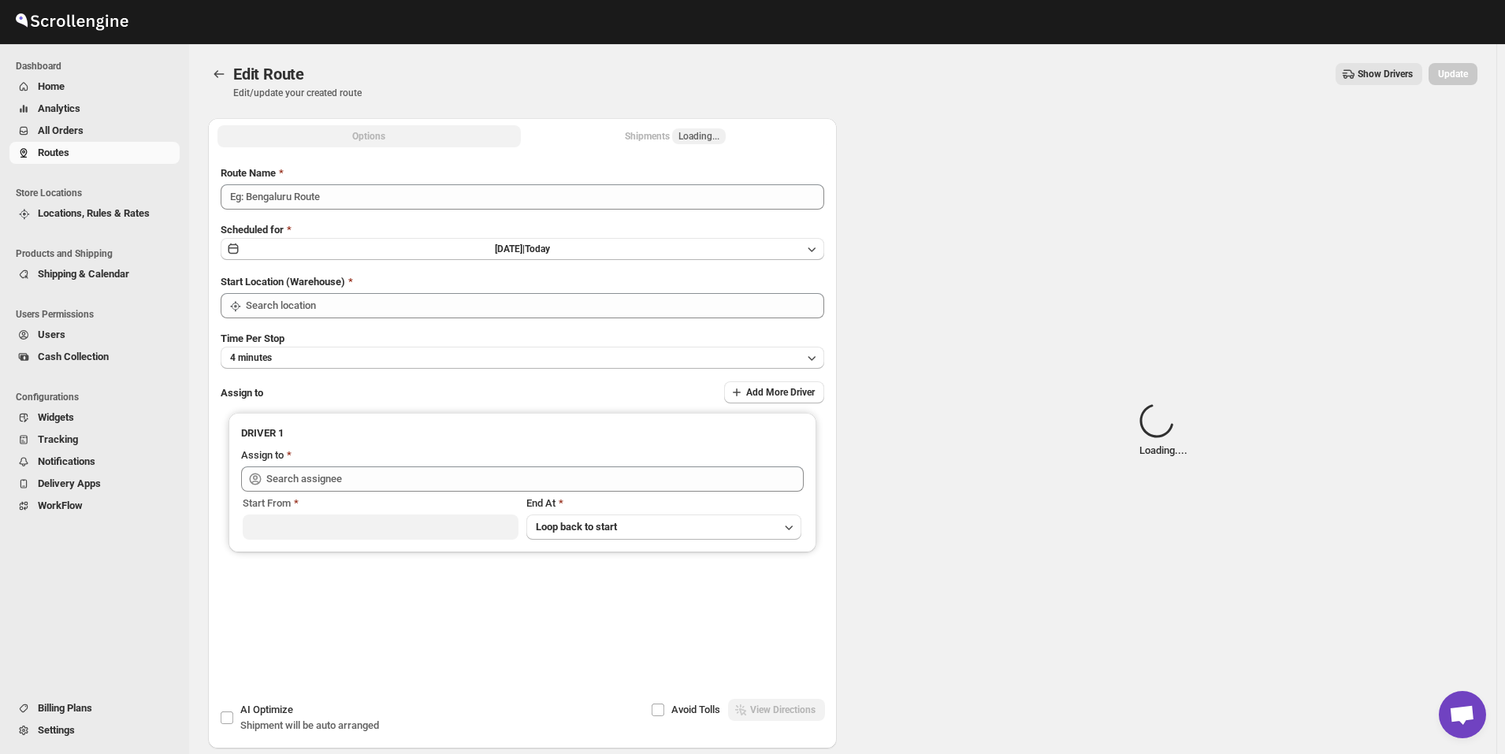
type input "Route - 21/09-1049"
type input "[GEOGRAPHIC_DATA]"
type input "[PERSON_NAME] ([EMAIL_ADDRESS][DOMAIN_NAME])"
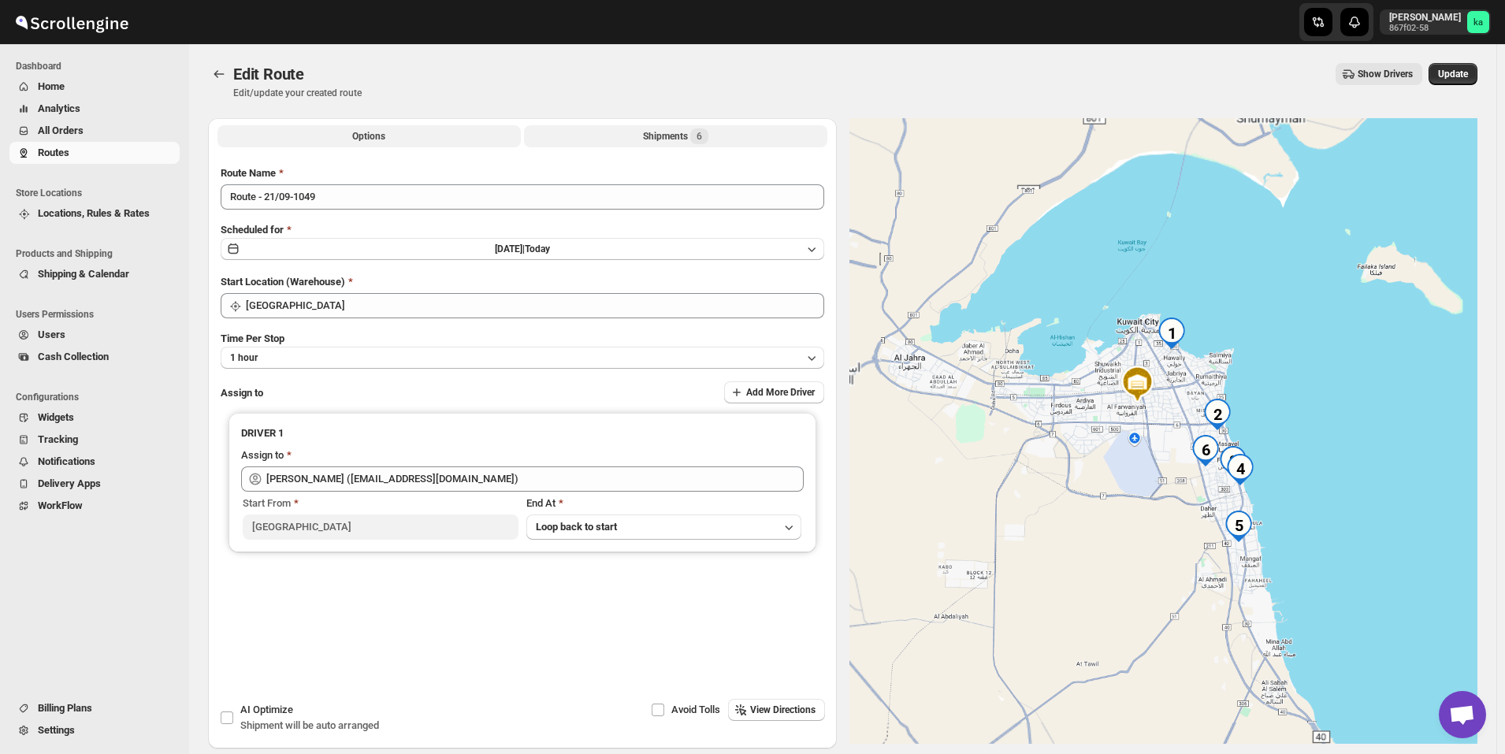
click at [638, 137] on button "Shipments 6" at bounding box center [675, 136] width 303 height 22
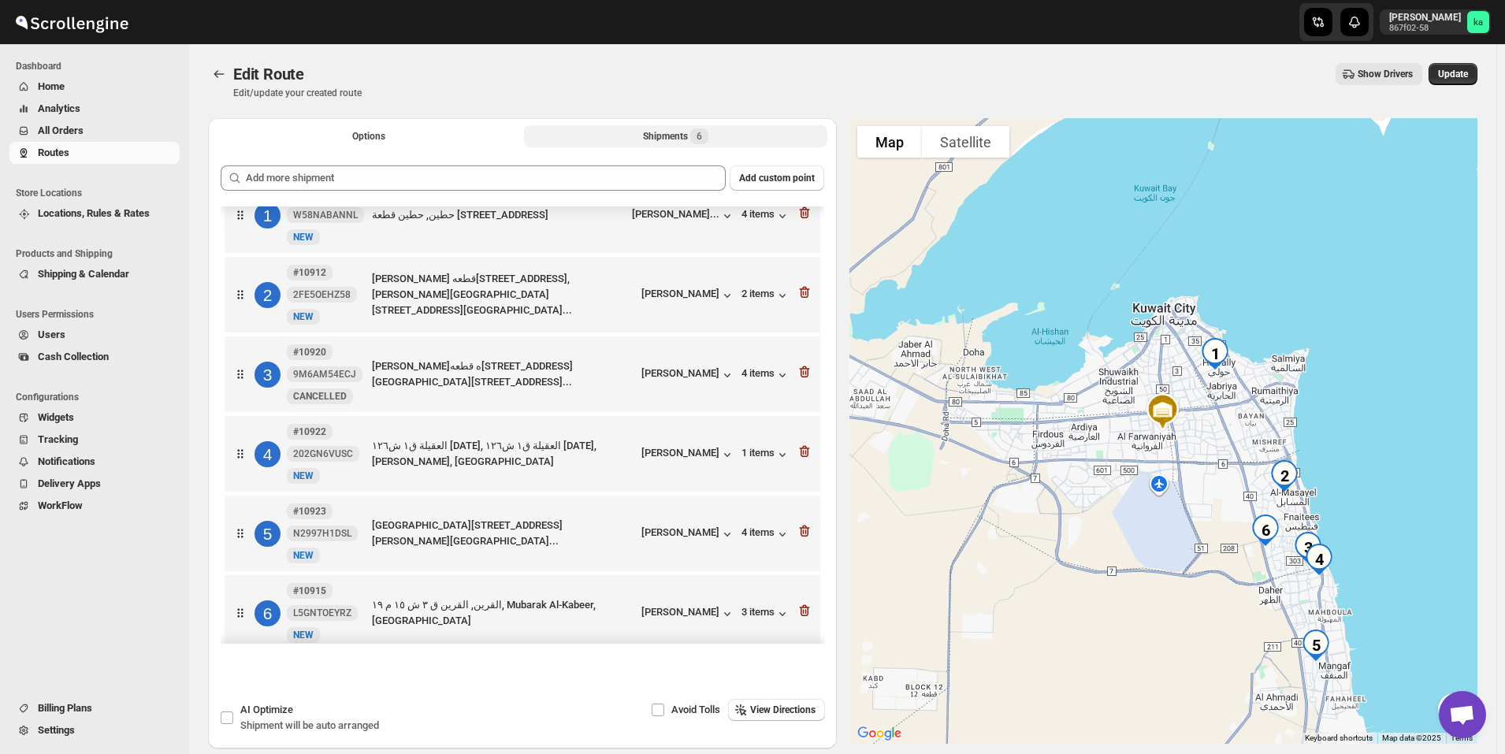
scroll to position [48, 0]
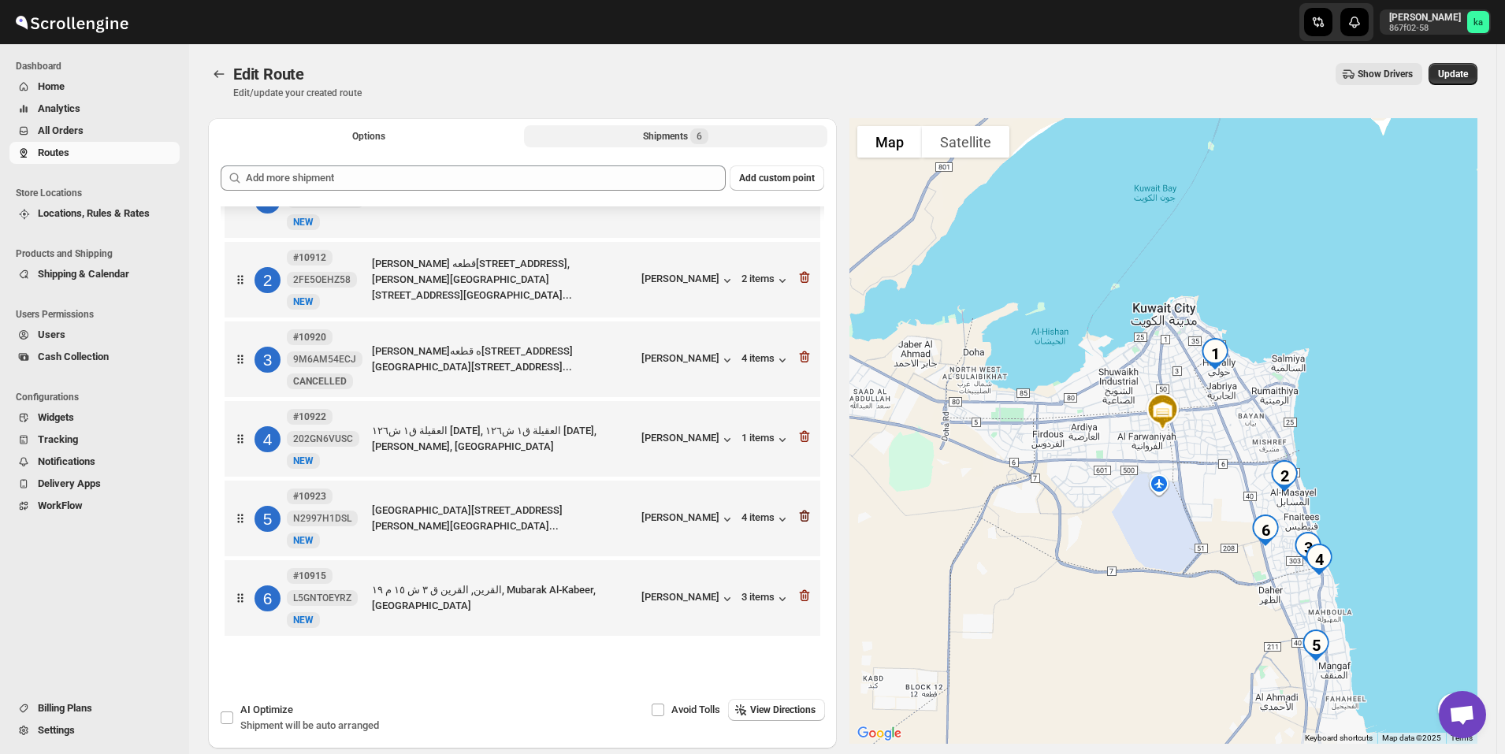
click at [807, 519] on icon "button" at bounding box center [805, 516] width 16 height 16
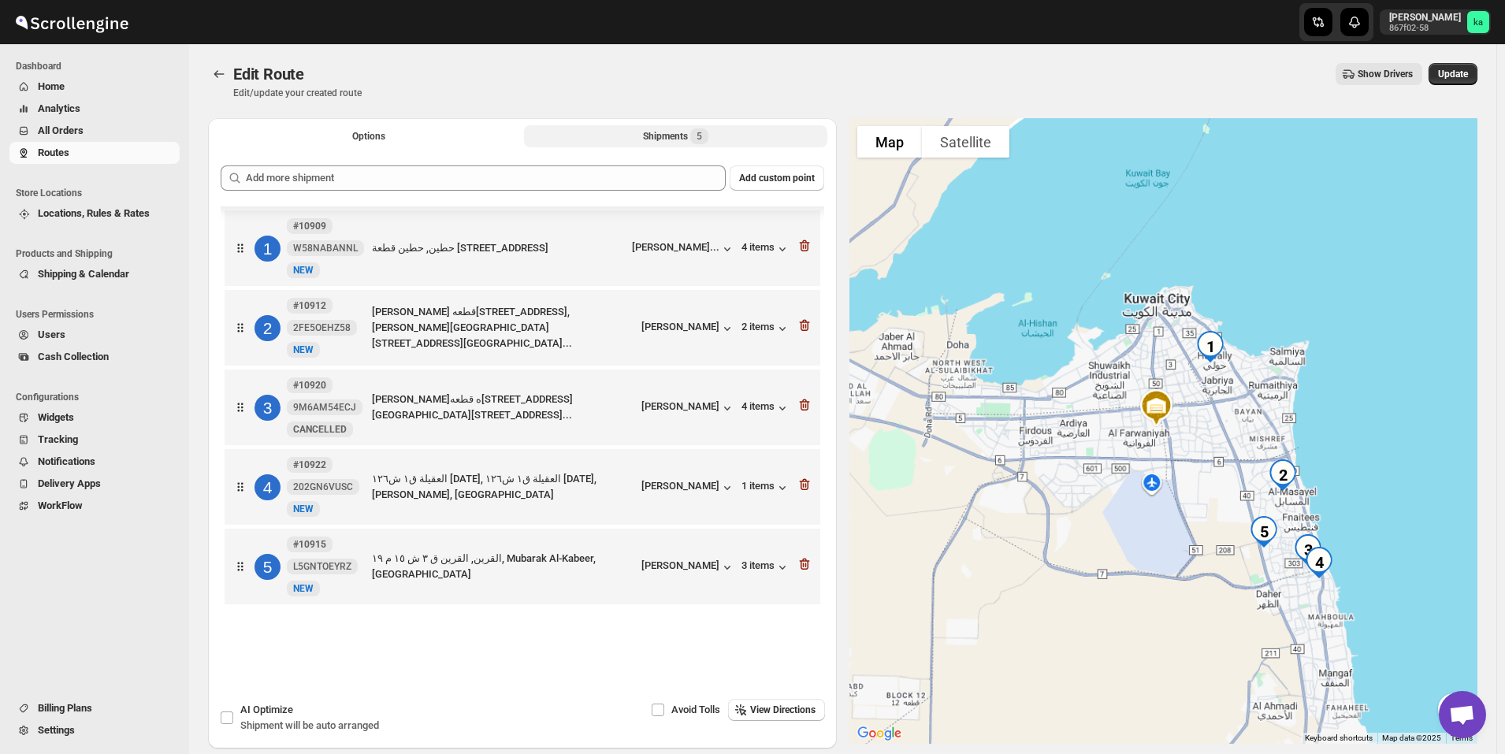
scroll to position [0, 0]
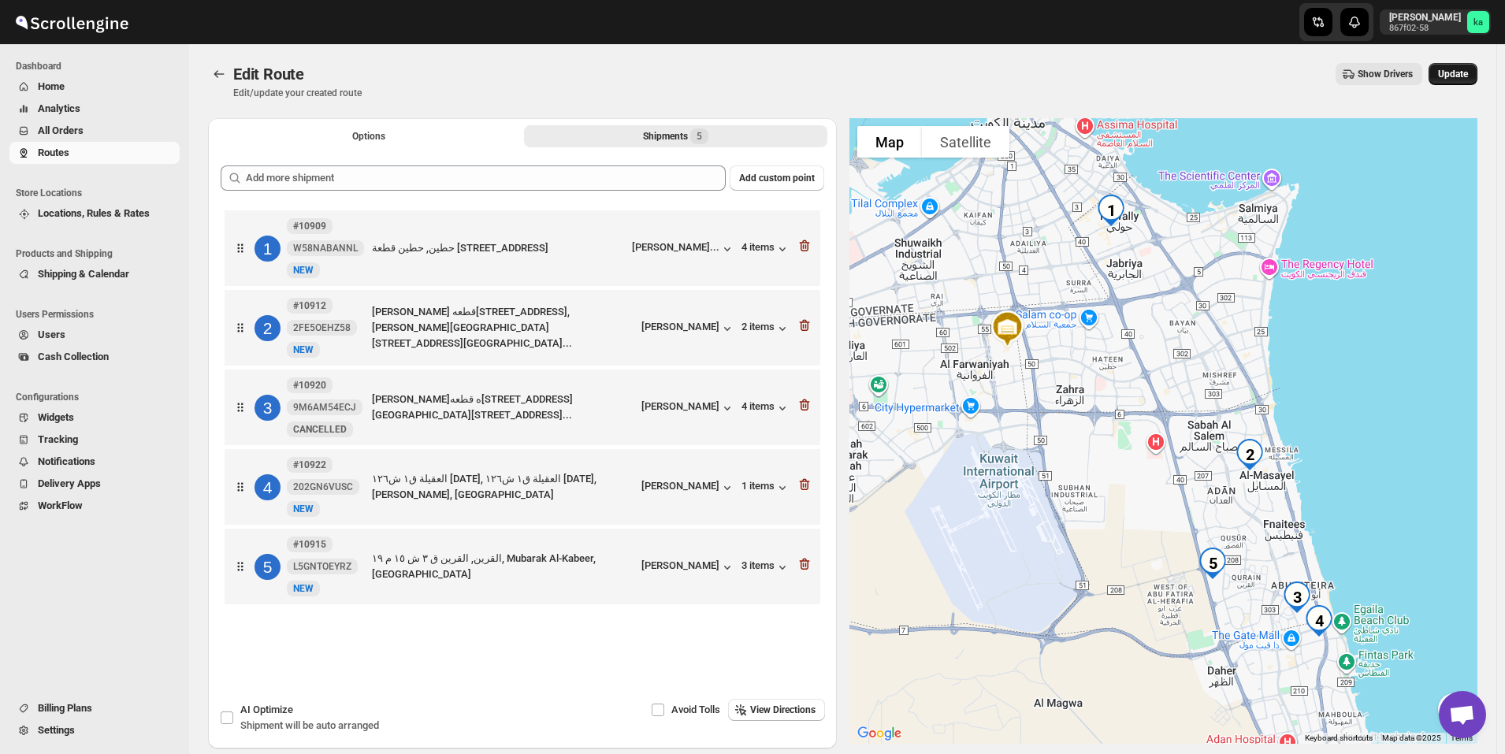
click at [1465, 68] on button "Update" at bounding box center [1453, 74] width 49 height 22
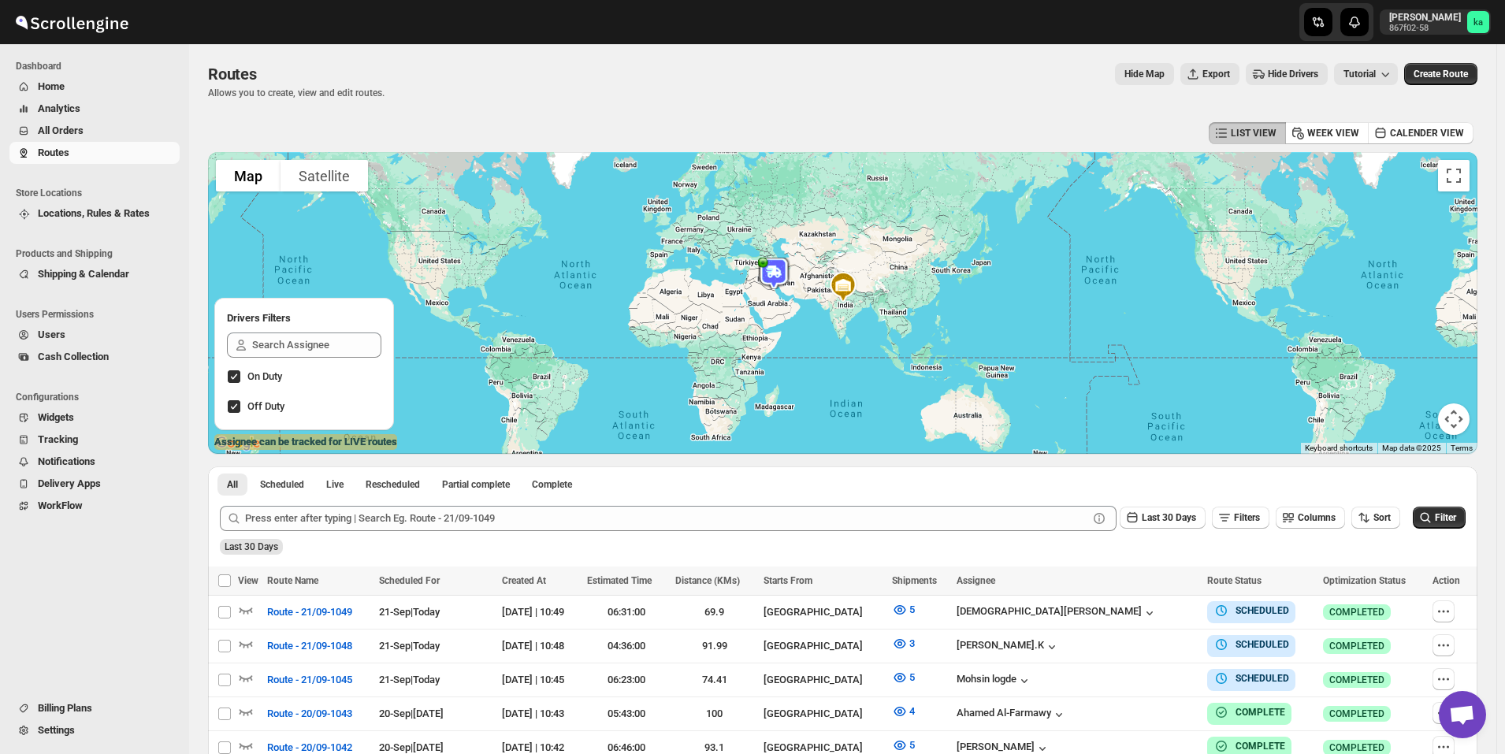
click at [139, 128] on span "All Orders" at bounding box center [107, 131] width 139 height 16
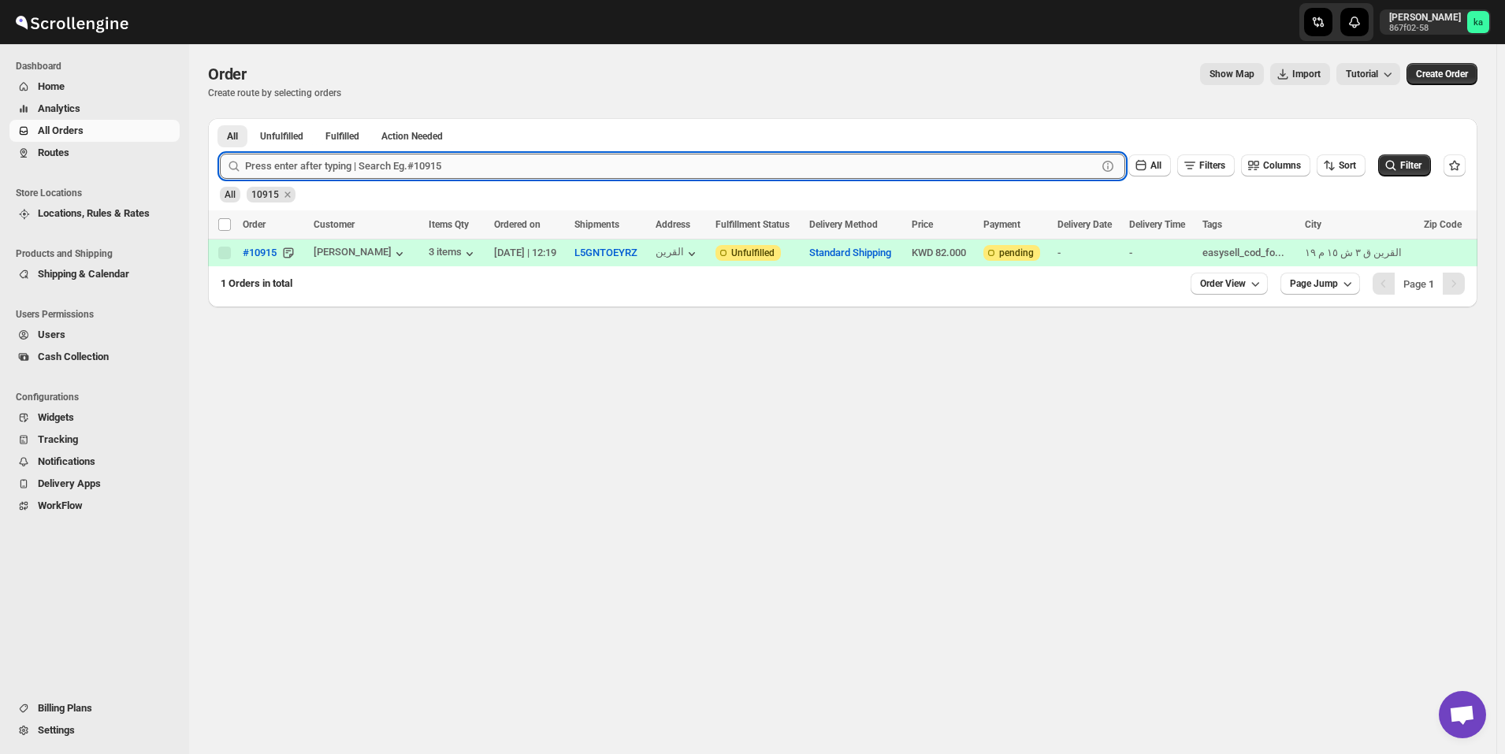
click at [569, 162] on input "text" at bounding box center [671, 166] width 852 height 25
paste input "10933"
type input "10933"
click at [220, 118] on button "Submit" at bounding box center [242, 126] width 45 height 17
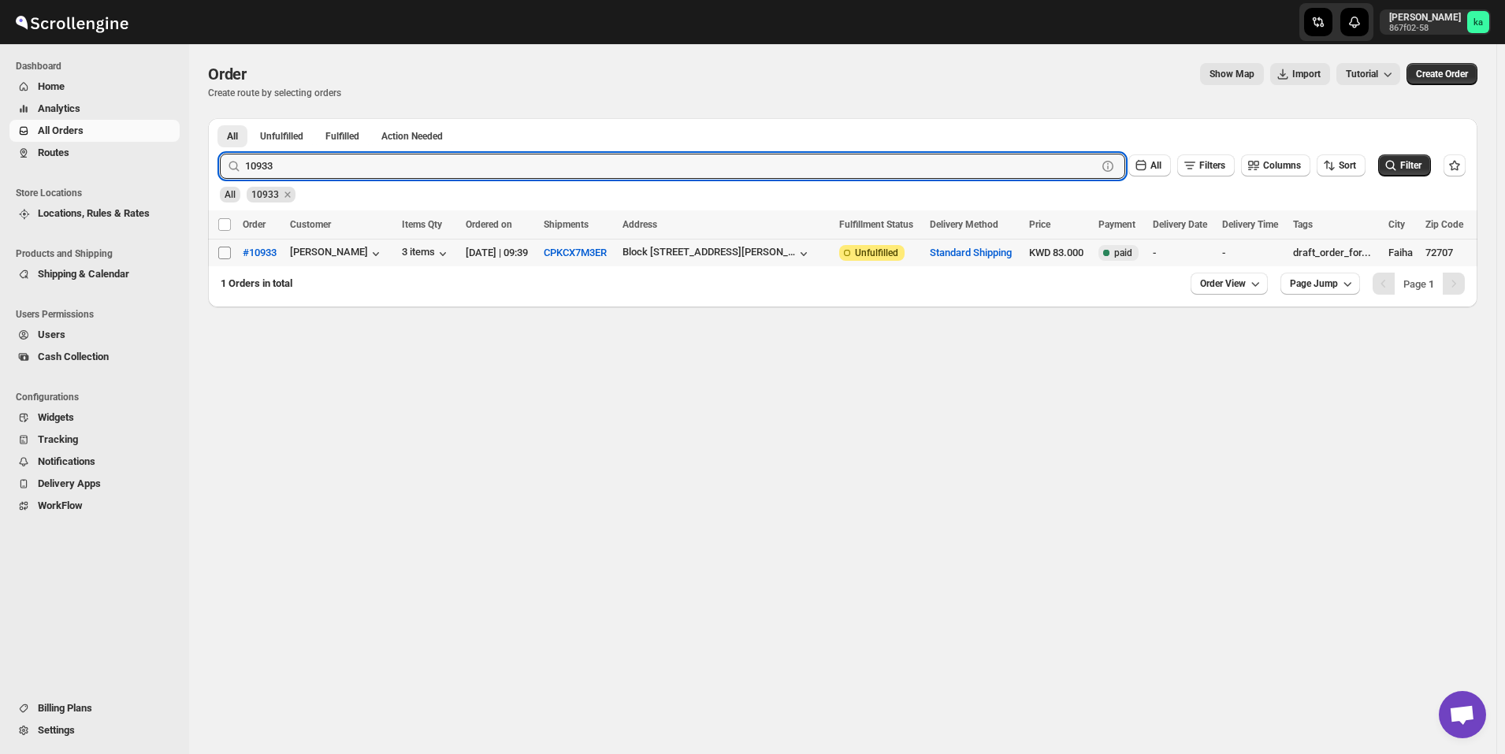
click at [225, 252] on input "Select order" at bounding box center [224, 253] width 13 height 13
checkbox input "true"
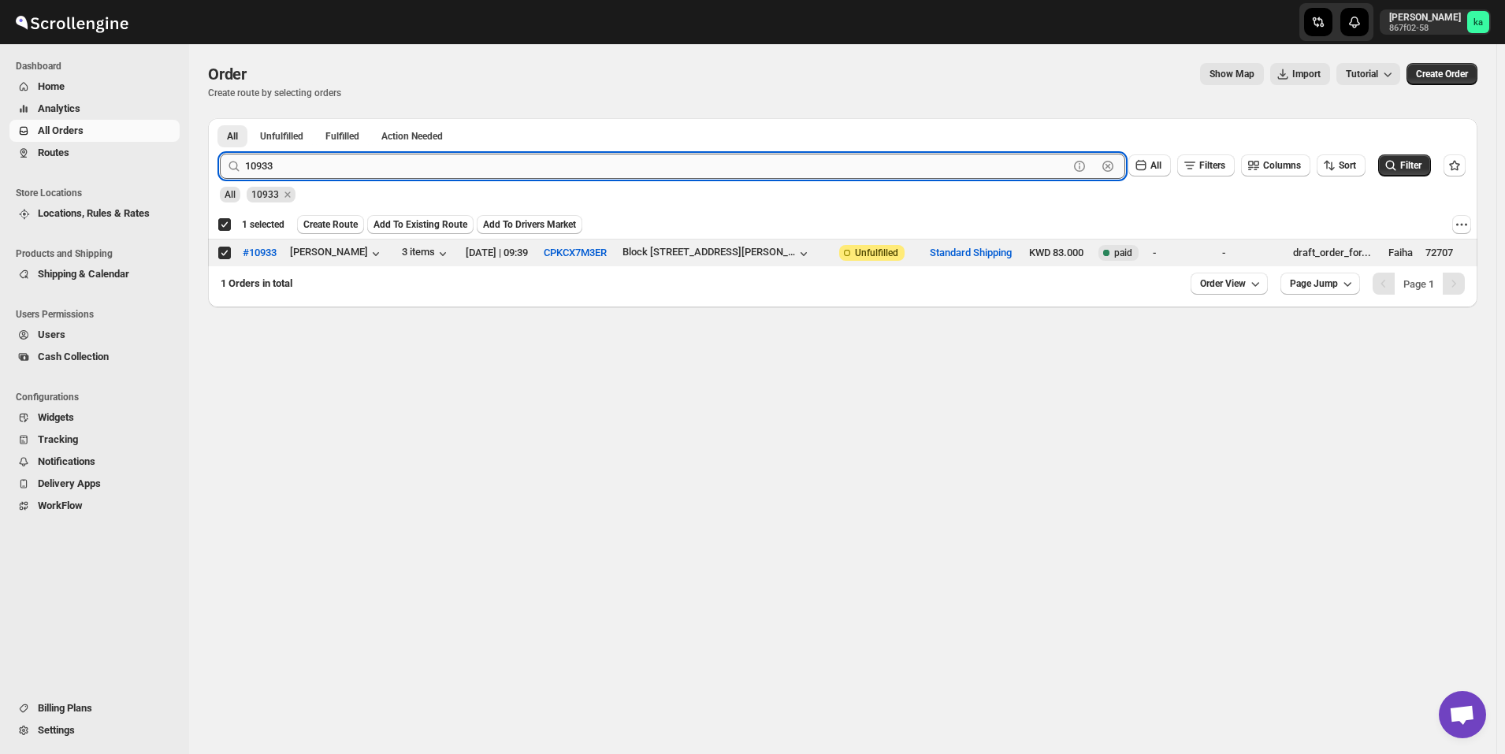
click at [597, 161] on input "10933" at bounding box center [657, 166] width 824 height 25
paste input "28"
type input "10928"
click at [220, 118] on button "Submit" at bounding box center [242, 126] width 45 height 17
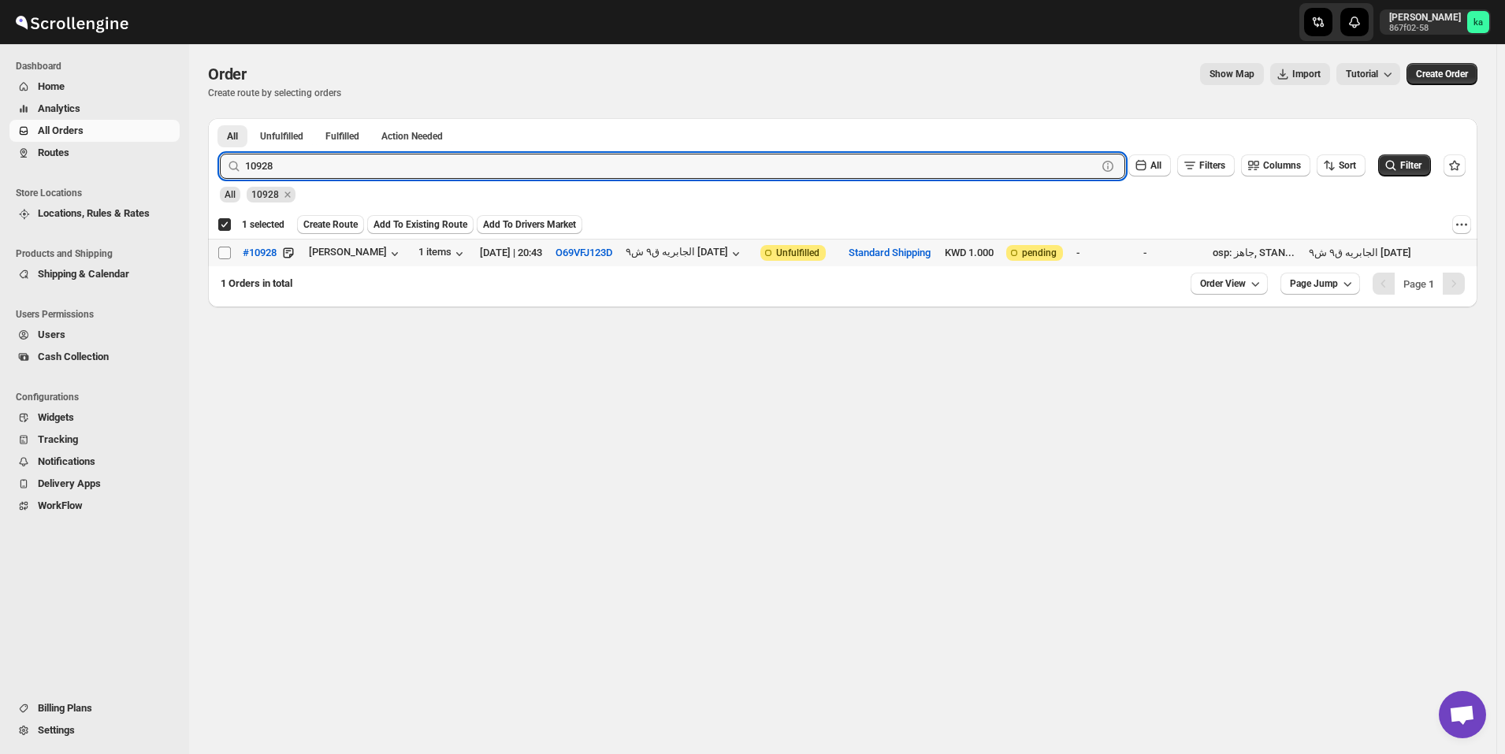
click at [227, 249] on input "Select order" at bounding box center [224, 253] width 13 height 13
checkbox input "true"
checkbox input "false"
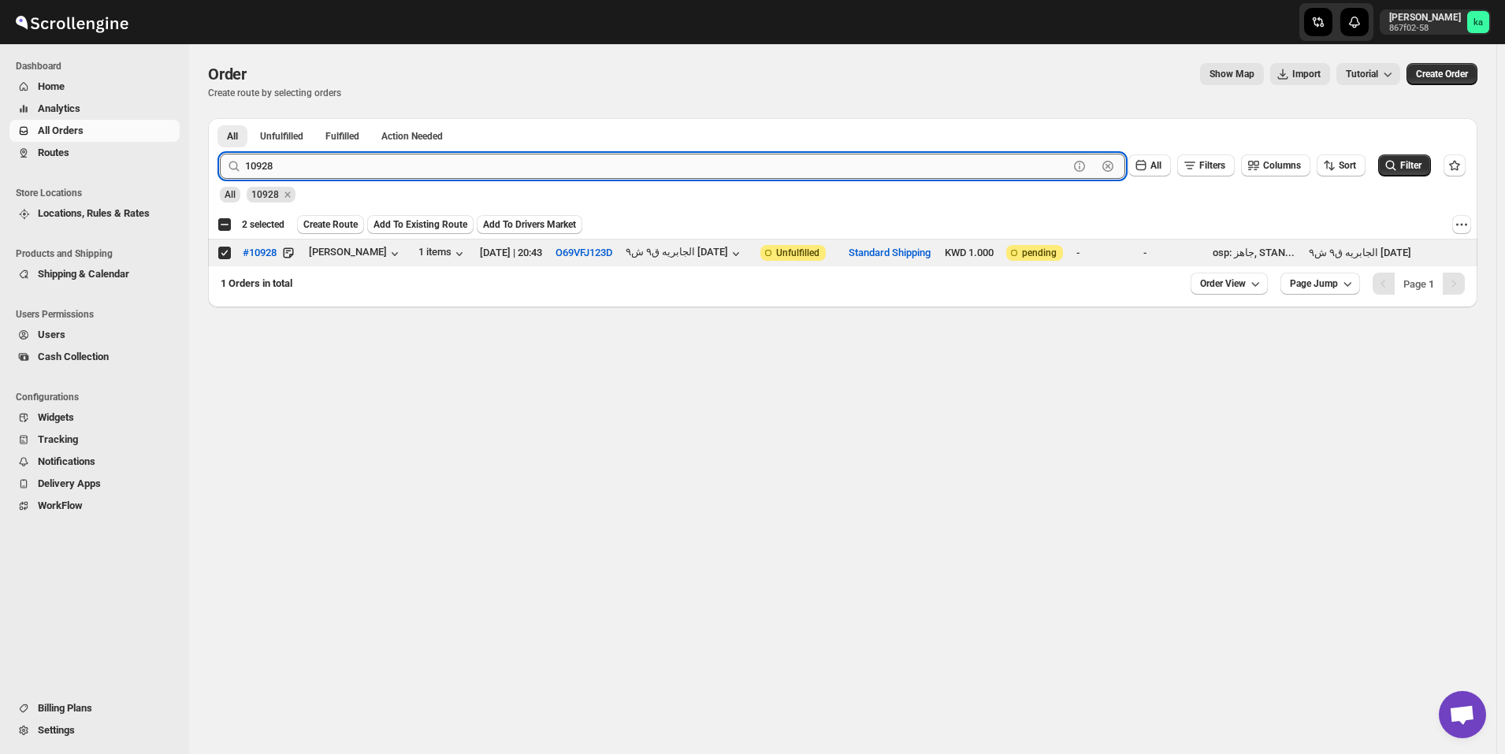
click at [500, 172] on input "10928" at bounding box center [657, 166] width 824 height 25
paste input "42"
type input "10942"
click at [220, 118] on button "Submit" at bounding box center [242, 126] width 45 height 17
click at [224, 257] on input "Select order" at bounding box center [224, 253] width 13 height 13
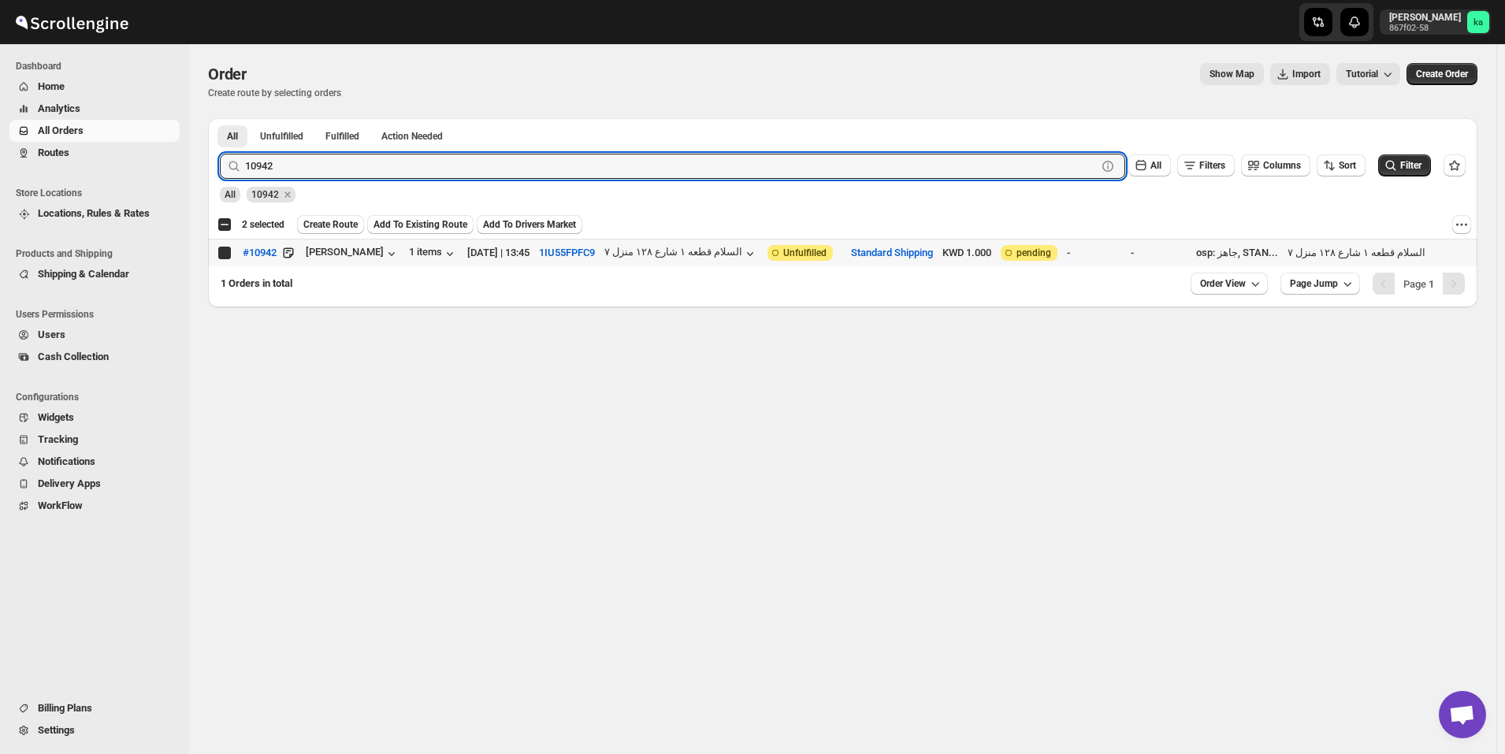
checkbox input "true"
click at [448, 160] on input "10942" at bounding box center [657, 166] width 824 height 25
paste input "3"
type input "10943"
click at [220, 118] on button "Submit" at bounding box center [242, 126] width 45 height 17
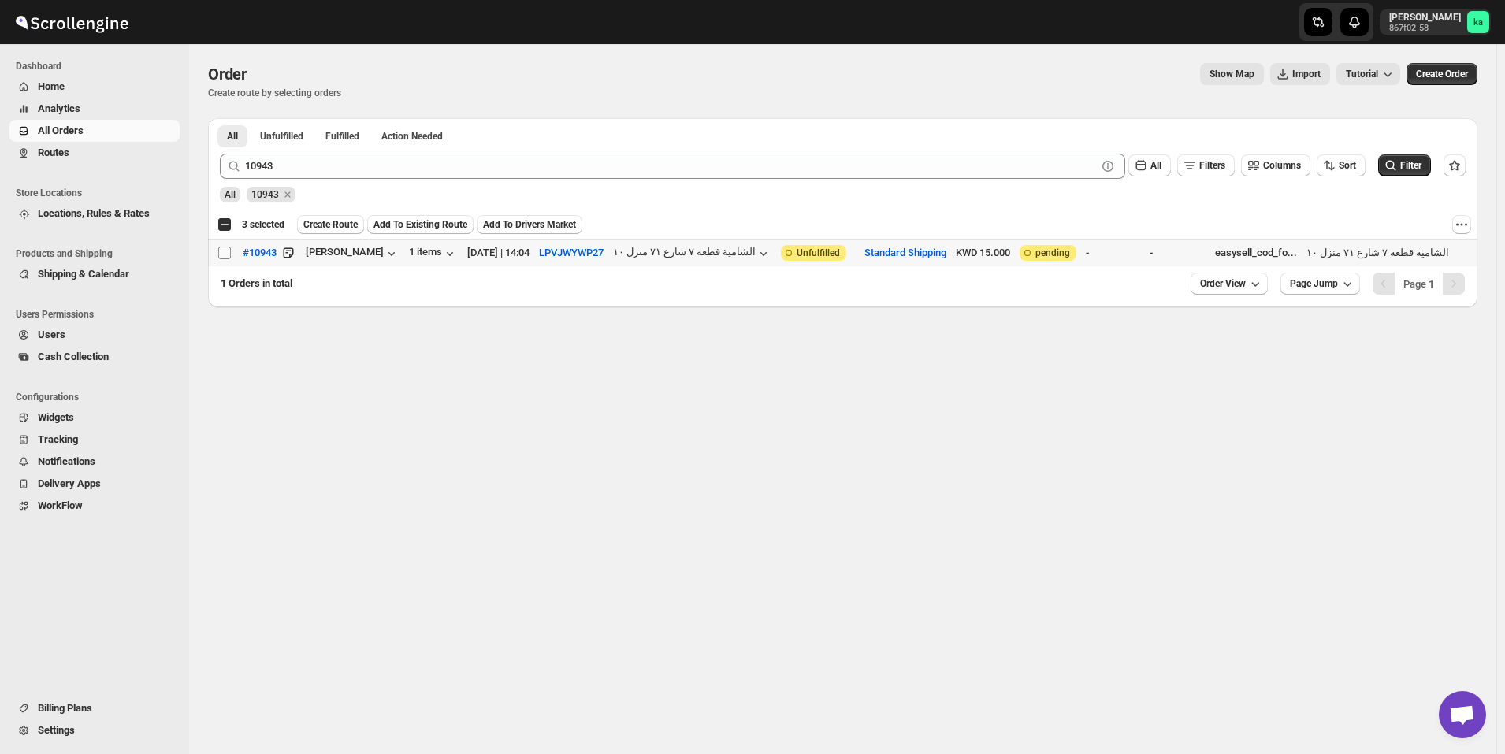
click at [229, 256] on input "Select order" at bounding box center [224, 253] width 13 height 13
checkbox input "true"
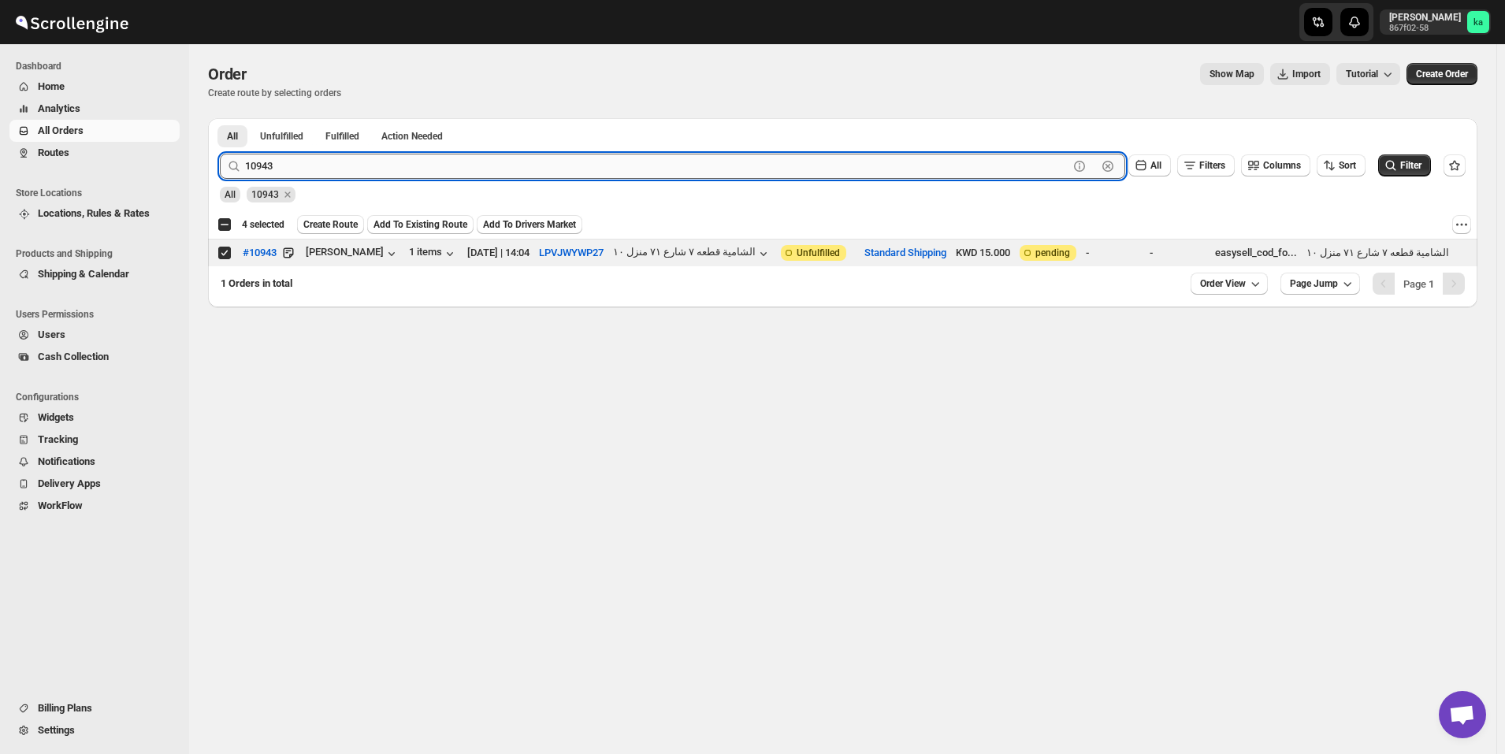
click at [422, 157] on input "10943" at bounding box center [657, 166] width 824 height 25
paste input "88"
type input "10883"
click at [220, 118] on button "Submit" at bounding box center [242, 126] width 45 height 17
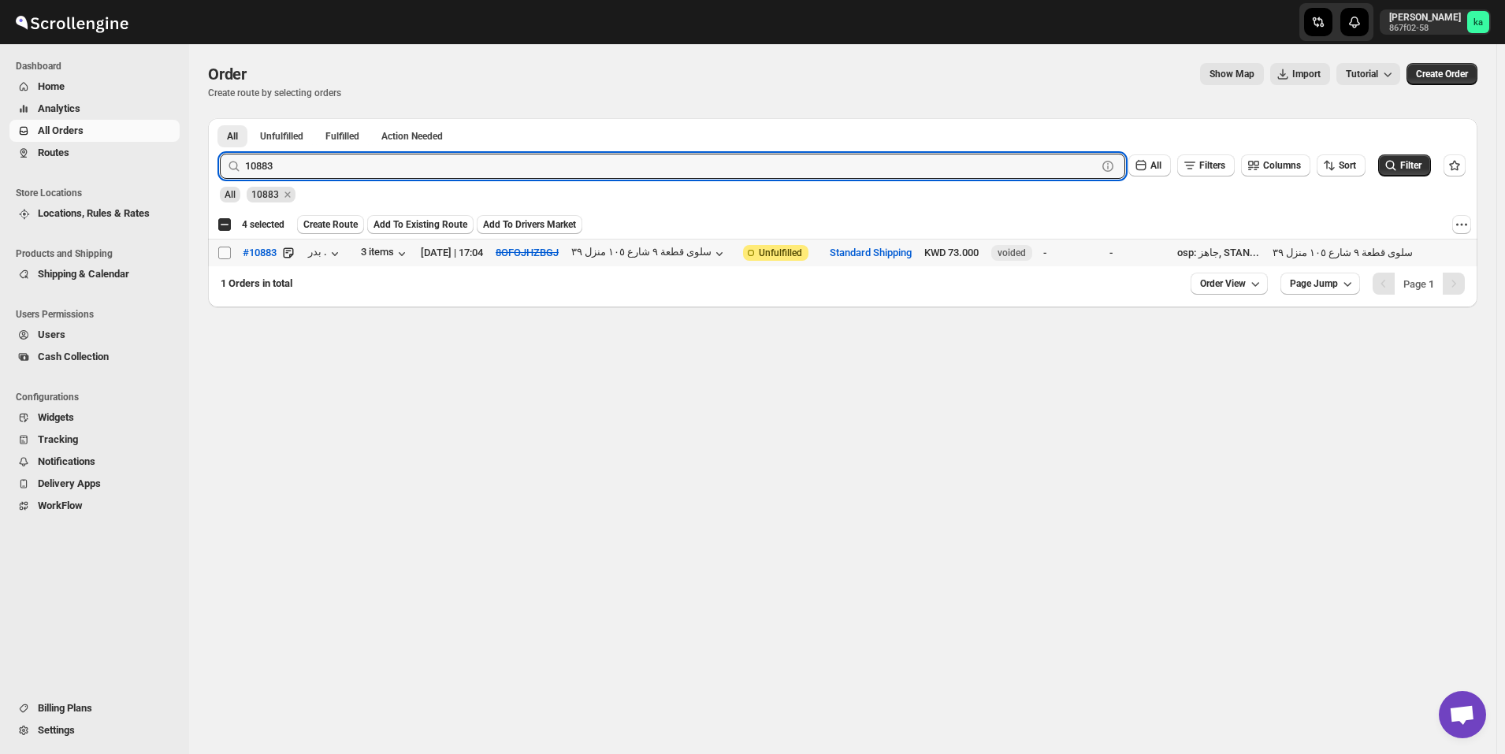
click at [226, 251] on input "Select order" at bounding box center [224, 253] width 13 height 13
checkbox input "true"
click at [427, 172] on input "10883" at bounding box center [657, 166] width 824 height 25
paste input "4"
type input "10884"
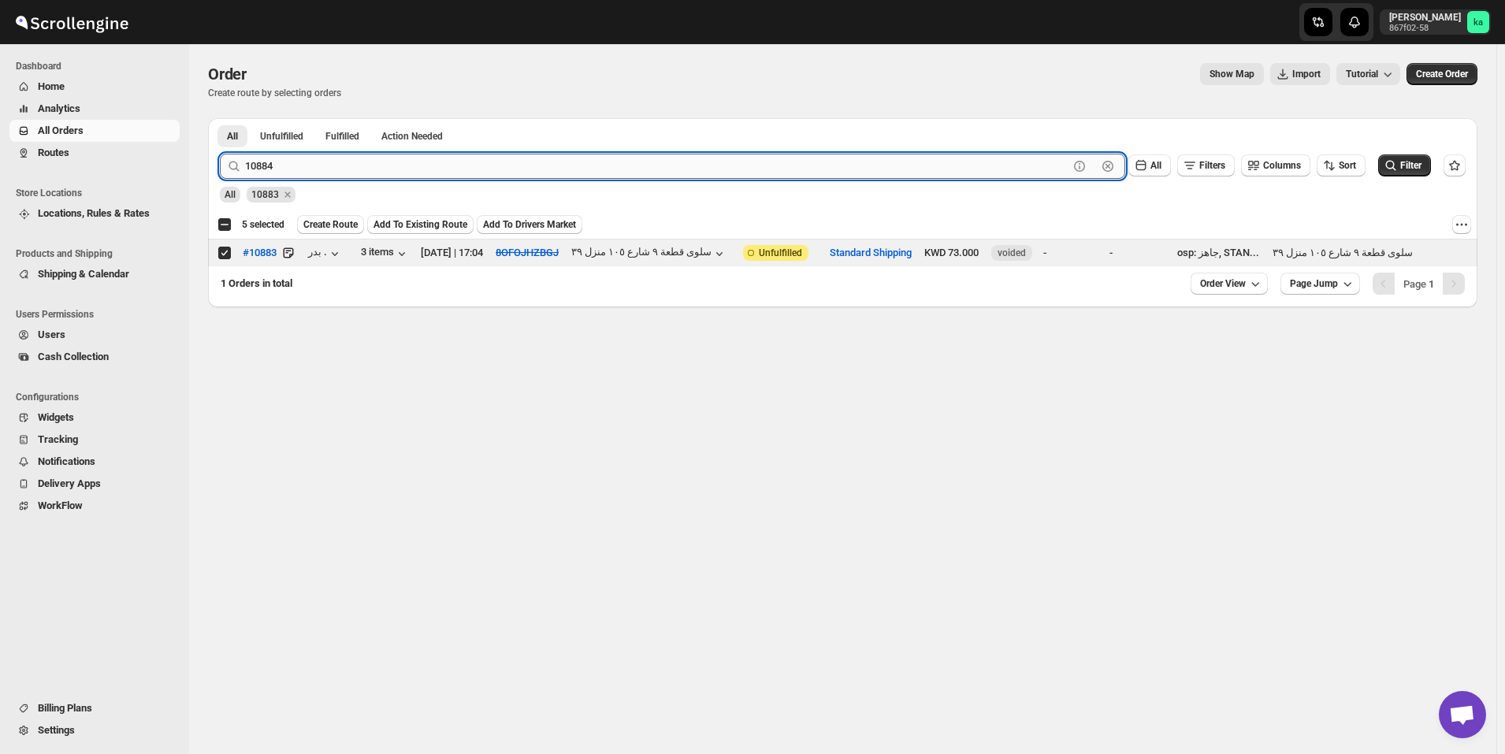
click at [220, 118] on button "Submit" at bounding box center [242, 126] width 45 height 17
click at [225, 258] on input "Select order" at bounding box center [224, 253] width 13 height 13
checkbox input "true"
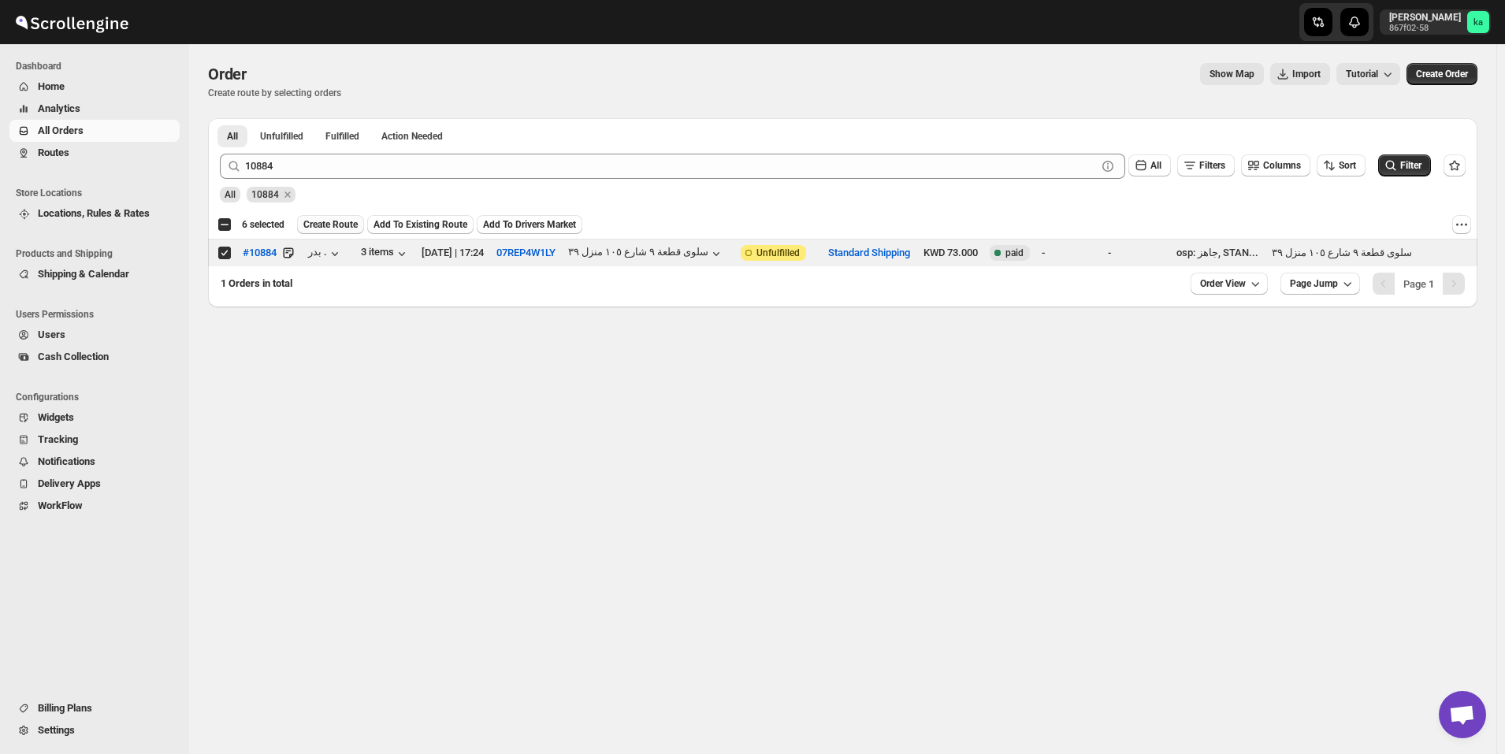
click at [338, 226] on span "Create Route" at bounding box center [330, 224] width 54 height 13
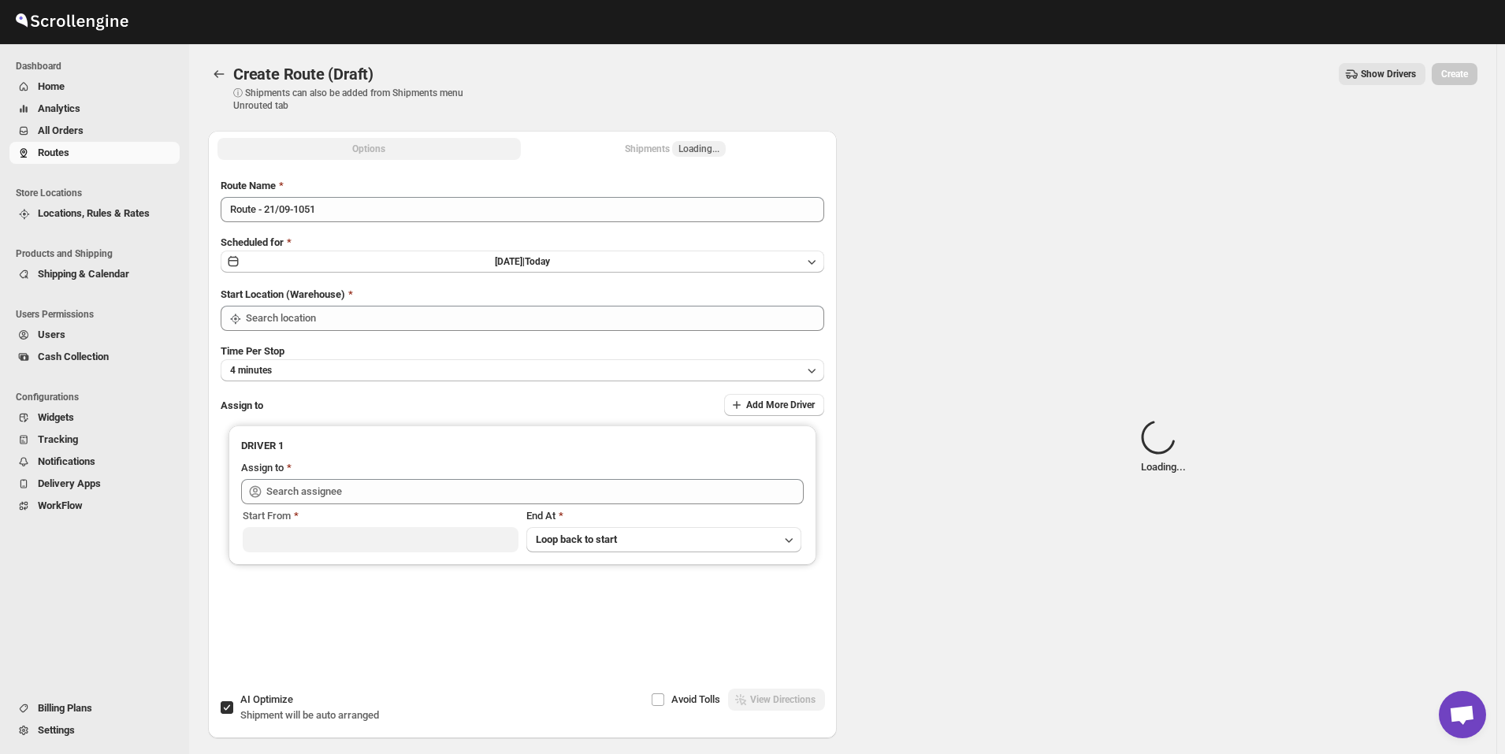
type input "[GEOGRAPHIC_DATA]"
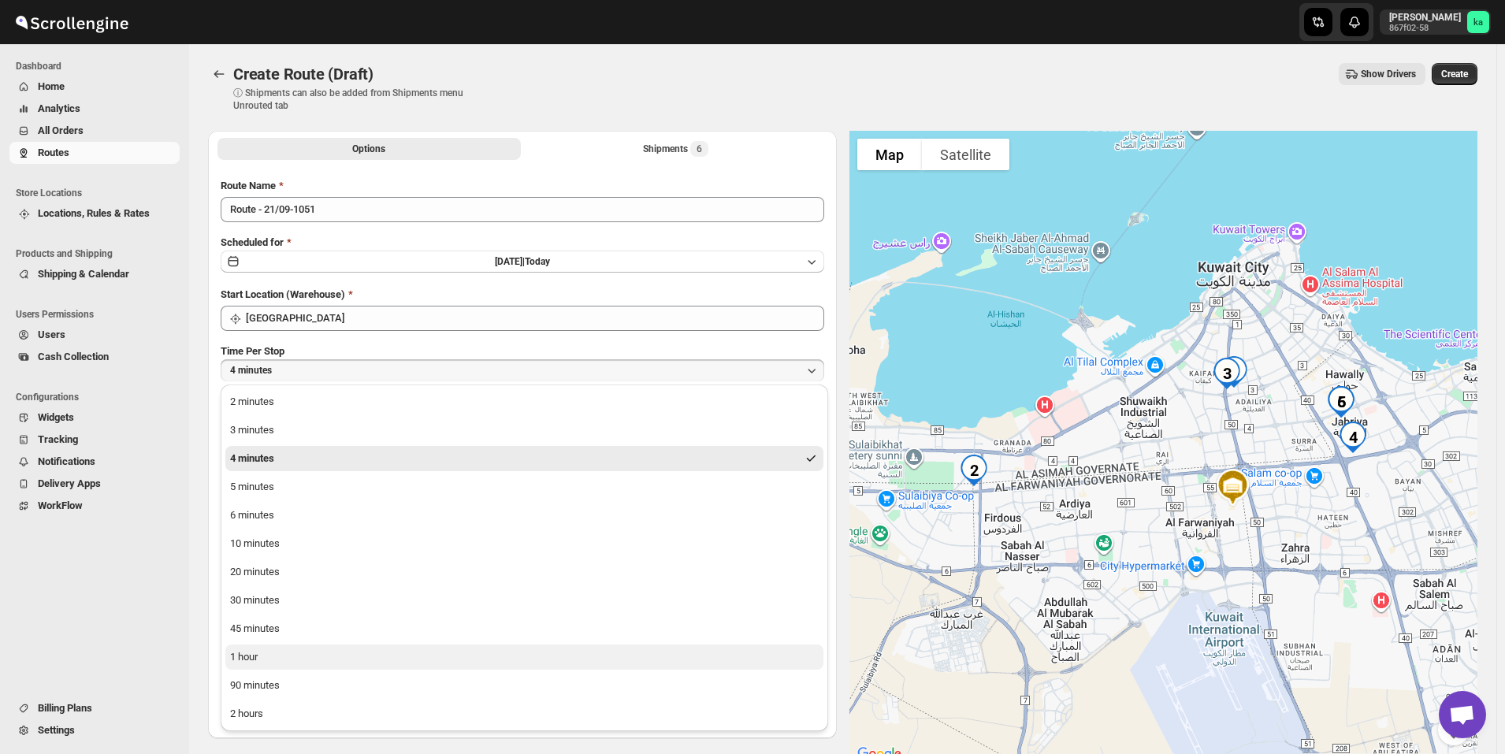
click at [273, 662] on button "1 hour" at bounding box center [524, 657] width 598 height 25
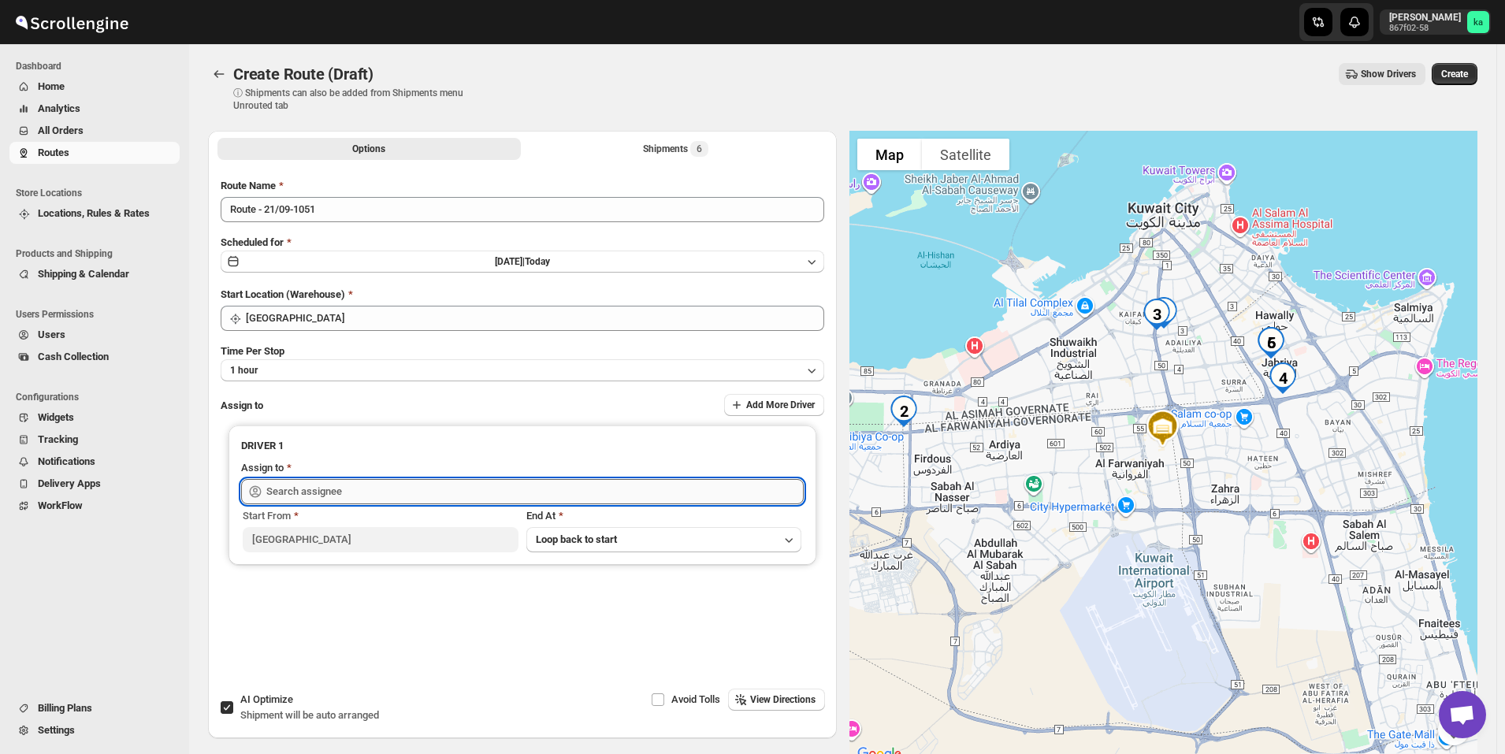
click at [333, 487] on input "text" at bounding box center [534, 491] width 537 height 25
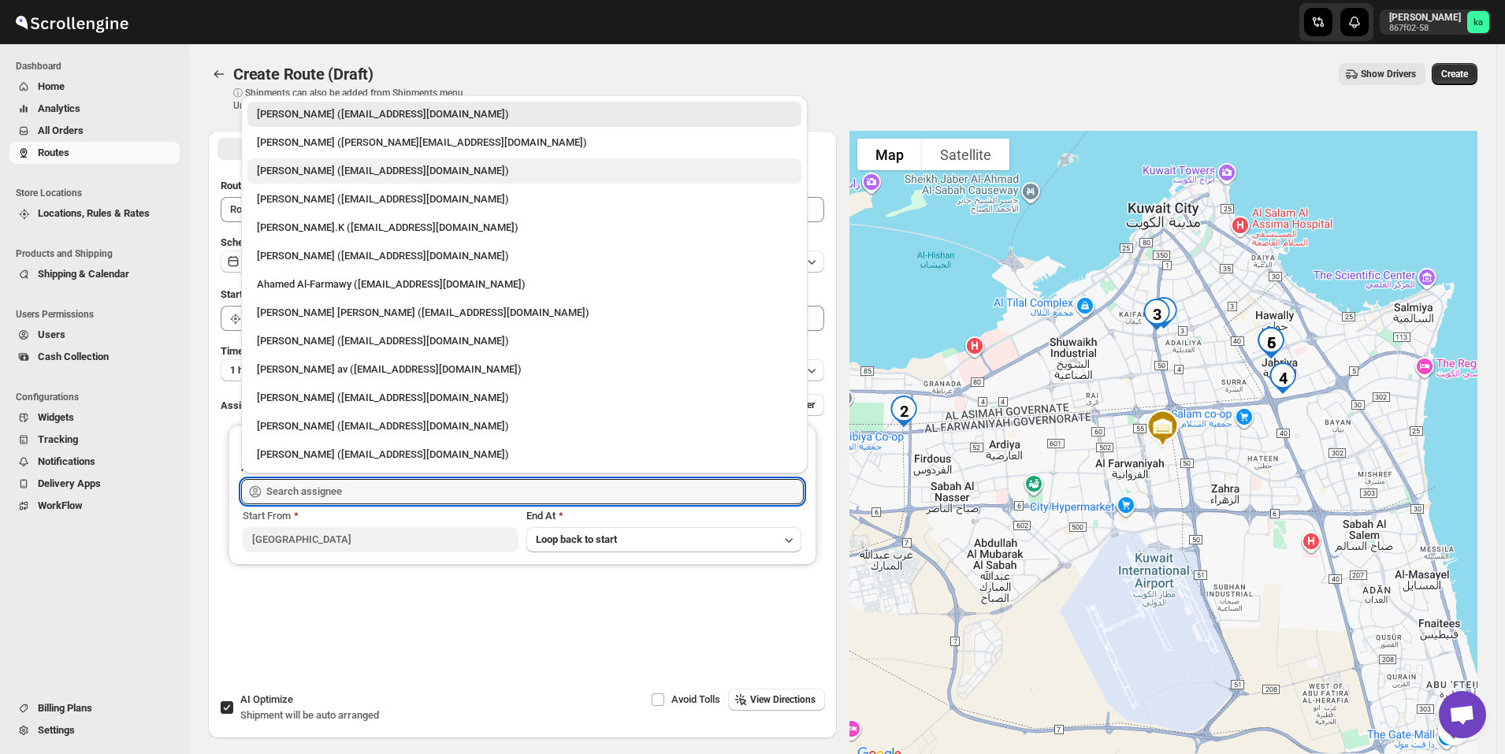
click at [328, 175] on div "[PERSON_NAME] ([EMAIL_ADDRESS][DOMAIN_NAME])" at bounding box center [524, 171] width 535 height 16
type input "[PERSON_NAME] ([EMAIL_ADDRESS][DOMAIN_NAME])"
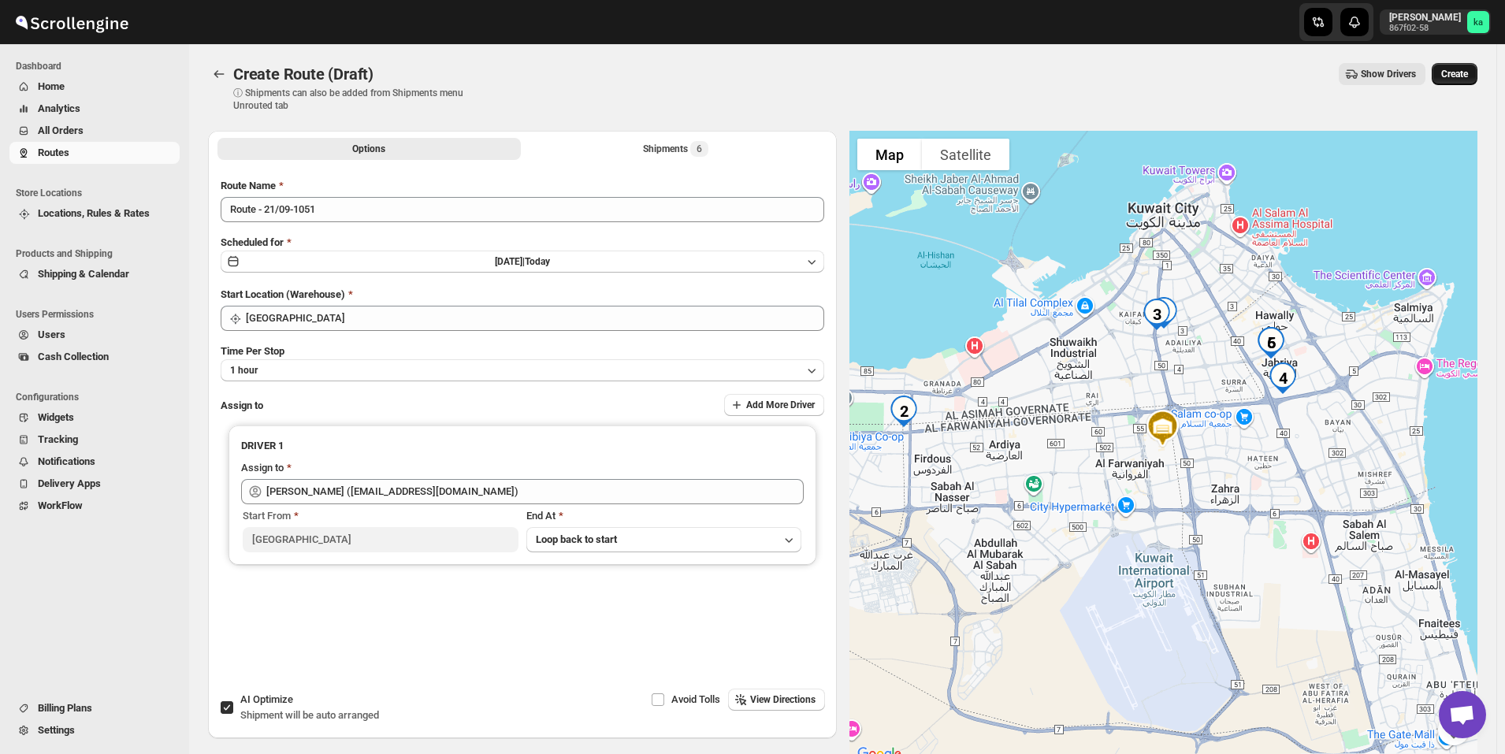
click at [1468, 78] on span "Create" at bounding box center [1454, 74] width 27 height 13
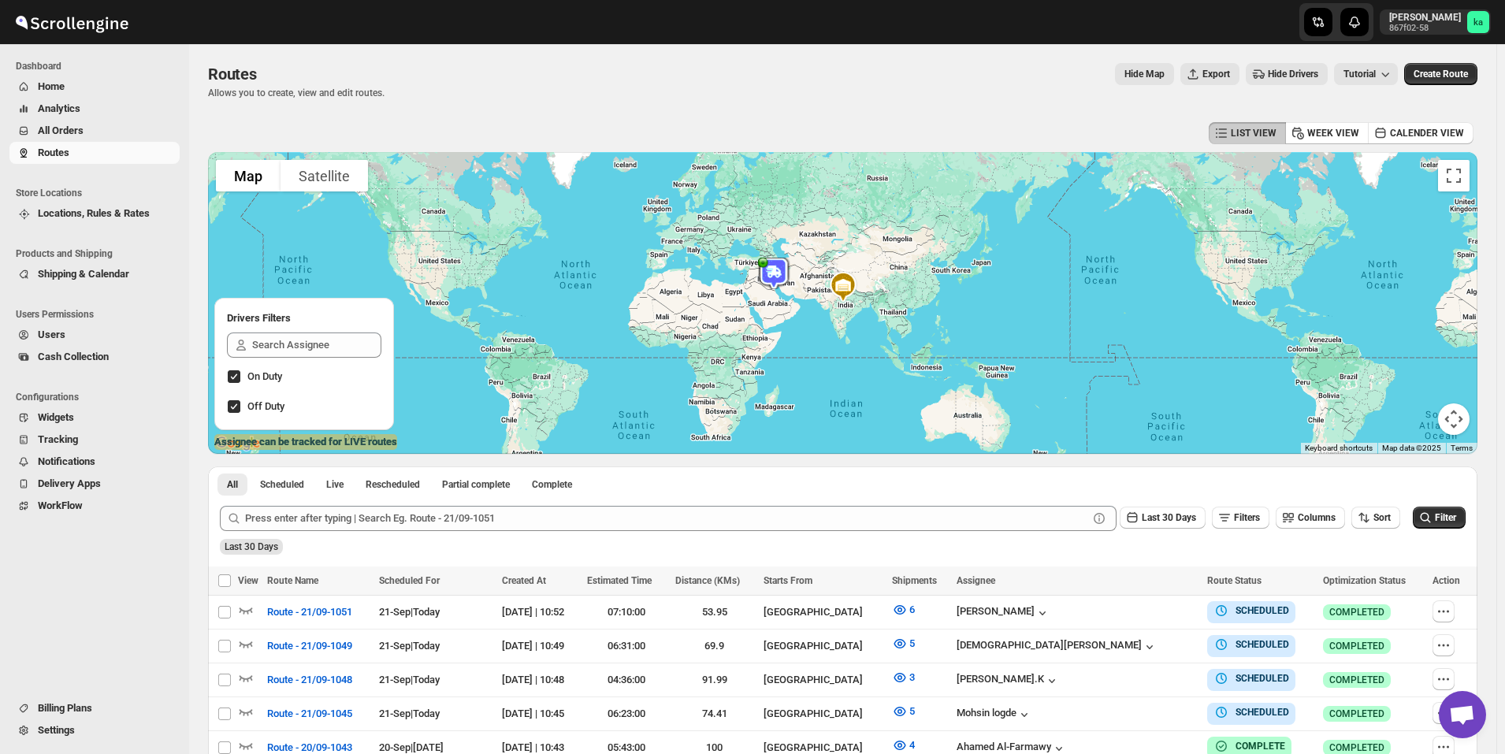
click at [77, 132] on span "All Orders" at bounding box center [61, 131] width 46 height 12
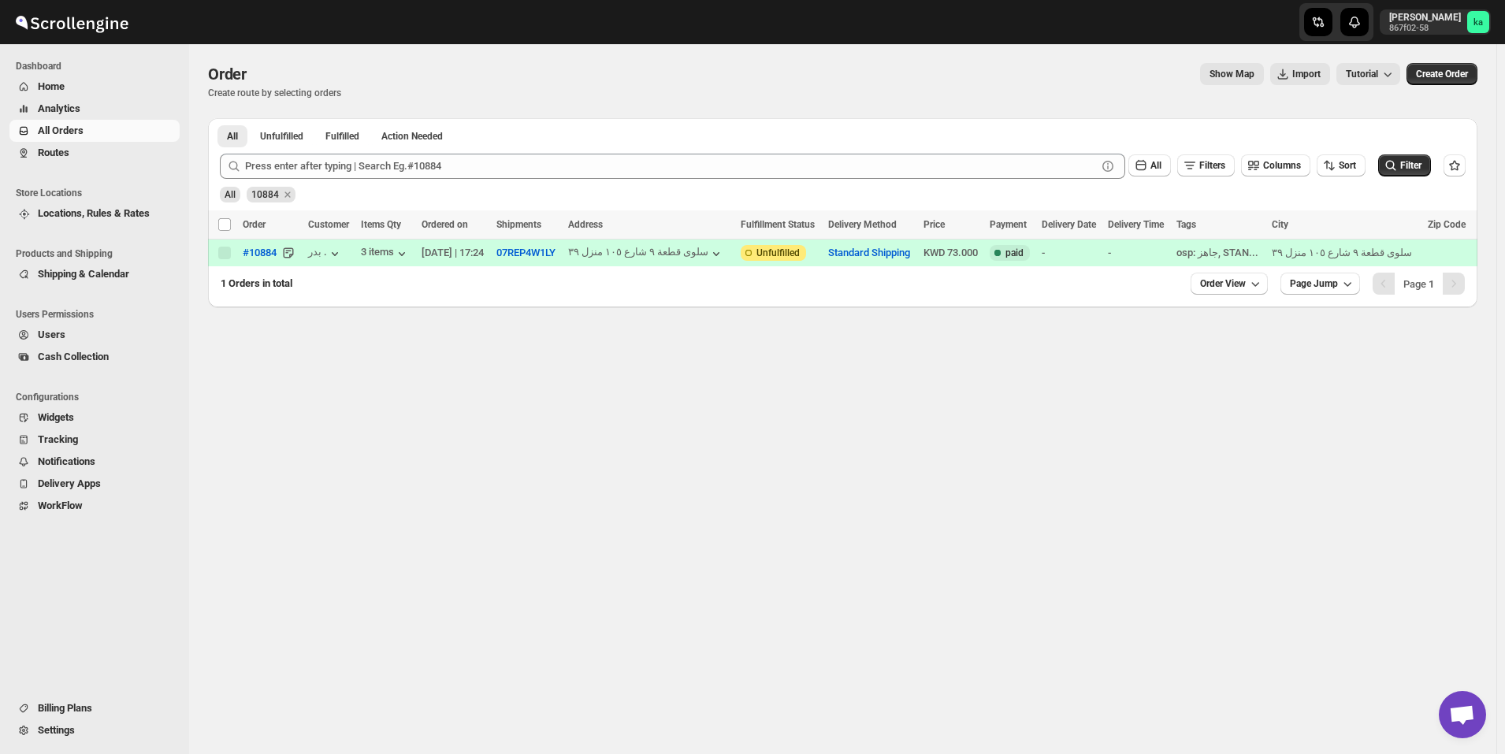
click at [528, 147] on div "All Filters Columns Sort Filter" at bounding box center [836, 160] width 1259 height 38
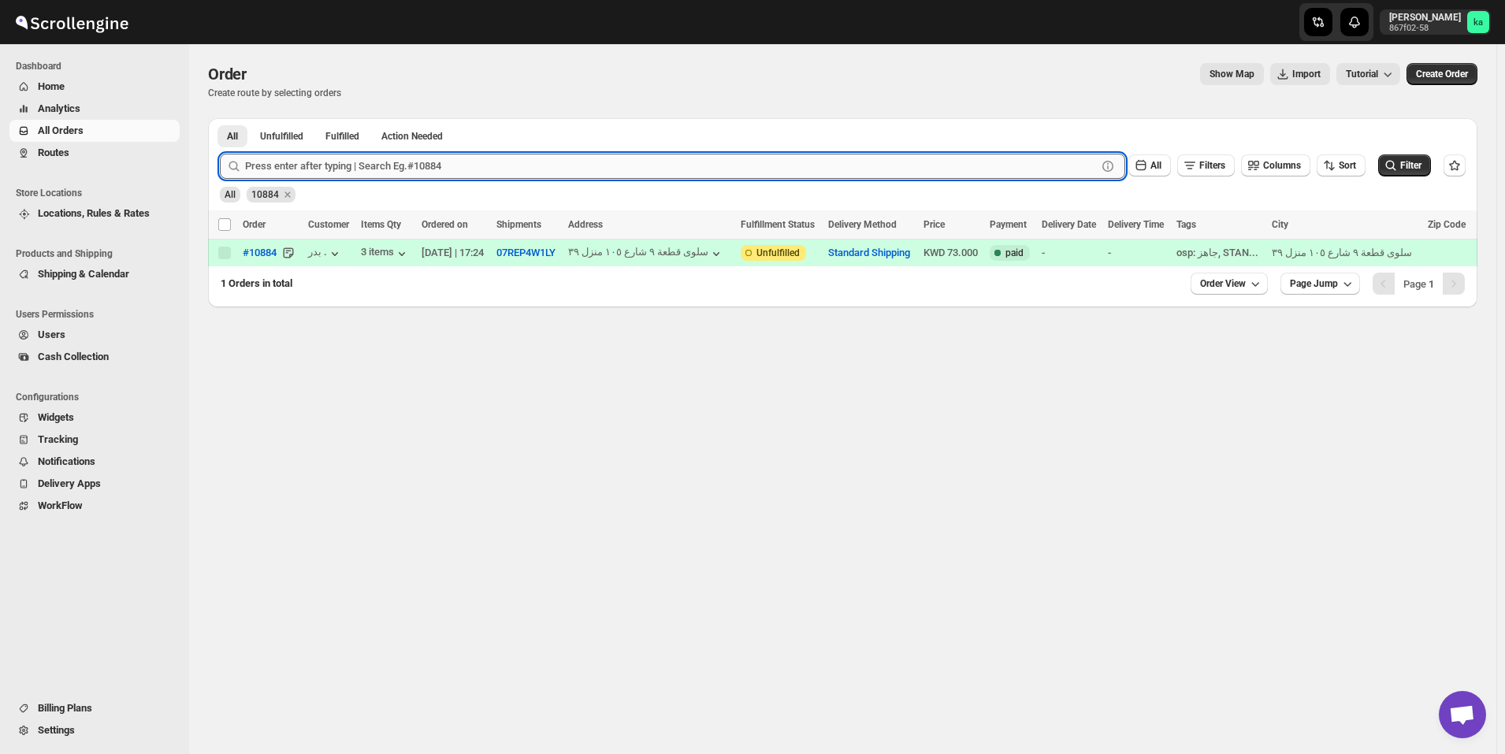
click at [530, 158] on input "text" at bounding box center [671, 166] width 852 height 25
paste input "10848"
type input "10848"
click at [220, 118] on button "Submit" at bounding box center [242, 126] width 45 height 17
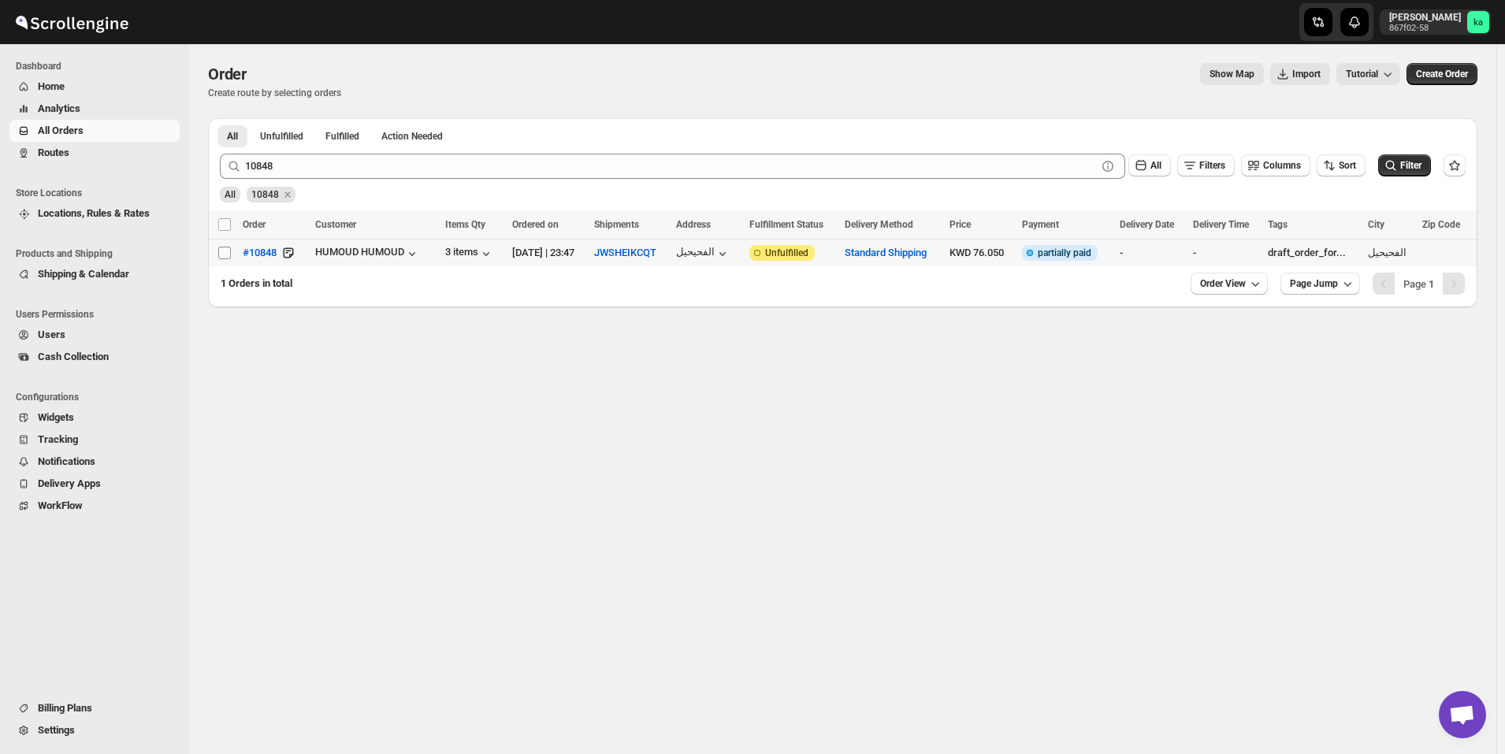
click at [225, 251] on input "Select order" at bounding box center [224, 253] width 13 height 13
checkbox input "true"
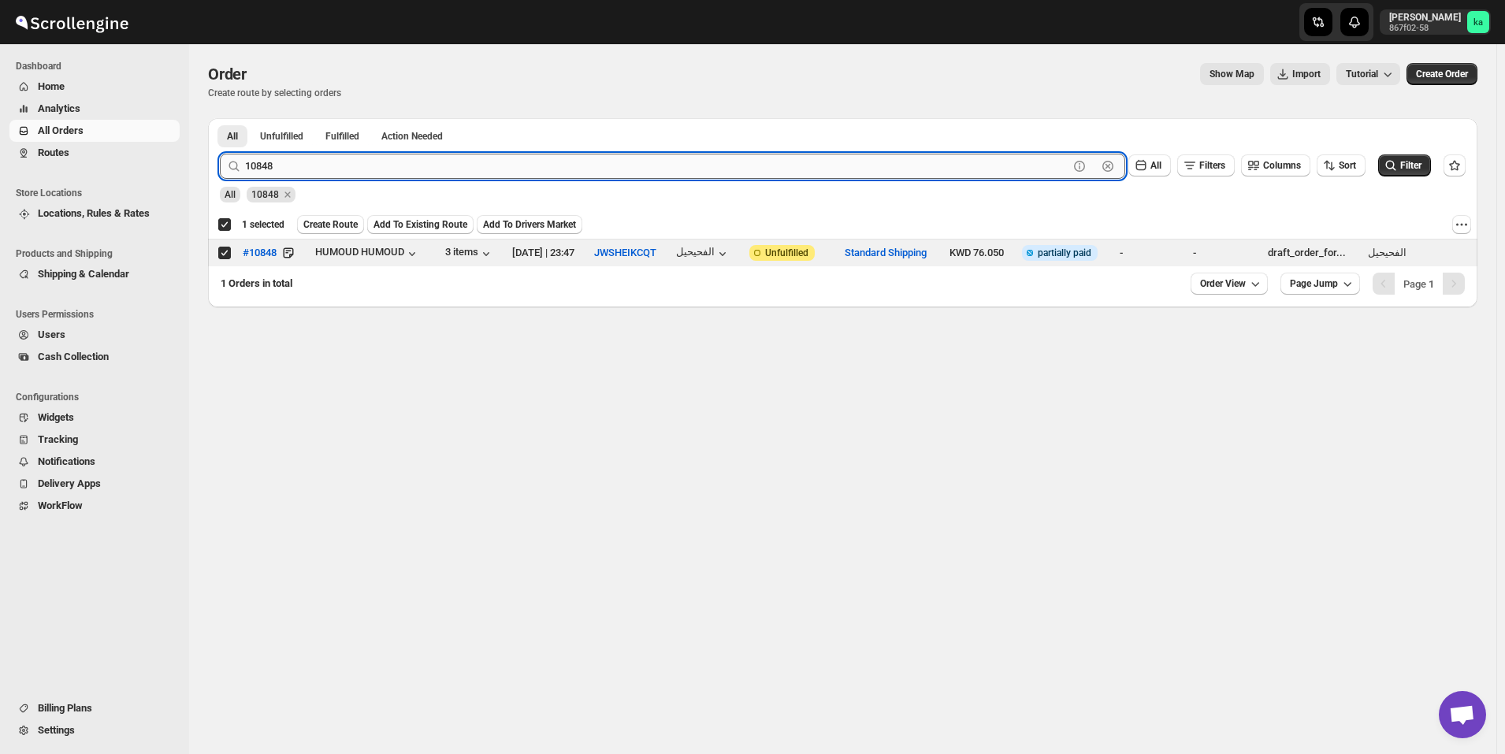
click at [319, 160] on input "10848" at bounding box center [657, 166] width 824 height 25
paste input "69"
type input "10869"
click at [220, 118] on button "Submit" at bounding box center [242, 126] width 45 height 17
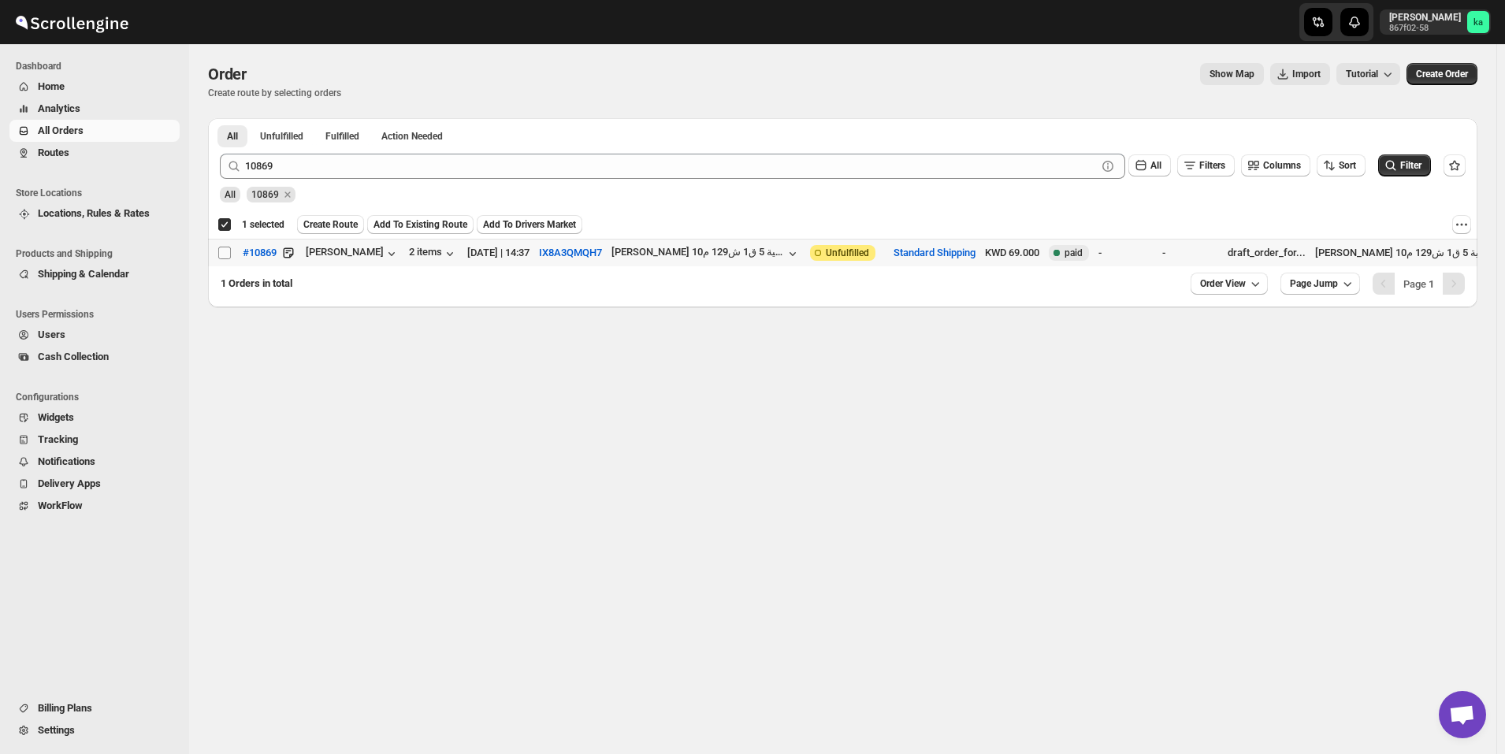
click at [226, 256] on input "Select order" at bounding box center [224, 253] width 13 height 13
checkbox input "true"
checkbox input "false"
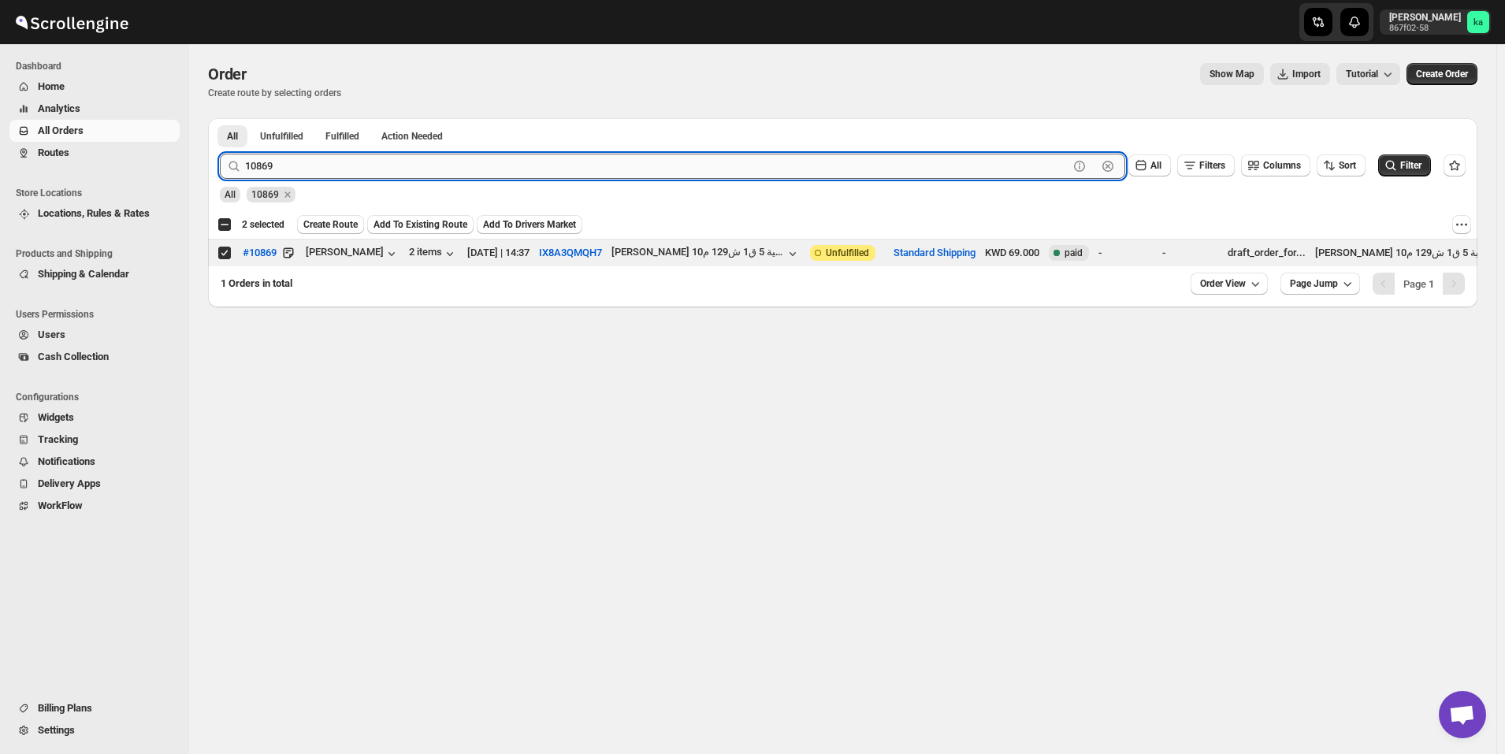
click at [554, 163] on input "10869" at bounding box center [657, 166] width 824 height 25
paste input "911"
type input "10911"
click at [220, 118] on button "Submit" at bounding box center [242, 126] width 45 height 17
click at [230, 256] on span at bounding box center [225, 253] width 14 height 14
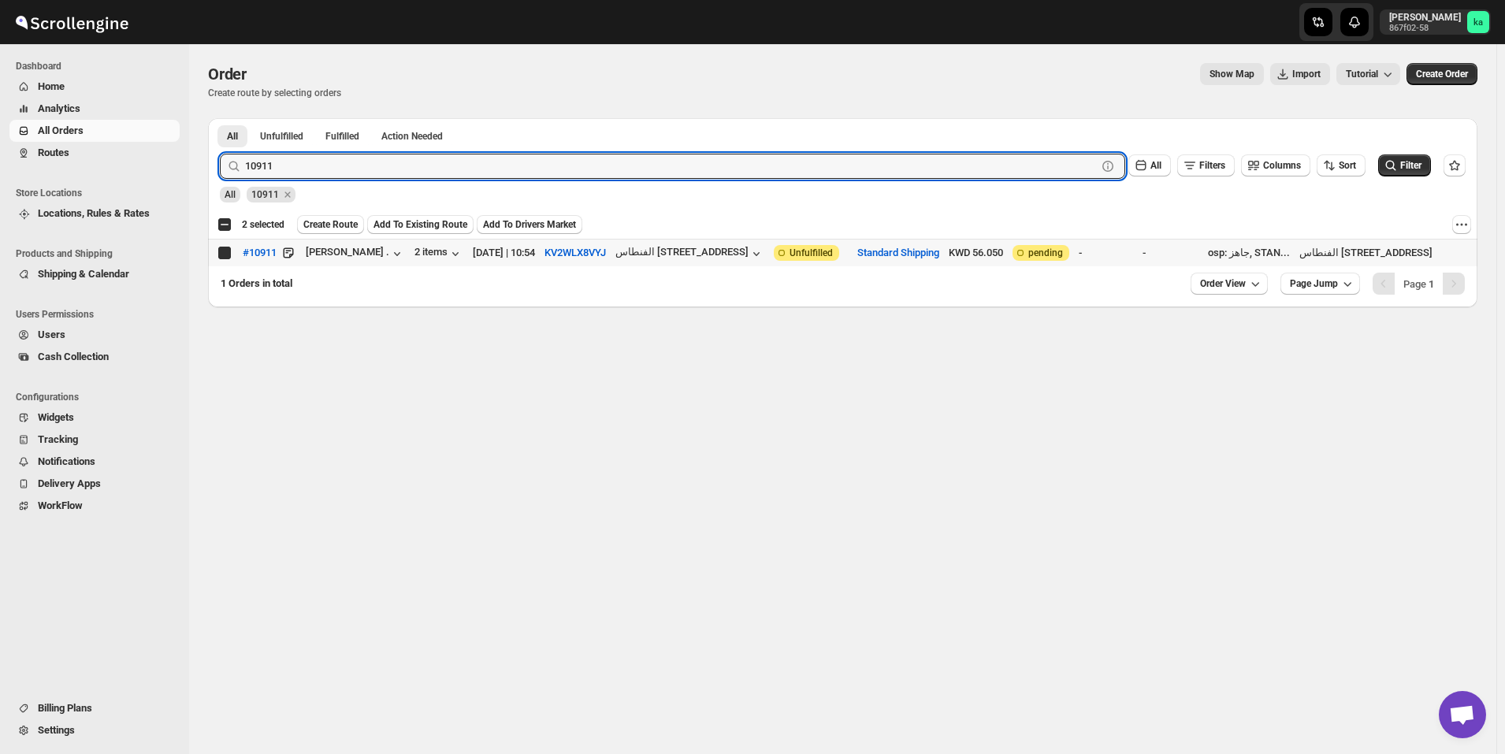
click at [230, 256] on input "Select order" at bounding box center [224, 253] width 13 height 13
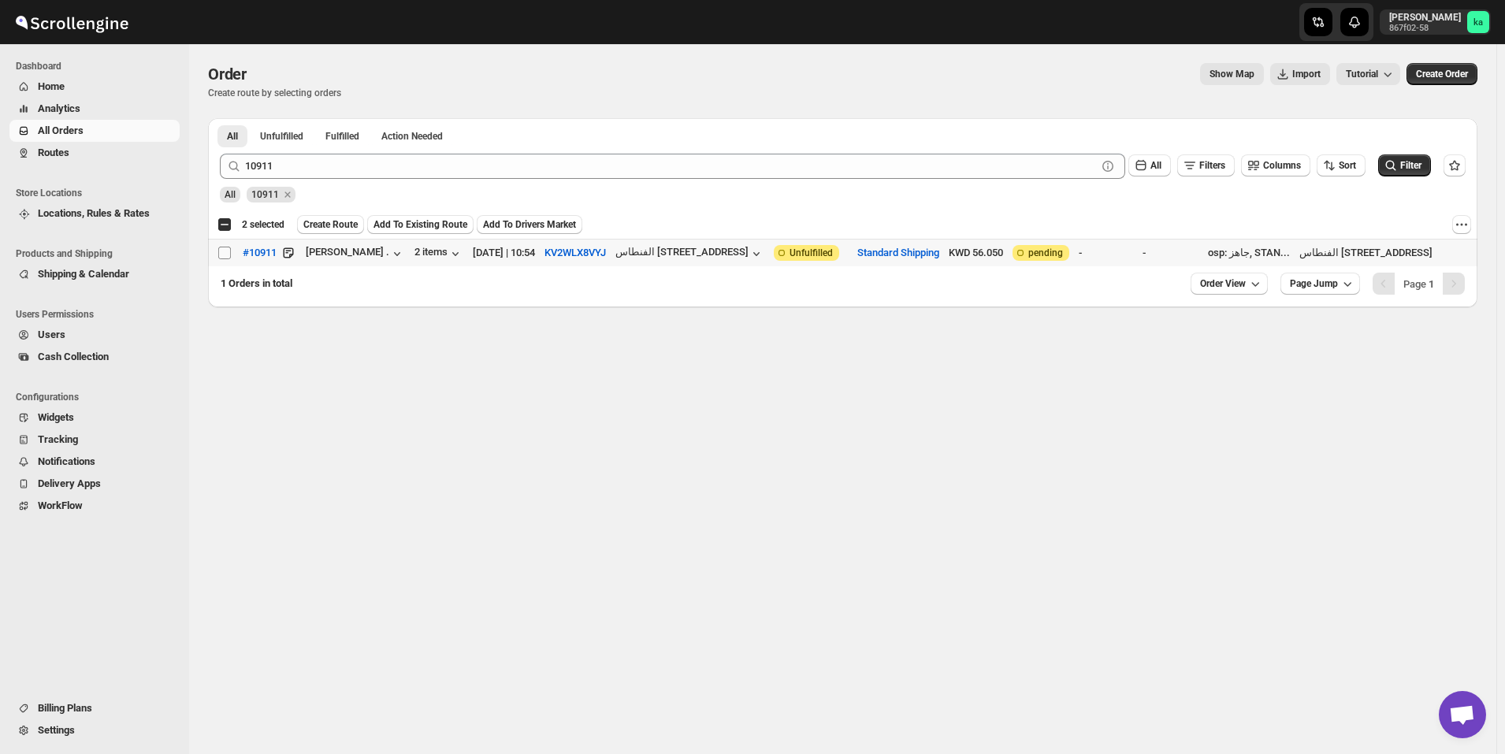
click at [228, 251] on input "Select order" at bounding box center [224, 253] width 13 height 13
checkbox input "true"
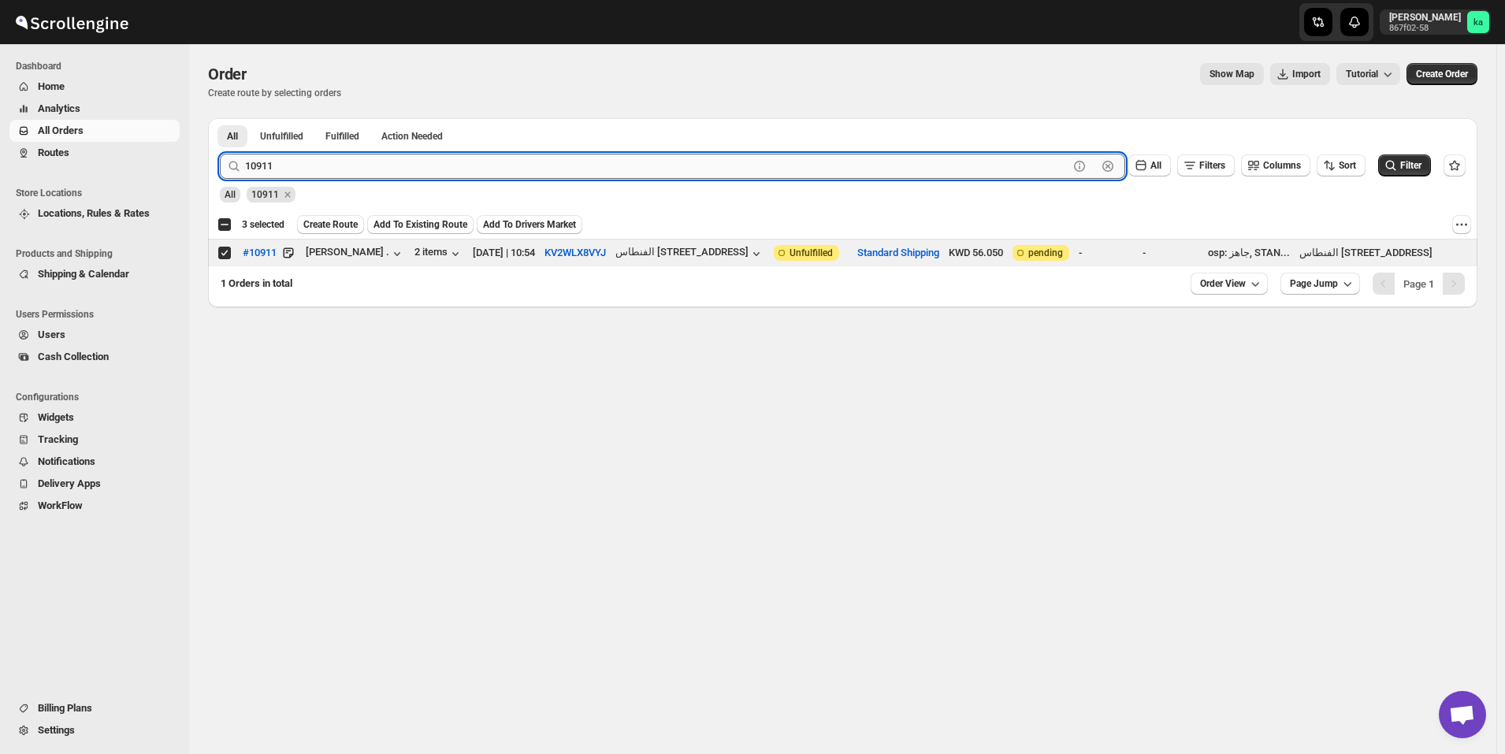
click at [529, 171] on input "10911" at bounding box center [657, 166] width 824 height 25
paste input "87"
type input "10871"
click at [220, 118] on button "Submit" at bounding box center [242, 126] width 45 height 17
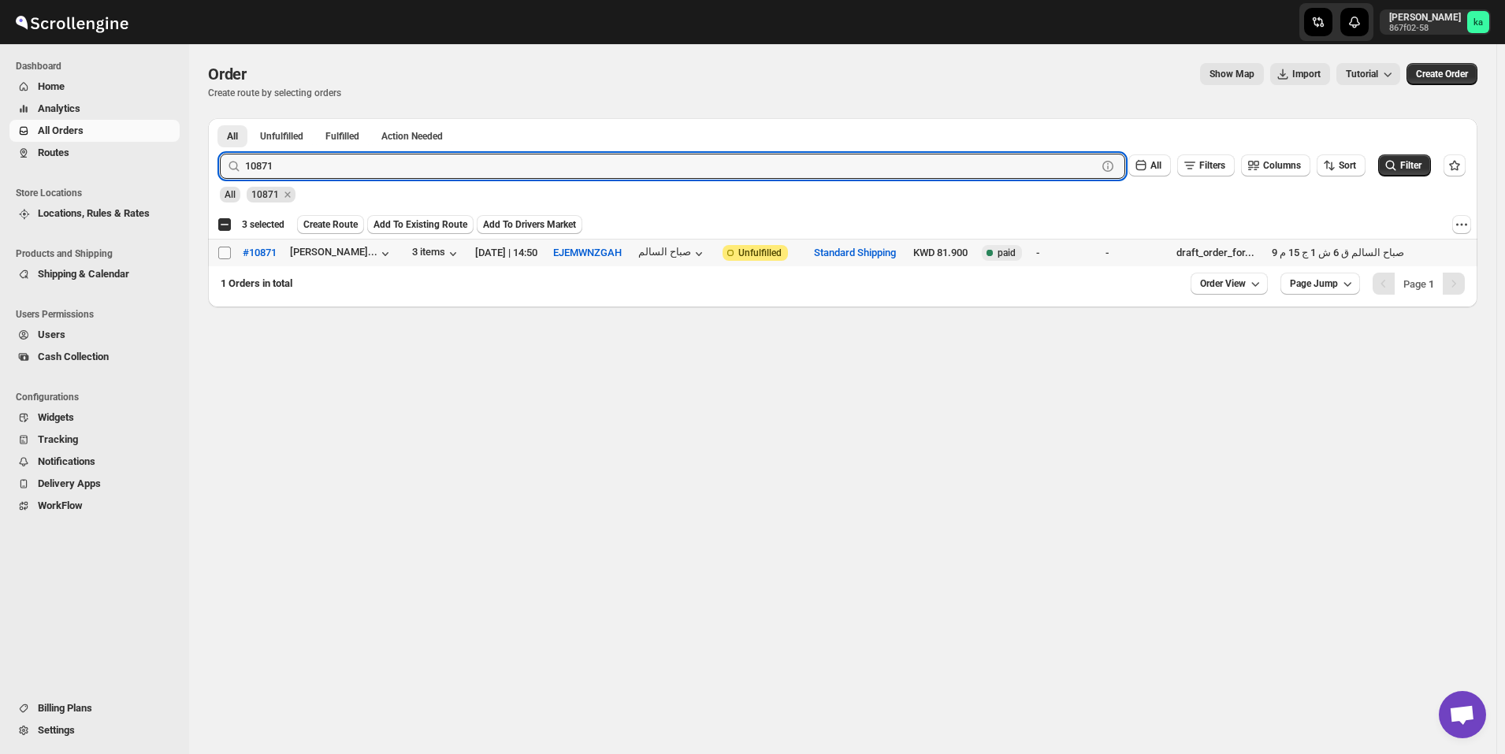
click at [224, 251] on input "Select order" at bounding box center [224, 253] width 13 height 13
checkbox input "true"
click at [400, 163] on input "10871" at bounding box center [657, 166] width 824 height 25
paste input "90"
type input "10901"
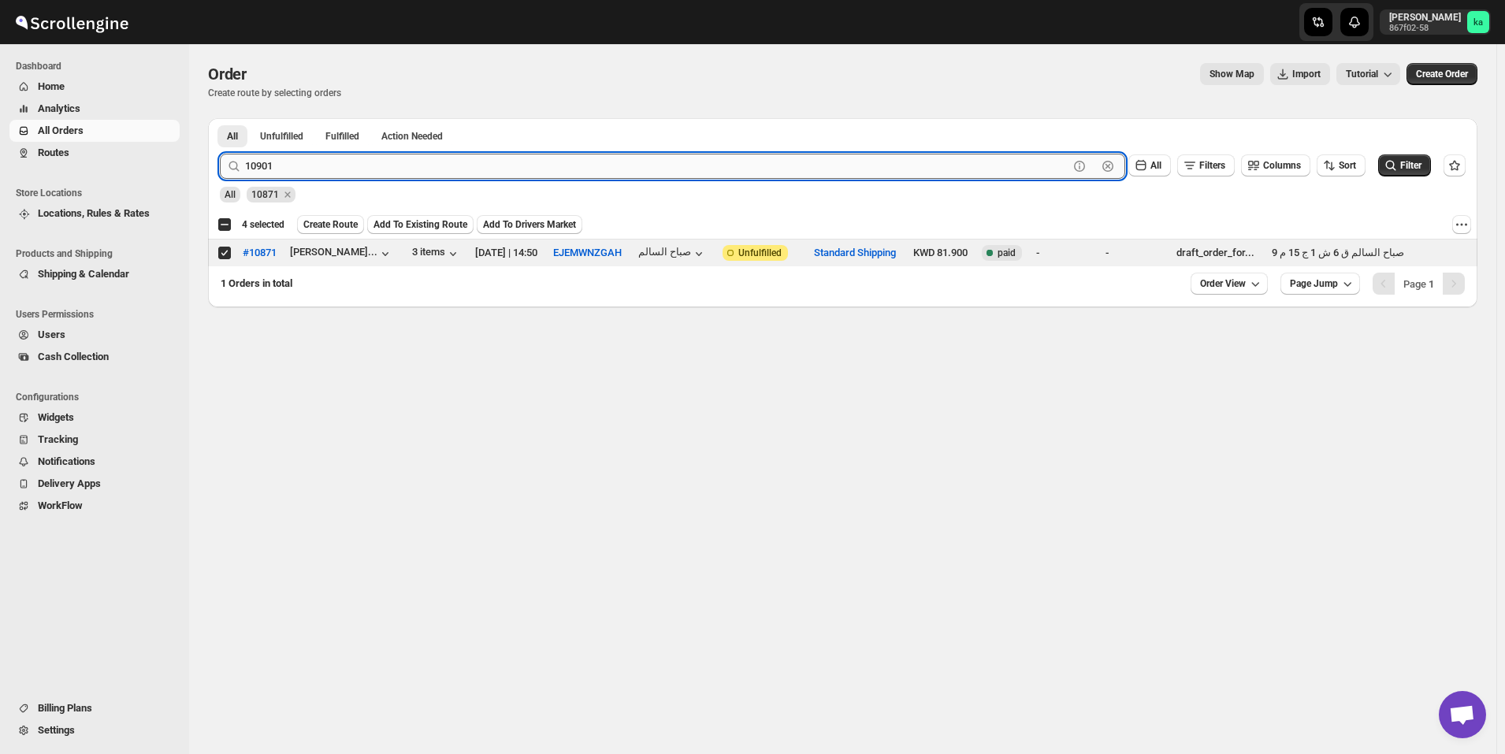
click at [220, 118] on button "Submit" at bounding box center [242, 126] width 45 height 17
click at [221, 251] on input "Select order" at bounding box center [224, 253] width 13 height 13
checkbox input "true"
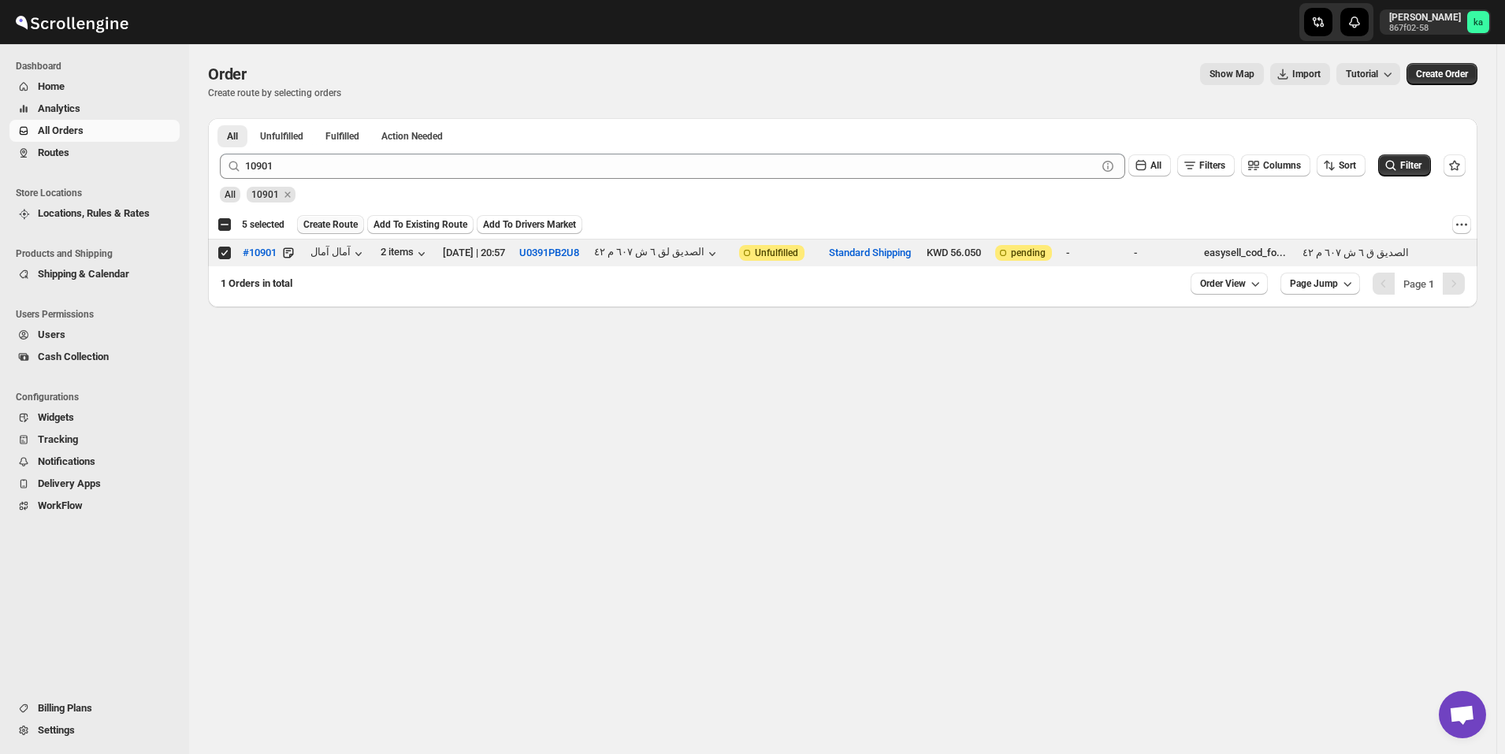
click at [329, 218] on button "Create Route" at bounding box center [330, 224] width 67 height 19
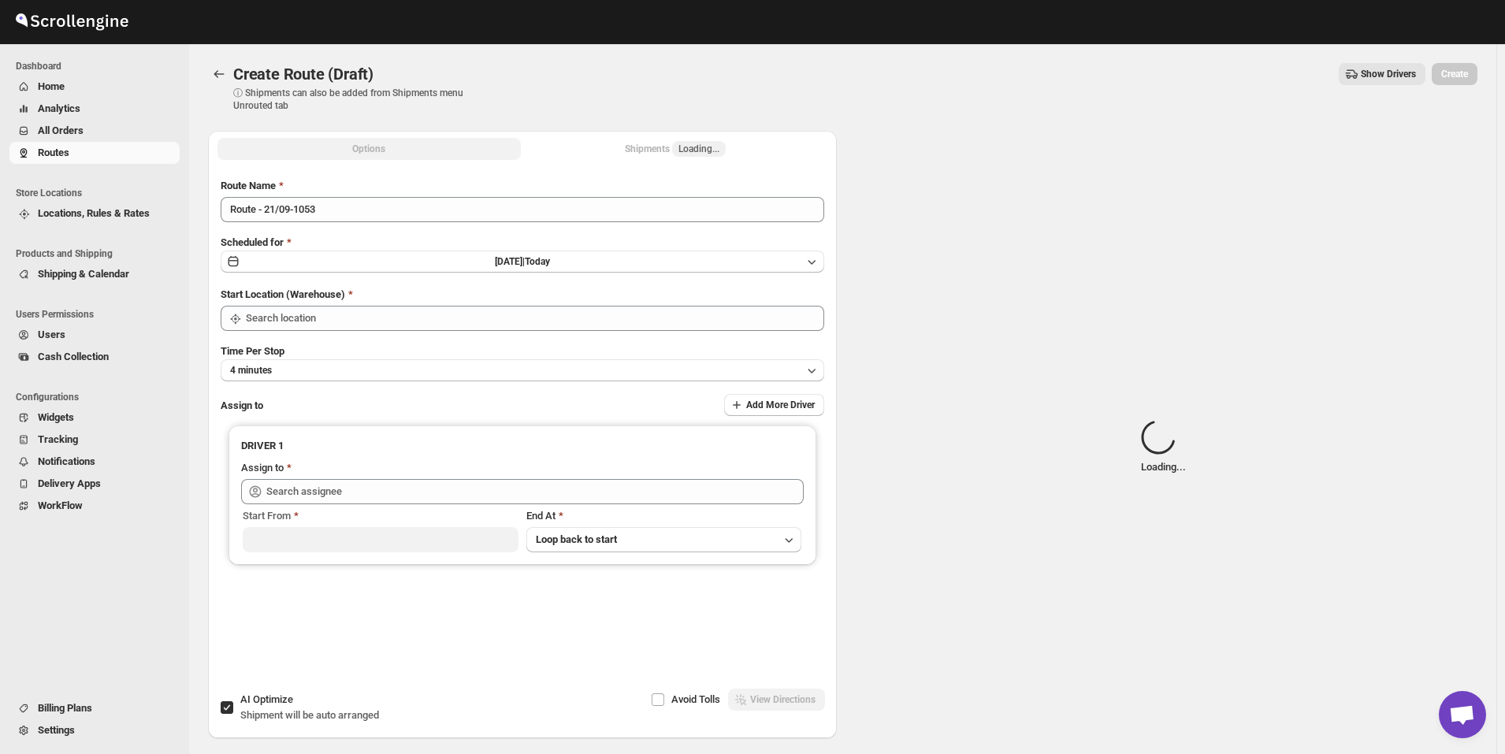
type input "[GEOGRAPHIC_DATA]"
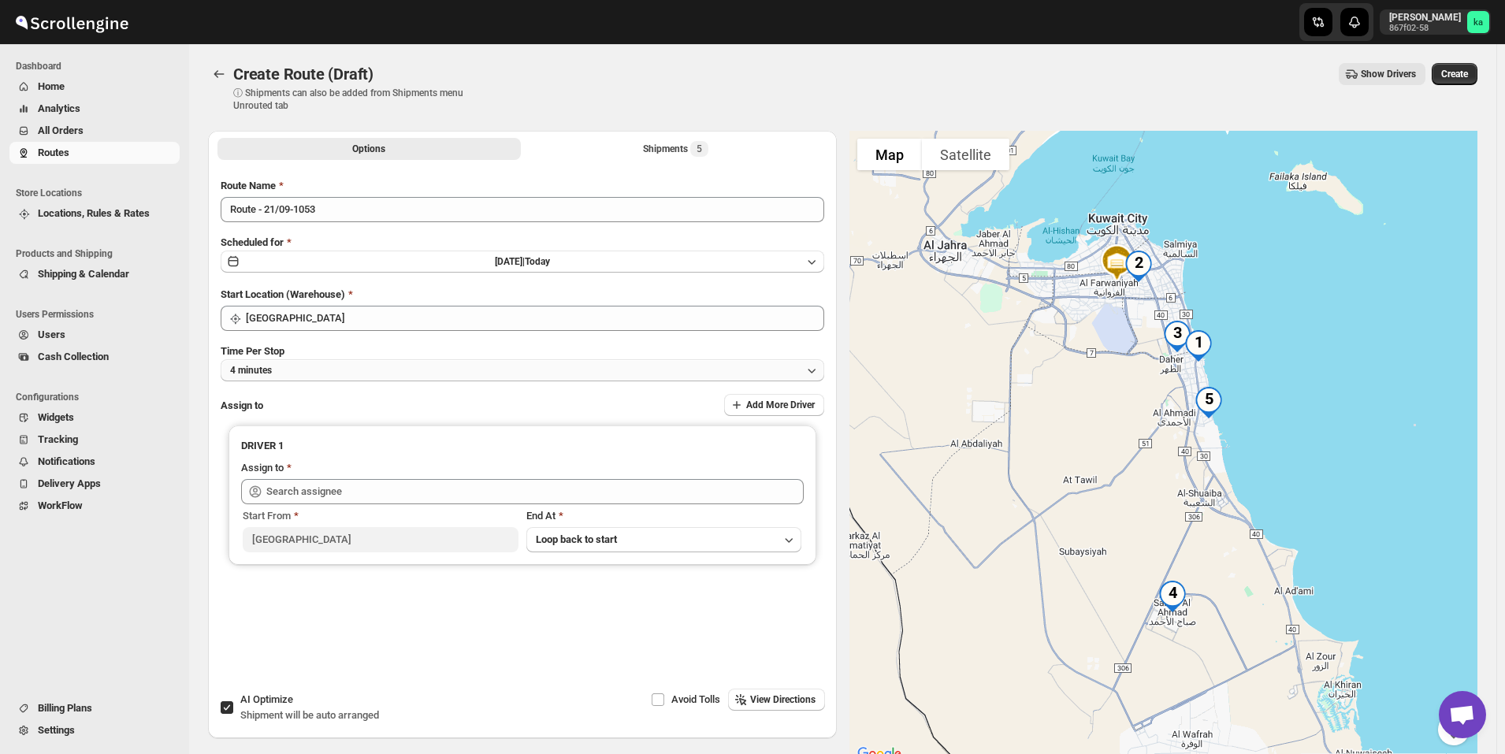
click at [367, 374] on button "4 minutes" at bounding box center [523, 370] width 604 height 22
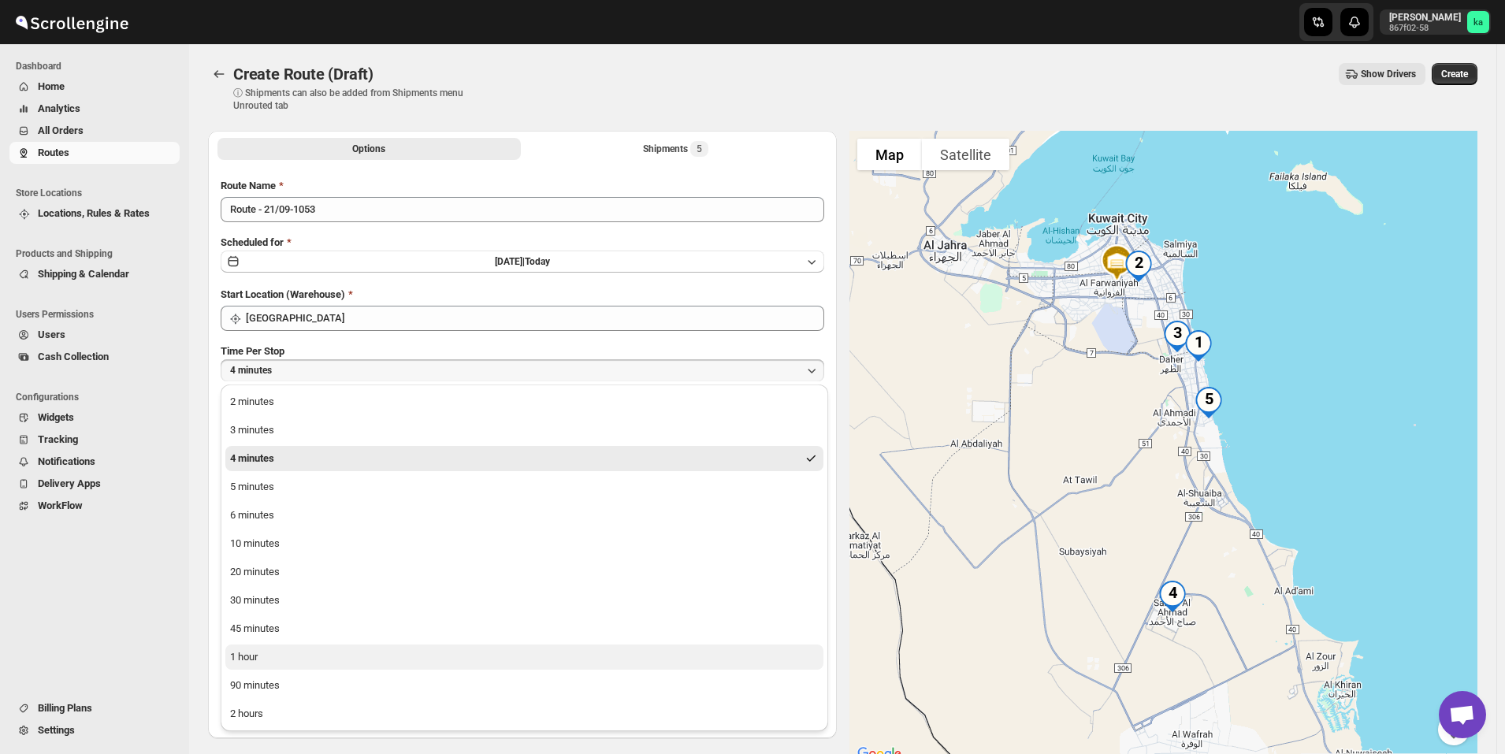
click at [298, 664] on button "1 hour" at bounding box center [524, 657] width 598 height 25
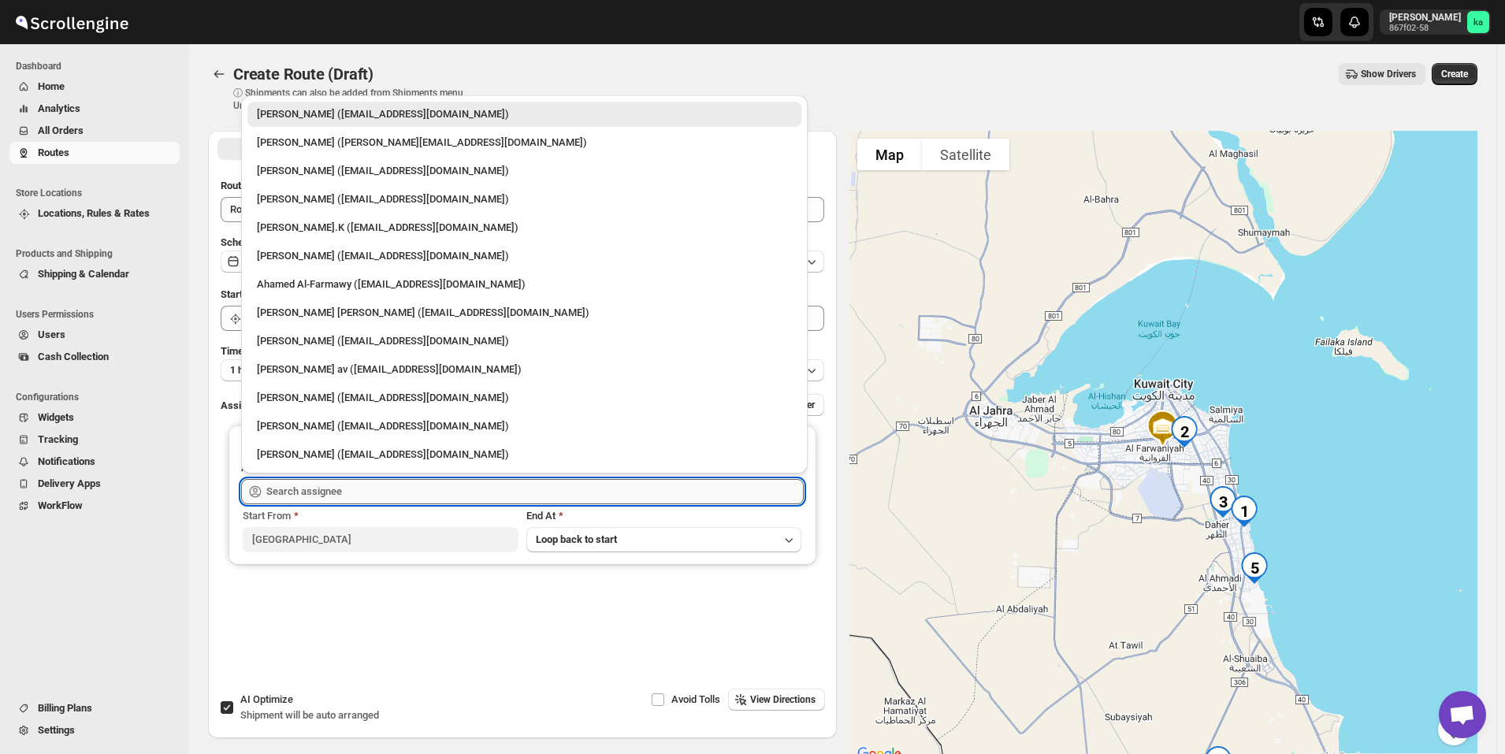
click at [329, 496] on input "text" at bounding box center [534, 491] width 537 height 25
click at [334, 296] on div "Ahamed Al-Farmawy ([EMAIL_ADDRESS][DOMAIN_NAME])" at bounding box center [524, 284] width 554 height 25
type input "Ahamed Al-Farmawy ([EMAIL_ADDRESS][DOMAIN_NAME])"
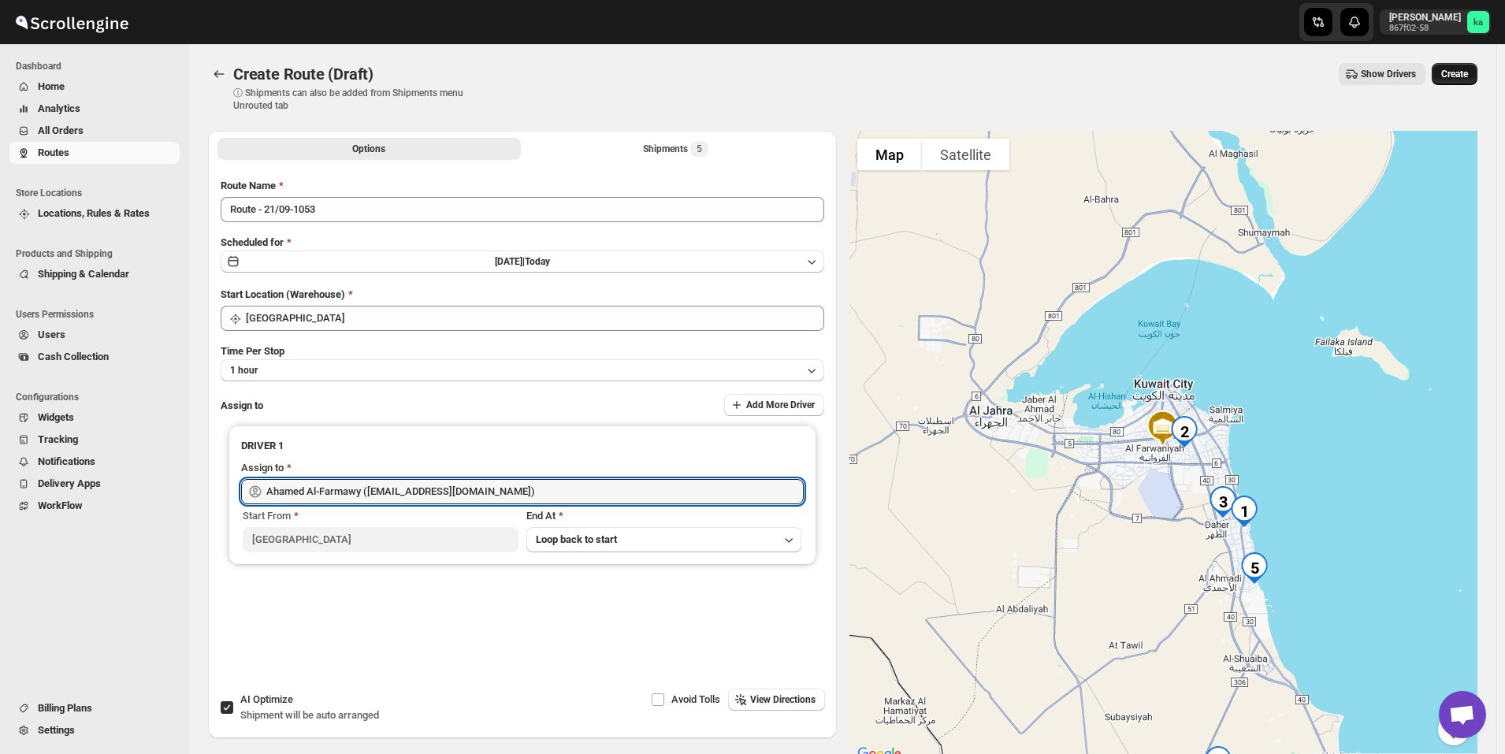
click at [1468, 76] on span "Create" at bounding box center [1454, 74] width 27 height 13
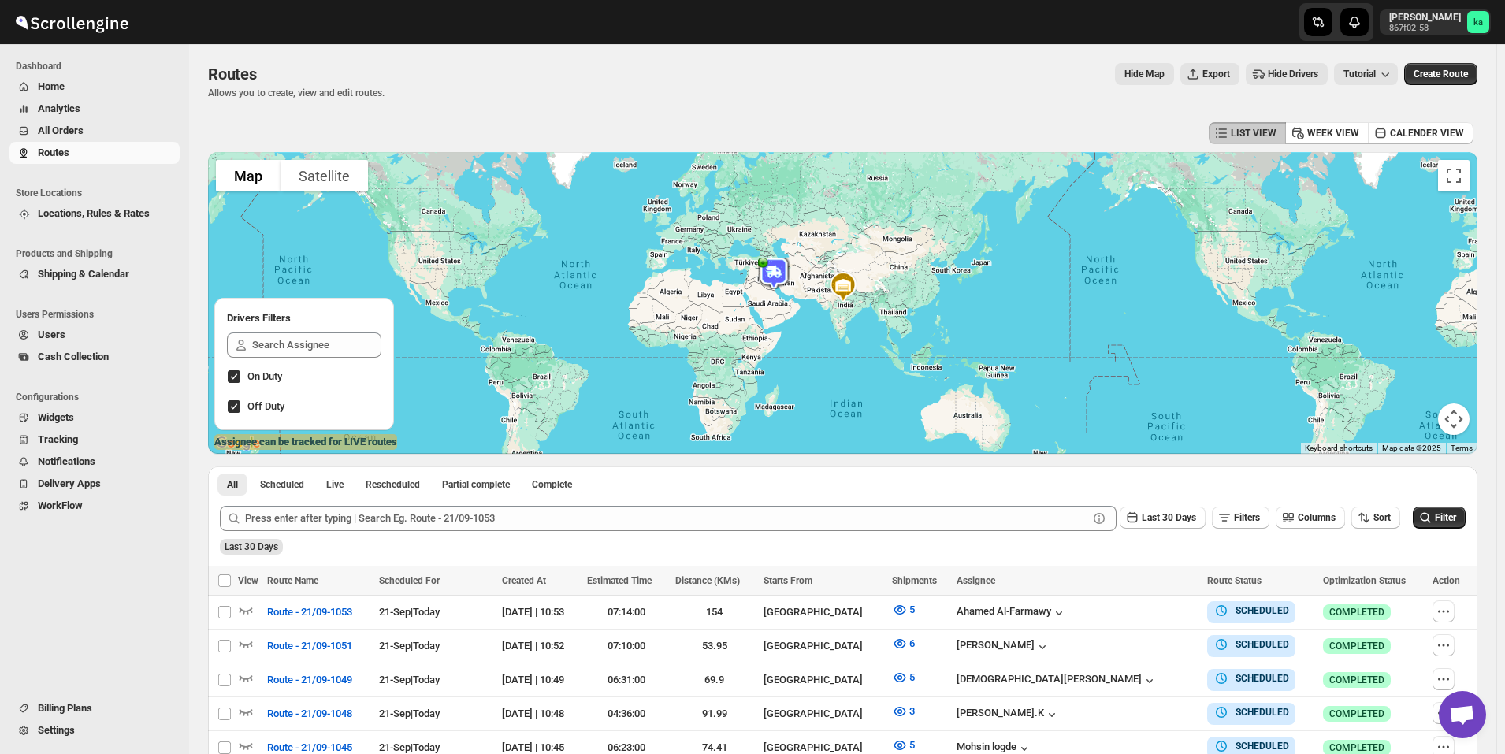
click at [99, 133] on span "All Orders" at bounding box center [107, 131] width 139 height 16
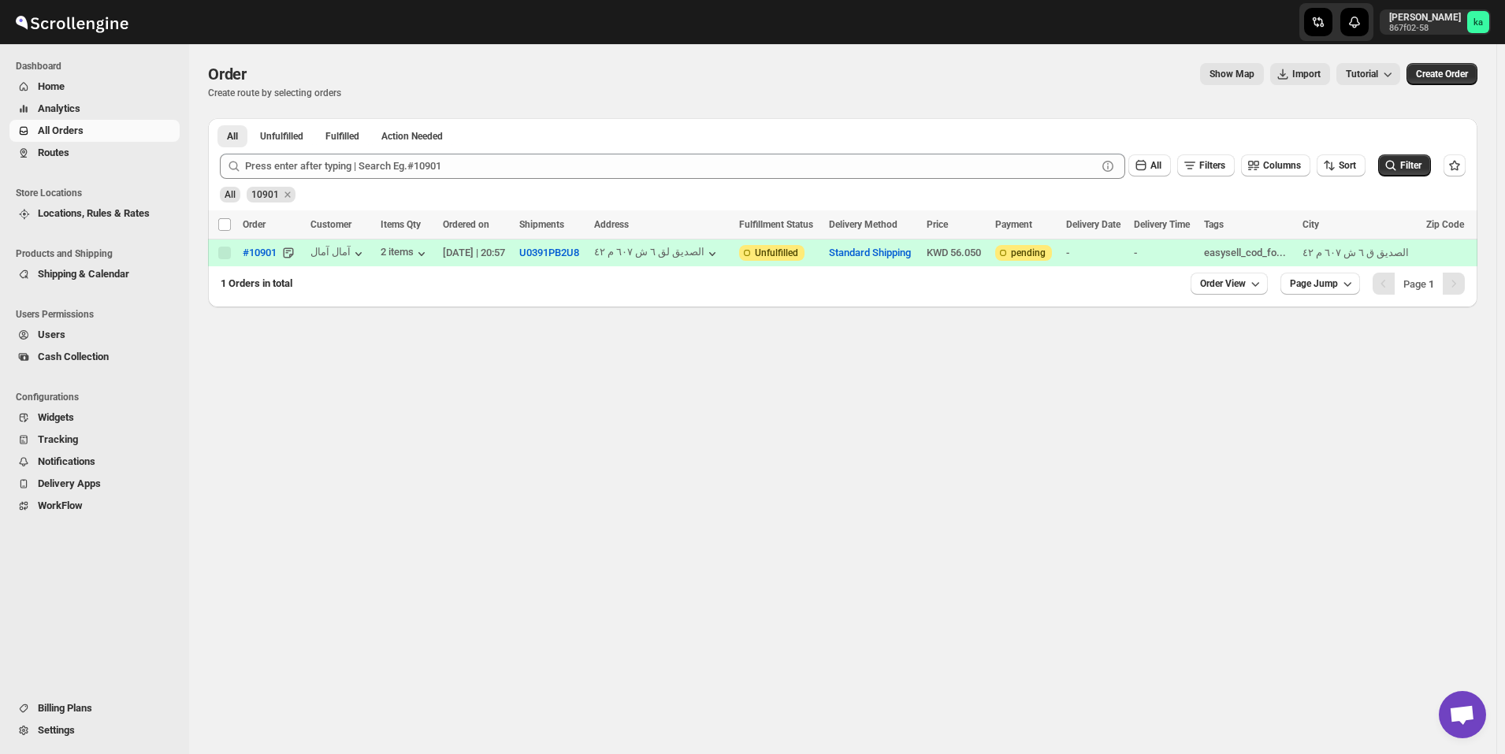
click at [264, 181] on div "10901" at bounding box center [271, 191] width 49 height 24
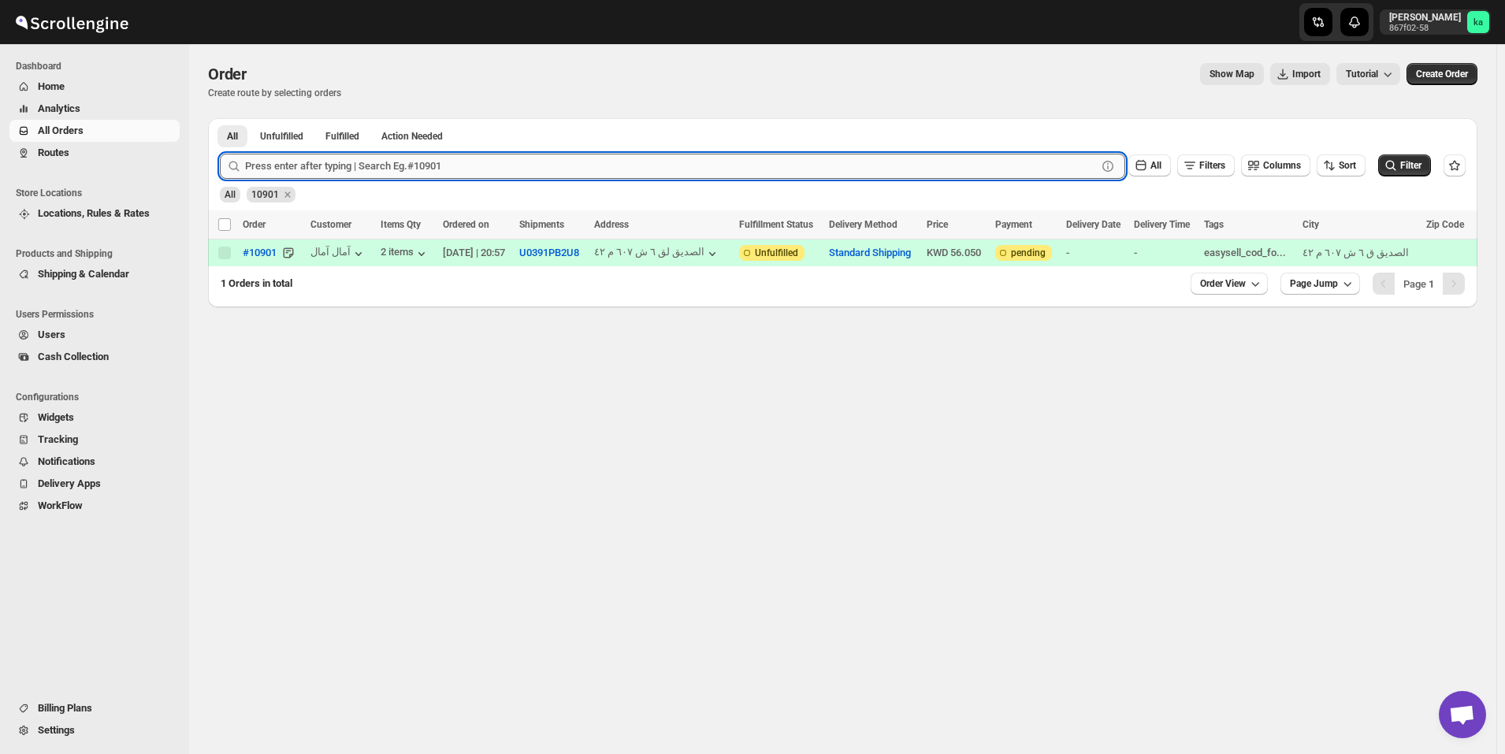
click at [268, 173] on input "text" at bounding box center [671, 166] width 852 height 25
paste input "10890"
type input "10890"
click at [220, 118] on button "Submit" at bounding box center [242, 126] width 45 height 17
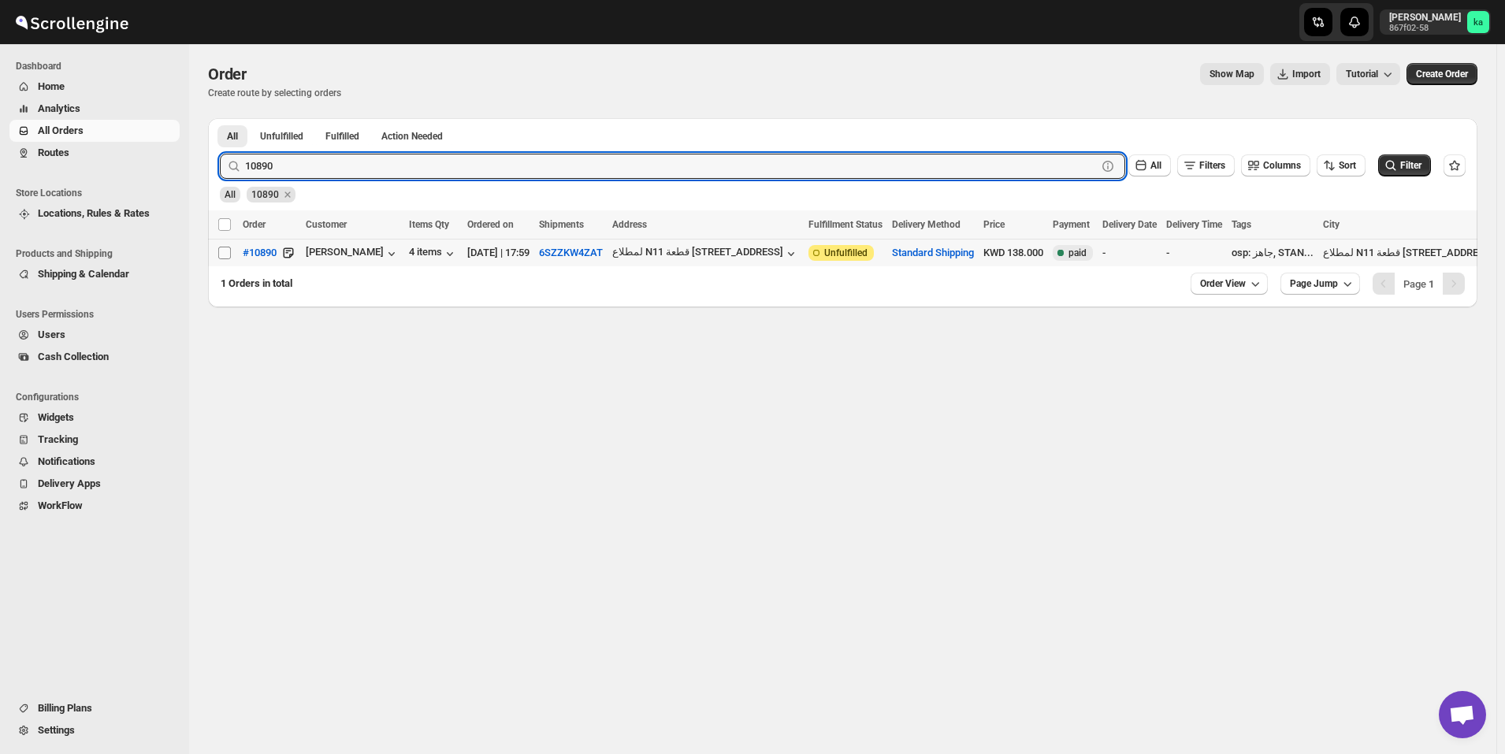
click at [225, 253] on input "Select order" at bounding box center [224, 253] width 13 height 13
checkbox input "true"
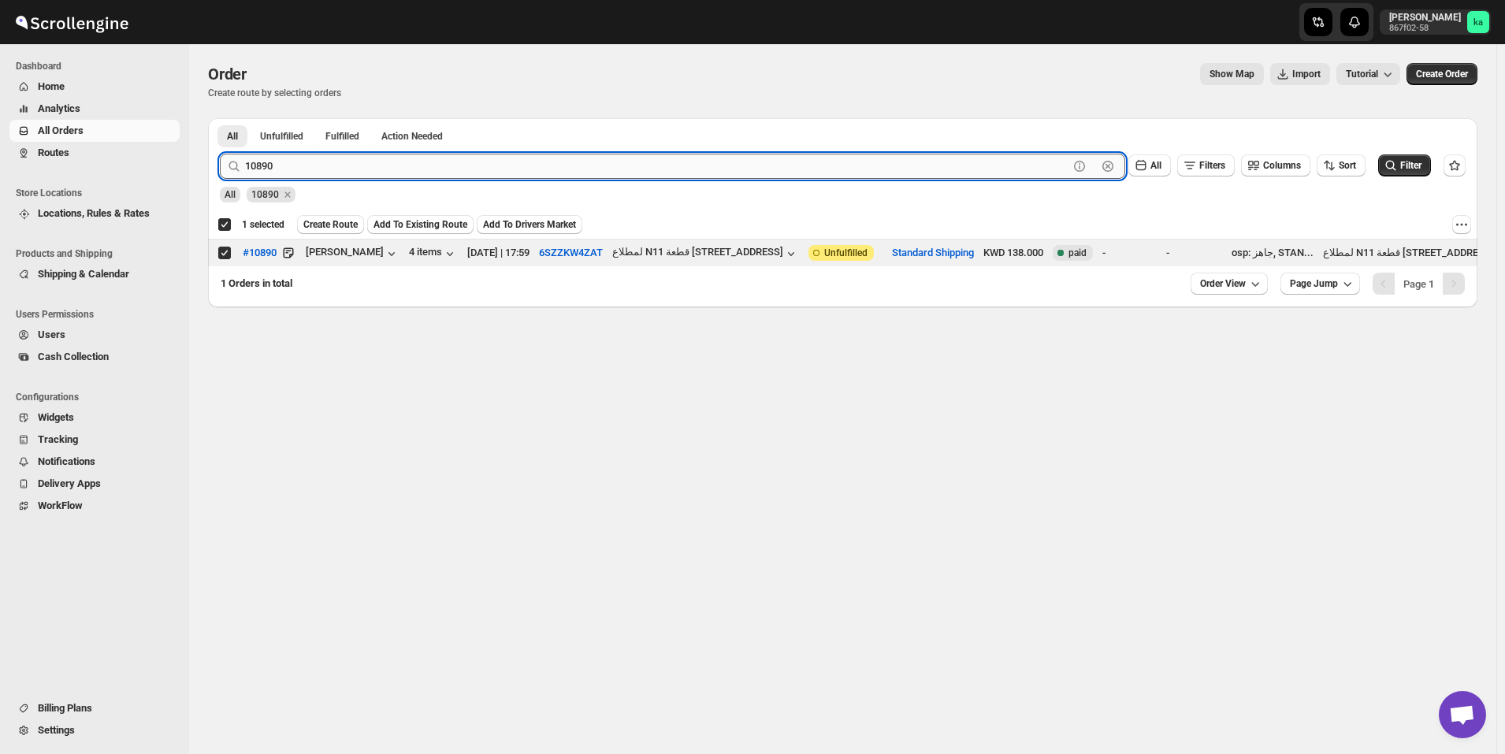
click at [441, 164] on input "10890" at bounding box center [657, 166] width 824 height 25
paste input "904"
type input "10904"
click at [220, 118] on button "Submit" at bounding box center [242, 126] width 45 height 17
click at [225, 257] on input "Select order" at bounding box center [224, 253] width 13 height 13
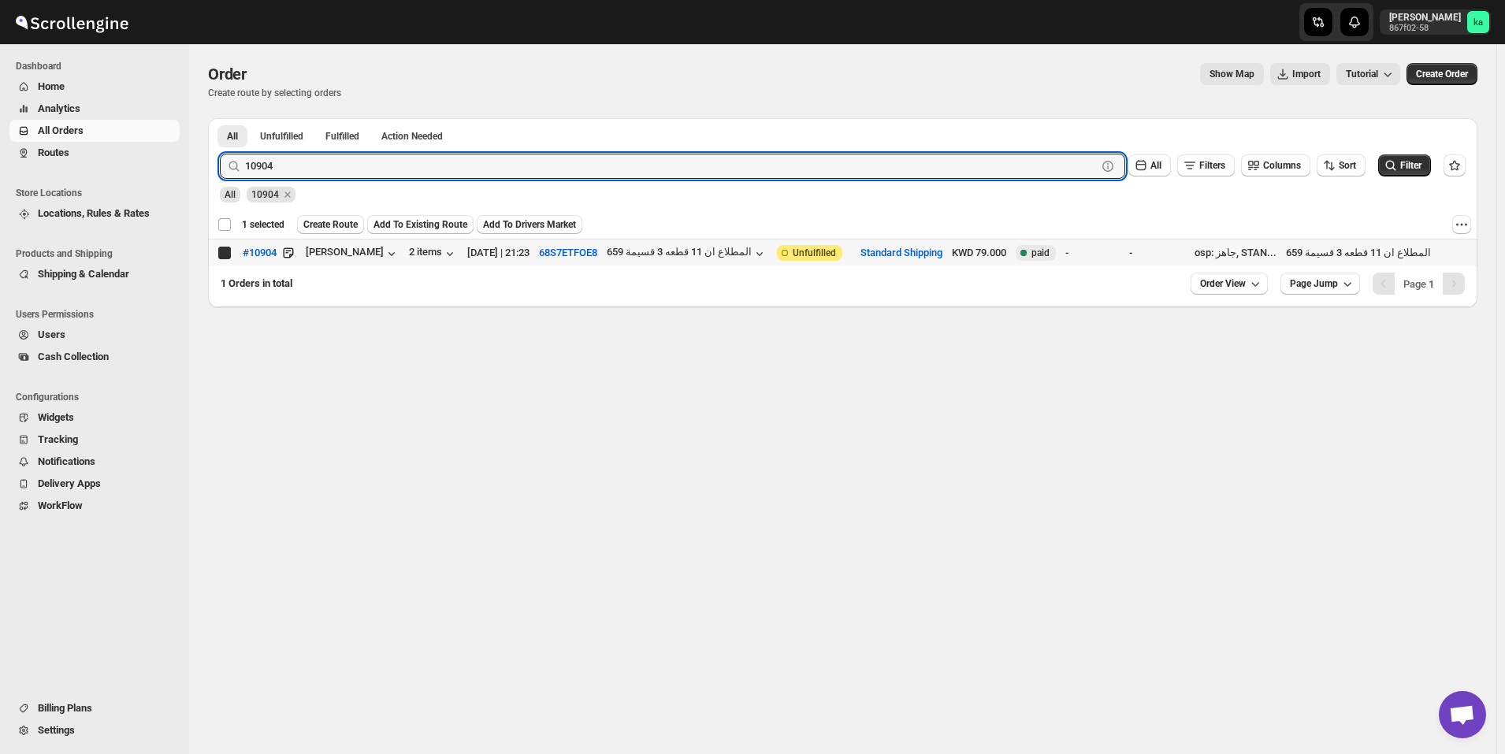
checkbox input "true"
checkbox input "false"
click at [528, 163] on input "10904" at bounding box center [657, 166] width 824 height 25
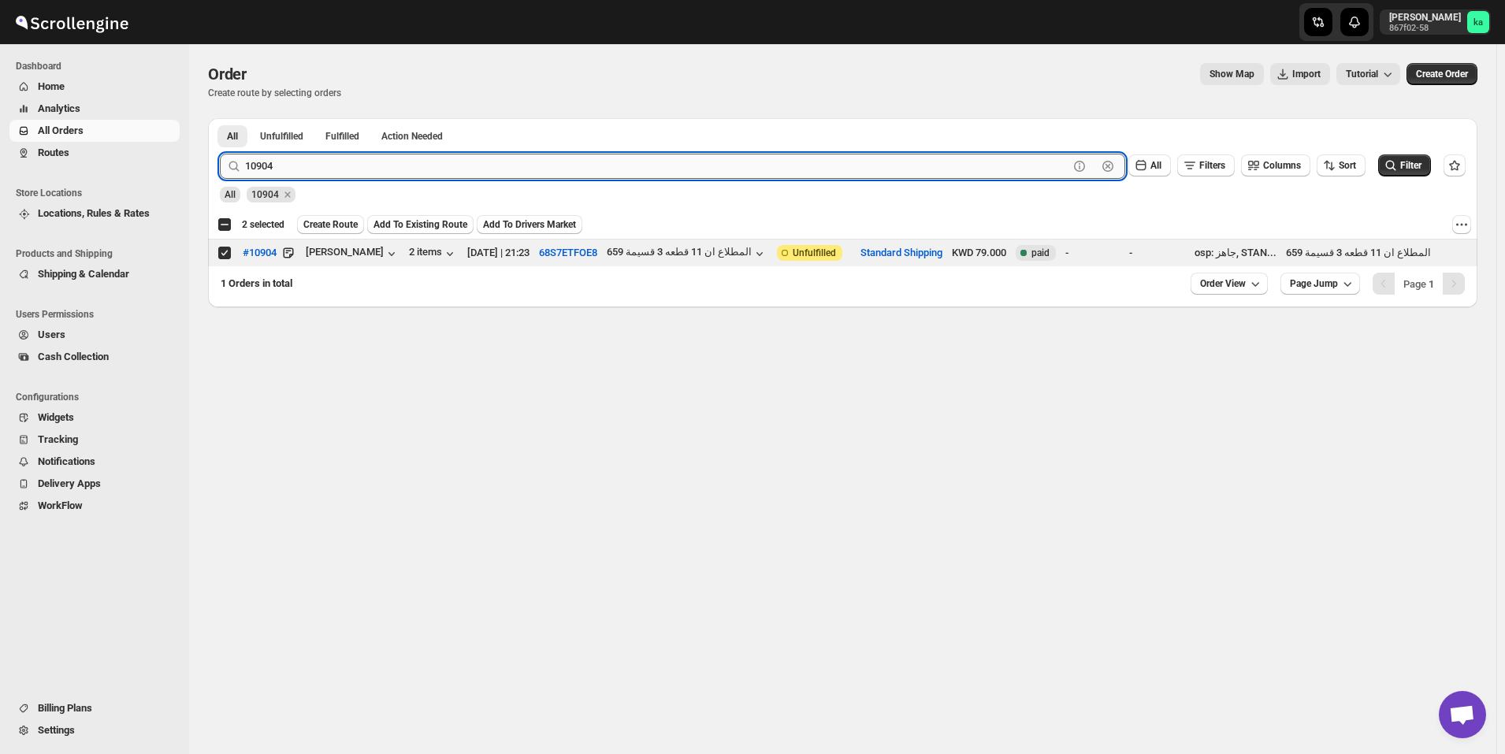
paste input "13"
type input "10913"
click at [220, 118] on button "Submit" at bounding box center [242, 126] width 45 height 17
click at [222, 255] on input "Select order" at bounding box center [224, 253] width 13 height 13
checkbox input "true"
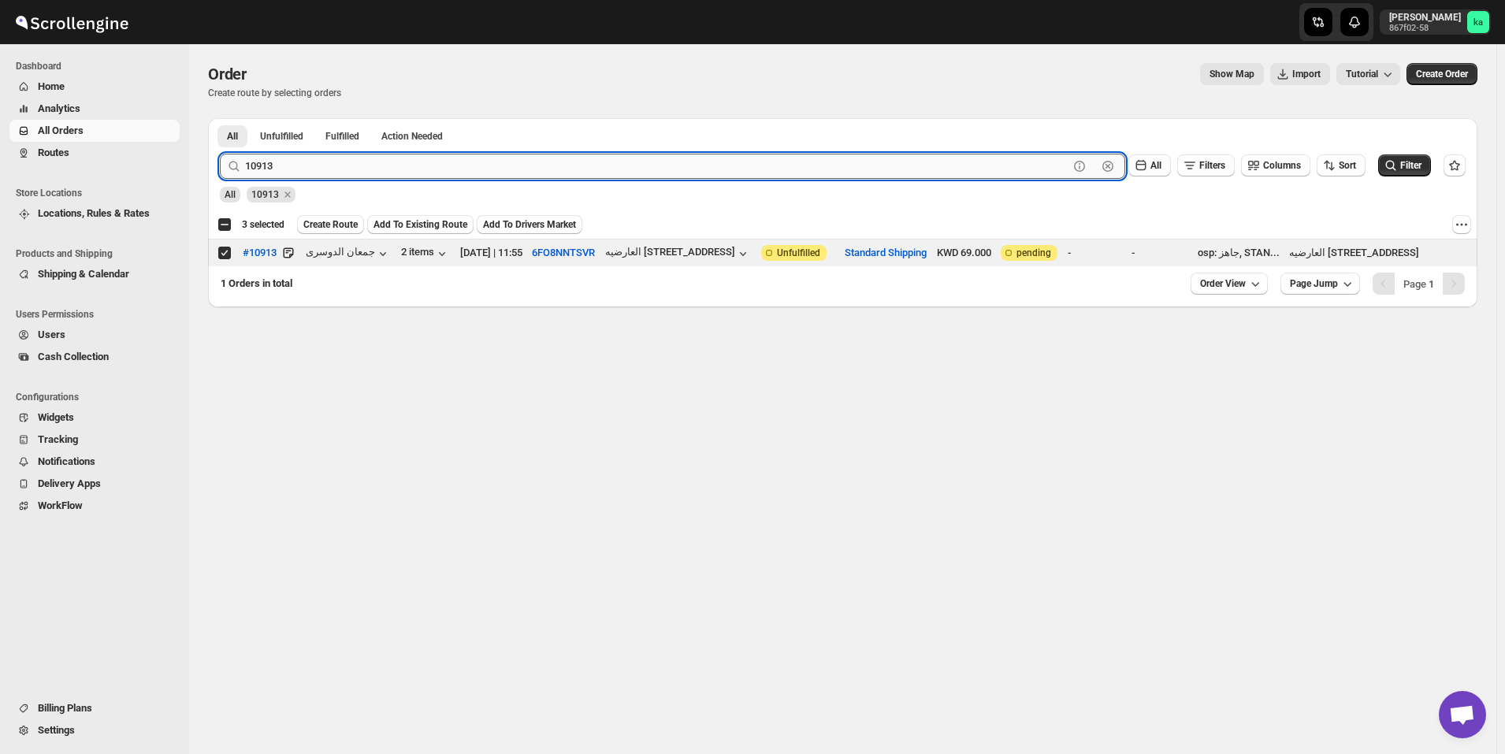
click at [500, 165] on input "10913" at bounding box center [657, 166] width 824 height 25
paste input "864"
type input "10864"
click at [220, 118] on button "Submit" at bounding box center [242, 126] width 45 height 17
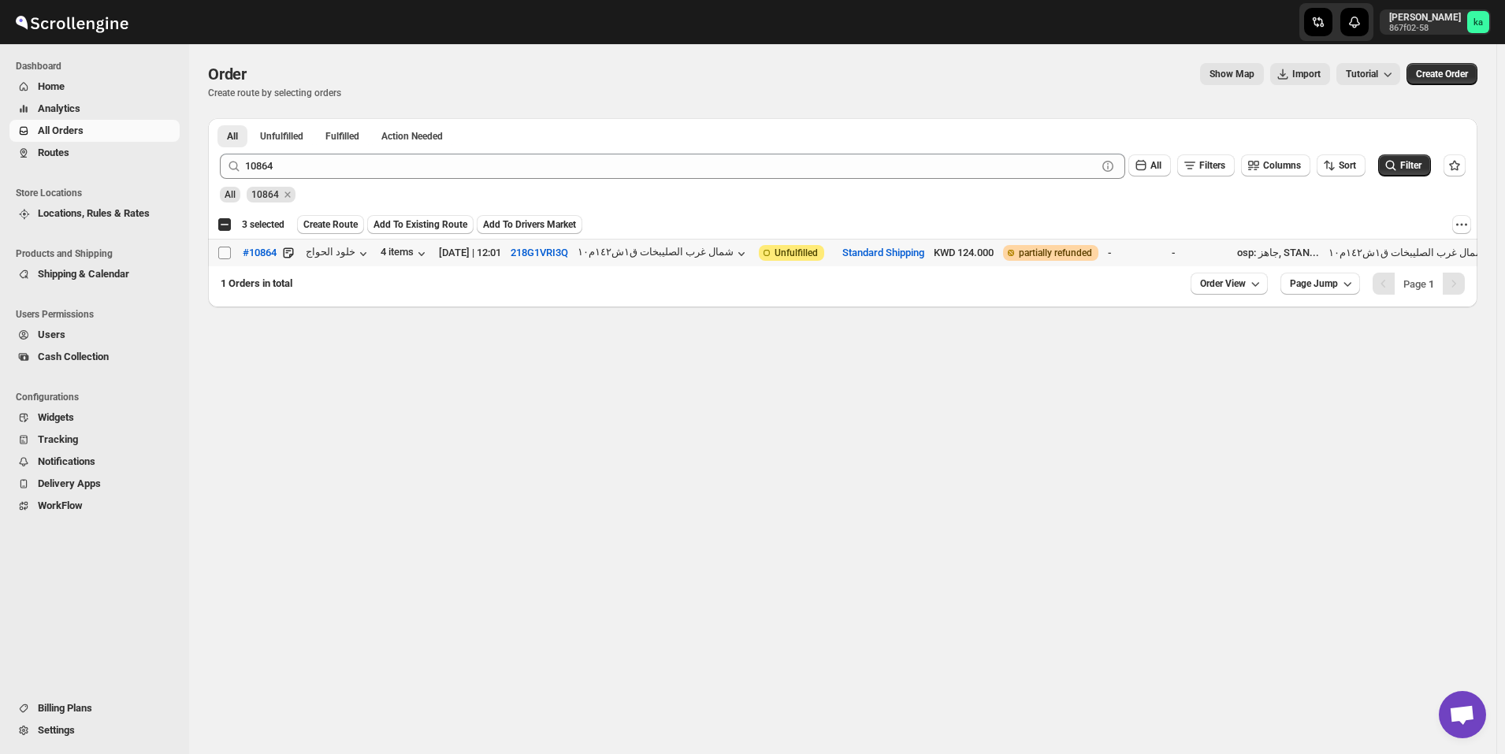
click at [225, 249] on input "Select order" at bounding box center [224, 253] width 13 height 13
checkbox input "true"
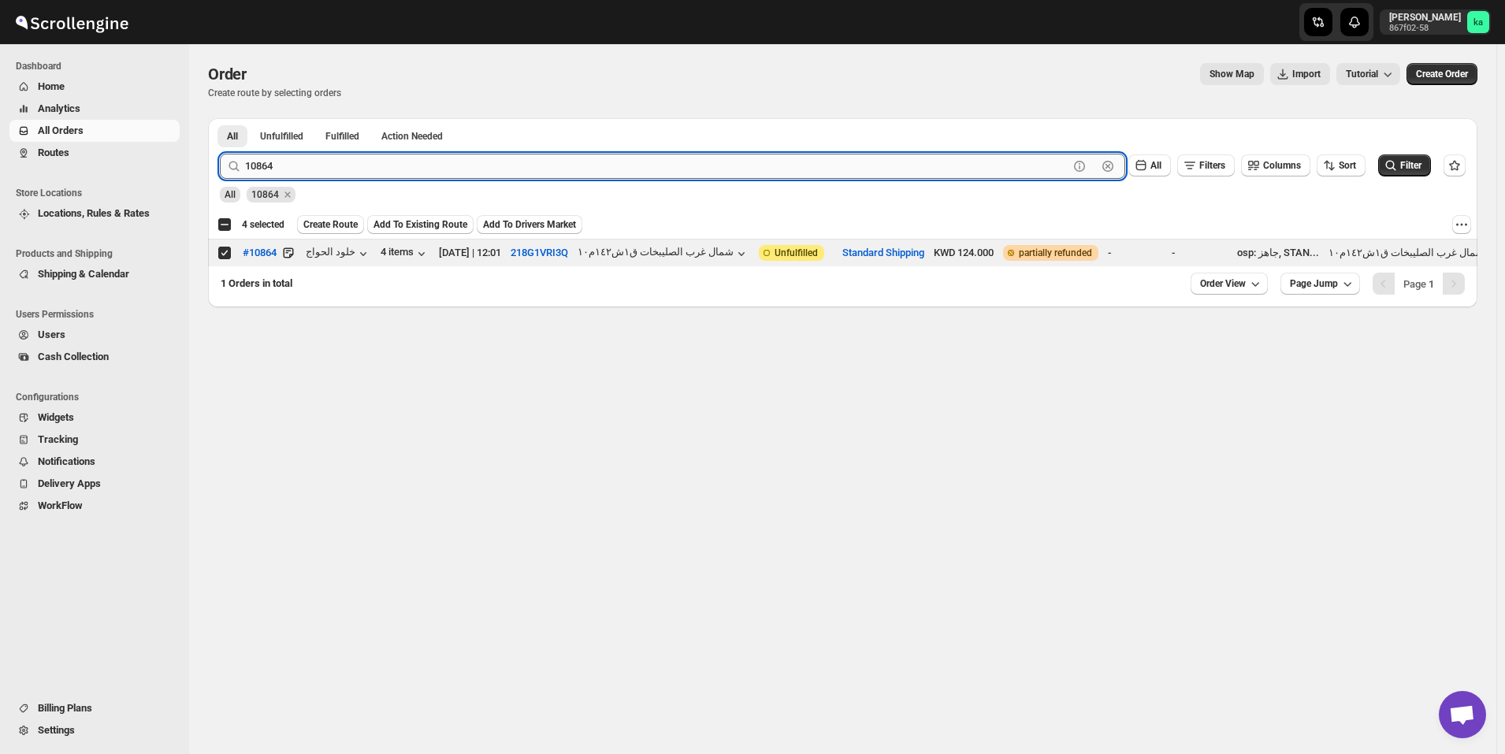
click at [440, 164] on input "10864" at bounding box center [657, 166] width 824 height 25
paste input "925"
type input "10925"
click at [220, 118] on button "Submit" at bounding box center [242, 126] width 45 height 17
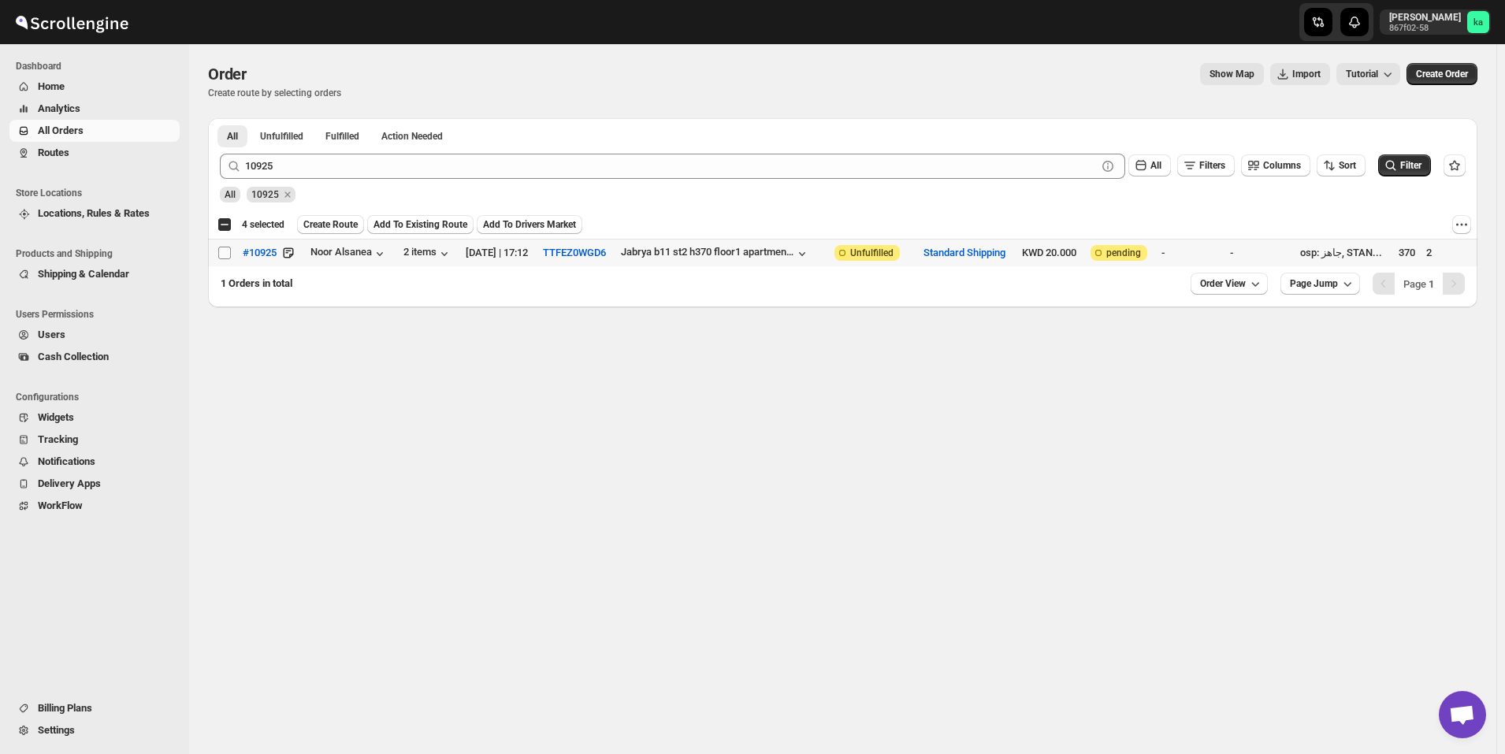
click at [227, 252] on input "Select order" at bounding box center [224, 253] width 13 height 13
checkbox input "true"
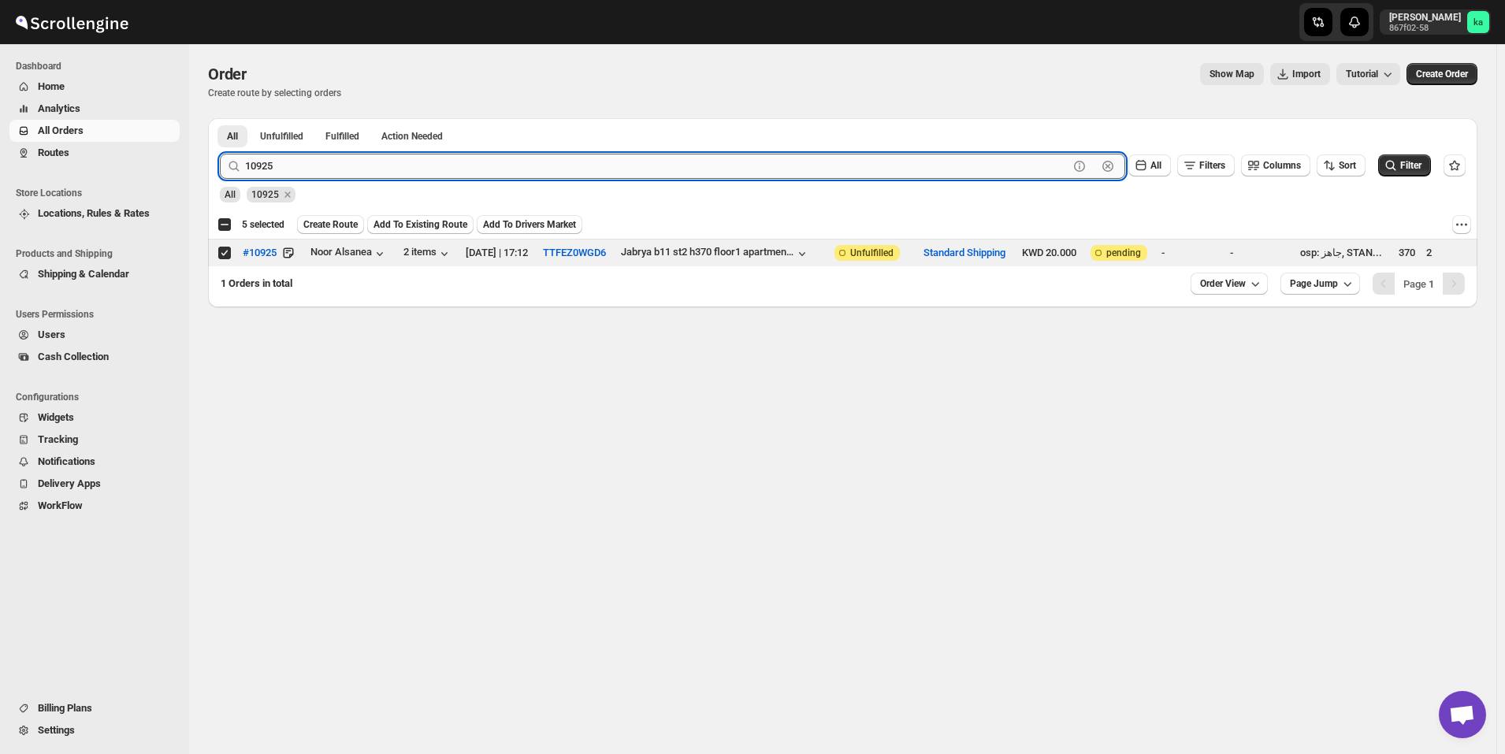
click at [440, 156] on input "10925" at bounding box center [657, 166] width 824 height 25
paste input "89"
type input "10895"
click at [220, 118] on button "Submit" at bounding box center [242, 126] width 45 height 17
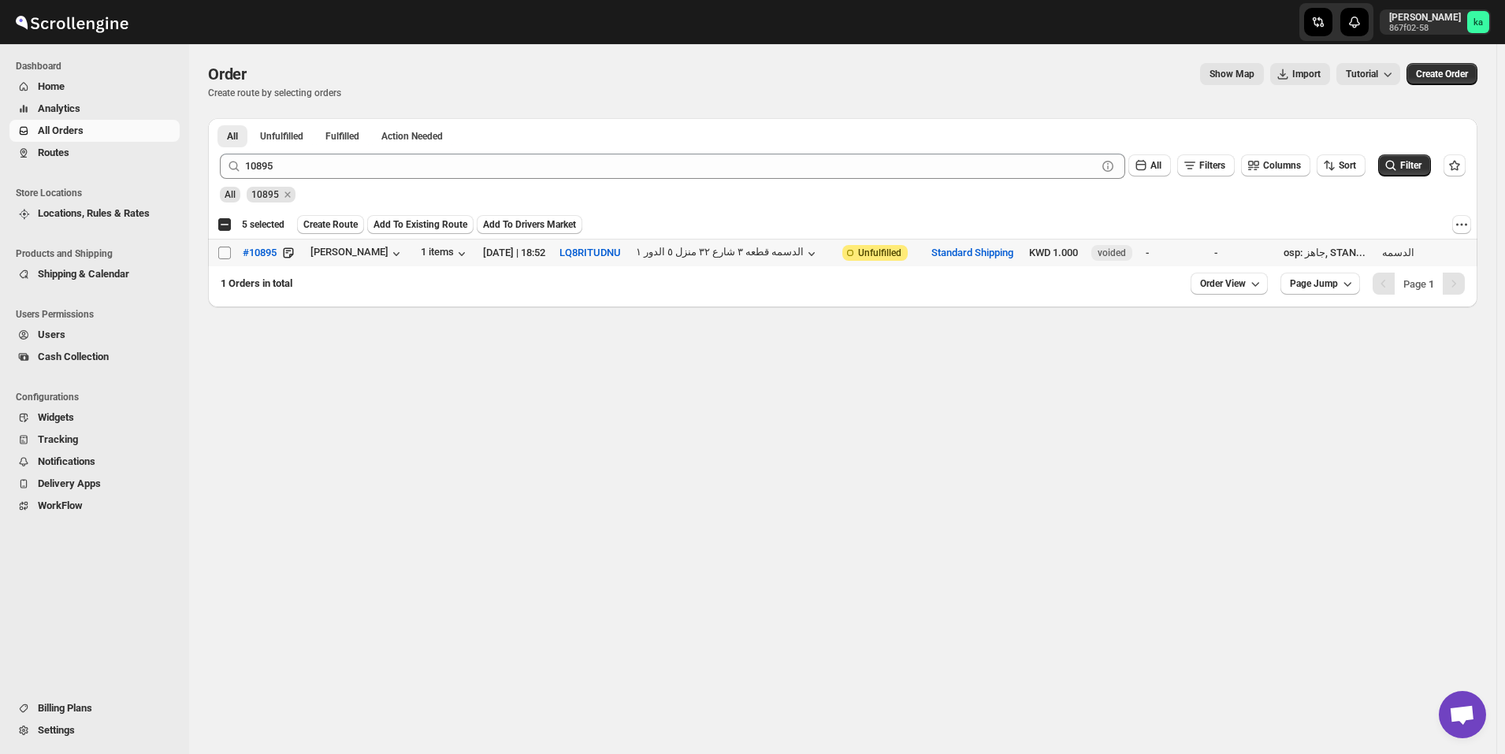
click at [225, 254] on input "Select order" at bounding box center [224, 253] width 13 height 13
checkbox input "true"
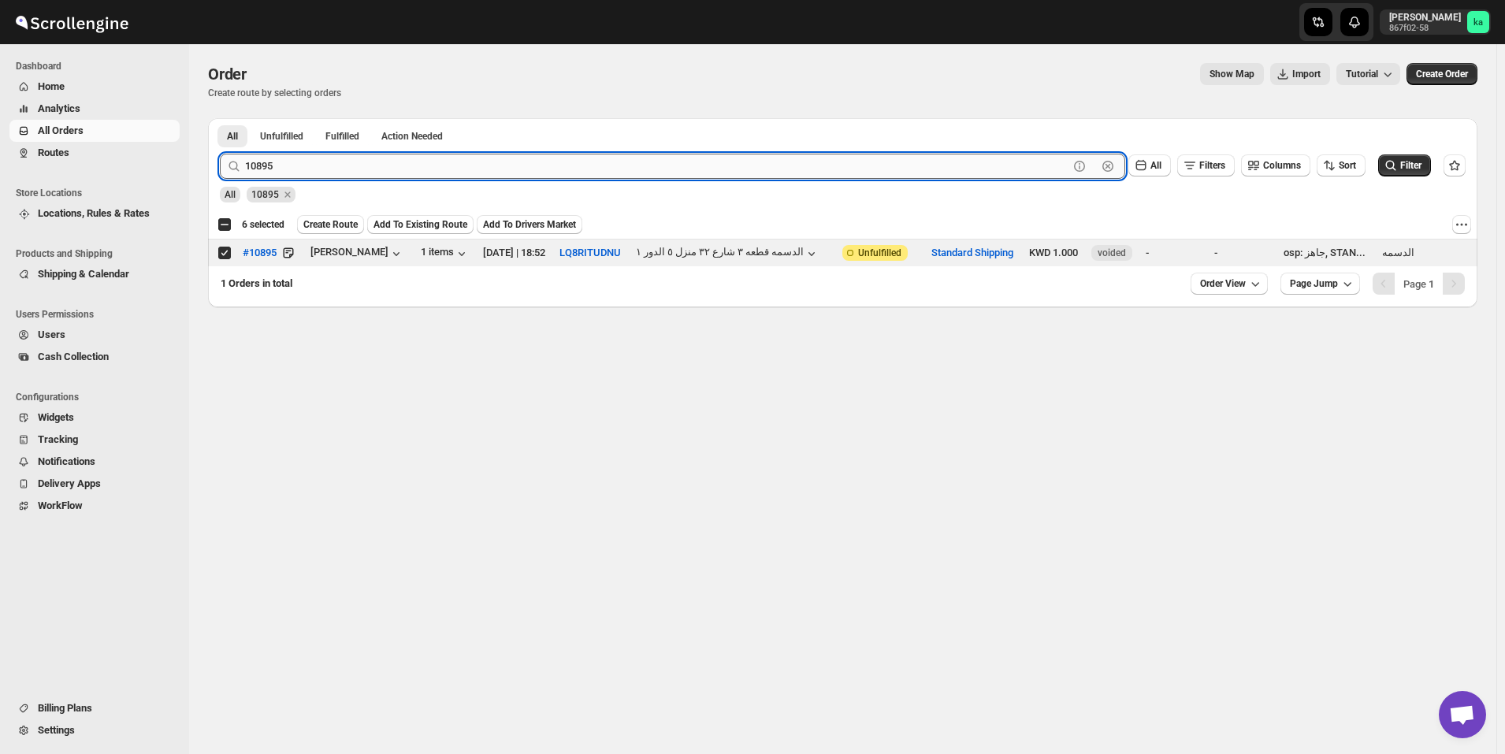
click at [482, 173] on input "10895" at bounding box center [657, 166] width 824 height 25
paste input "927"
type input "10927"
click at [220, 118] on button "Submit" at bounding box center [242, 126] width 45 height 17
click at [236, 256] on button "#10927" at bounding box center [259, 252] width 53 height 25
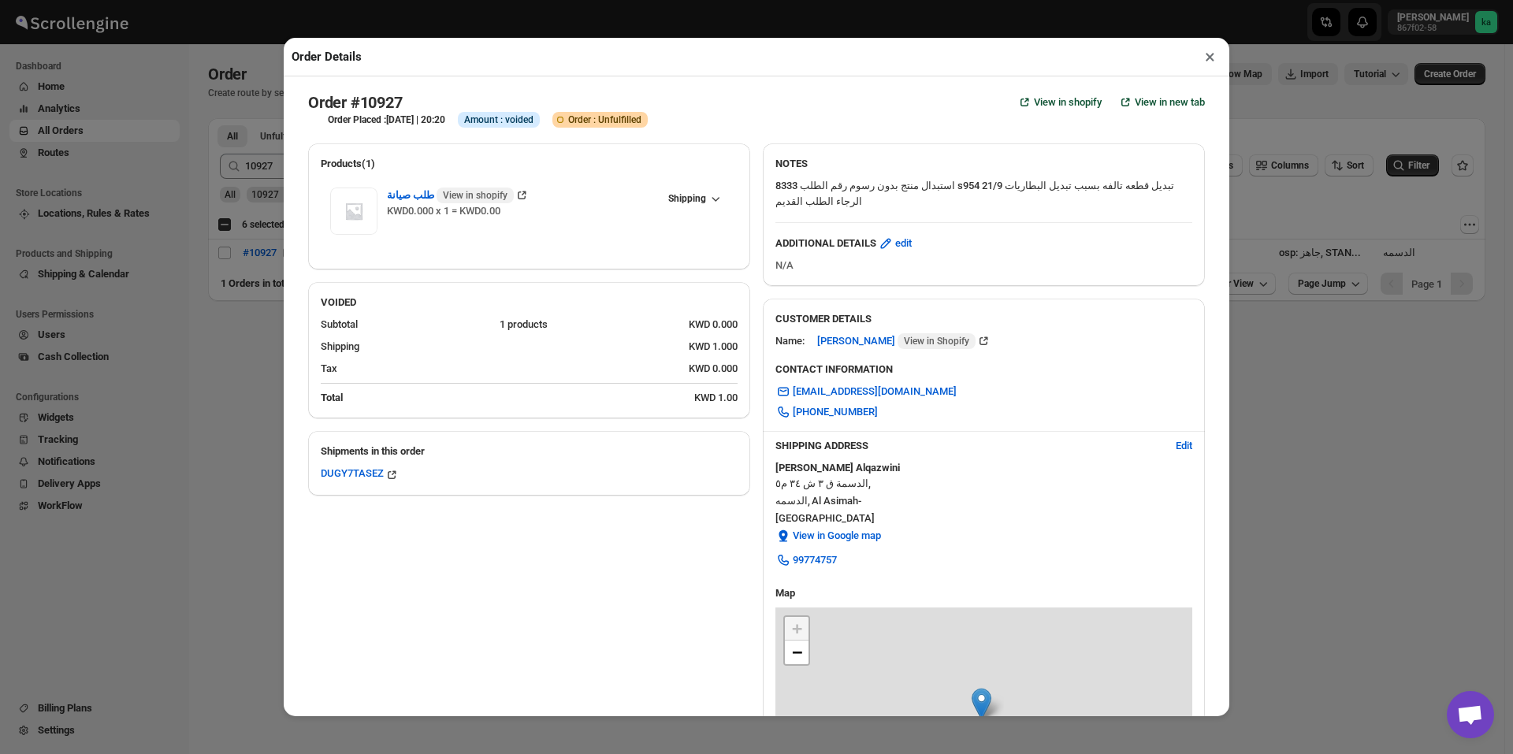
click at [220, 316] on div "Order Details × Order #10927 View in shopify View in new tab Order Placed : [DA…" at bounding box center [756, 377] width 1513 height 754
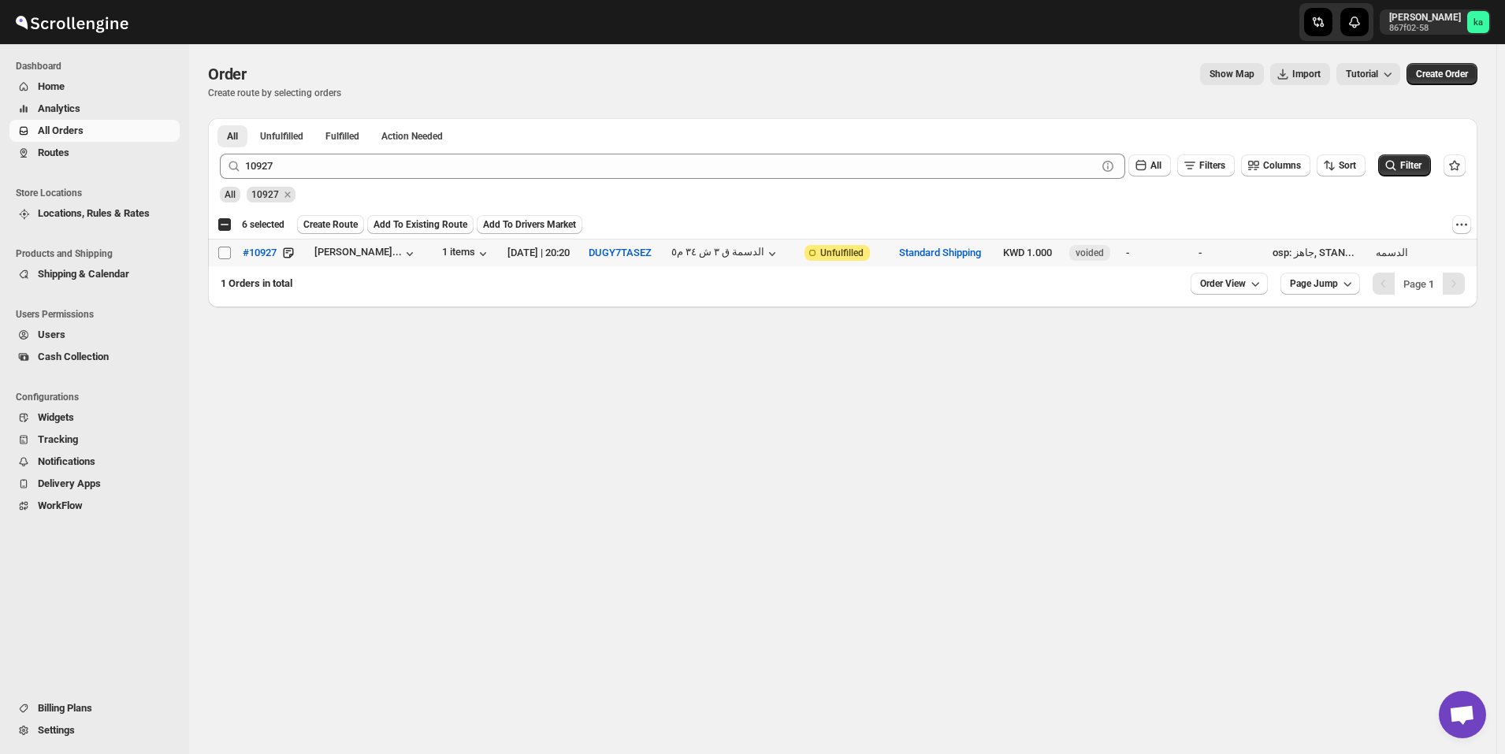
click at [228, 258] on input "Select order" at bounding box center [224, 253] width 13 height 13
checkbox input "true"
click at [335, 225] on span "Create Route" at bounding box center [330, 224] width 54 height 13
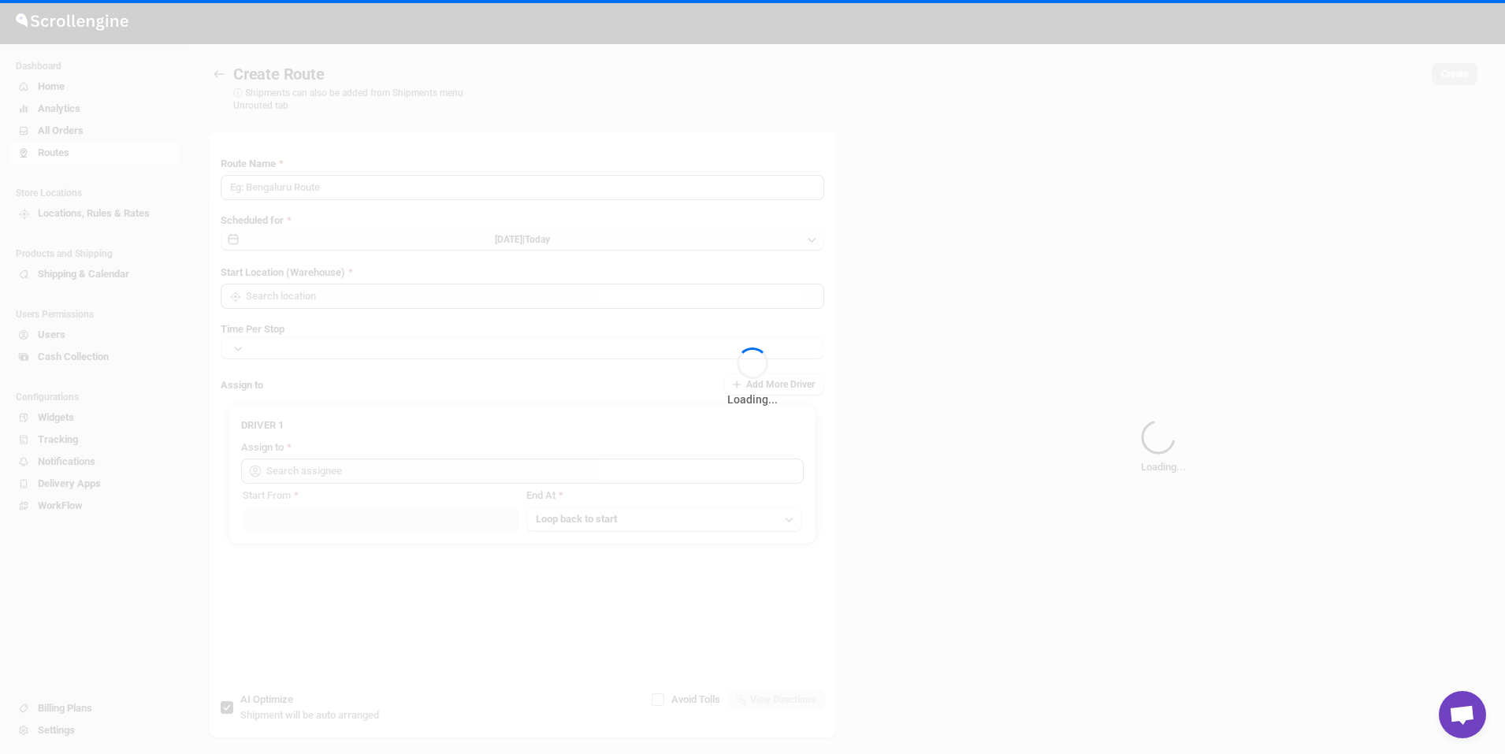
type input "Route - 21/09-1054"
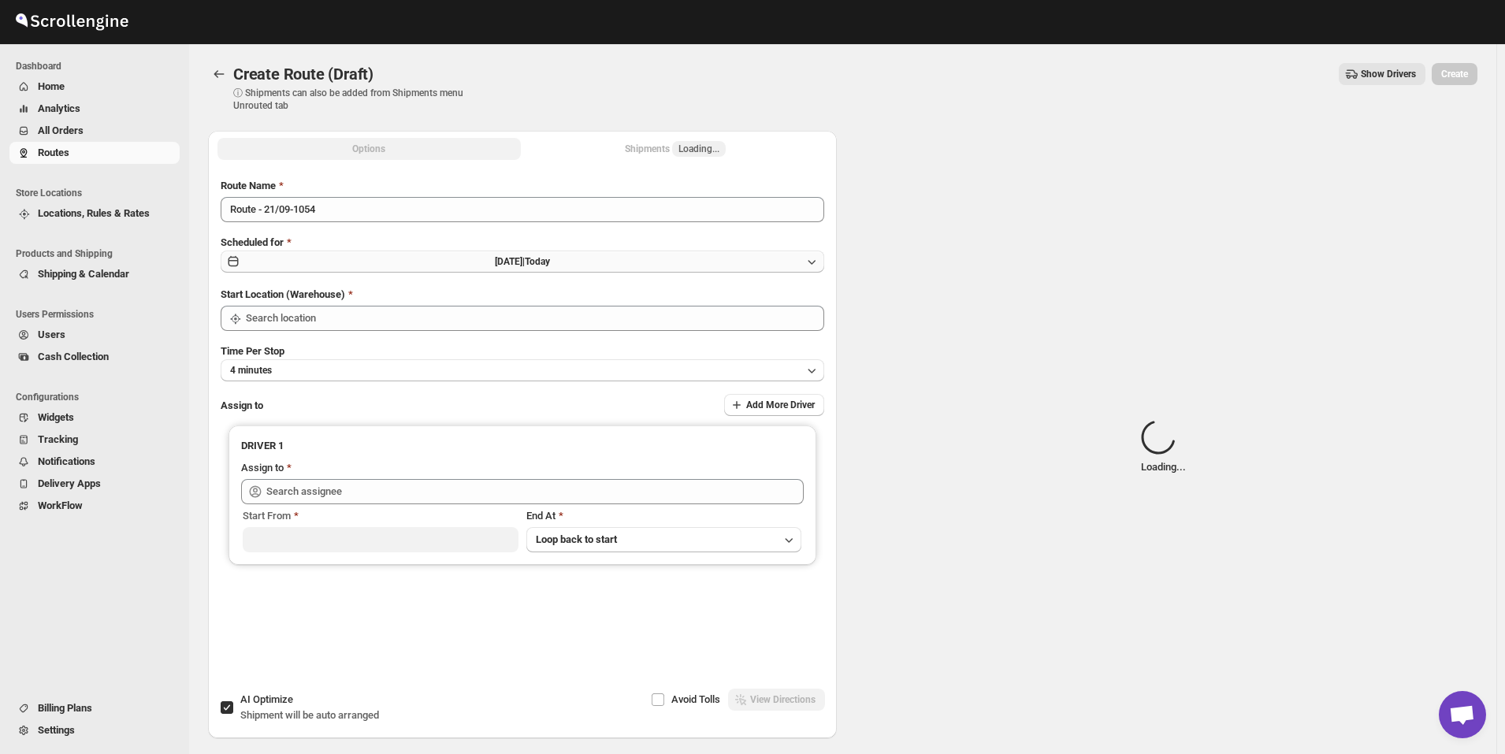
type input "[GEOGRAPHIC_DATA]"
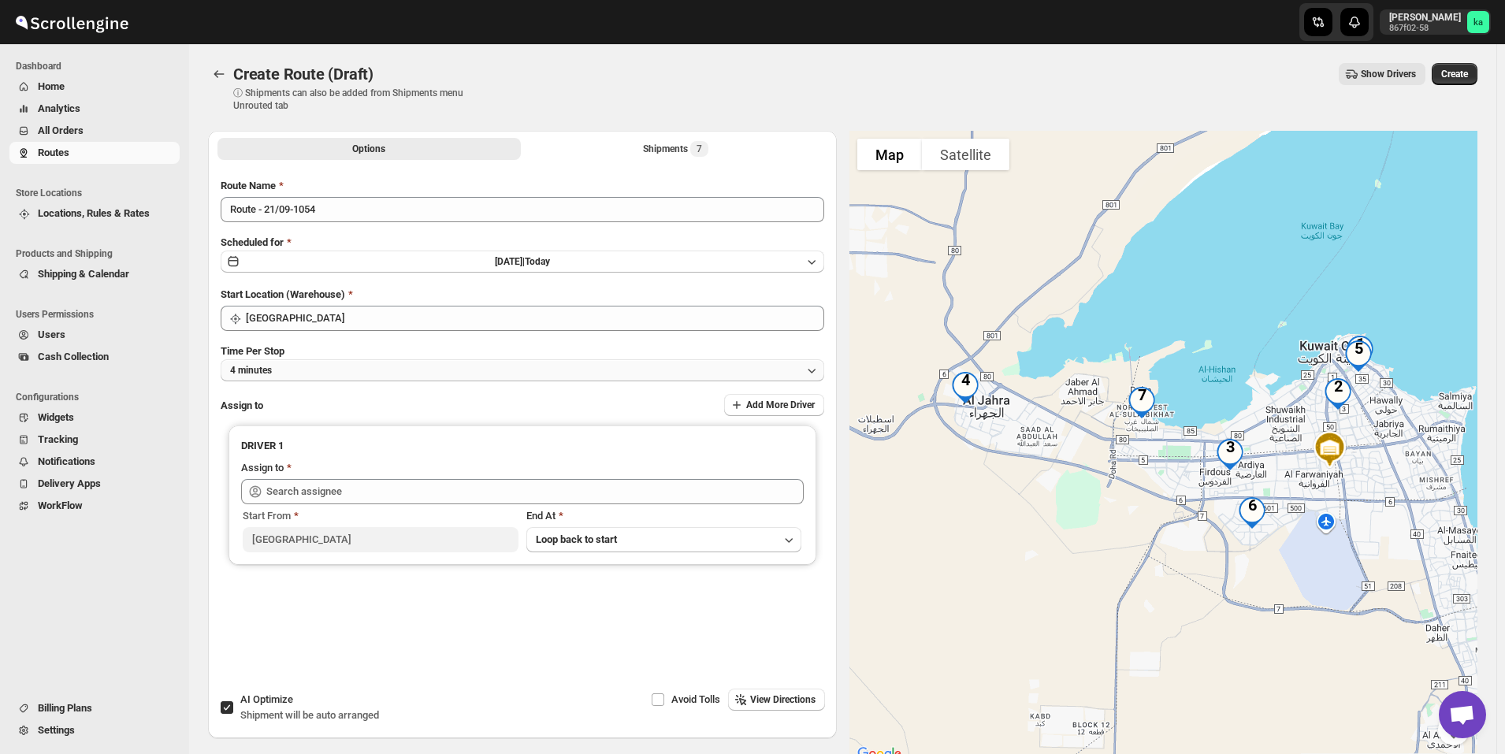
click at [417, 364] on button "4 minutes" at bounding box center [523, 370] width 604 height 22
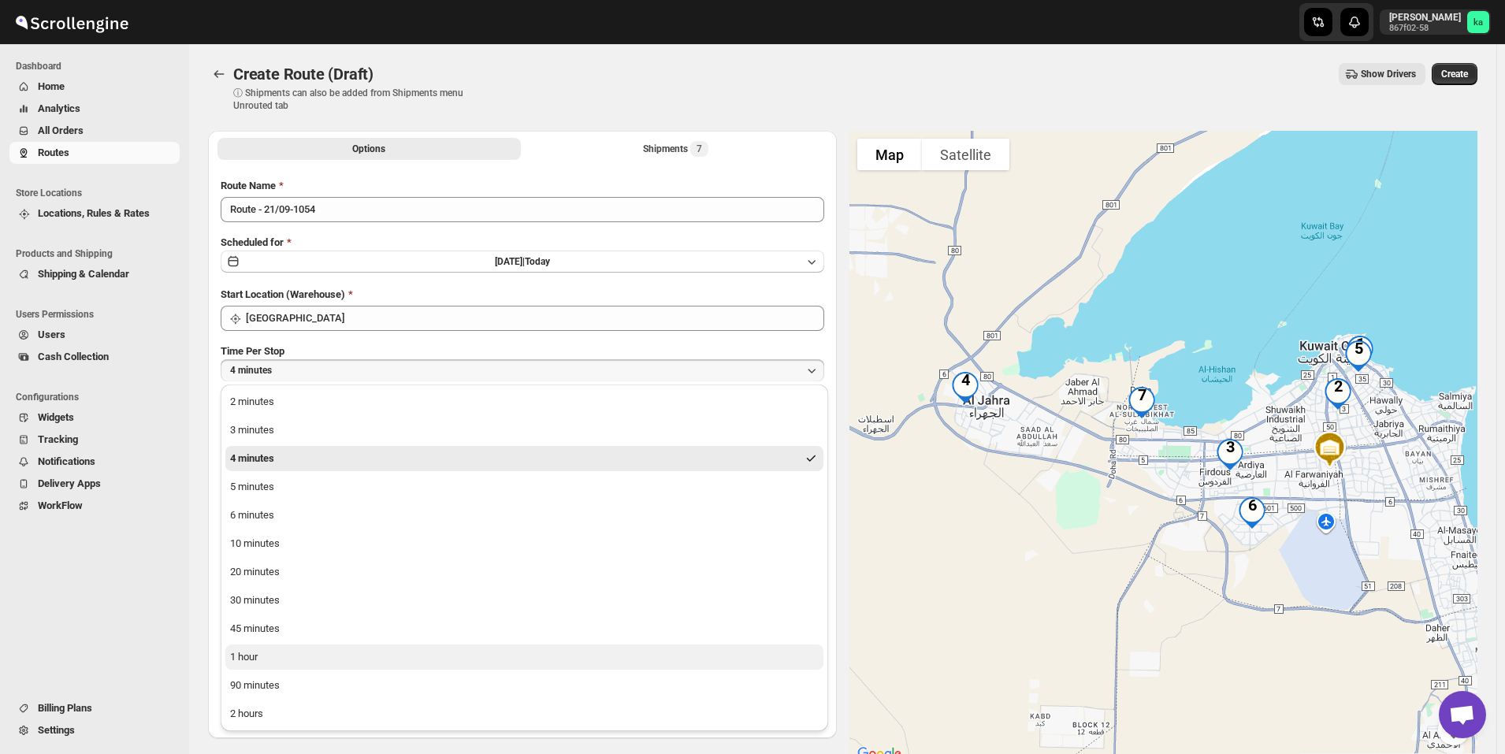
click at [292, 662] on button "1 hour" at bounding box center [524, 657] width 598 height 25
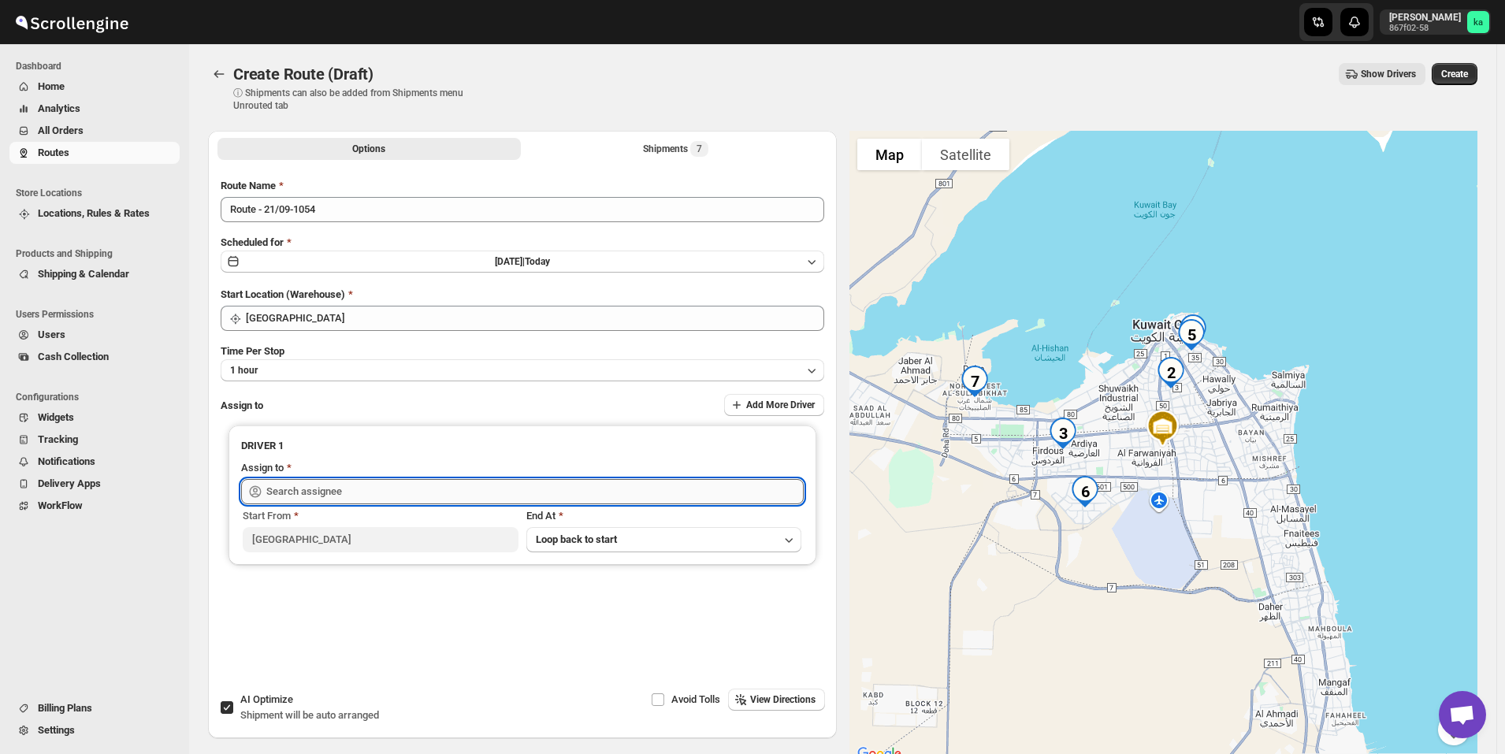
click at [318, 493] on input "text" at bounding box center [534, 491] width 537 height 25
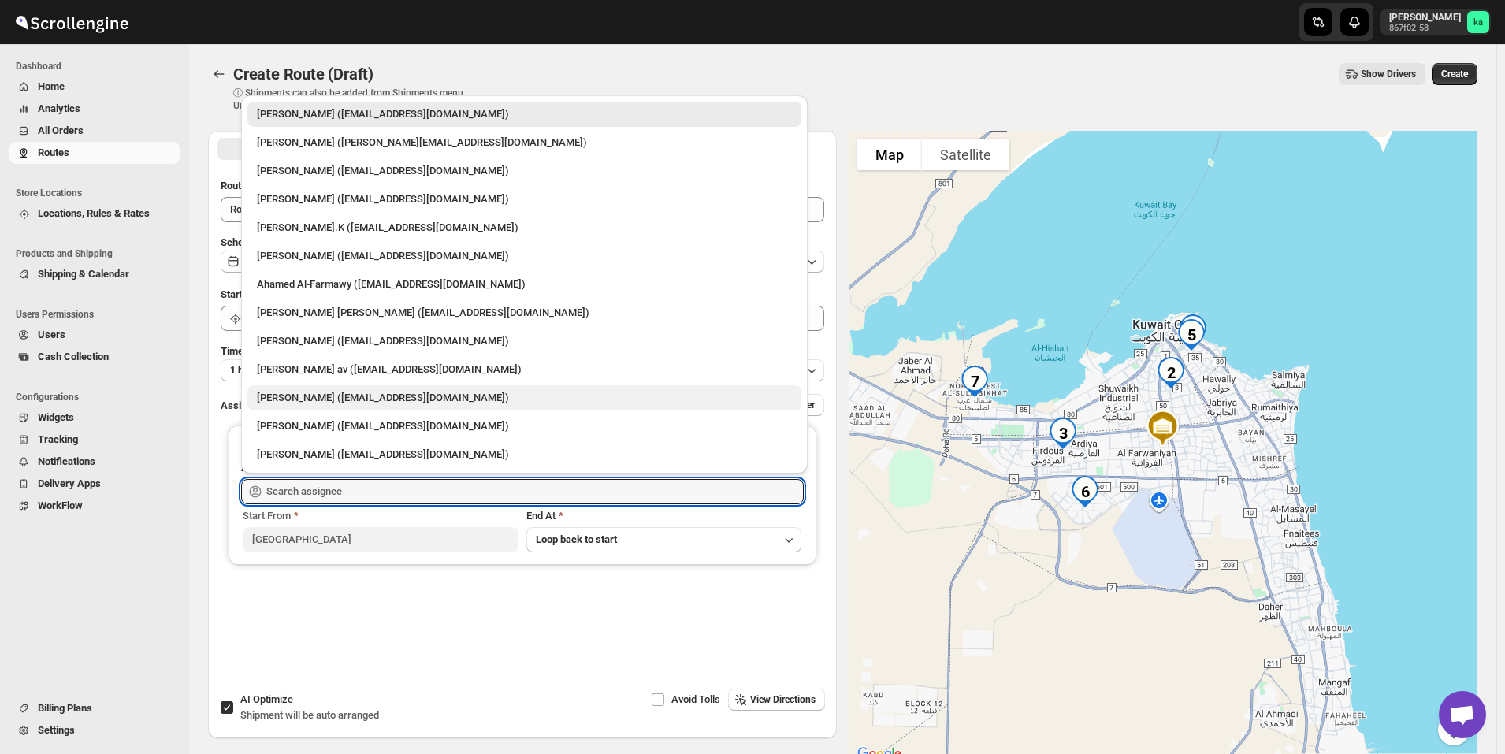
click at [290, 398] on div "[PERSON_NAME] ([EMAIL_ADDRESS][DOMAIN_NAME])" at bounding box center [524, 398] width 535 height 16
type input "[PERSON_NAME] ([EMAIL_ADDRESS][DOMAIN_NAME])"
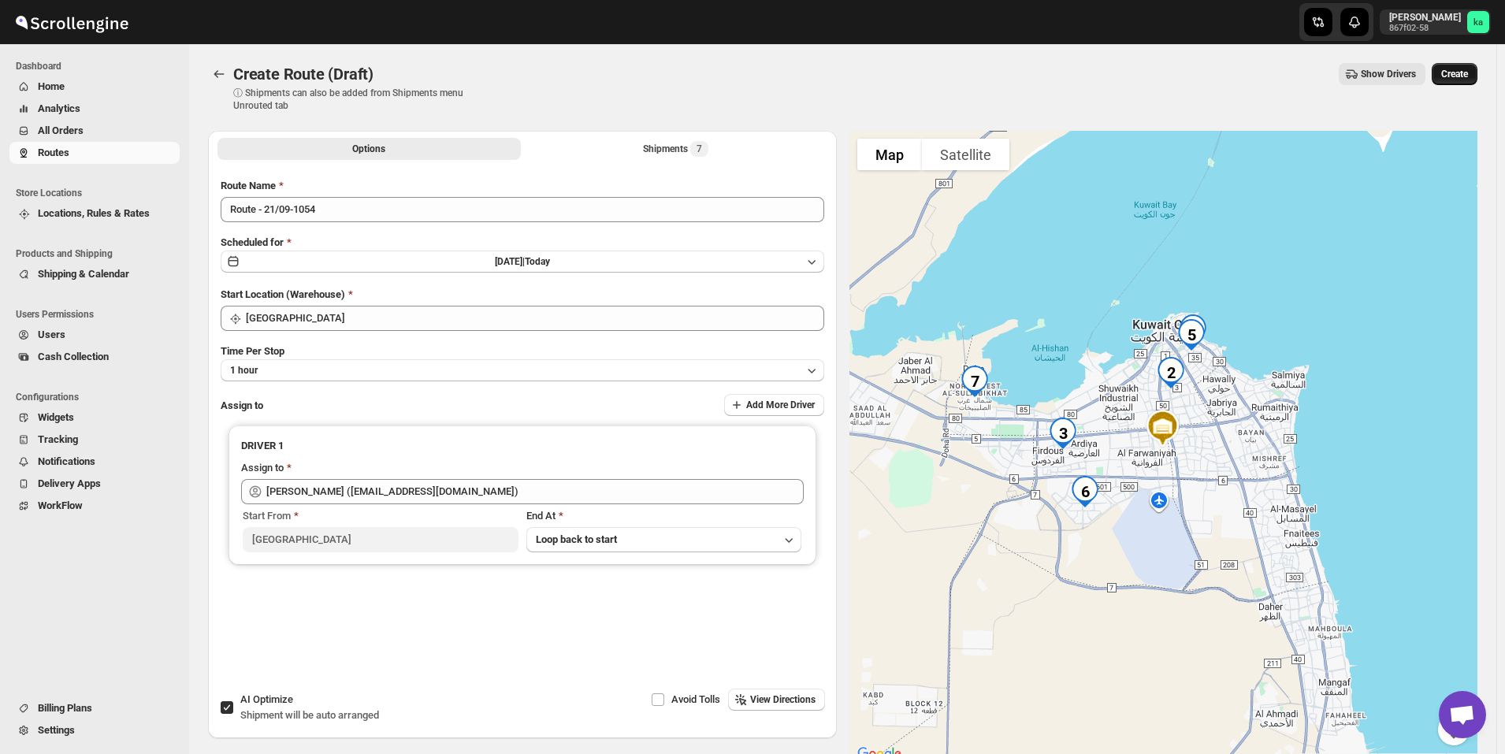
click at [1472, 67] on button "Create" at bounding box center [1455, 74] width 46 height 22
